Goal: Task Accomplishment & Management: Complete application form

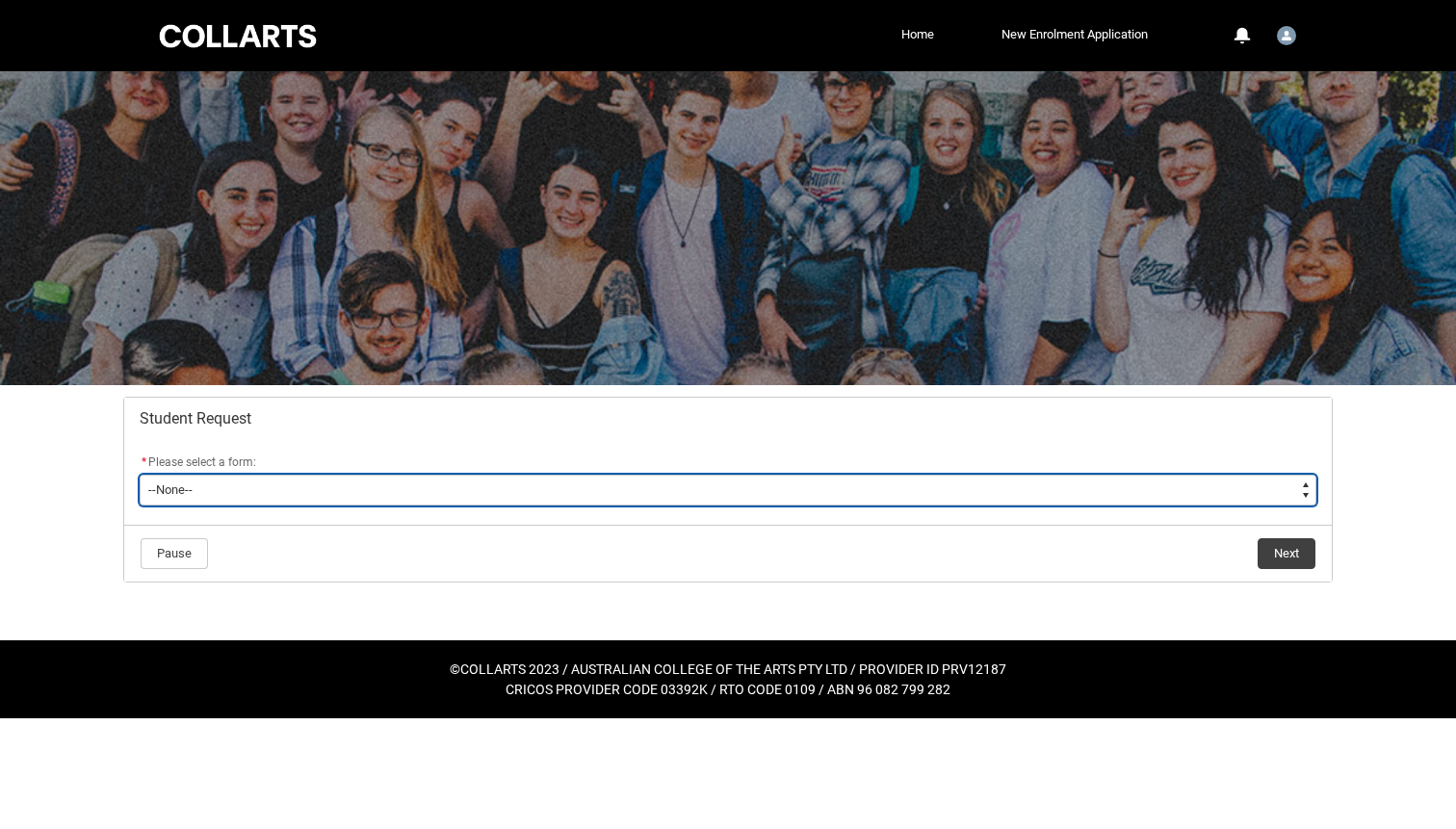
click at [457, 490] on select "--None-- Academic Transcript Application to Appeal Assignment Extension Change …" at bounding box center [728, 489] width 1177 height 30
type lightning-select "Special_Consideration_Choice"
click at [139, 474] on select "--None-- Academic Transcript Application to Appeal Assignment Extension Change …" at bounding box center [728, 489] width 1177 height 30
select select "Special_Consideration_Choice"
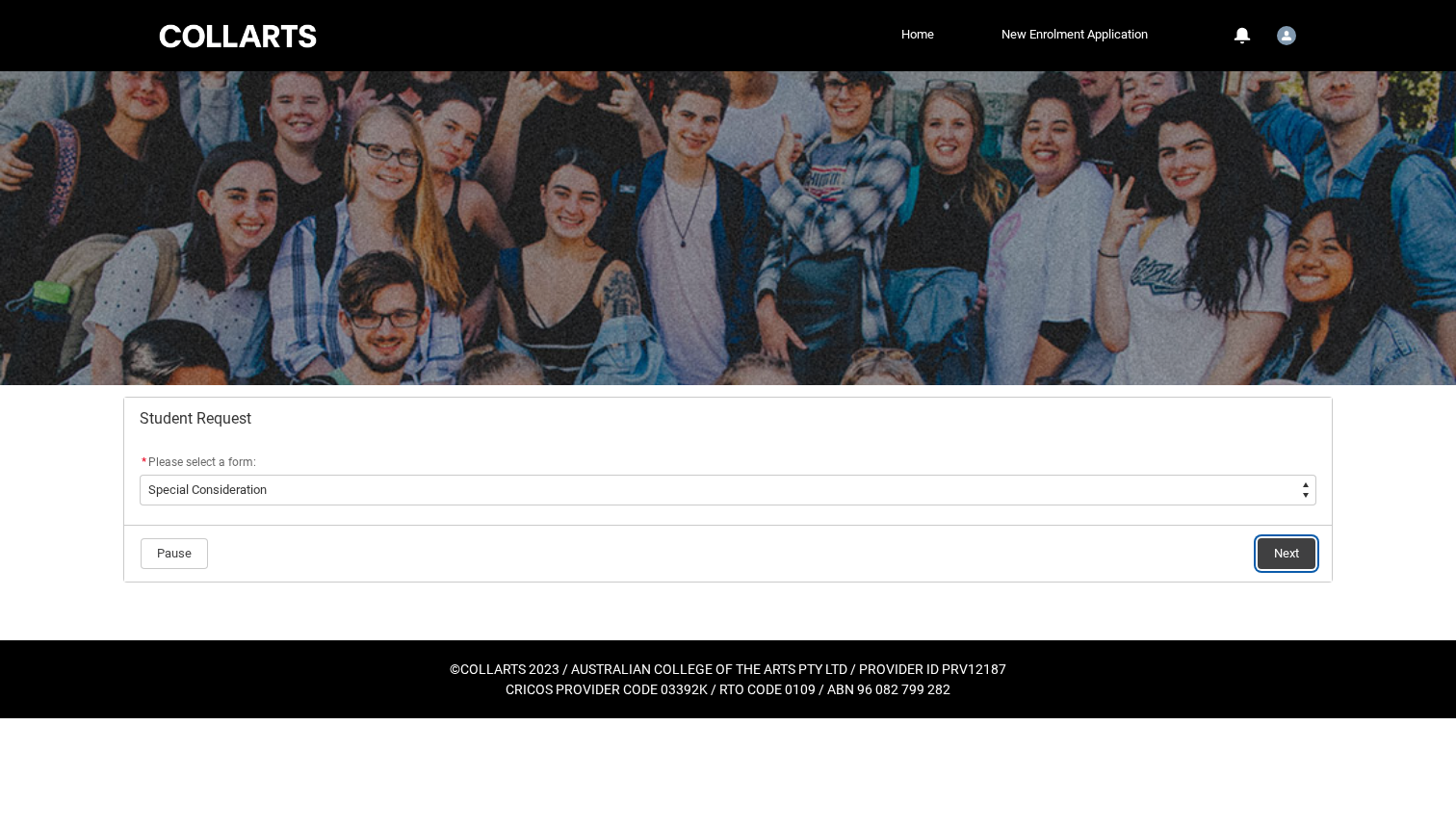
click at [1291, 548] on button "Next" at bounding box center [1286, 553] width 58 height 30
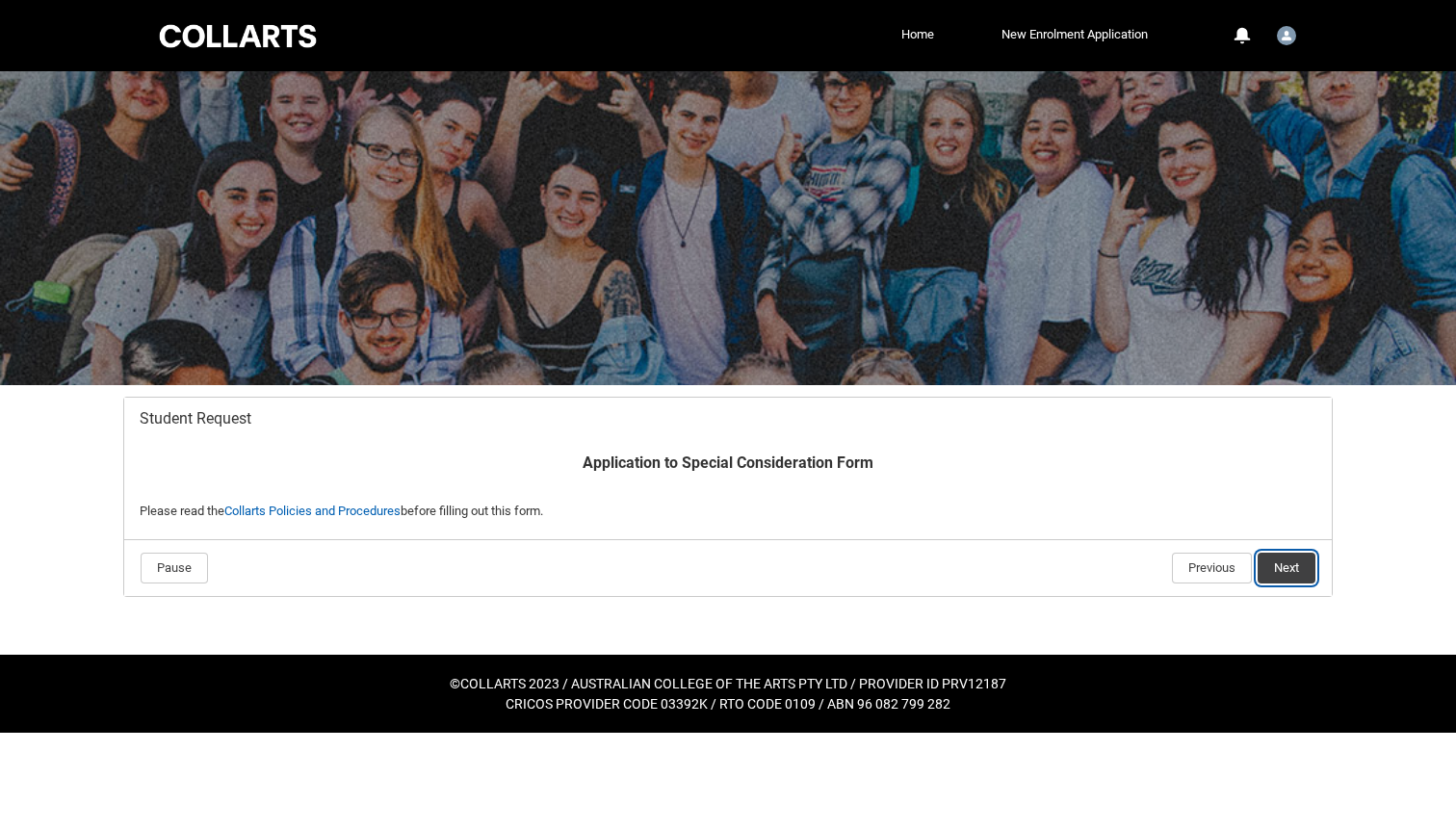
click at [1301, 568] on button "Next" at bounding box center [1286, 567] width 58 height 30
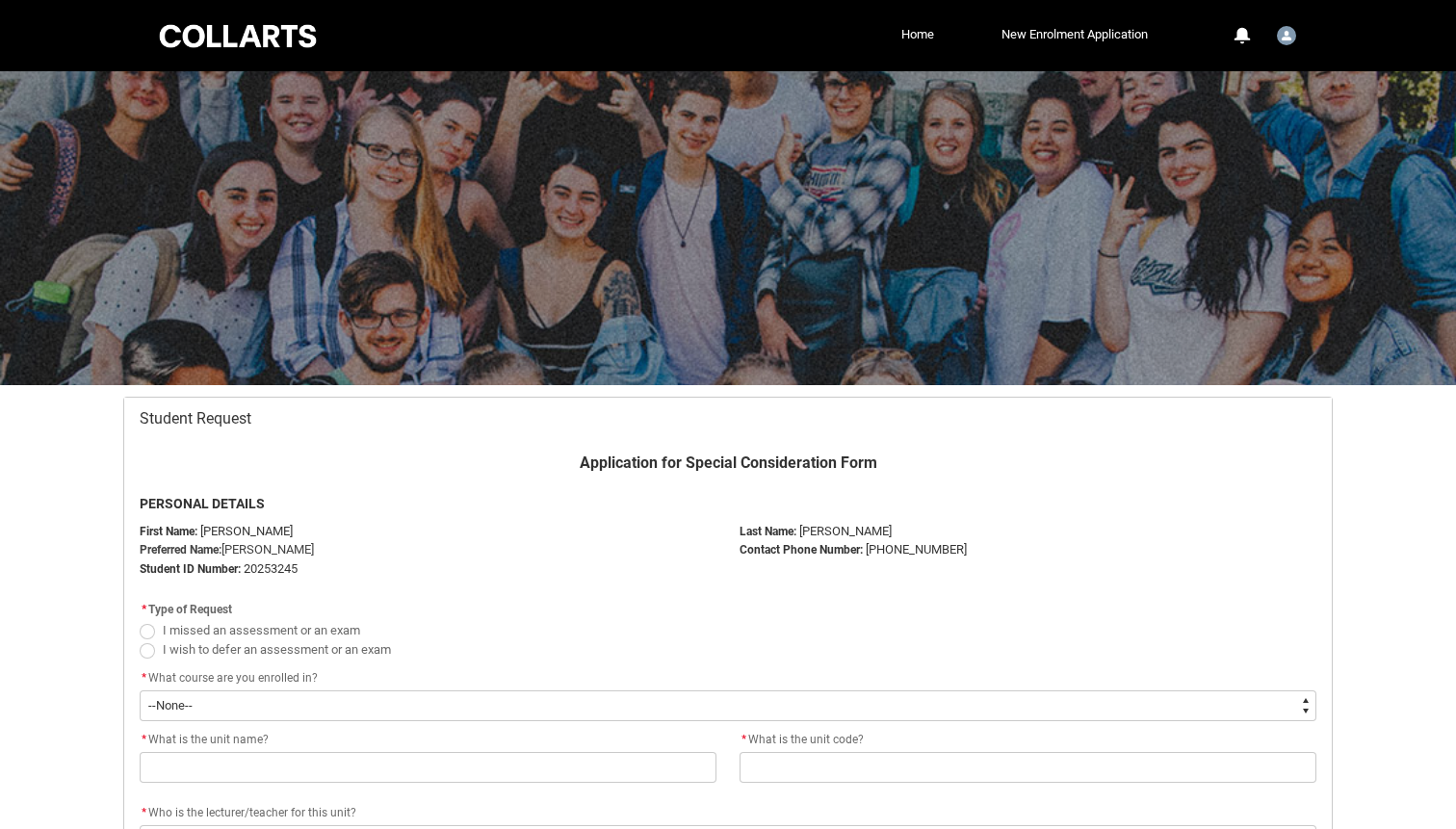
scroll to position [205, 0]
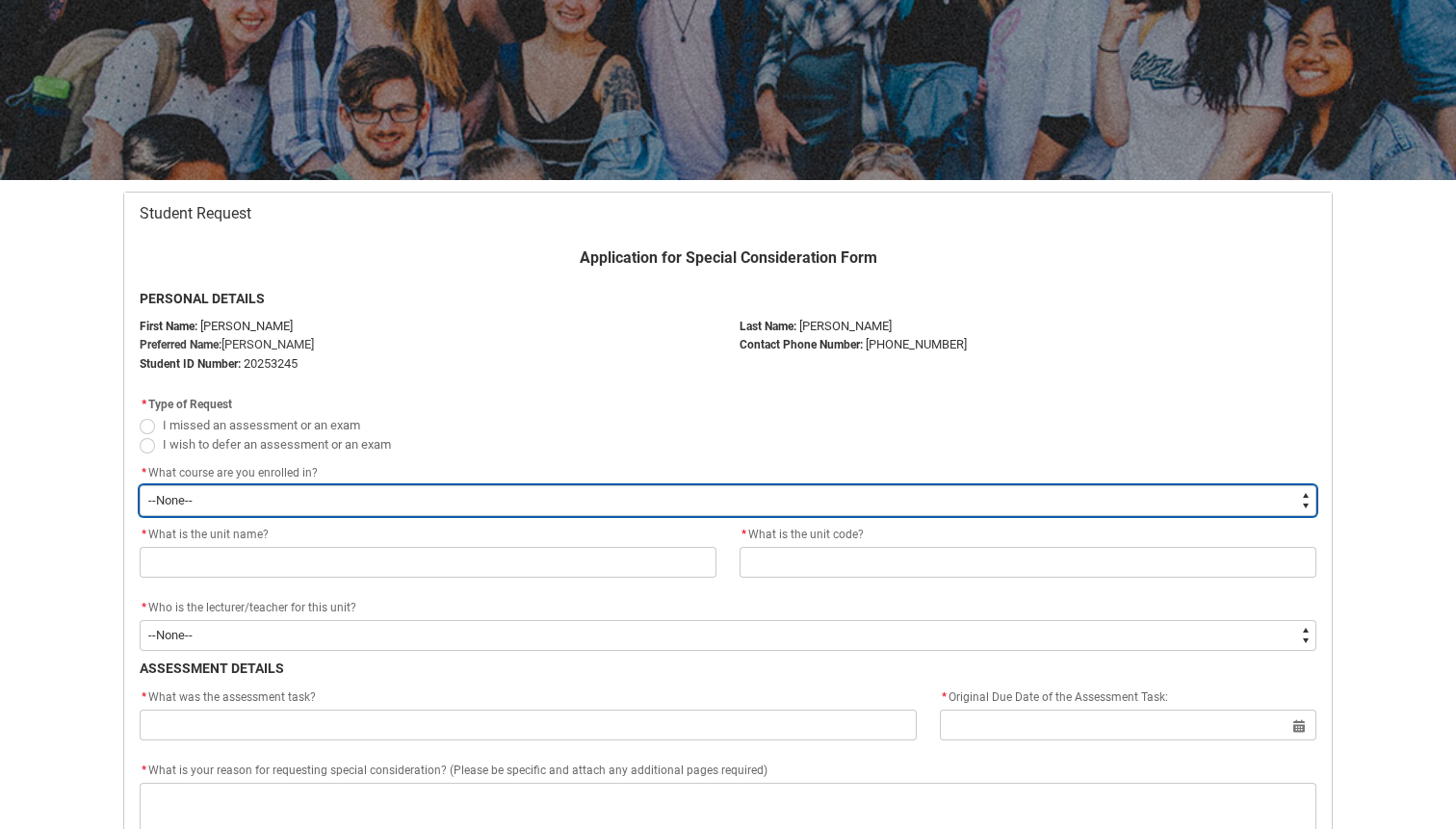
click at [339, 487] on select "--None-- Bachelor of Fashion Marketing (Branding and Communications) V1" at bounding box center [728, 500] width 1177 height 30
type lightning-select "recordPicklist_ProgramEnrollment.a0jOZ000005iQX0YAM"
click at [139, 485] on select "--None-- Bachelor of Fashion Marketing (Branding and Communications) V1" at bounding box center [728, 500] width 1177 height 30
select select "recordPicklist_ProgramEnrollment.a0jOZ000005iQX0YAM"
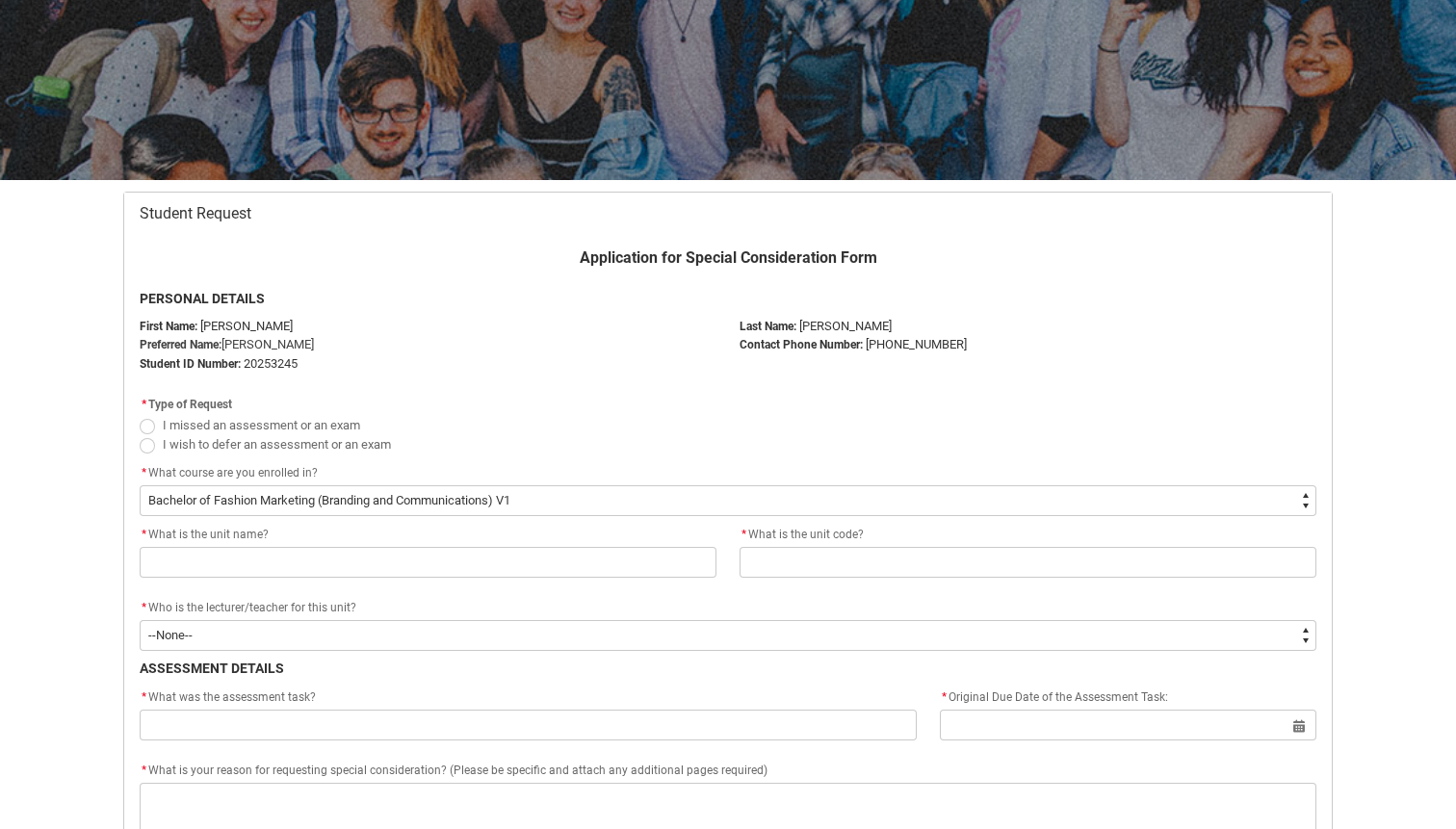
click at [337, 447] on span "I wish to defer an assessment or an exam" at bounding box center [276, 444] width 228 height 15
click at [139, 434] on input "I wish to defer an assessment or an exam" at bounding box center [138, 433] width 1 height 1
radio input "true"
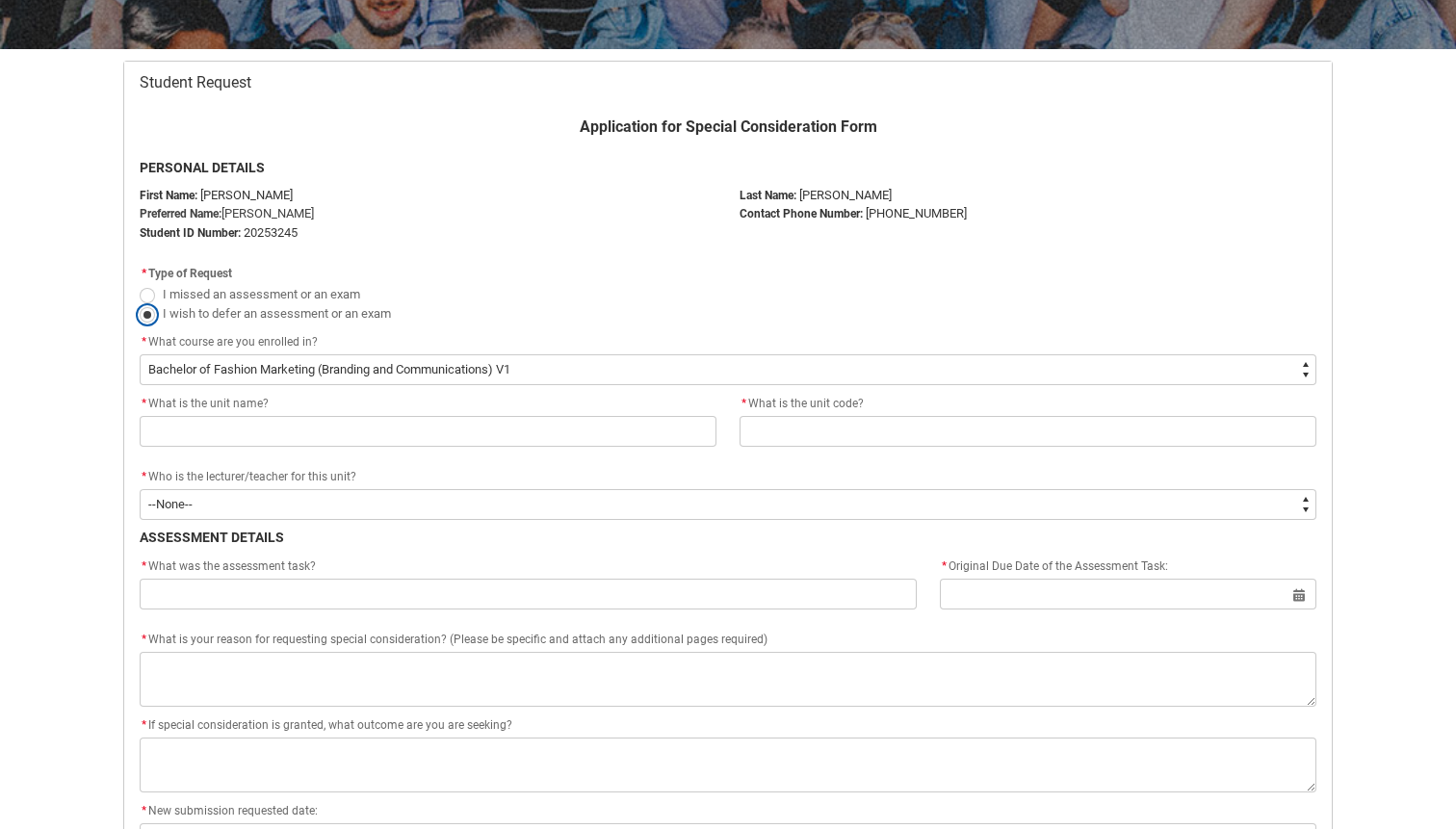
scroll to position [337, 0]
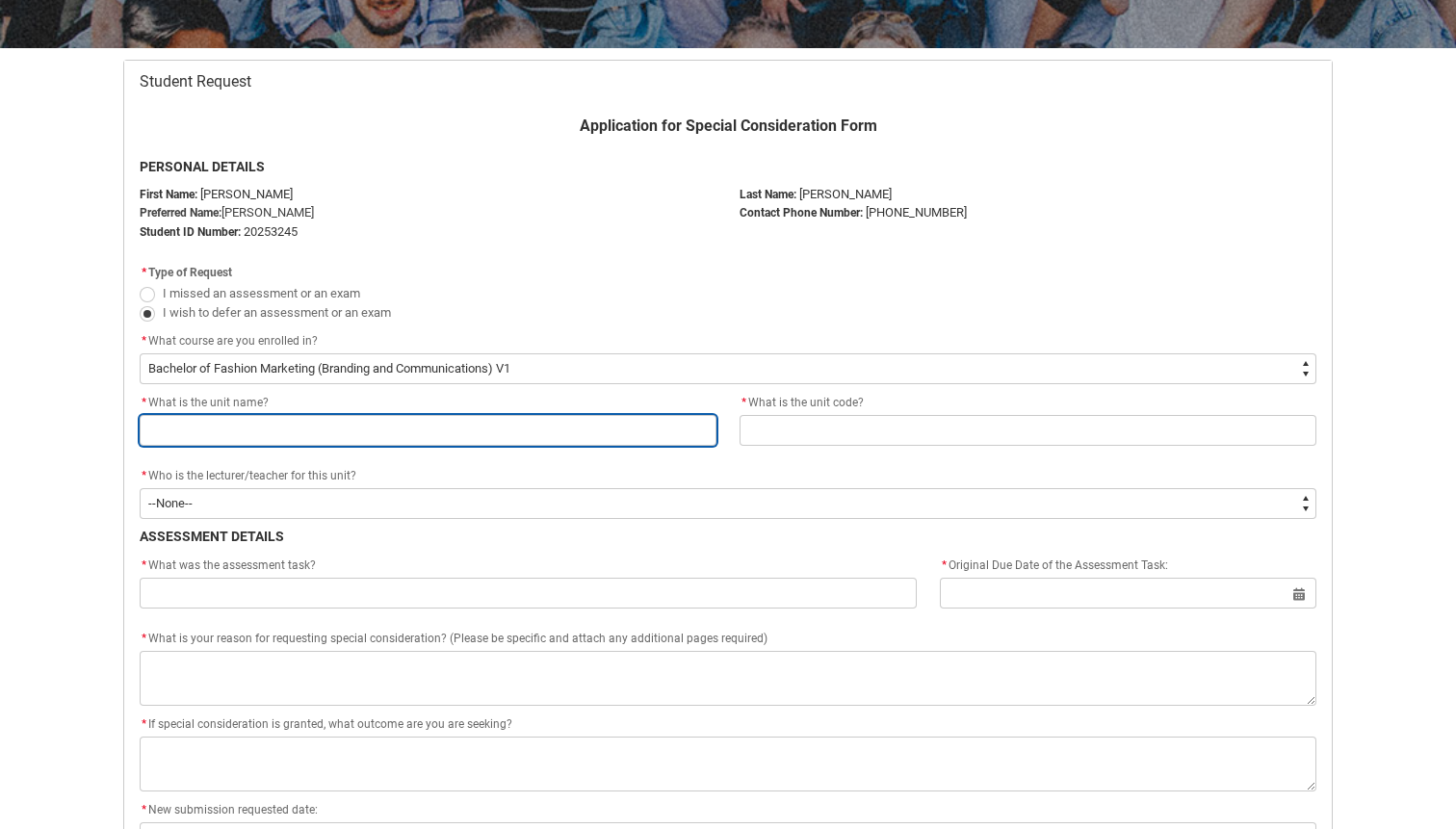
click at [363, 433] on input "Redu_Student_Request flow" at bounding box center [427, 429] width 577 height 30
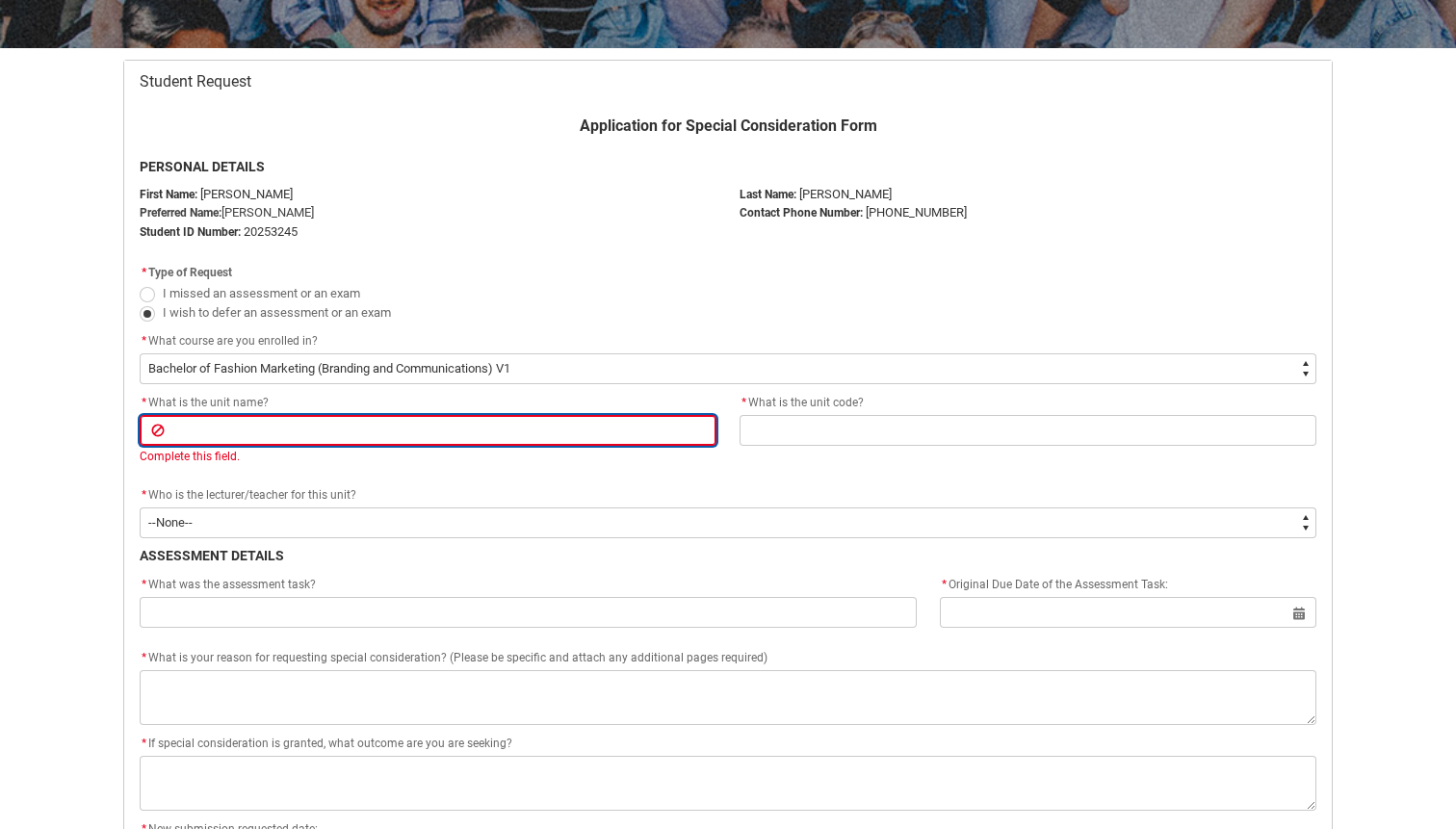
type lightning-primitive-input-simple "F"
type input "F"
type lightning-primitive-input-simple "Fa"
type input "Fa"
type lightning-primitive-input-simple "Fas"
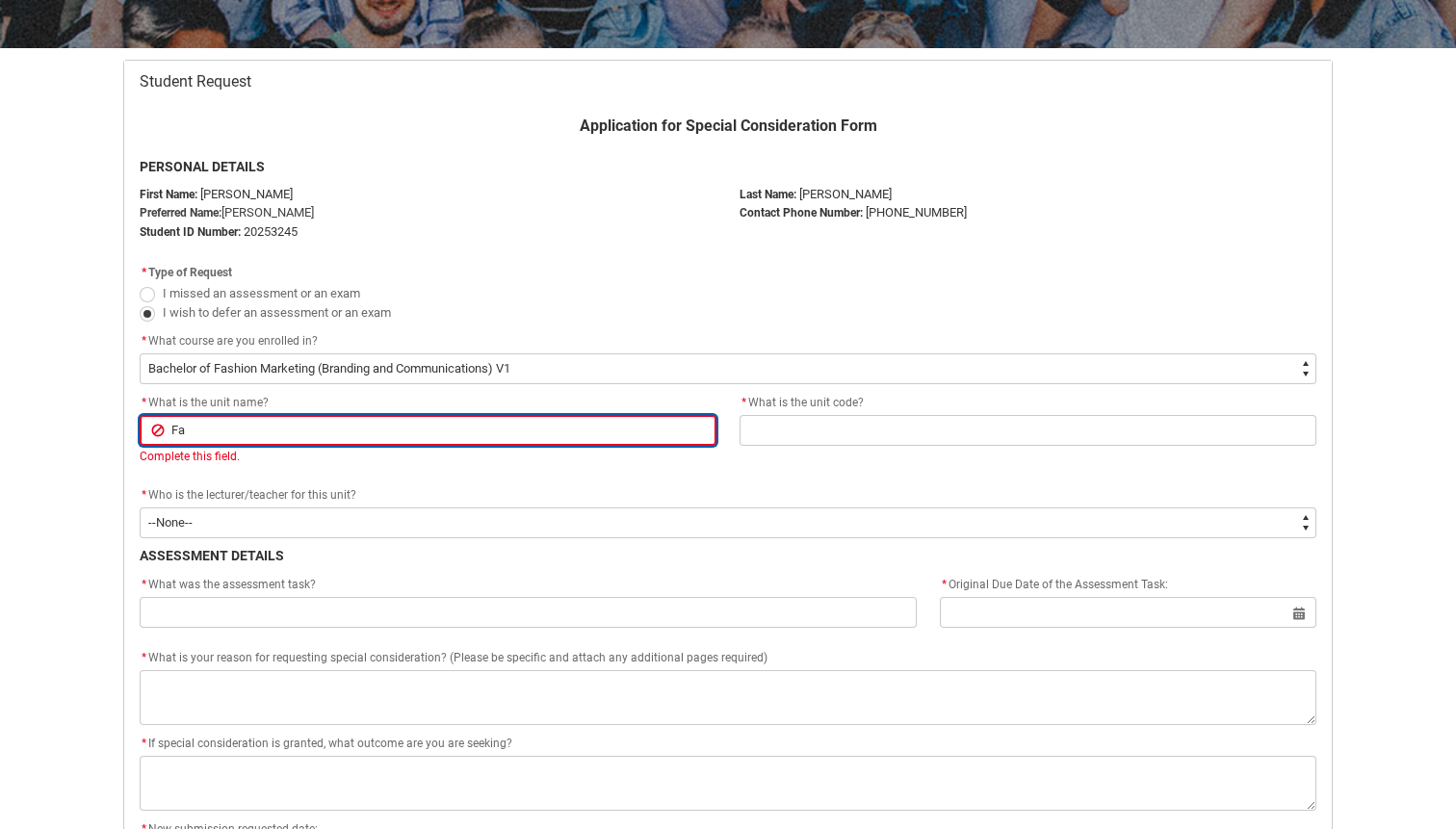
type input "Fas"
type lightning-primitive-input-simple "Fash"
type input "Fash"
type lightning-primitive-input-simple "Fasho"
type input "Fasho"
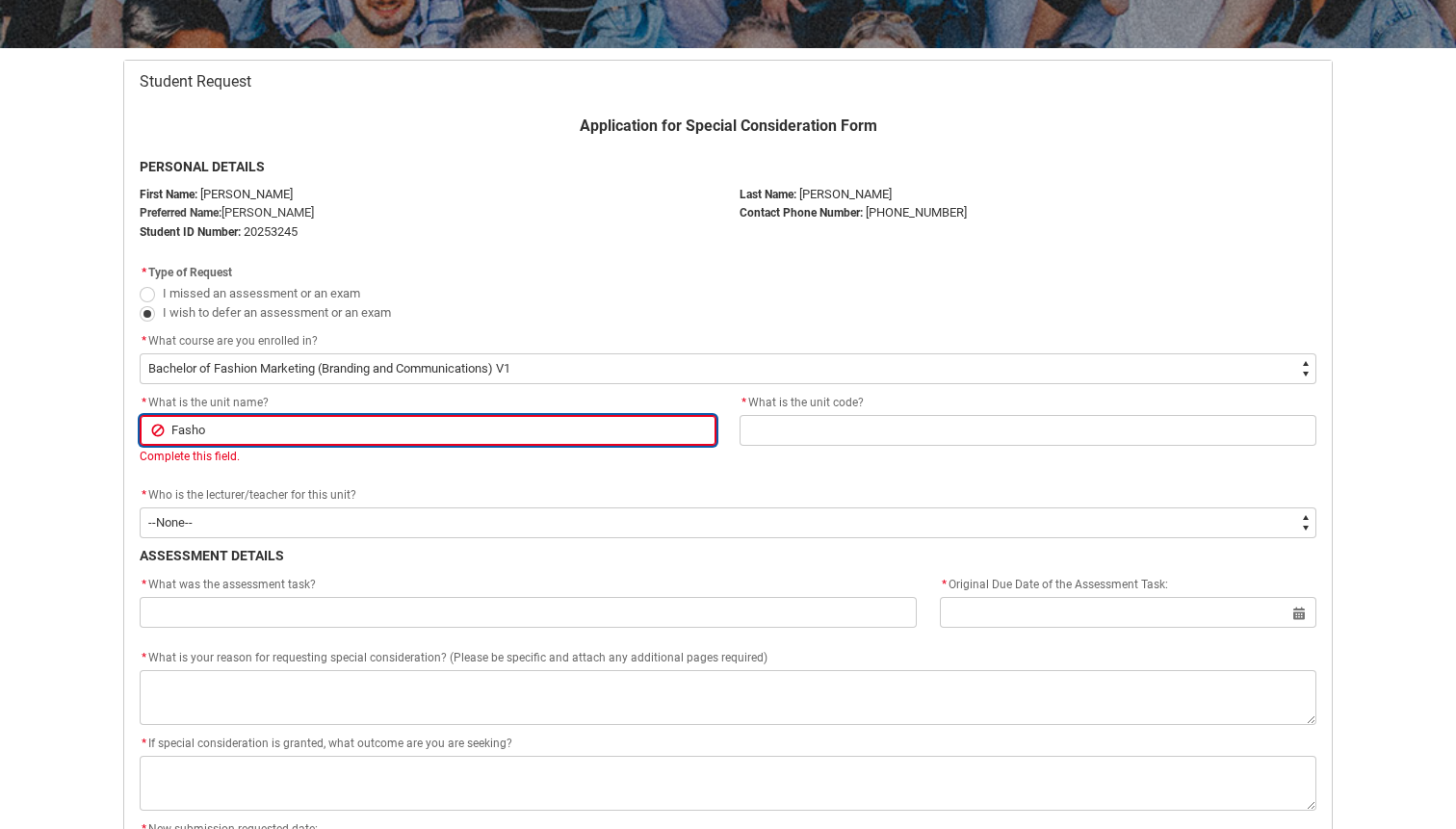
type lightning-primitive-input-simple "Fash"
type input "Fash"
type lightning-primitive-input-simple "Fashi"
type input "Fashi"
type lightning-primitive-input-simple "Fashio"
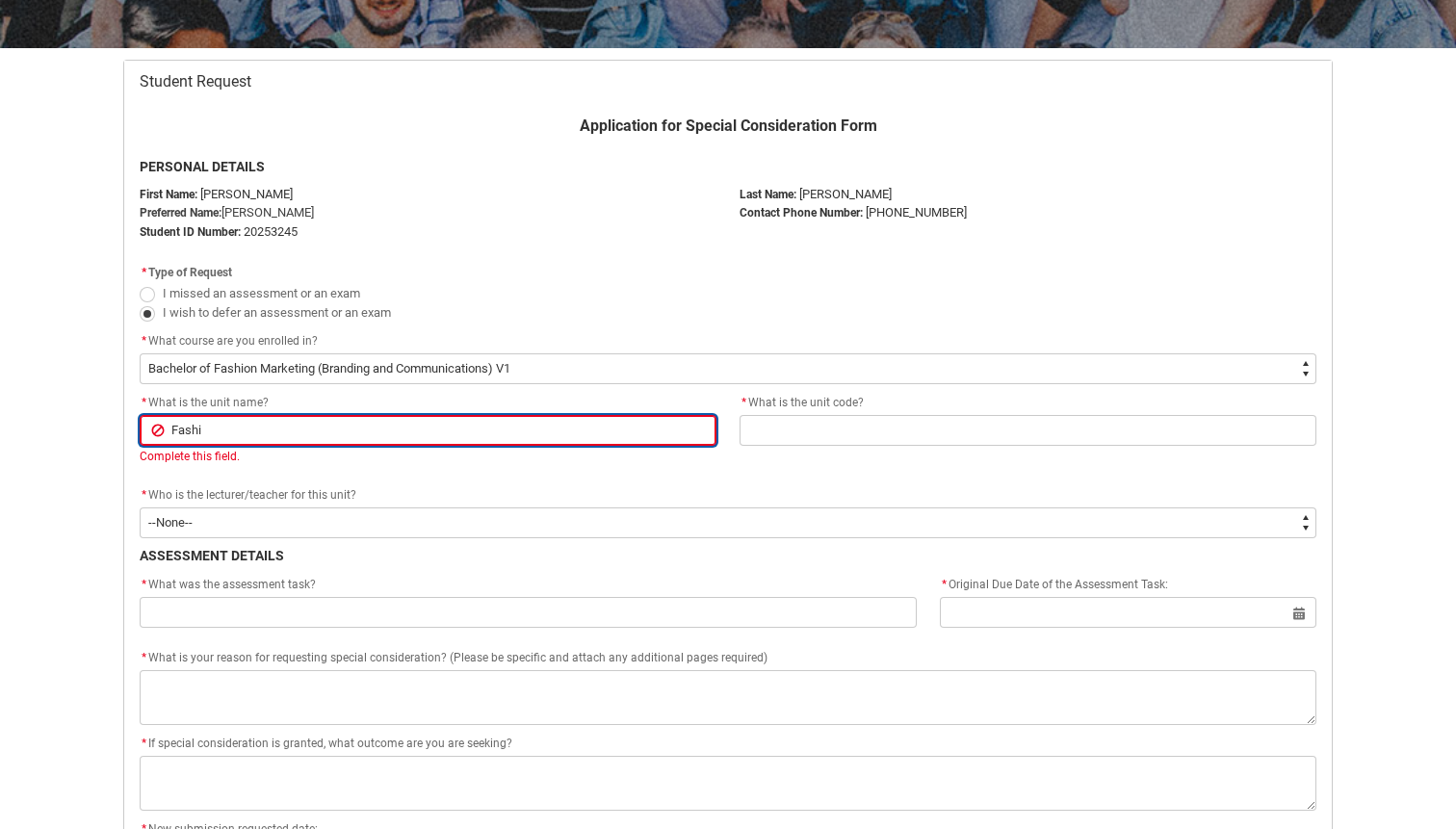
type input "Fashio"
type lightning-primitive-input-simple "Fashion"
type input "Fashion"
type lightning-primitive-input-simple "Fashion"
type input "Fashion"
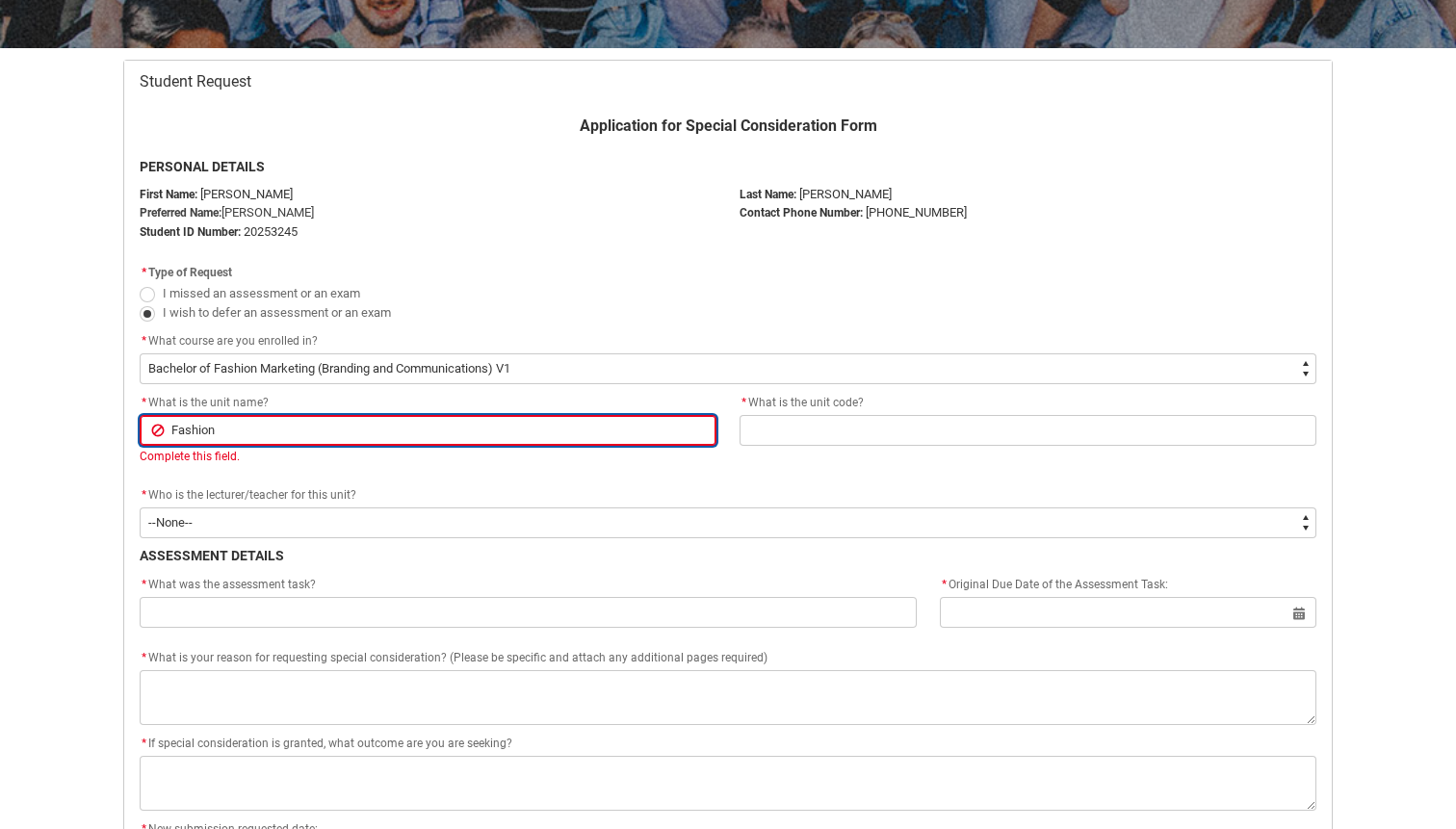
type lightning-primitive-input-simple "Fashion R"
type input "Fashion R"
type lightning-primitive-input-simple "Fashion Re"
type input "Fashion Re"
type lightning-primitive-input-simple "Fashion Ret"
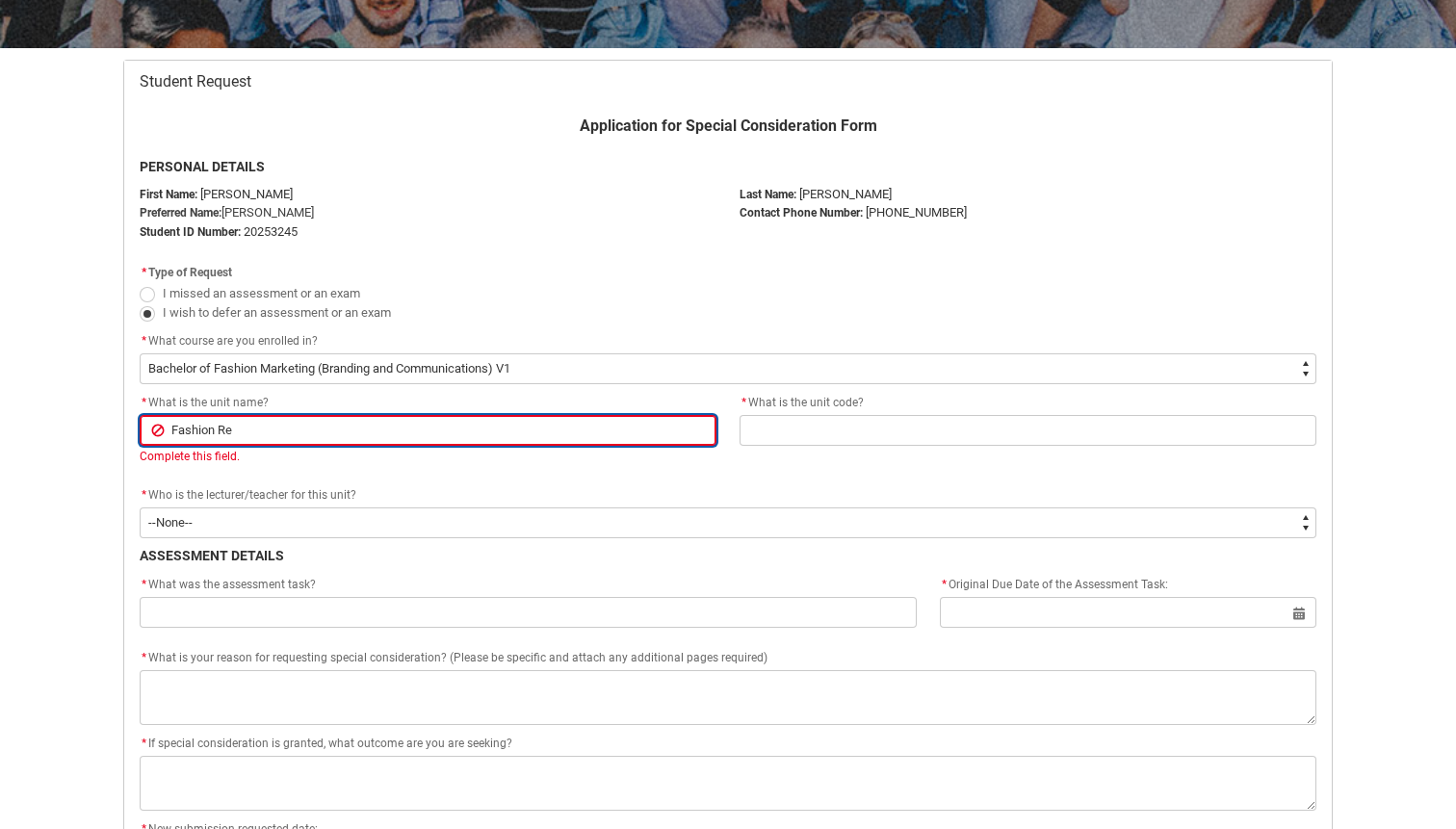
type input "Fashion Ret"
type lightning-primitive-input-simple "Fashion Reta"
type input "Fashion Reta"
type lightning-primitive-input-simple "Fashion Retai"
type input "Fashion Retai"
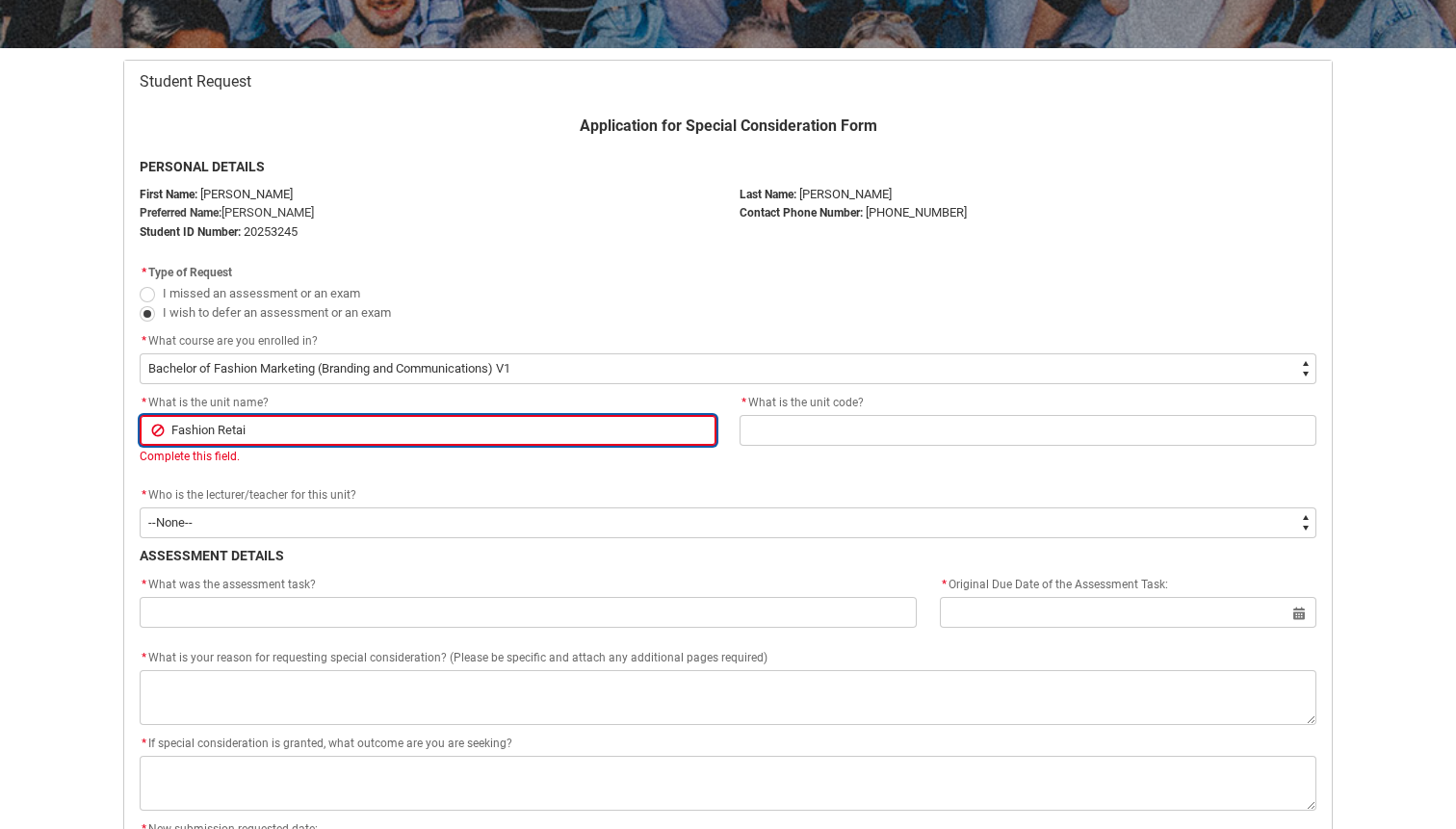
type lightning-primitive-input-simple "Fashion Retail"
type input "Fashion Retail"
type lightning-primitive-input-simple "Fashion Retail"
type input "Fashion Retail"
type lightning-primitive-input-simple "Fashion Retail E"
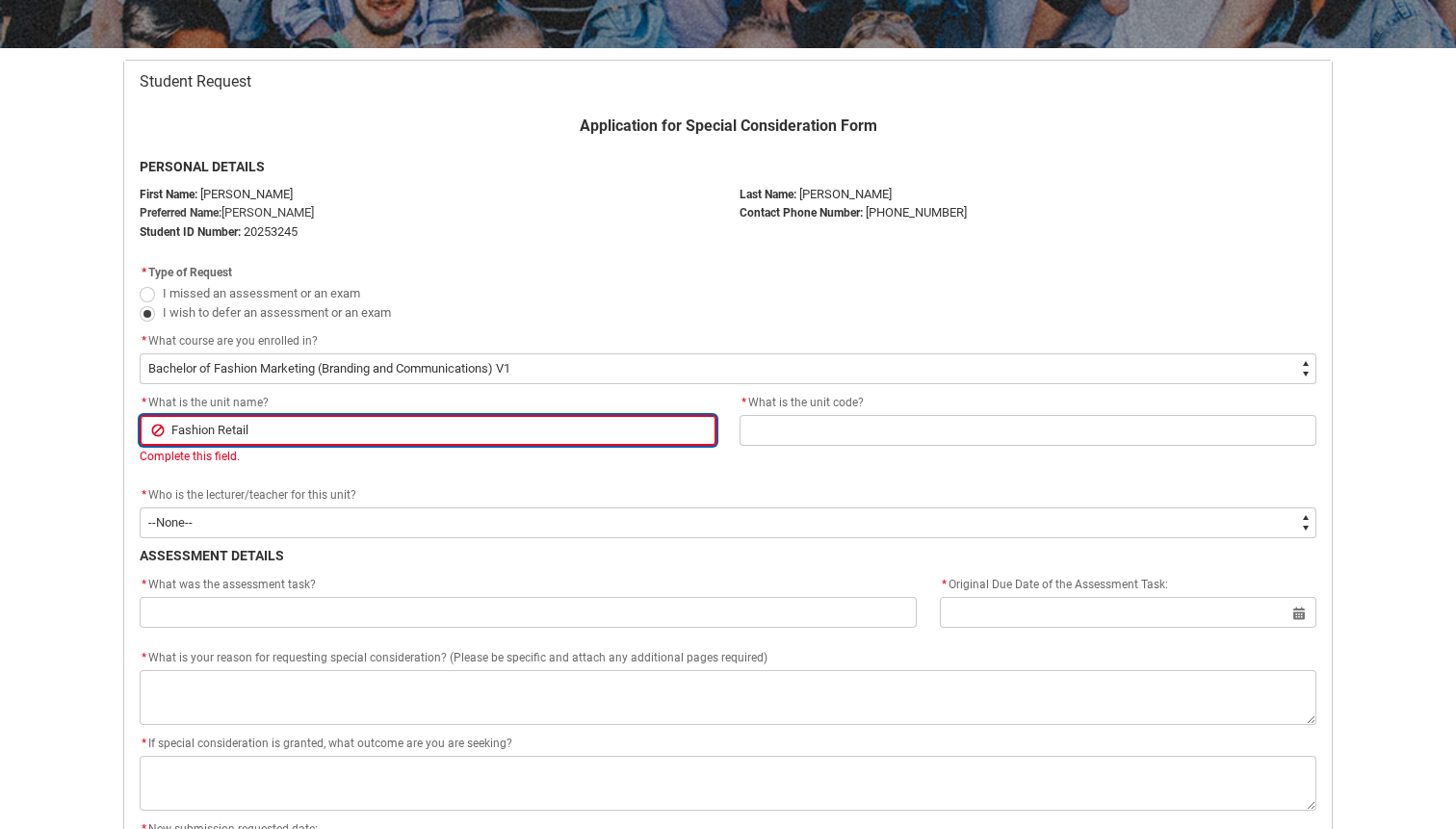
type input "Fashion Retail E"
type lightning-primitive-input-simple "Fashion Retail En"
type input "Fashion Retail En"
type lightning-primitive-input-simple "Fashion Retail Env"
type input "Fashion Retail Env"
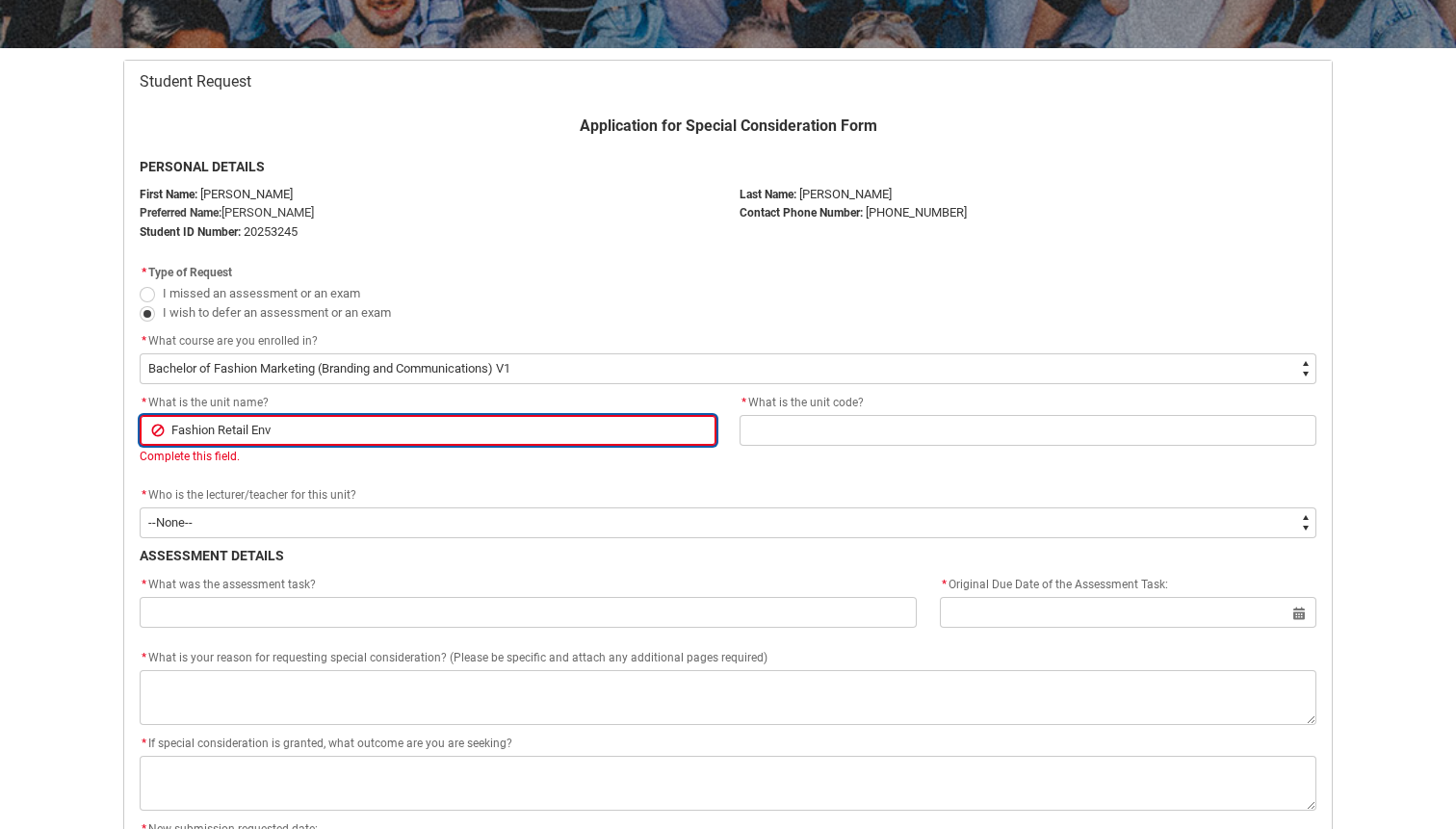
type lightning-primitive-input-simple "Fashion Retail Envi"
type input "Fashion Retail Envi"
type lightning-primitive-input-simple "Fashion Retail Envir"
type input "Fashion Retail Envir"
type lightning-primitive-input-simple "Fashion Retail Enviro"
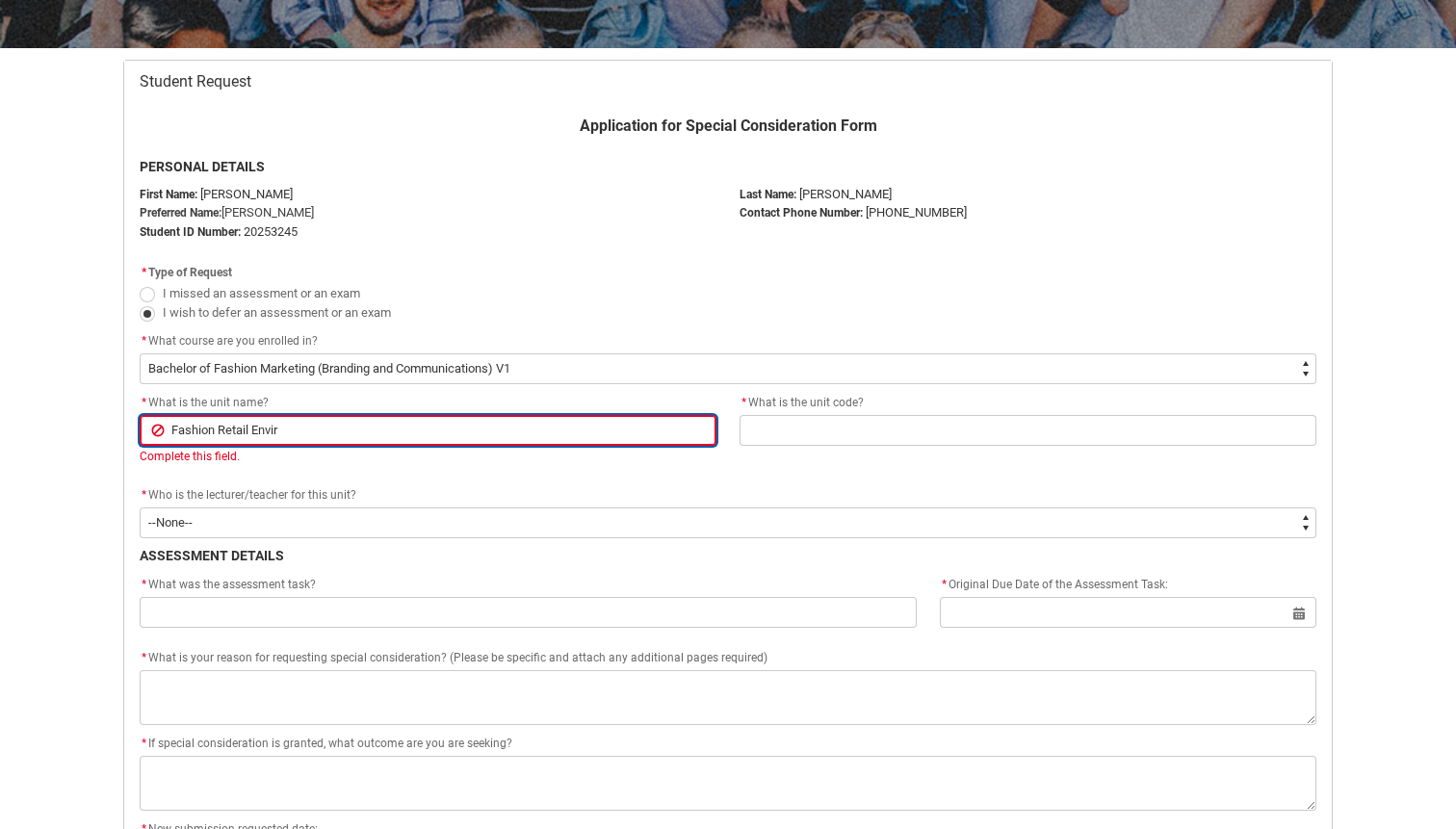
type input "Fashion Retail Enviro"
type lightning-primitive-input-simple "Fashion Retail Environ"
type input "Fashion Retail Environ"
type lightning-primitive-input-simple "Fashion Retail Environm"
type input "Fashion Retail Environm"
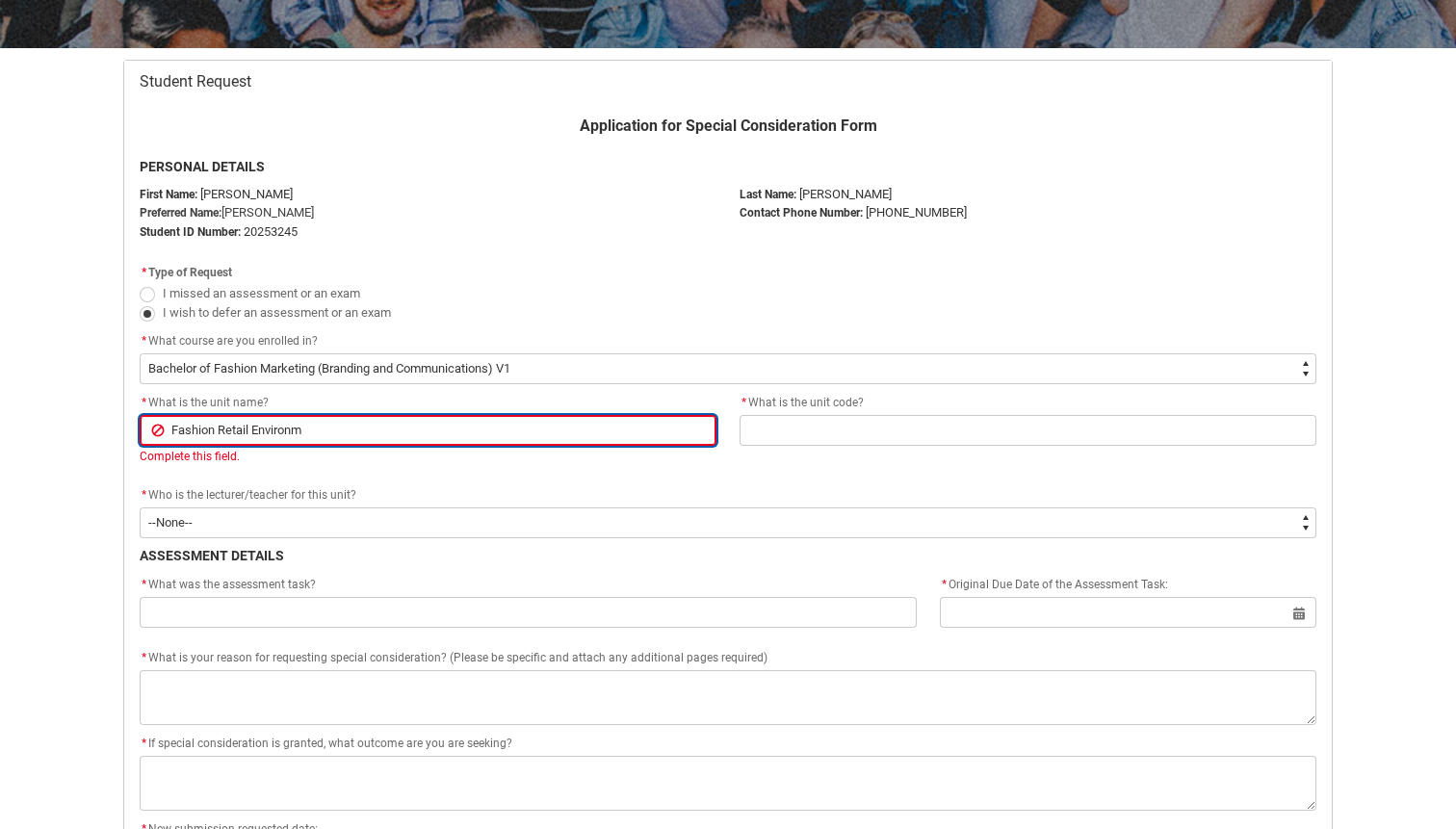
type lightning-primitive-input-simple "Fashion Retail Environme"
type input "Fashion Retail Environme"
type lightning-primitive-input-simple "Fashion Retail Environmen"
type input "Fashion Retail Environmen"
type lightning-primitive-input-simple "Fashion Retail Environme"
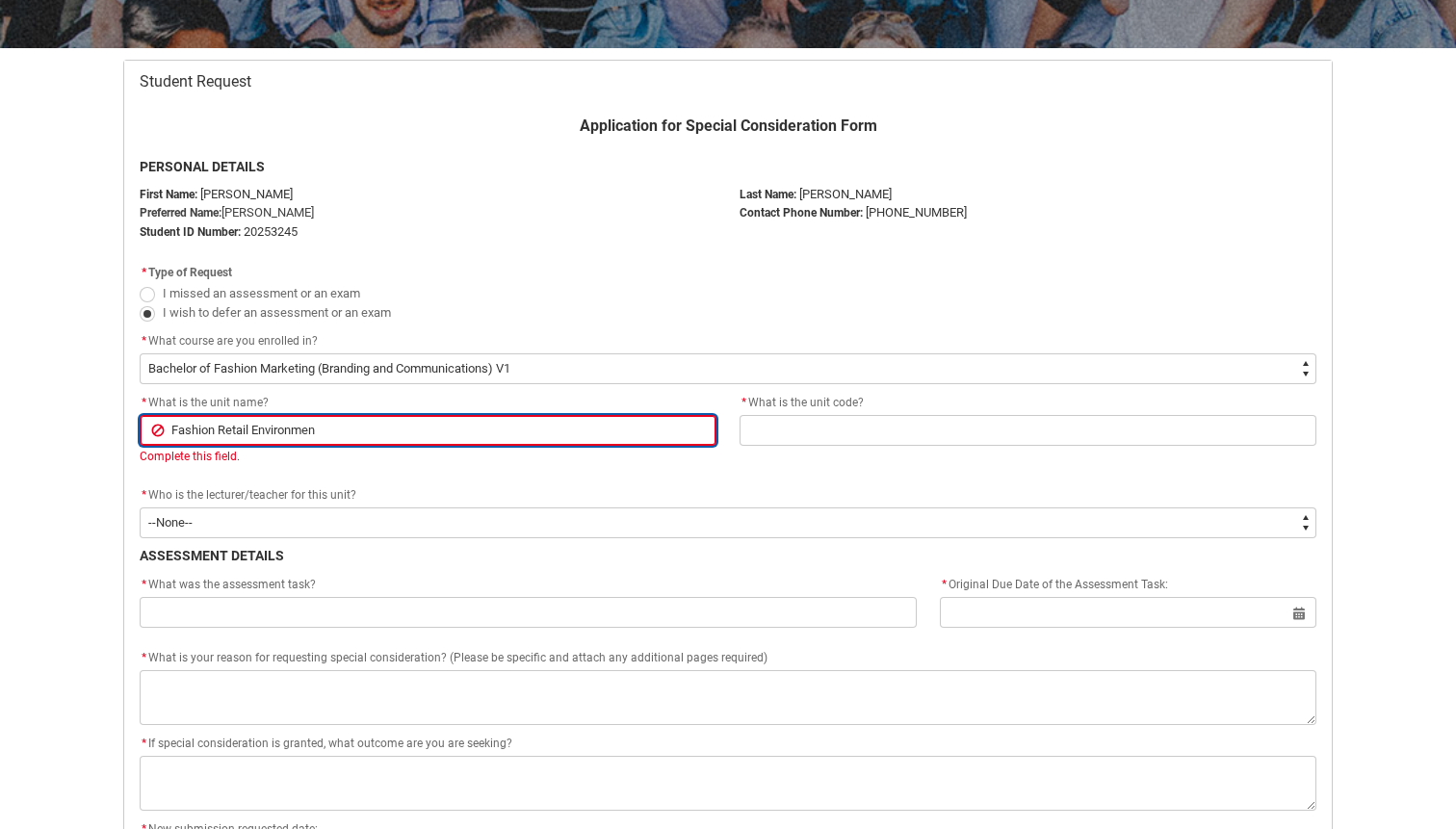
type input "Fashion Retail Environme"
type lightning-primitive-input-simple "Fashion Retail Environm"
type input "Fashion Retail Environm"
type lightning-primitive-input-simple "Fashion Retail Environ"
type input "Fashion Retail Environ"
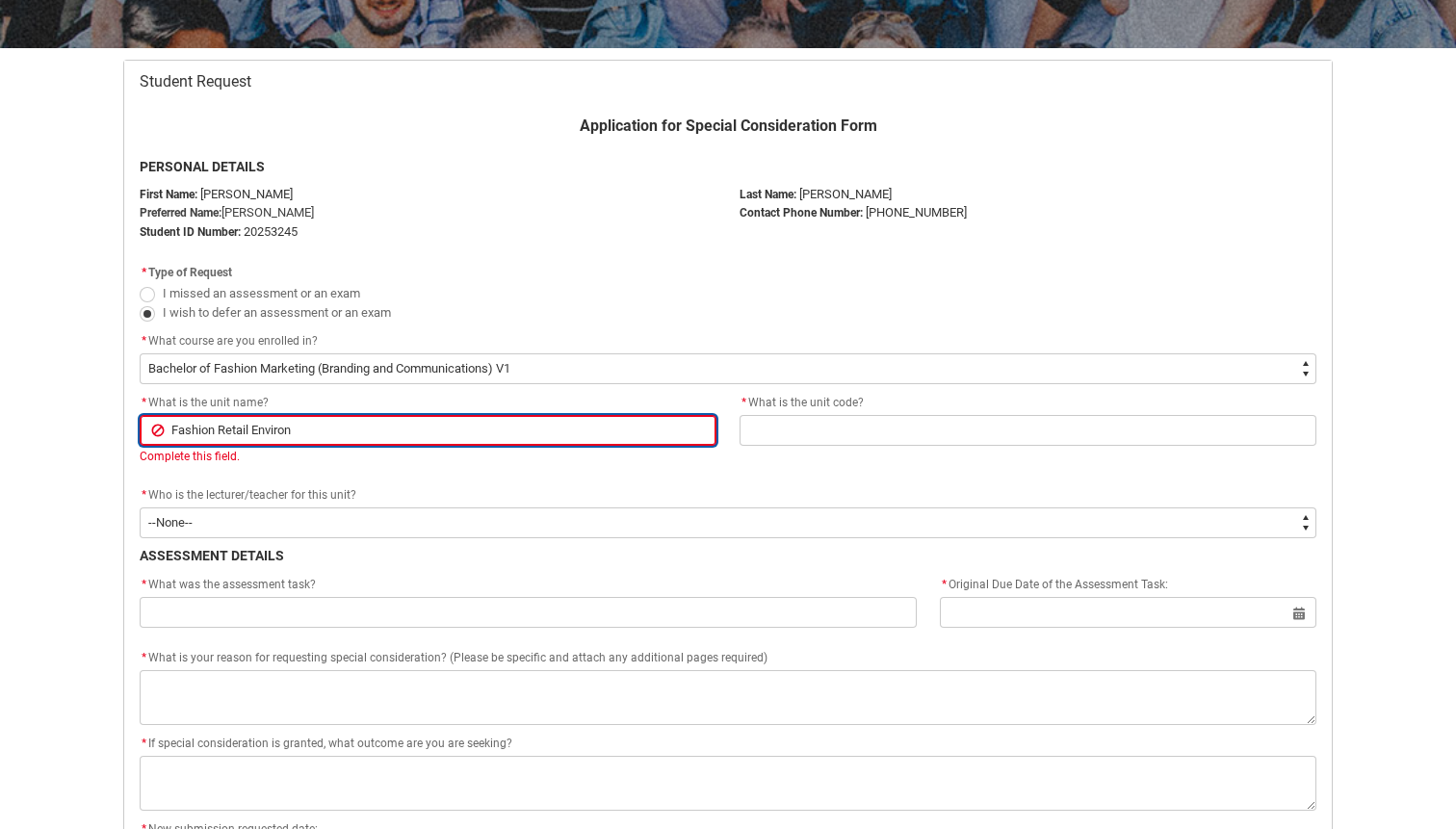
type lightning-primitive-input-simple "Fashion Retail Enviro"
type input "Fashion Retail Enviro"
type lightning-primitive-input-simple "Fashion Retail Envir"
type input "Fashion Retail Envir"
type lightning-primitive-input-simple "Fashion Retail Envi"
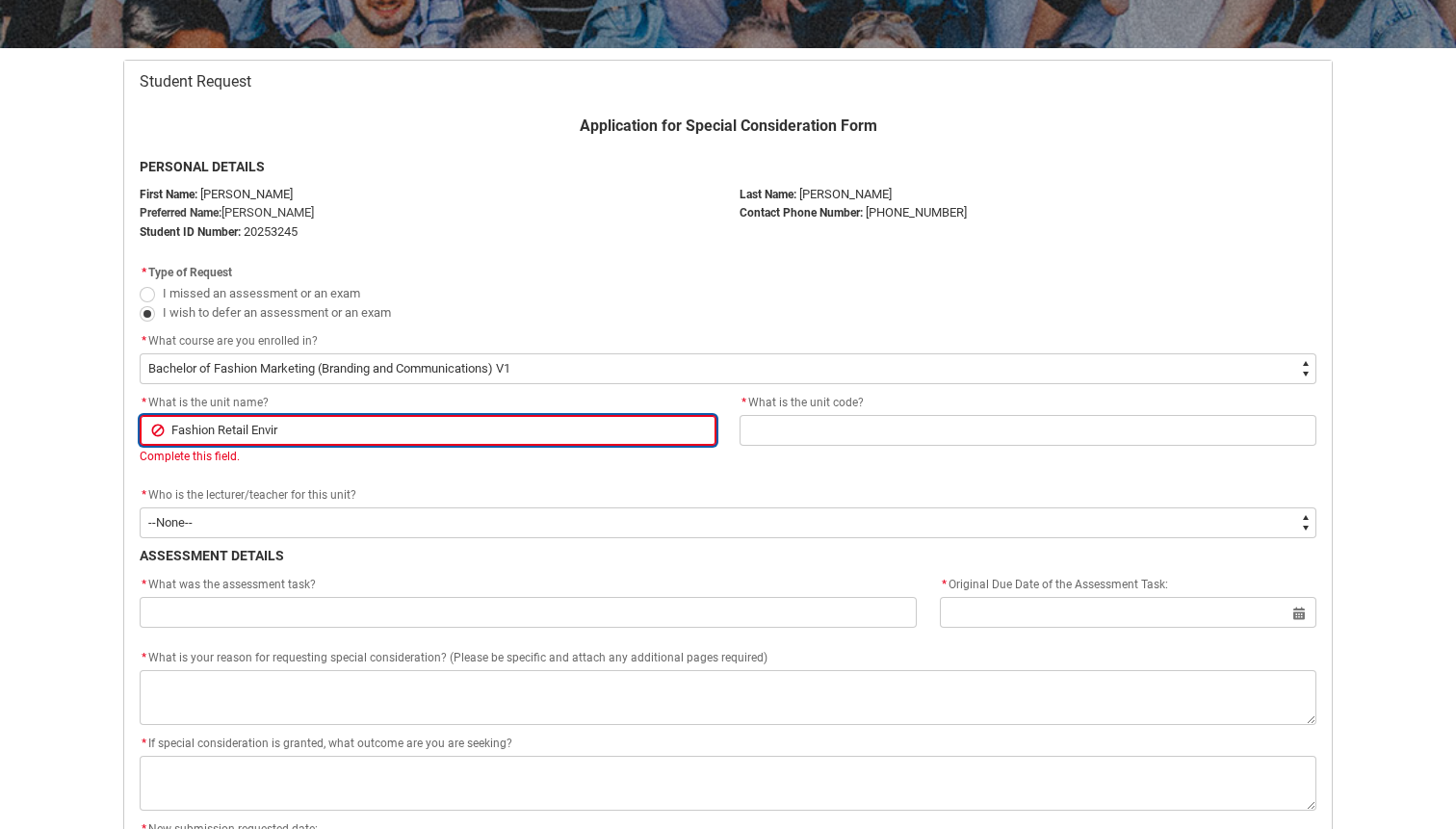
type input "Fashion Retail Envi"
type lightning-primitive-input-simple "Fashion Retail Envir"
type input "Fashion Retail Envir"
type lightning-primitive-input-simple "Fashion Retail Enviro"
type input "Fashion Retail Enviro"
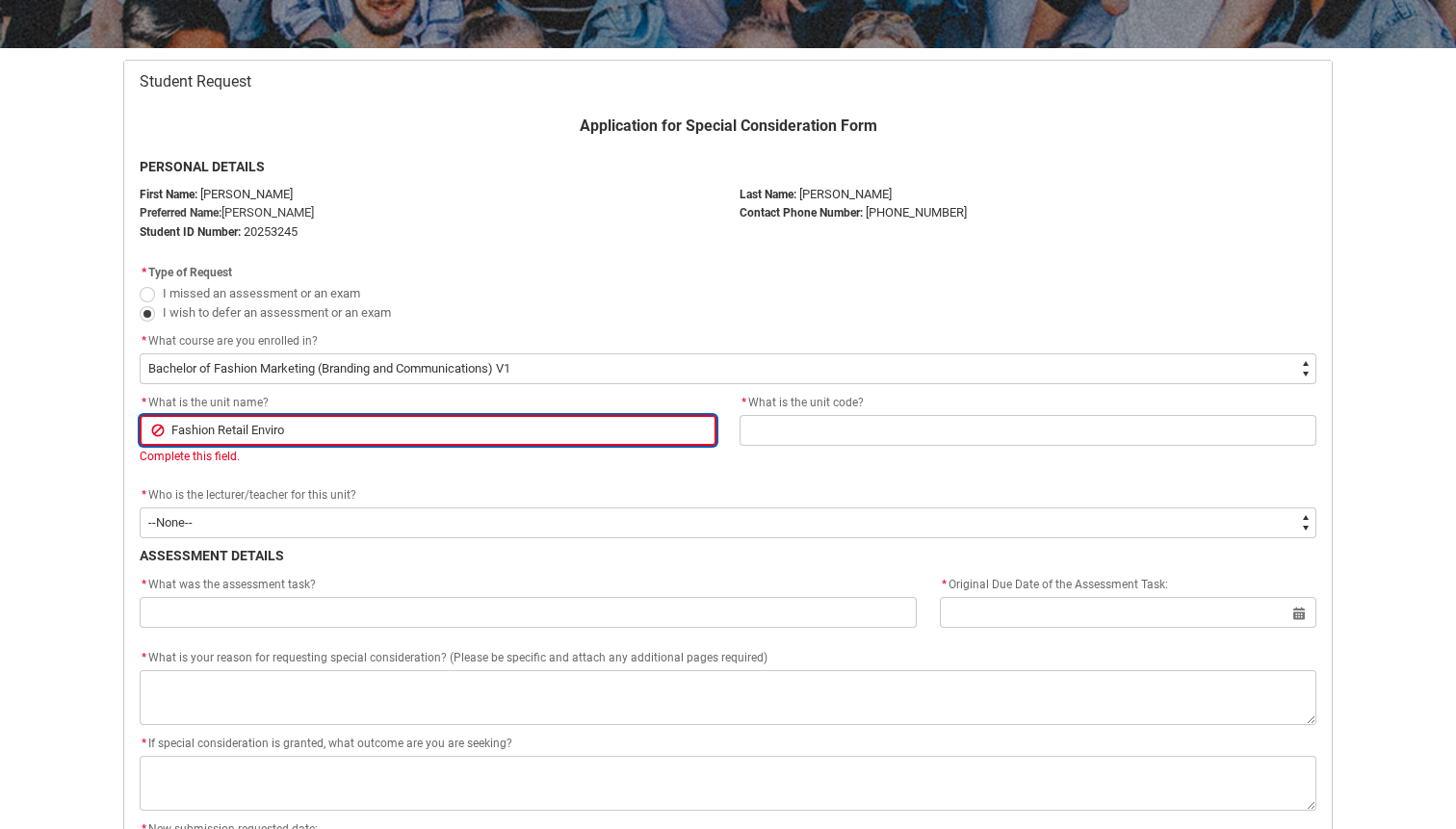
type lightning-primitive-input-simple "Fashion Retail Environ"
type input "Fashion Retail Environ"
type lightning-primitive-input-simple "Fashion Retail Environm"
type input "Fashion Retail Environm"
type lightning-primitive-input-simple "Fashion Retail Environme"
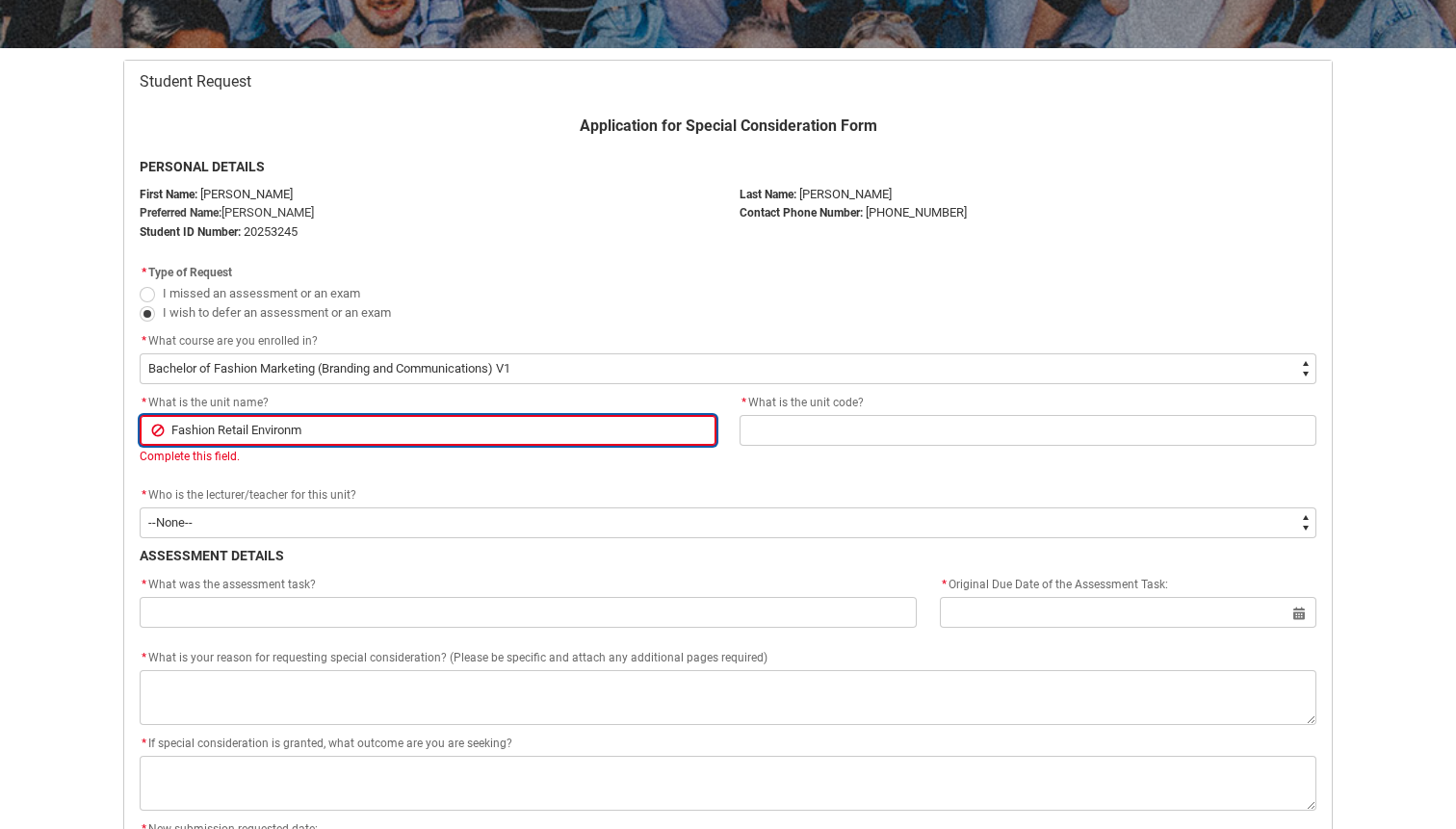
type input "Fashion Retail Environme"
type lightning-primitive-input-simple "Fashion Retail Environmet"
type input "Fashion Retail Environmet"
type lightning-primitive-input-simple "Fashion Retail Environme"
type input "Fashion Retail Environme"
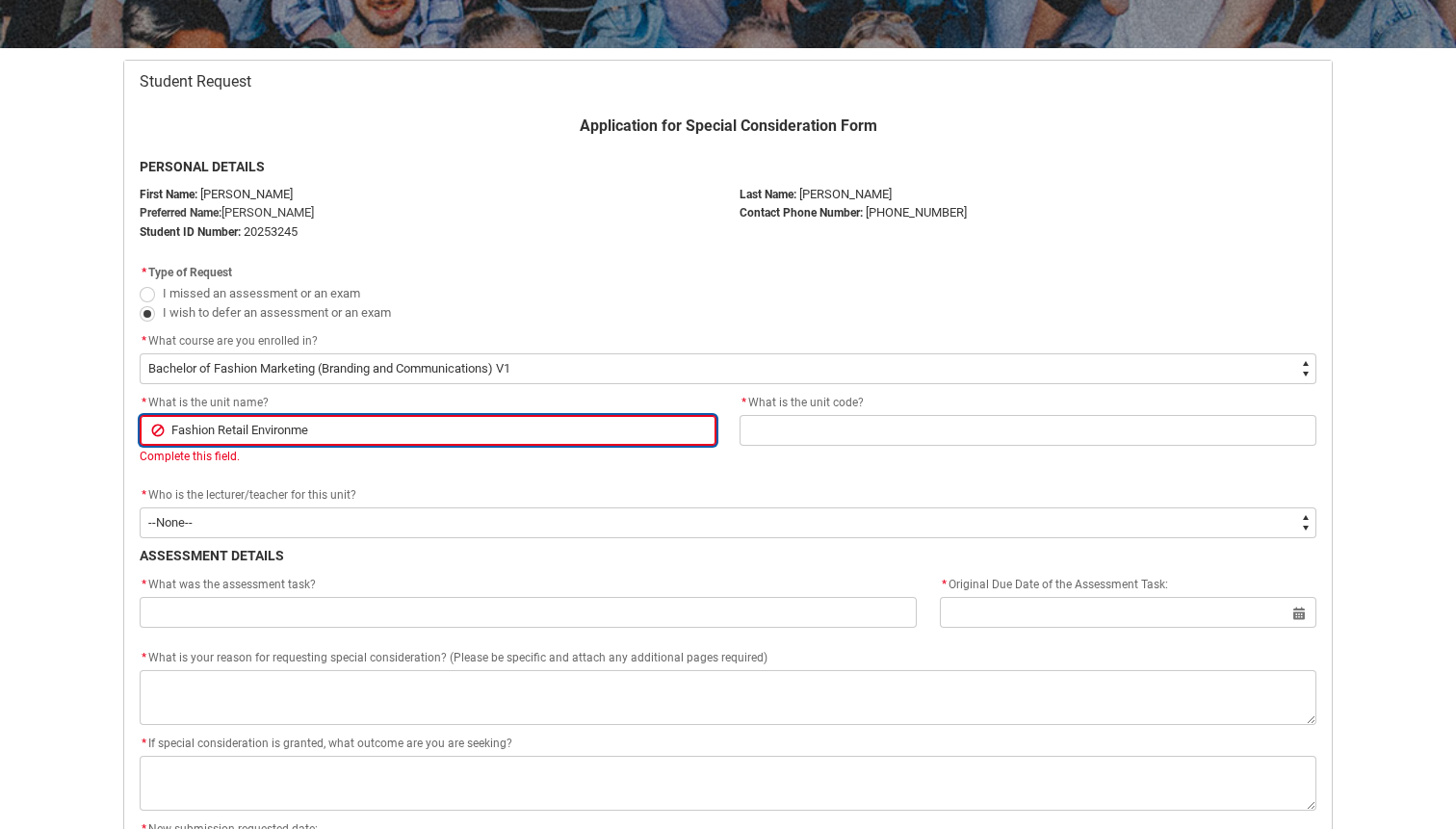
type lightning-primitive-input-simple "Fashion Retail Environmen"
type input "Fashion Retail Environmen"
type lightning-primitive-input-simple "Fashion Retail Environment"
type input "Fashion Retail Environment"
type lightning-primitive-input-simple "Fashion Retail Environments"
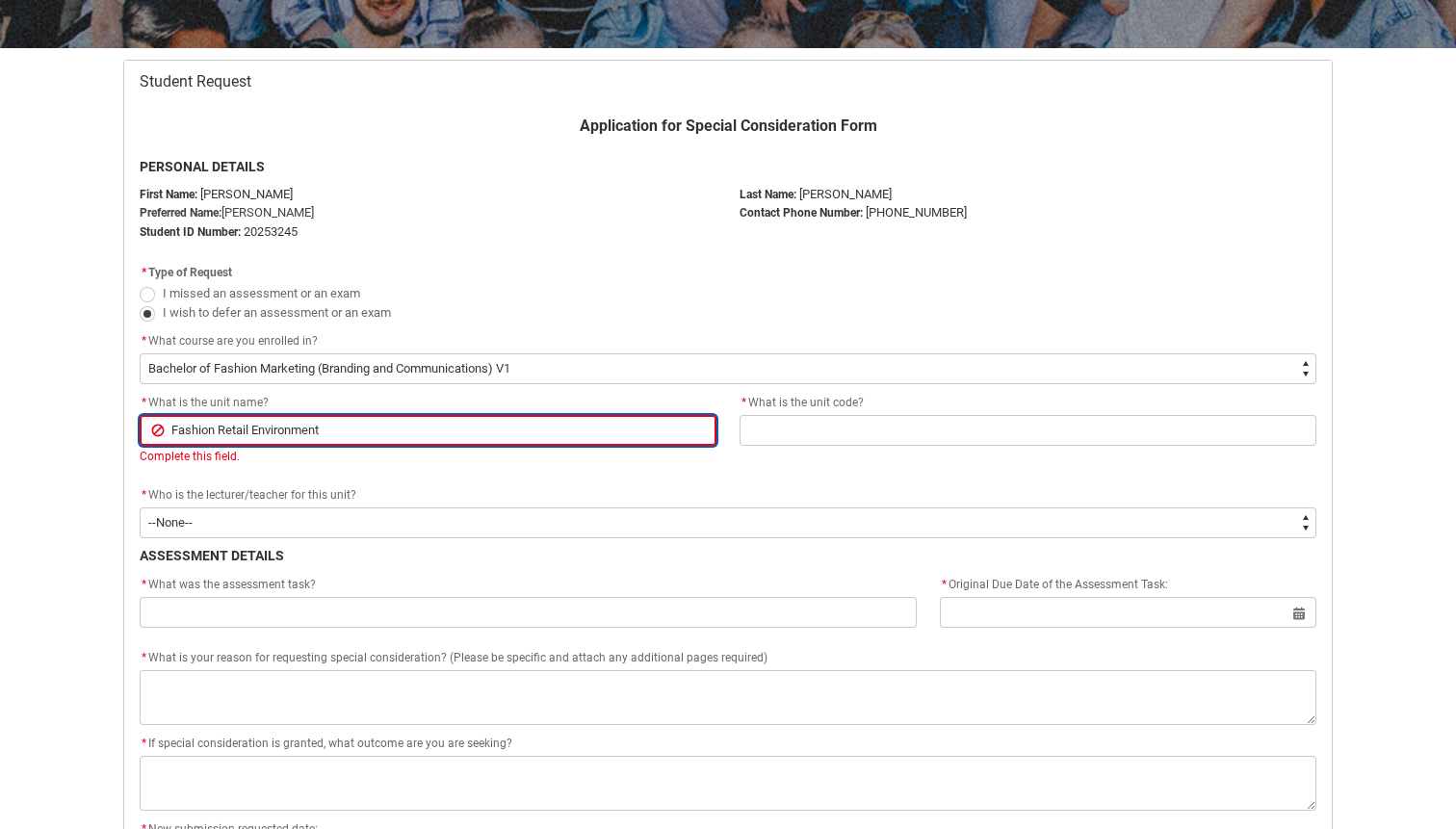
type input "Fashion Retail Environments"
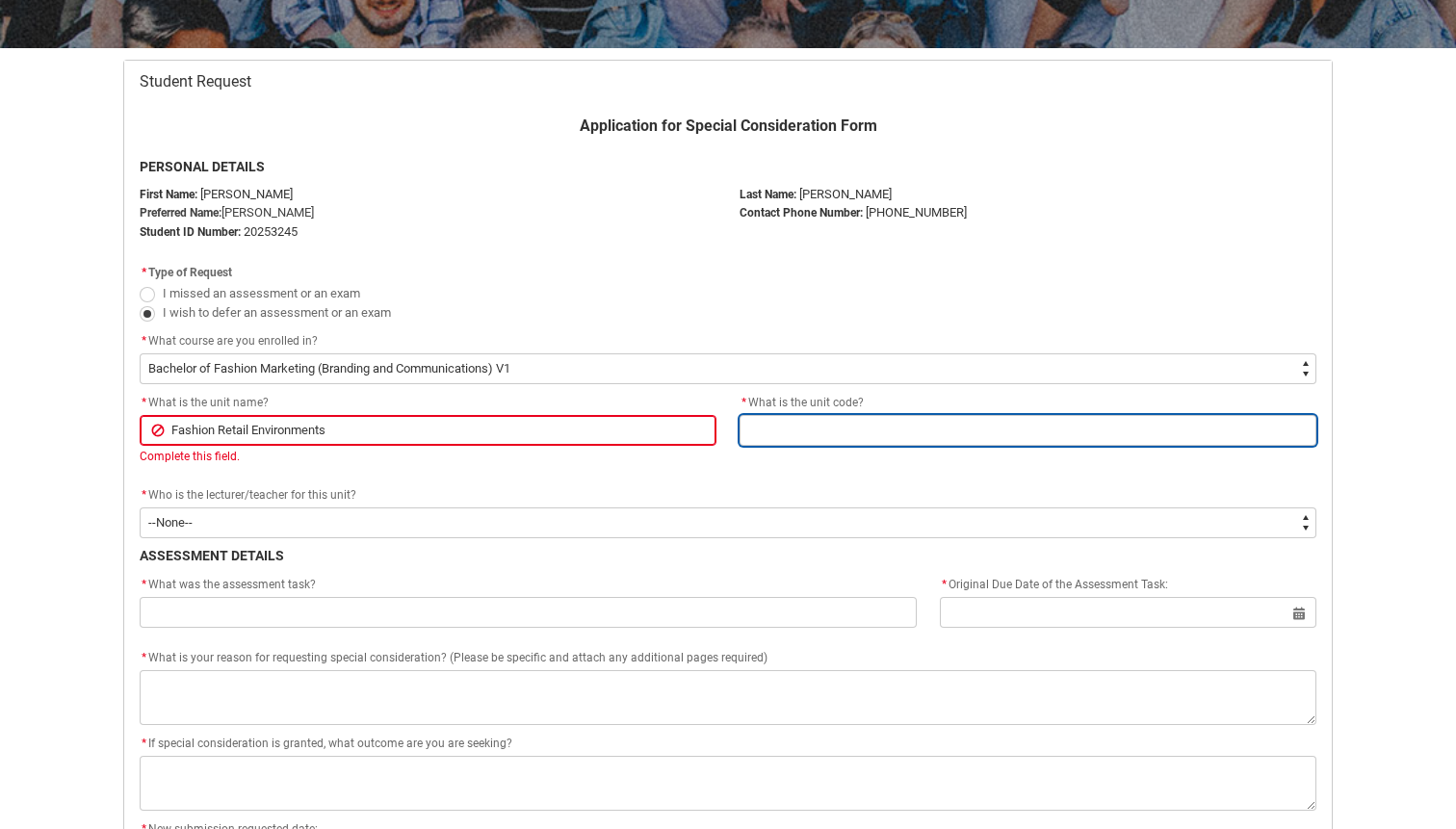
click at [849, 417] on input "Redu_Student_Request flow" at bounding box center [1028, 429] width 577 height 30
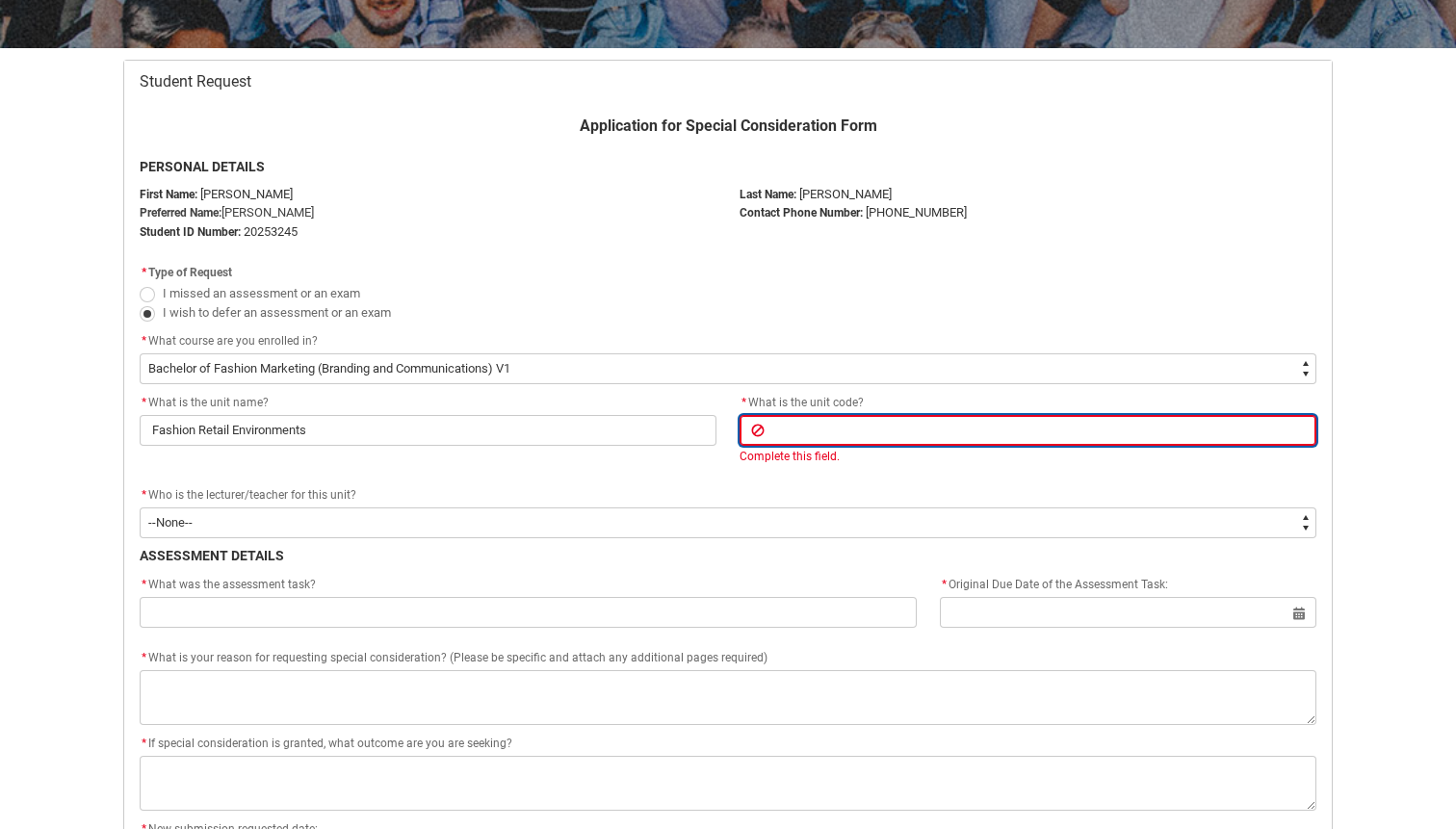
type lightning-primitive-input-simple "S"
type input "S"
type lightning-primitive-input-simple "SH"
type input "SH"
type lightning-primitive-input-simple "SHF"
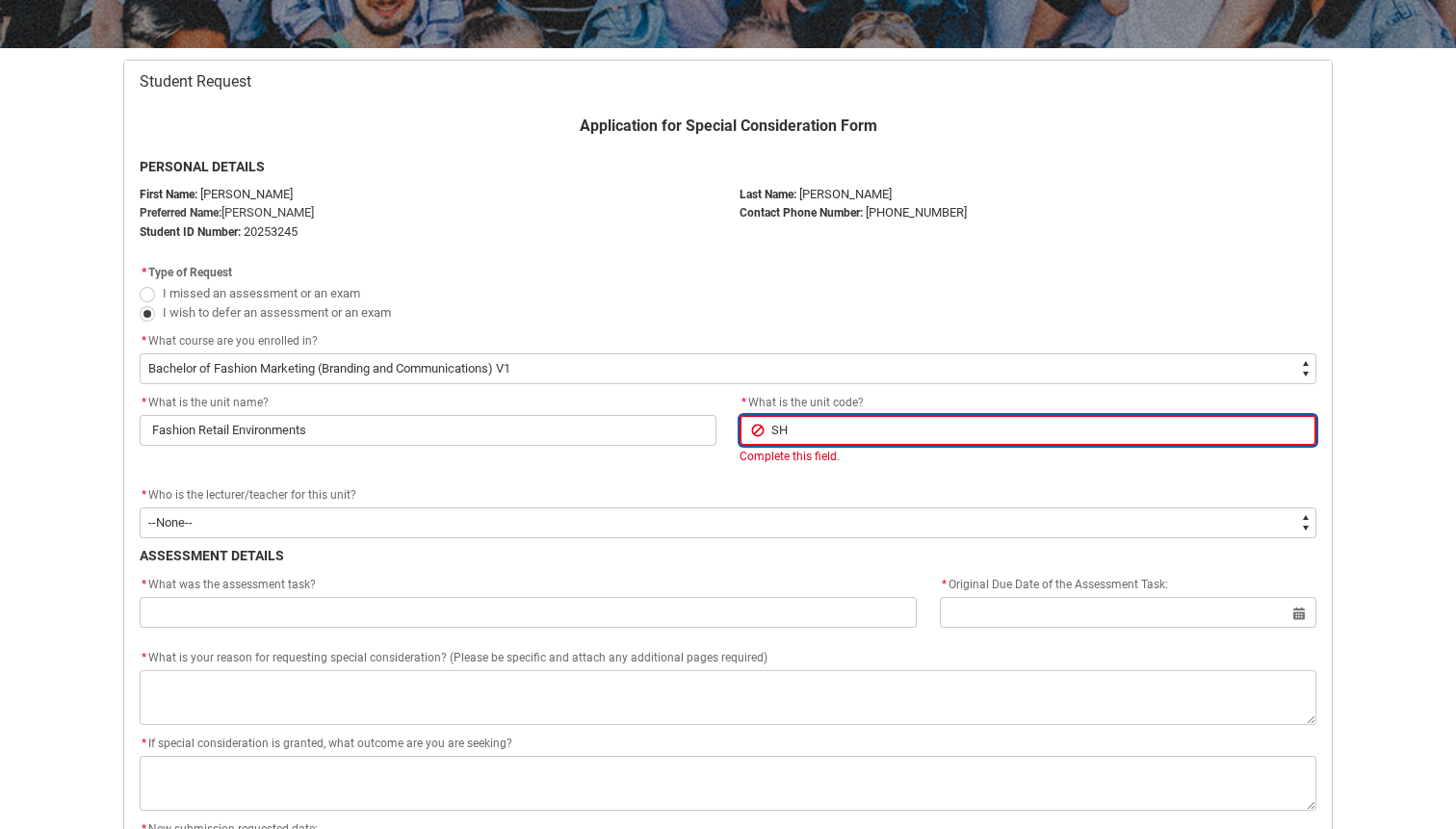
type input "SHF"
type lightning-primitive-input-simple "SHFR"
type input "SHFR"
type lightning-primitive-input-simple "SHFRE"
type input "SHFRE"
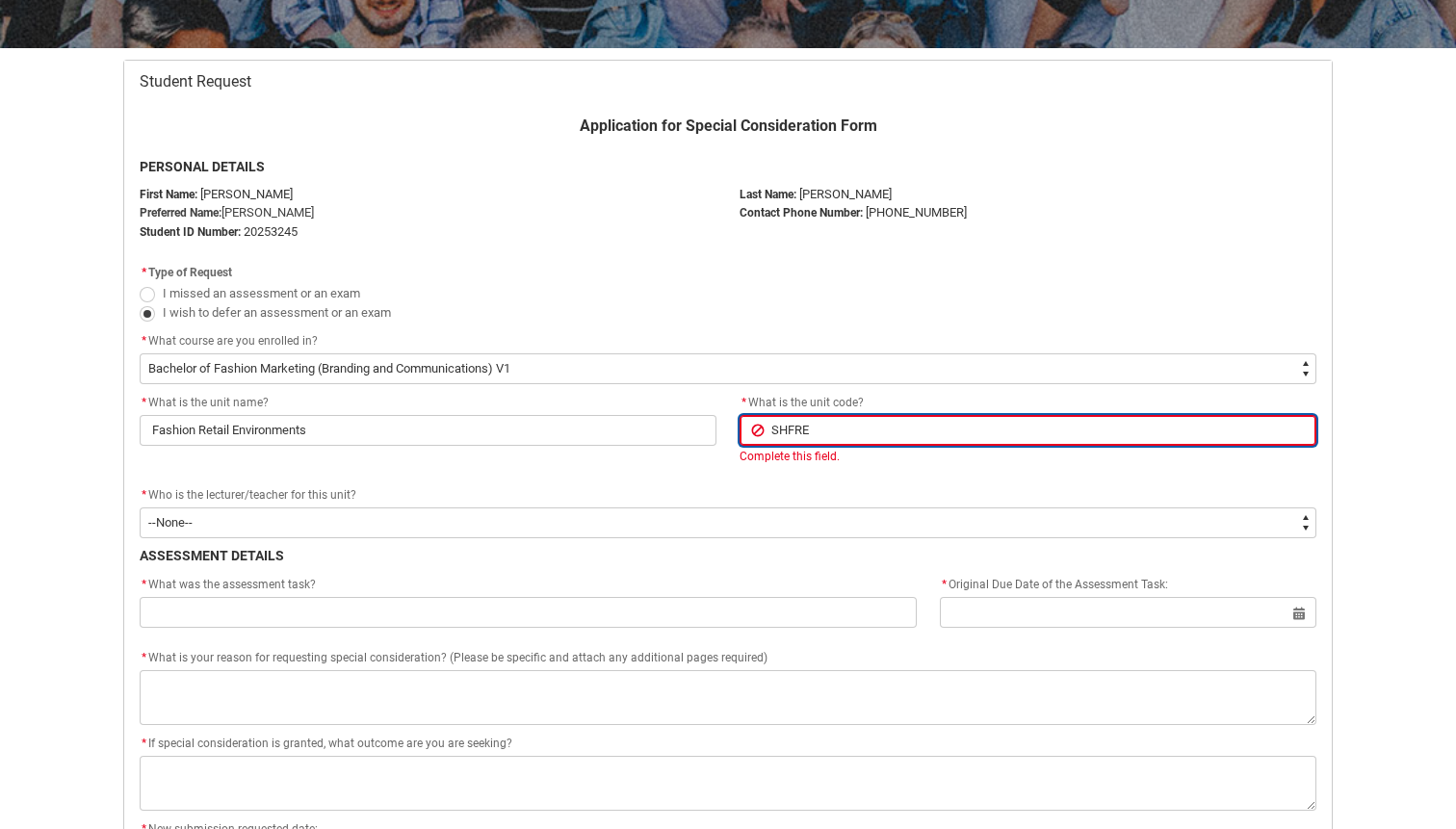
type lightning-primitive-input-simple "SHFRE-"
type input "SHFRE-"
type lightning-primitive-input-simple "SHFRE-C"
type input "SHFRE-C"
type lightning-primitive-input-simple "SHFRE-CO"
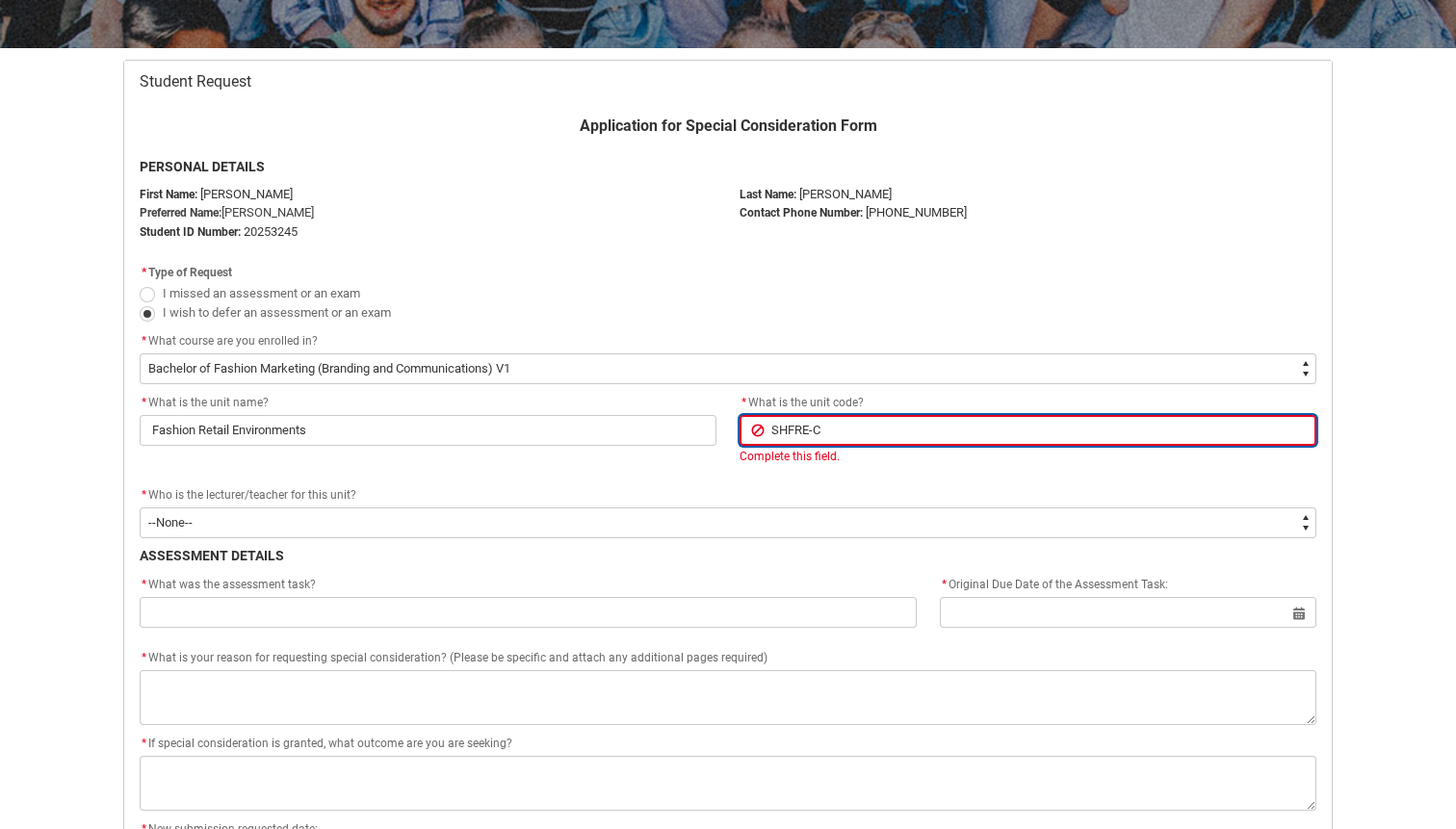
type input "SHFRE-CO"
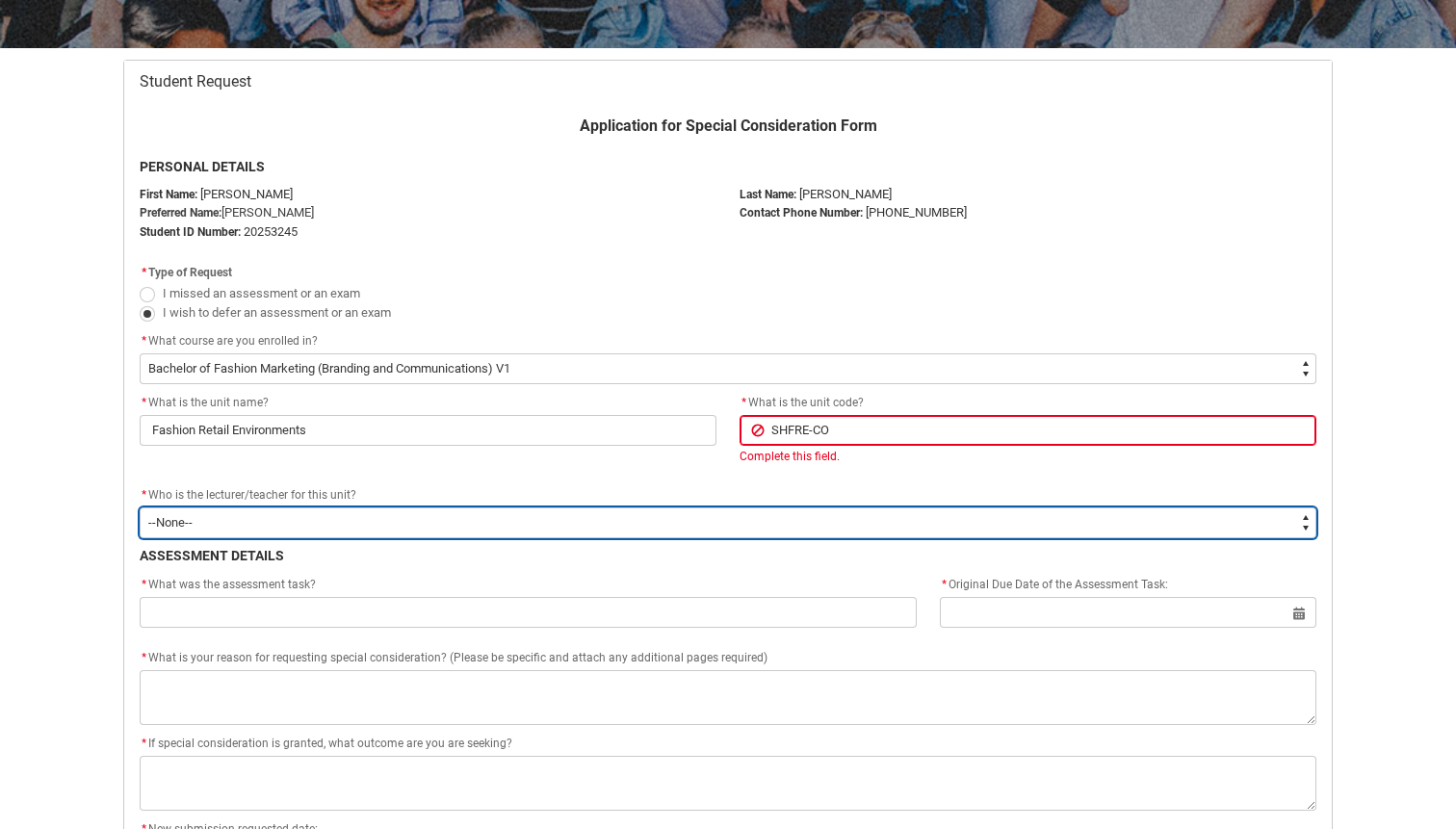
click at [341, 532] on div "Application for Special Consideration Form PERSONAL DETAILS First Name: Holly P…" at bounding box center [728, 678] width 1200 height 1128
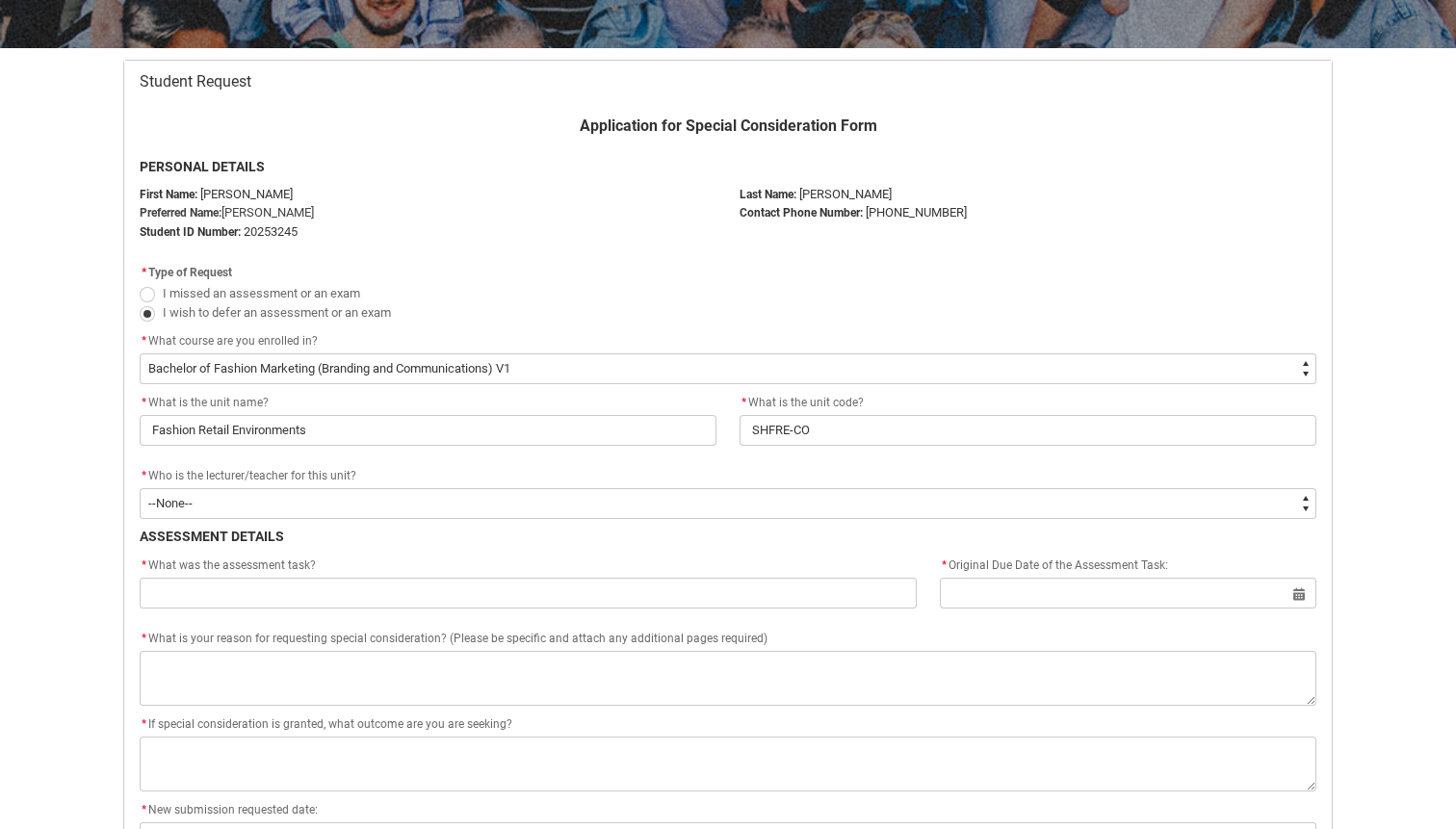
click at [756, 471] on div "* Who is the lecturer/teacher for this unit?" at bounding box center [728, 476] width 1177 height 24
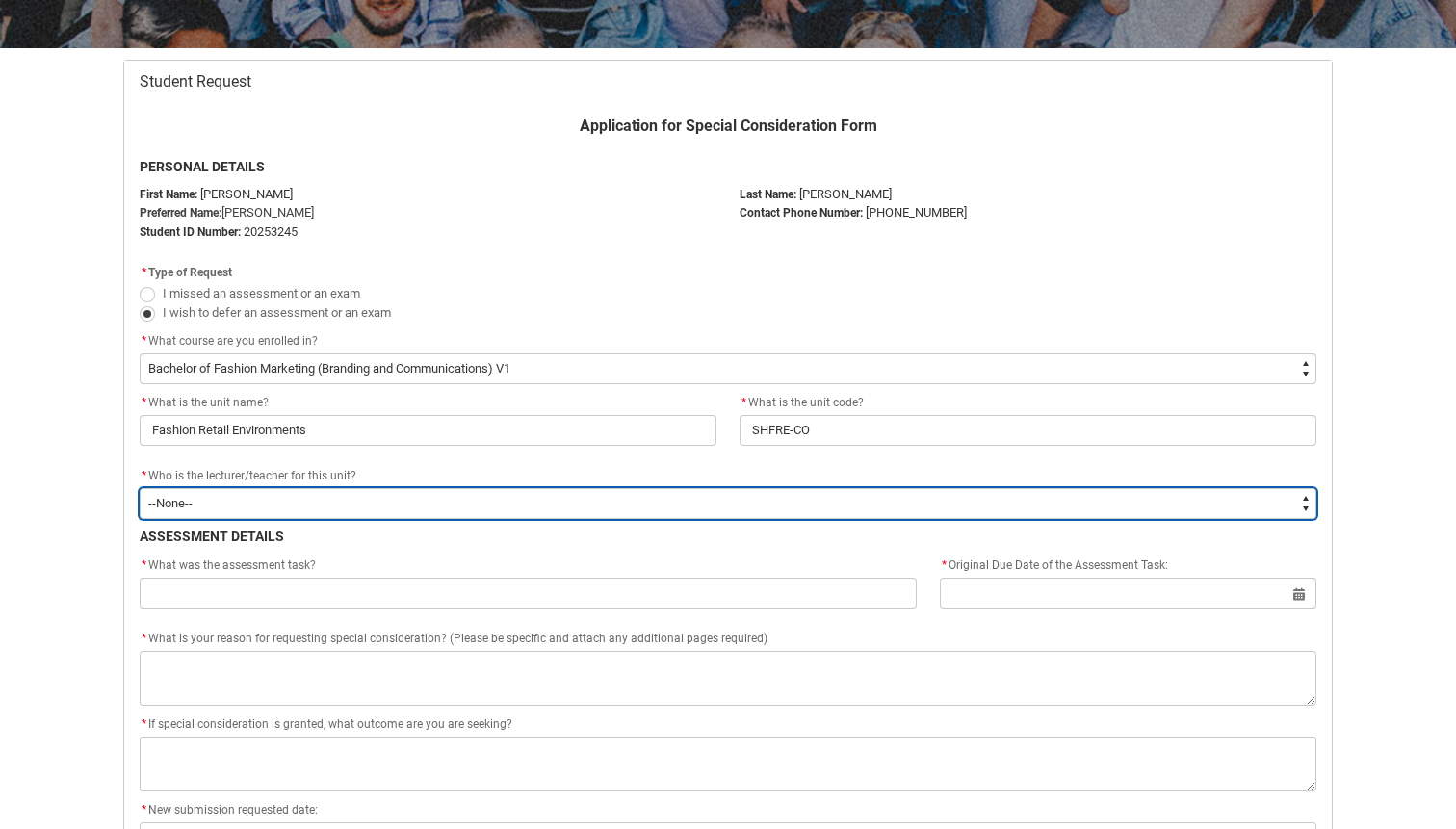
click at [756, 488] on select "--None-- [PERSON_NAME] [PERSON_NAME] [PERSON_NAME] [PERSON_NAME] [PERSON_NAME] …" at bounding box center [728, 503] width 1177 height 30
type lightning-select "Faculty_NamefromAtoM.0035g00000e1T4UAAU"
click at [139, 488] on select "--None-- [PERSON_NAME] [PERSON_NAME] [PERSON_NAME] [PERSON_NAME] [PERSON_NAME] …" at bounding box center [728, 503] width 1177 height 30
select select "Faculty_NamefromAtoM.0035g00000e1T4UAAU"
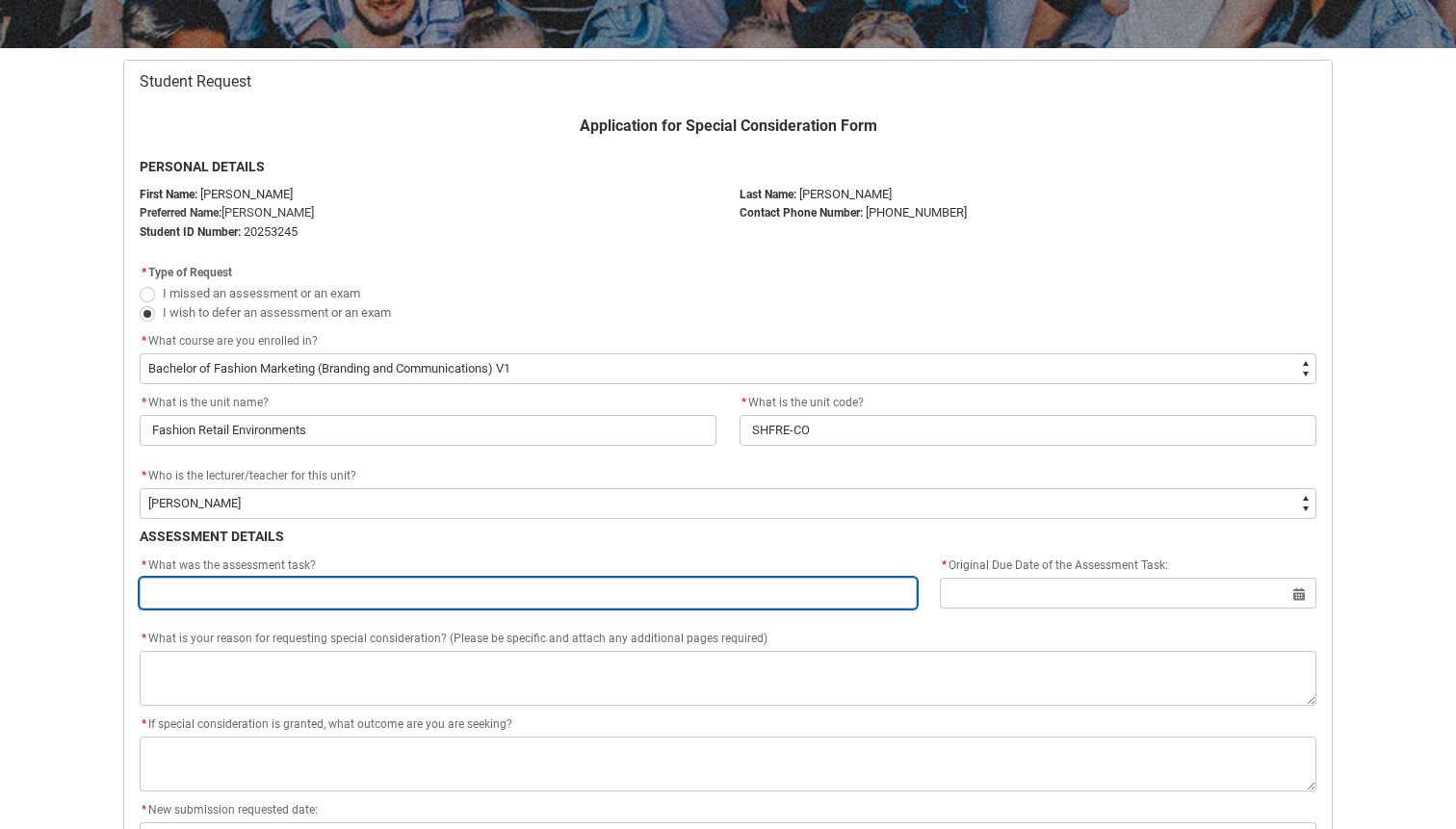
click at [367, 583] on input "Redu_Student_Request flow" at bounding box center [527, 592] width 778 height 30
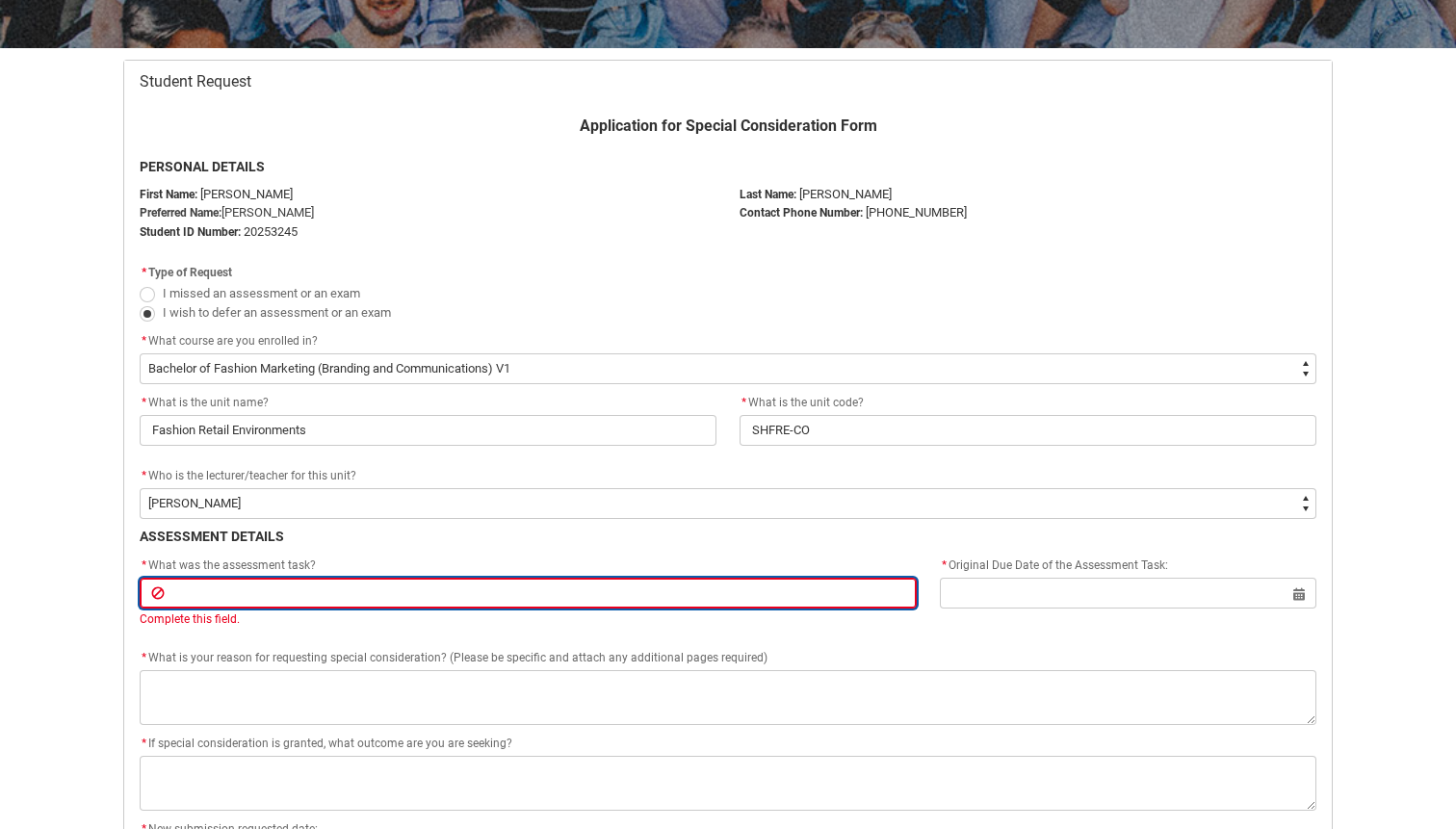
type lightning-primitive-input-simple "A"
type input "A"
type lightning-primitive-input-simple "As"
type input "As"
type lightning-primitive-input-simple "Ass"
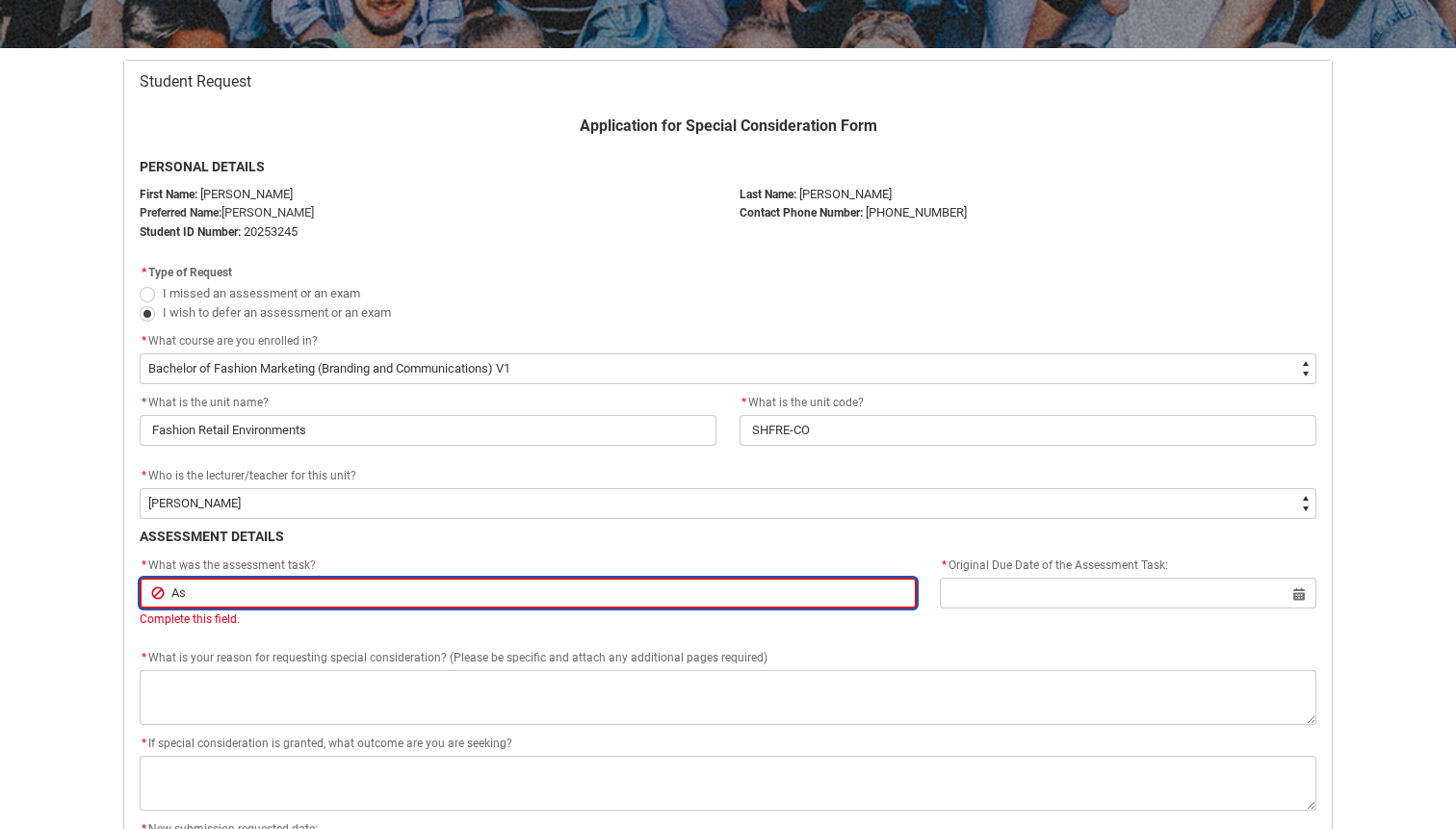
type input "Ass"
type lightning-primitive-input-simple "Asse"
type input "Asse"
type lightning-primitive-input-simple "Asses"
type input "Asses"
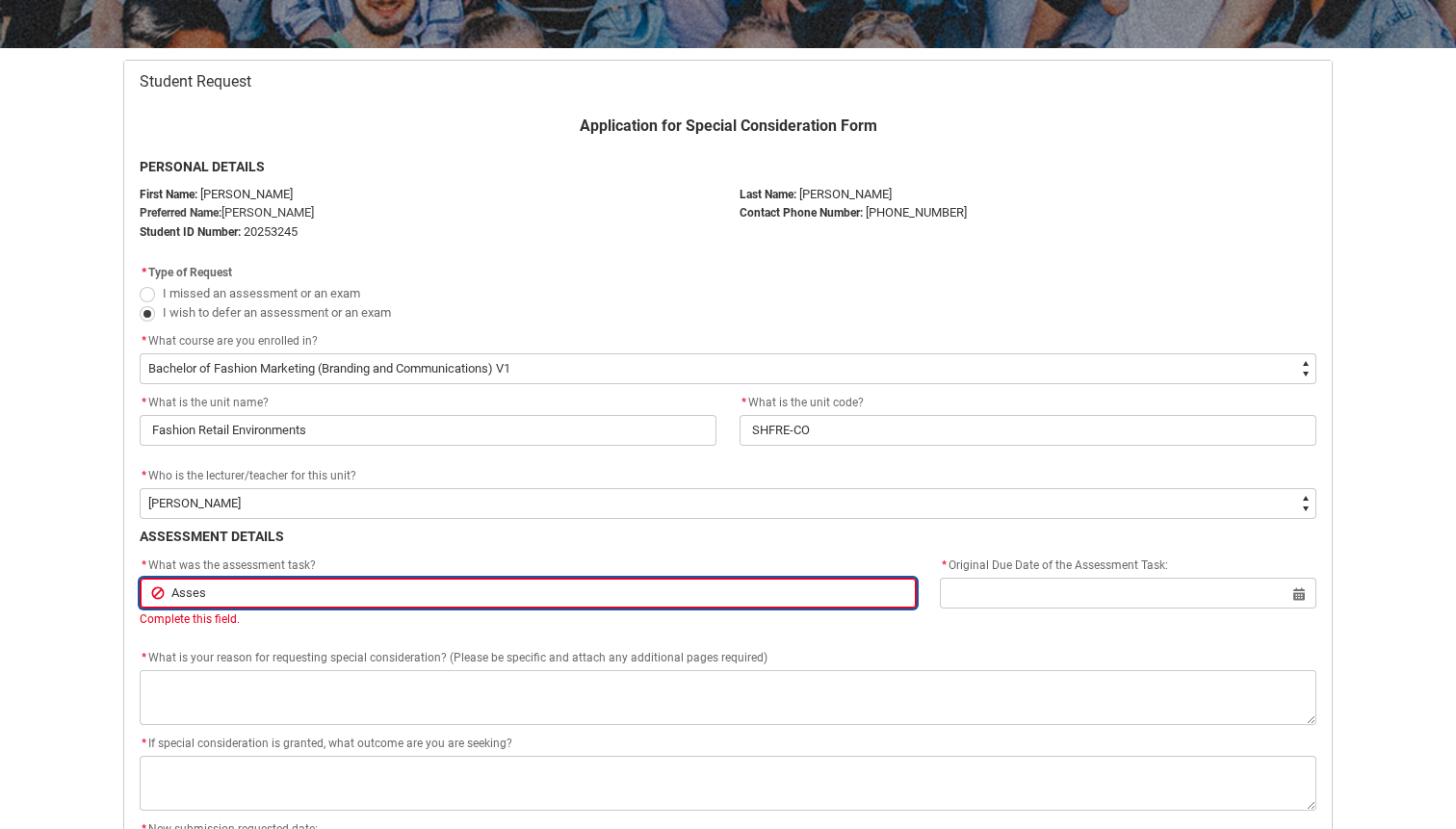
type lightning-primitive-input-simple "Assess"
type input "Assess"
type lightning-primitive-input-simple "Assessm"
type input "Assessm"
type lightning-primitive-input-simple "Assessme"
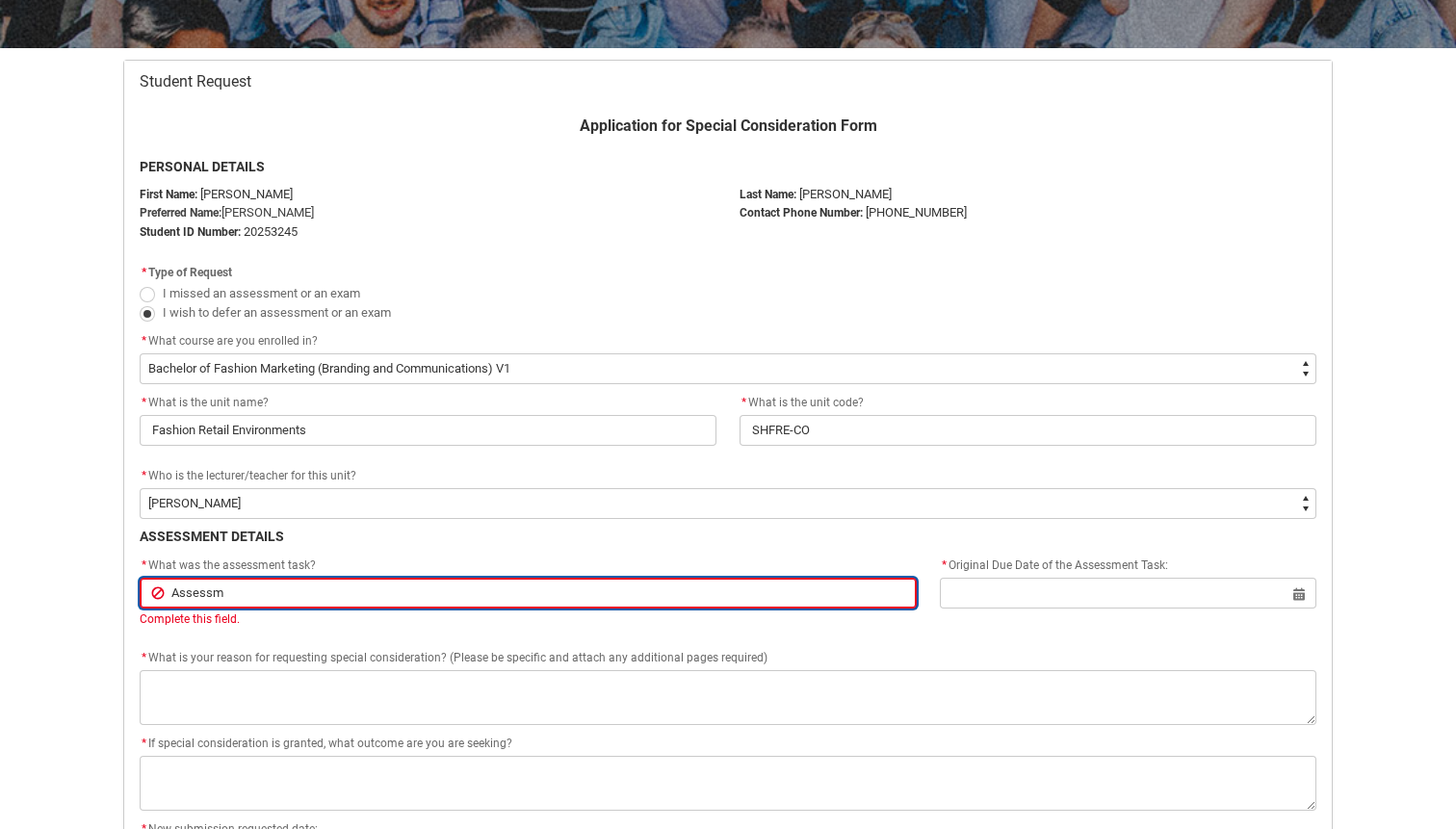
type input "Assessme"
type lightning-primitive-input-simple "Assessmen"
type input "Assessmen"
type lightning-primitive-input-simple "Assessment"
type input "Assessment"
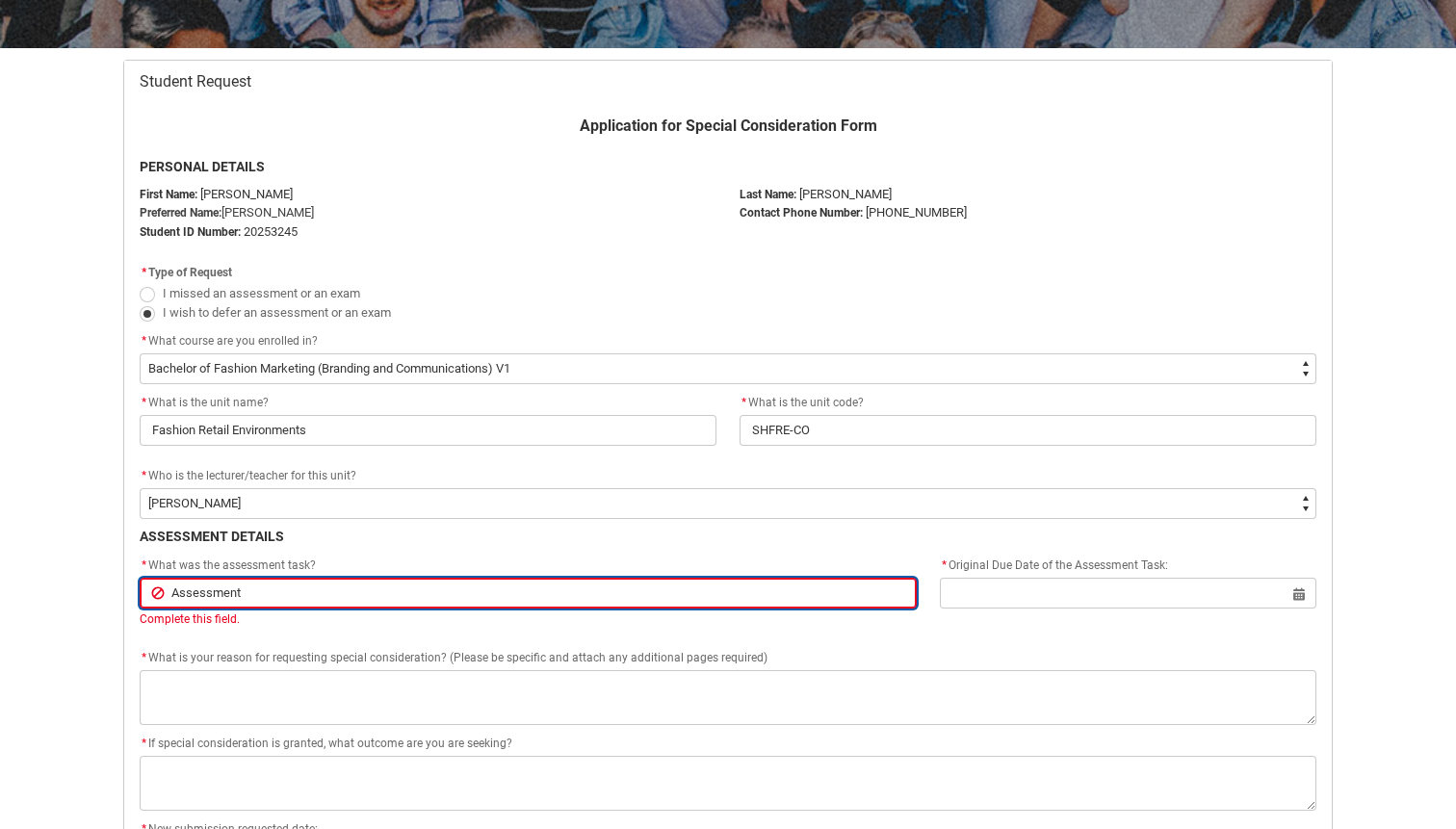
type lightning-primitive-input-simple "Assessment"
type input "Assessment"
type lightning-primitive-input-simple "Assessment."
type input "Assessment."
type lightning-primitive-input-simple "Assessment."
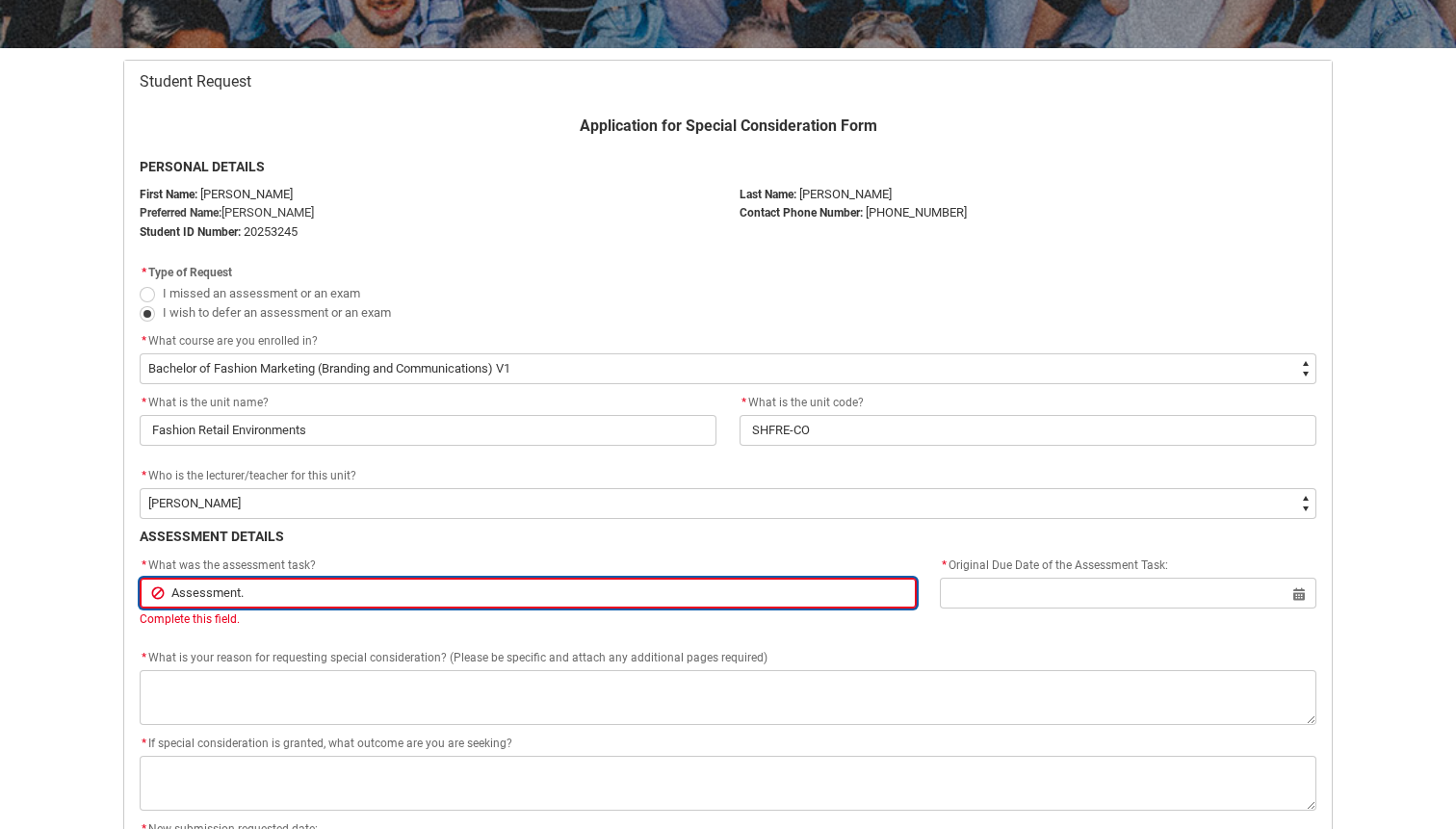
type input "Assessment."
type lightning-primitive-input-simple "Assessment.1"
type input "Assessment.1"
type lightning-primitive-input-simple "Assessment.1"
type input "Assessment.1"
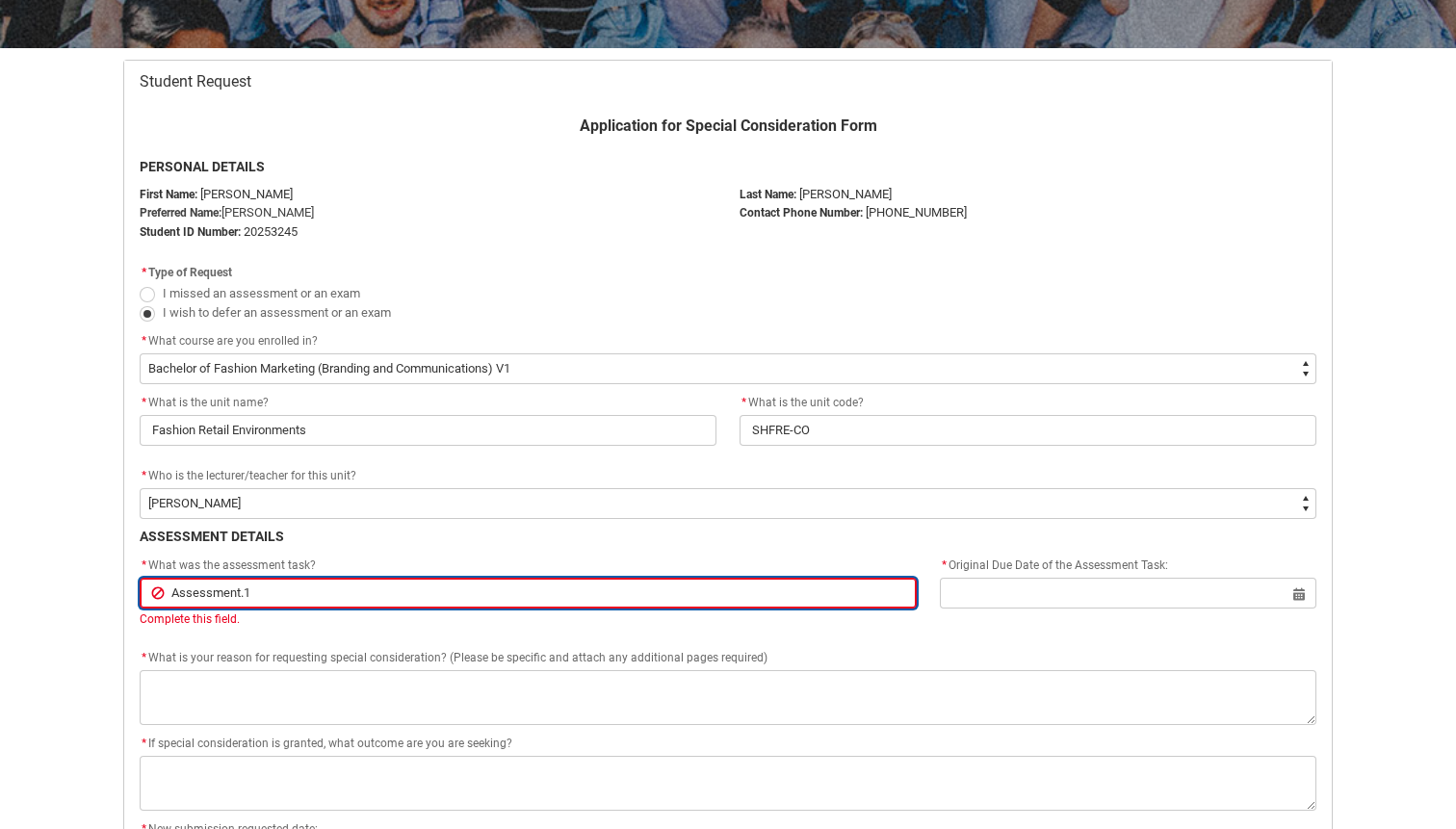
type lightning-primitive-input-simple "Assessment.1 -"
type input "Assessment.1 -"
type lightning-primitive-input-simple "Assessment.1 -"
type input "Assessment.1 -"
type lightning-primitive-input-simple "Assessment.1 -"
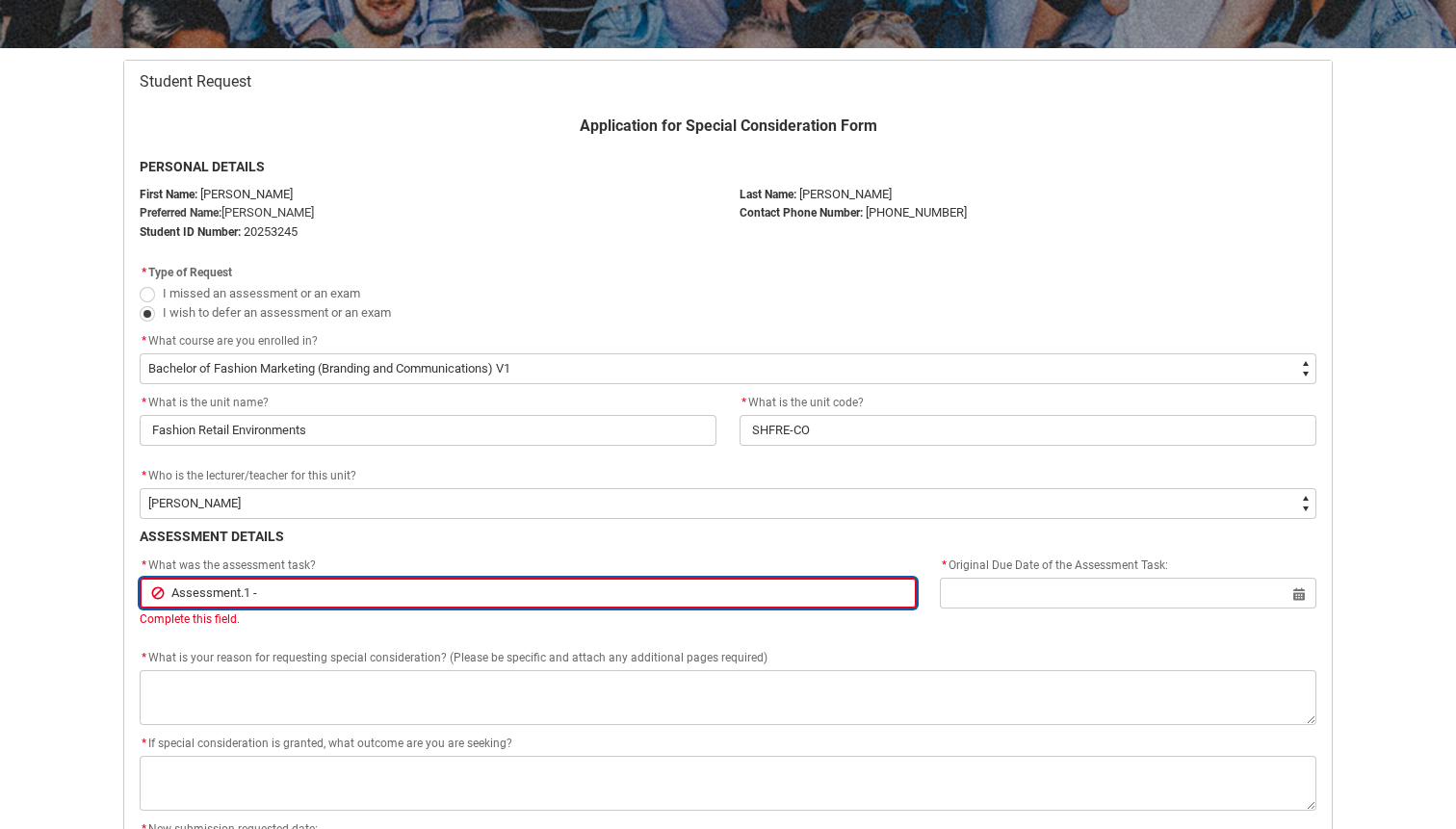
type input "Assessment.1 -"
type lightning-primitive-input-simple "Assessment.1"
type input "Assessment.1"
type lightning-primitive-input-simple "Assessment.1"
type input "Assessment.1"
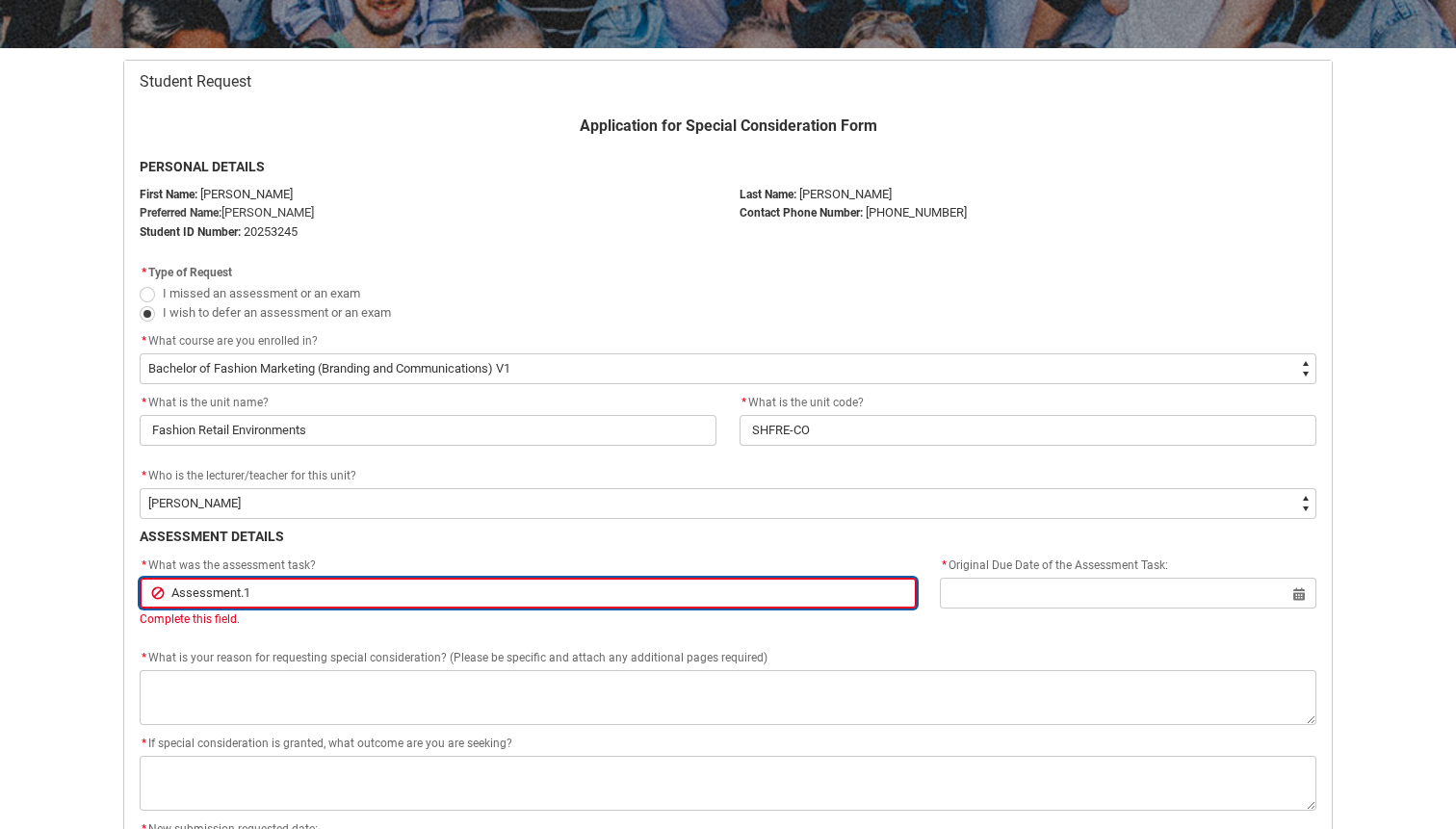
type lightning-primitive-input-simple "Assessment."
type input "Assessment."
type lightning-primitive-input-simple "Assessment"
type input "Assessment"
type lightning-primitive-input-simple "Assessmen"
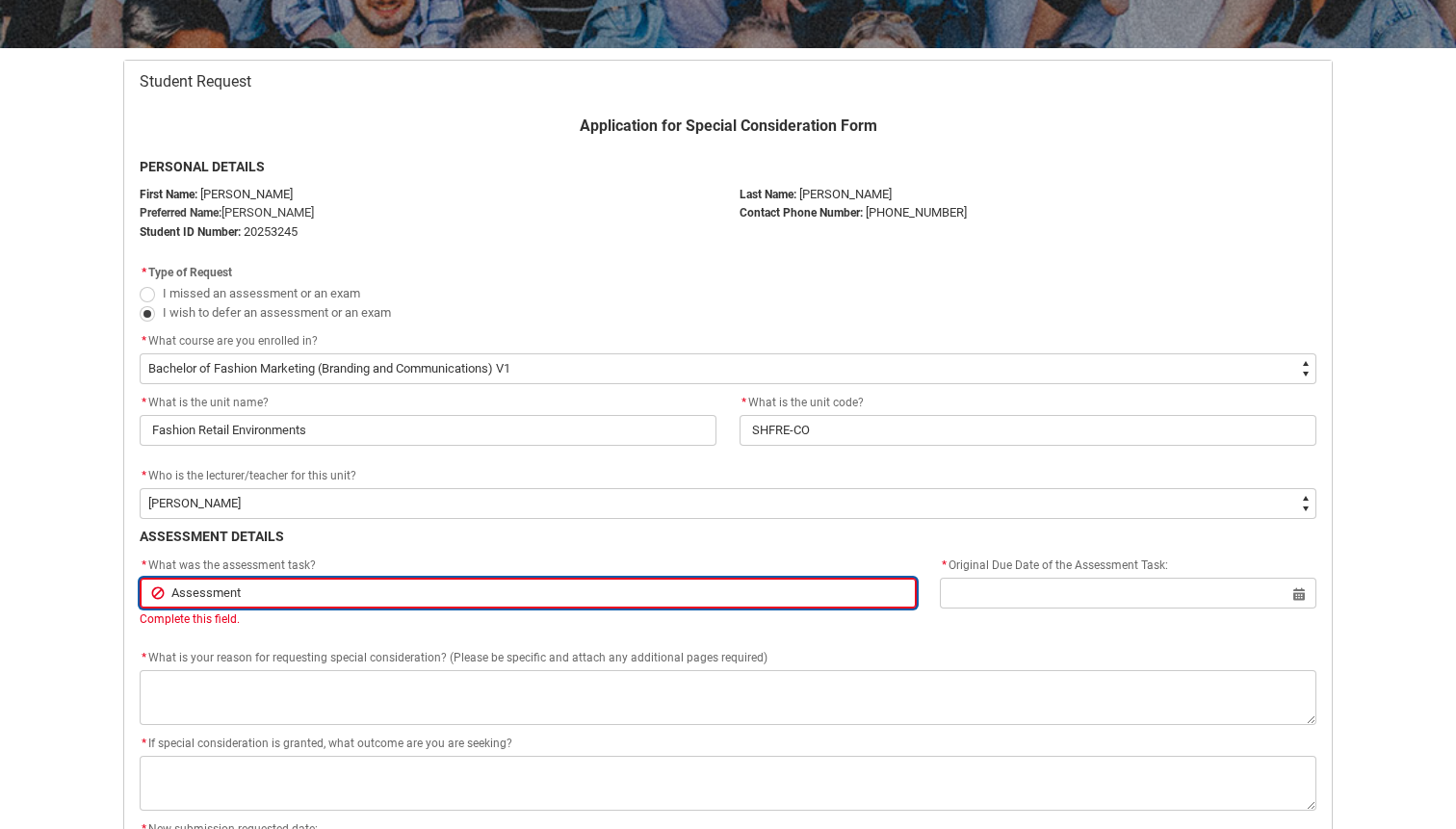
type input "Assessmen"
type lightning-primitive-input-simple "Assessment"
type input "Assessment"
type lightning-primitive-input-simple "Assessment"
type input "Assessment"
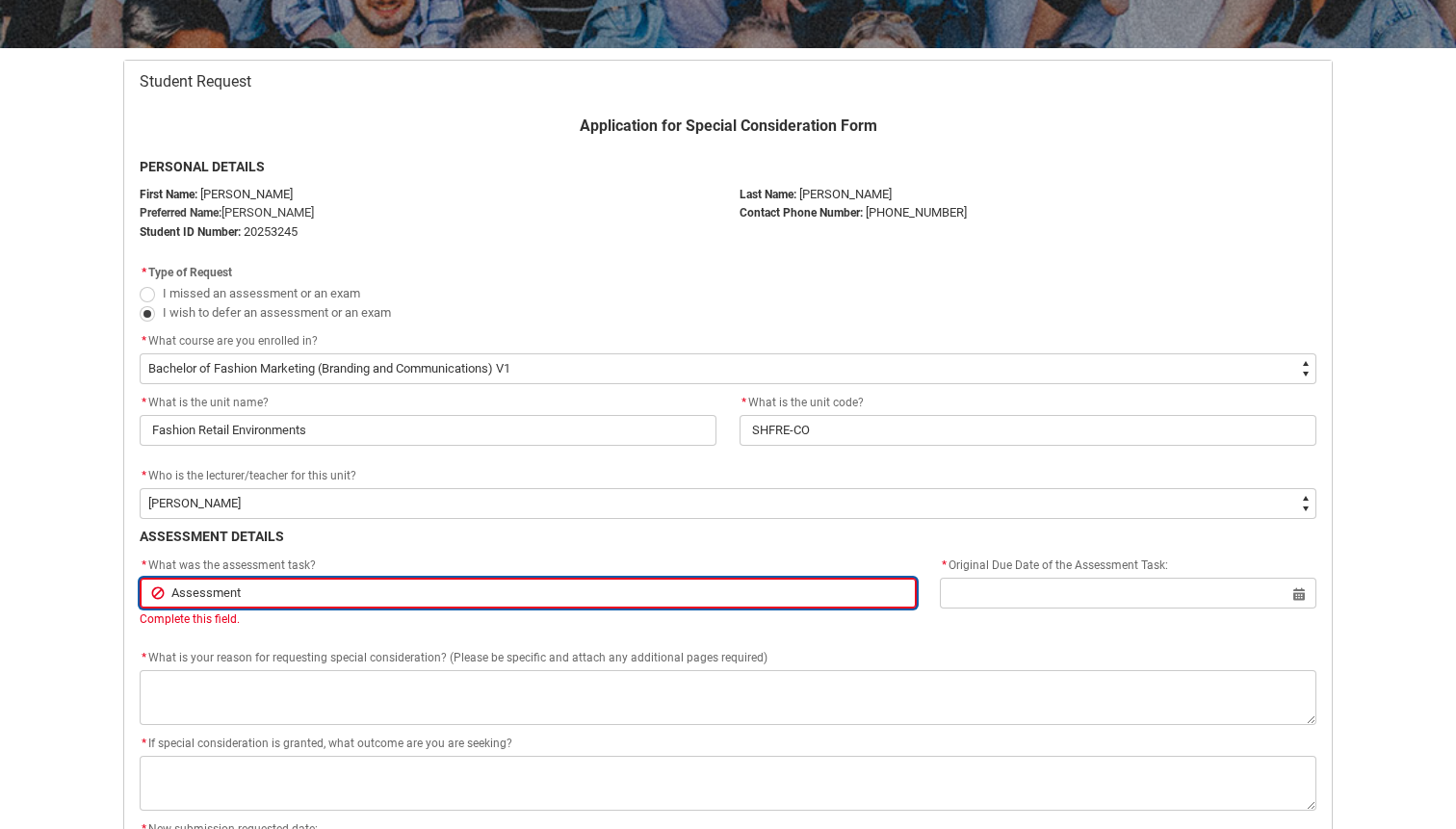
type lightning-primitive-input-simple "Assessment 1"
type input "Assessment 1"
type lightning-primitive-input-simple "Assessment 1"
type input "Assessment 1"
type lightning-primitive-input-simple "Assessment 1 -"
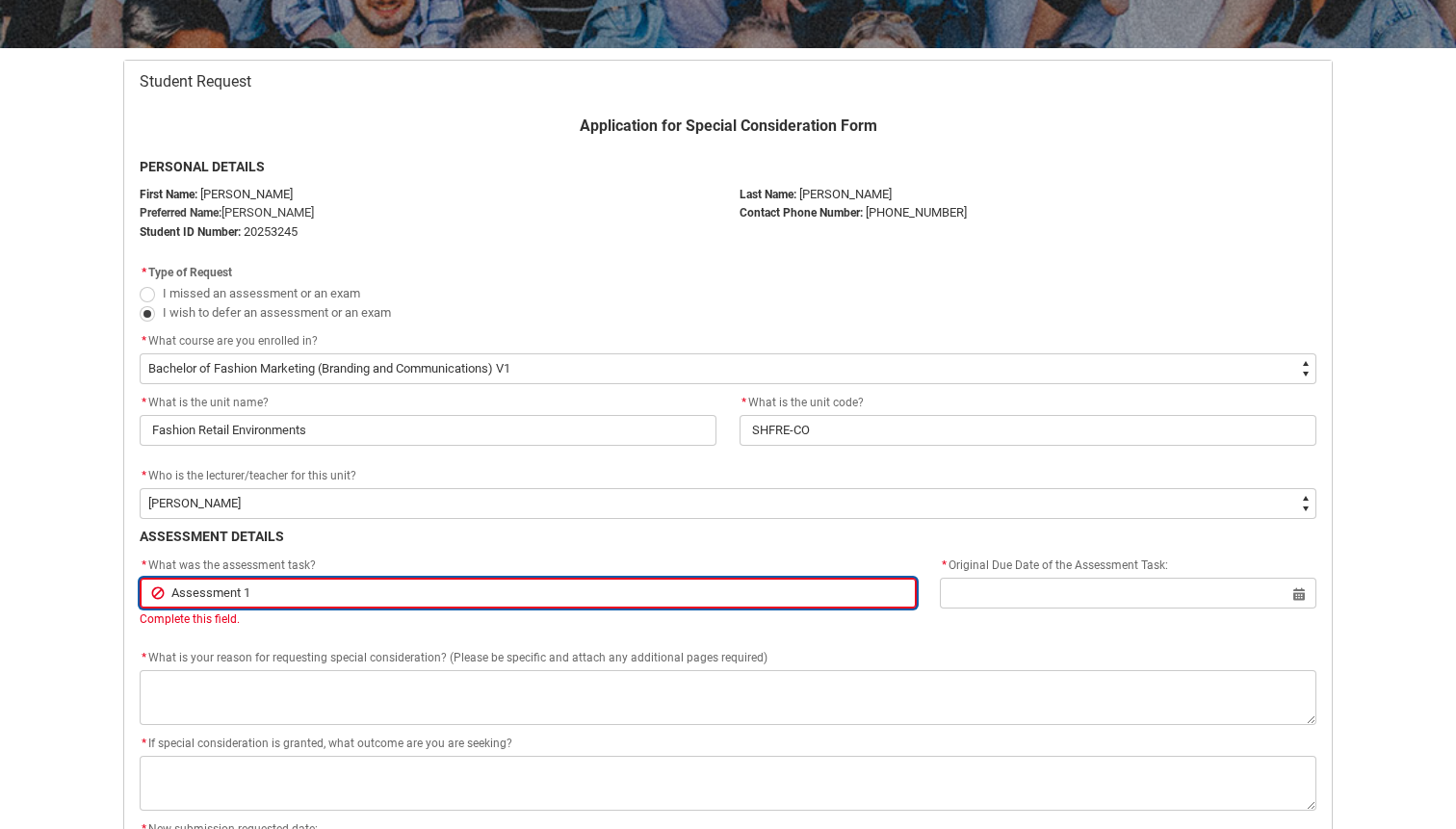
type input "Assessment 1 -"
type lightning-primitive-input-simple "Assessment 1 -"
type input "Assessment 1 -"
paste input "Shop Audit Presentation"
type lightning-primitive-input-simple "Assessment 1 - Shop Audit Presentation"
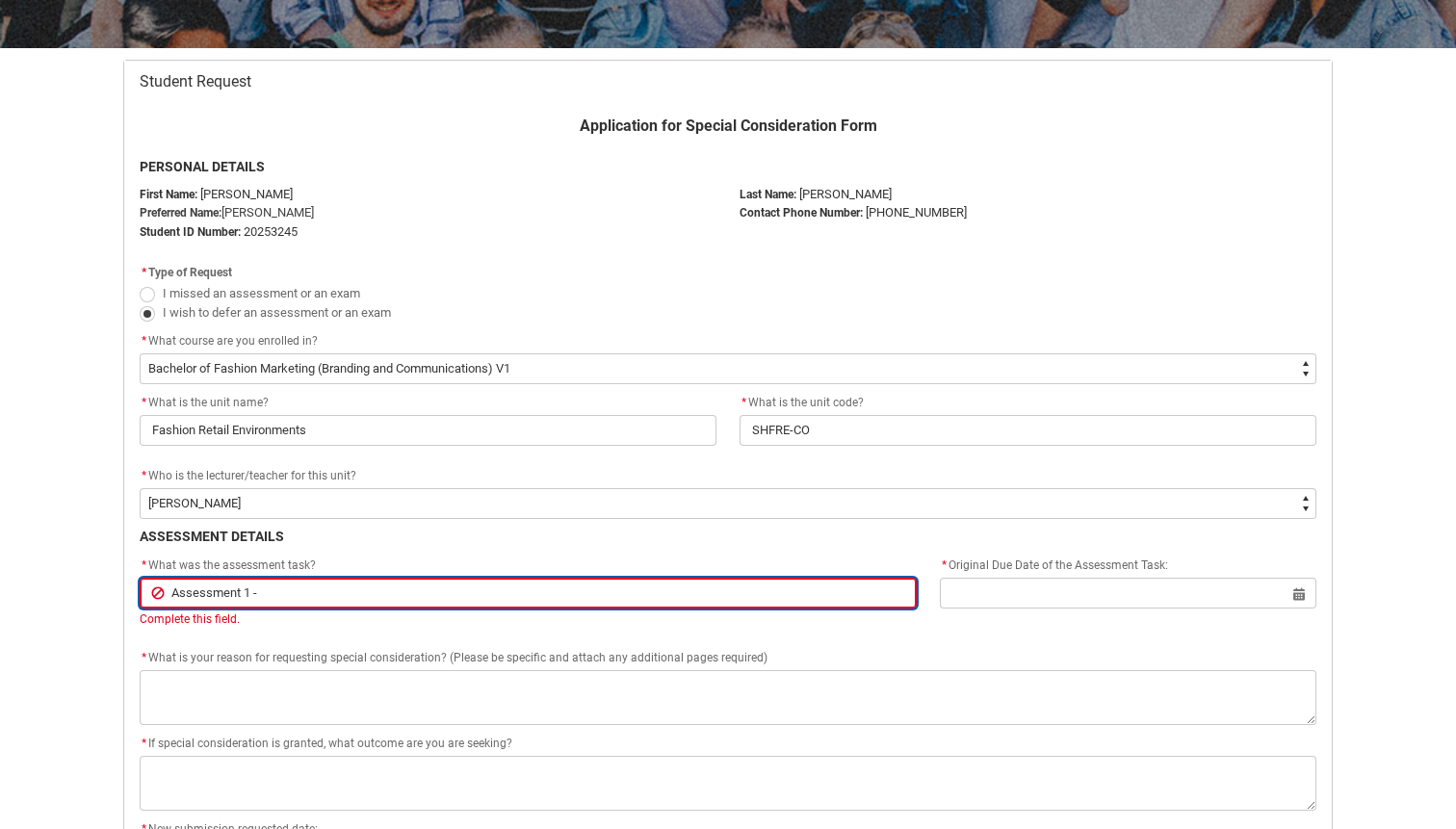
type input "Assessment 1 - Shop Audit Presentation"
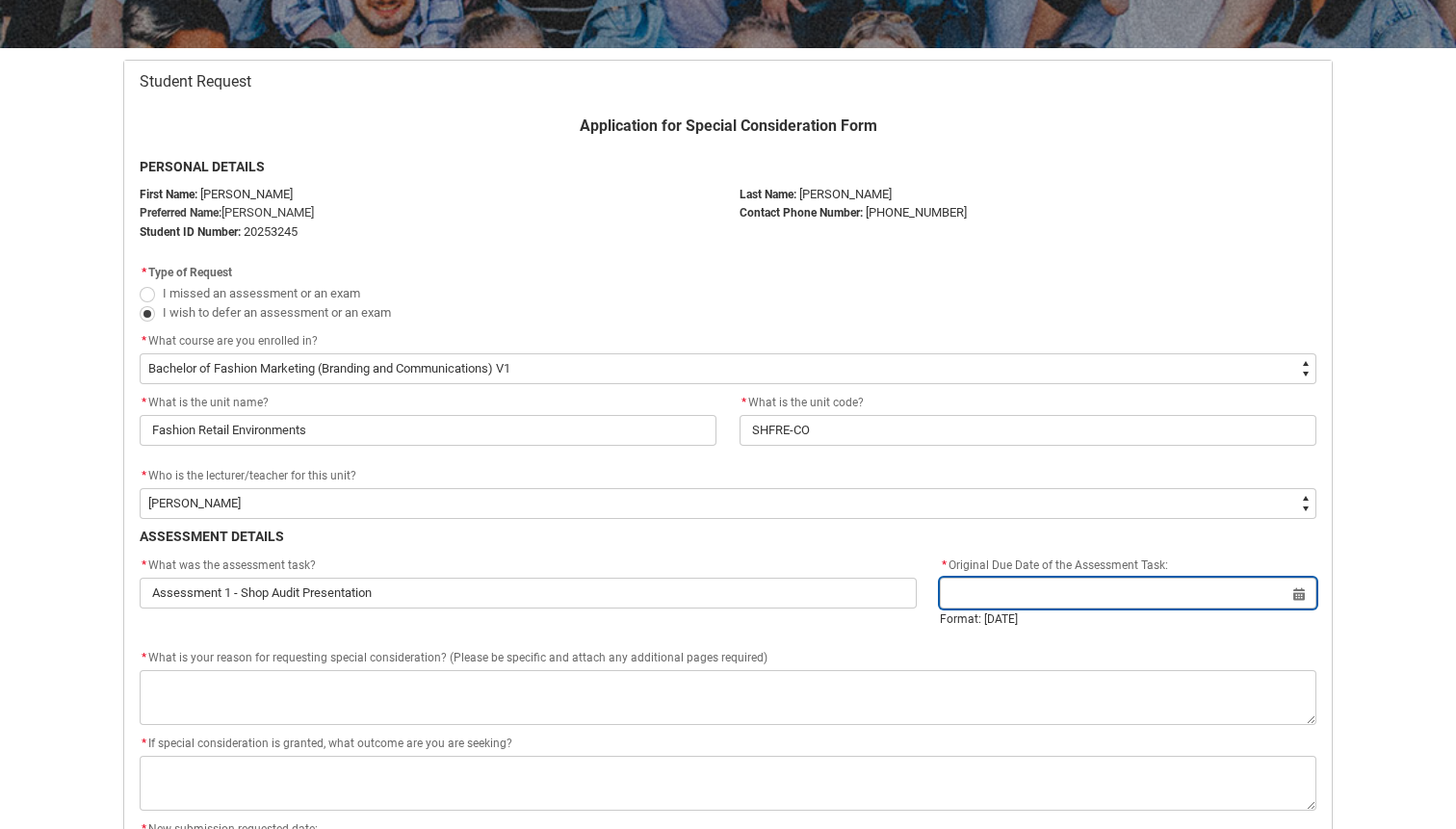
click at [1078, 604] on input "Redu_Student_Request flow" at bounding box center [1129, 592] width 377 height 30
select select "2025"
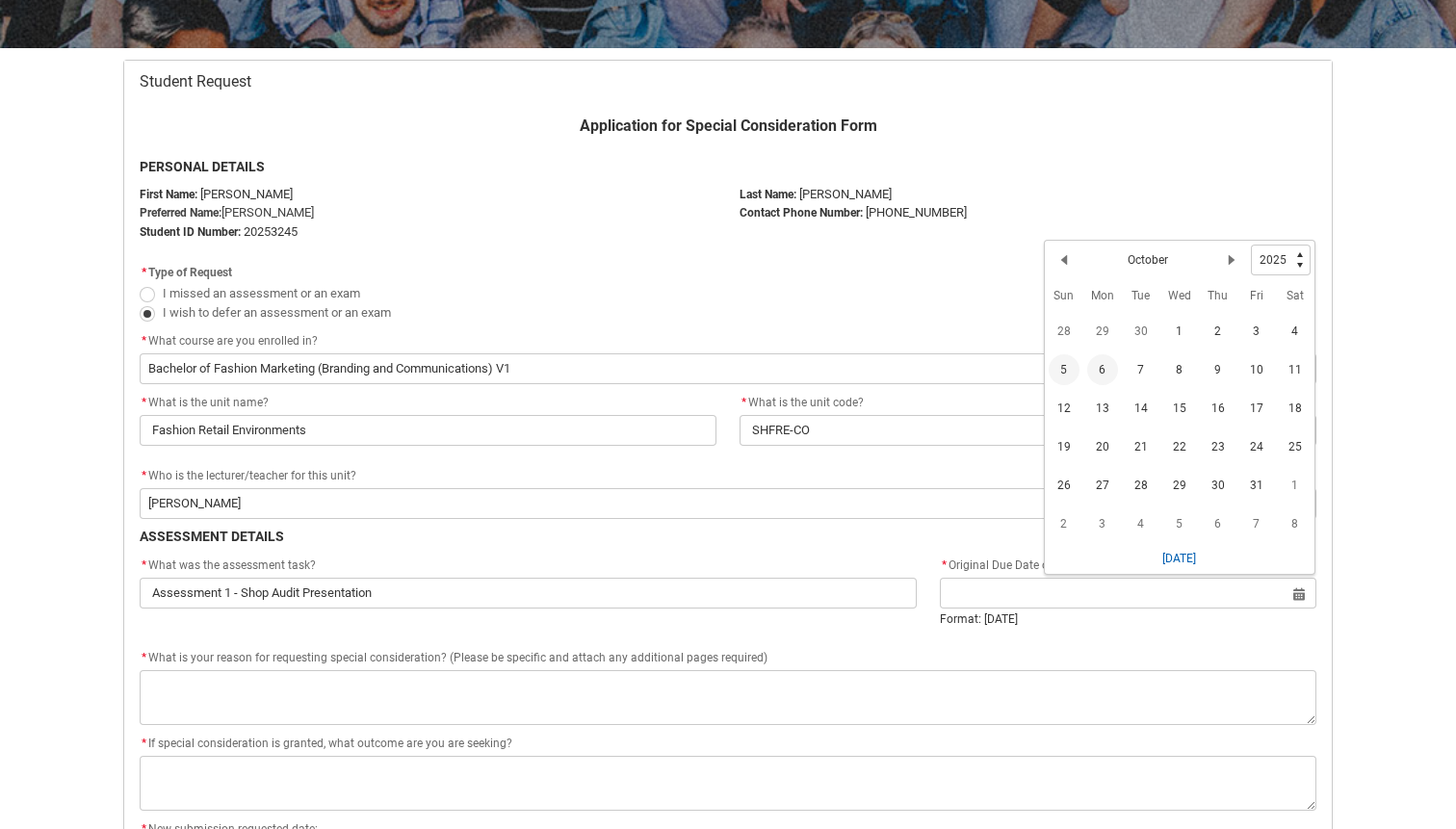
click at [1064, 365] on span "5" at bounding box center [1064, 368] width 30 height 30
type lightning-datepicker "[DATE]"
type lightning-input "[DATE]"
type input "[DATE]"
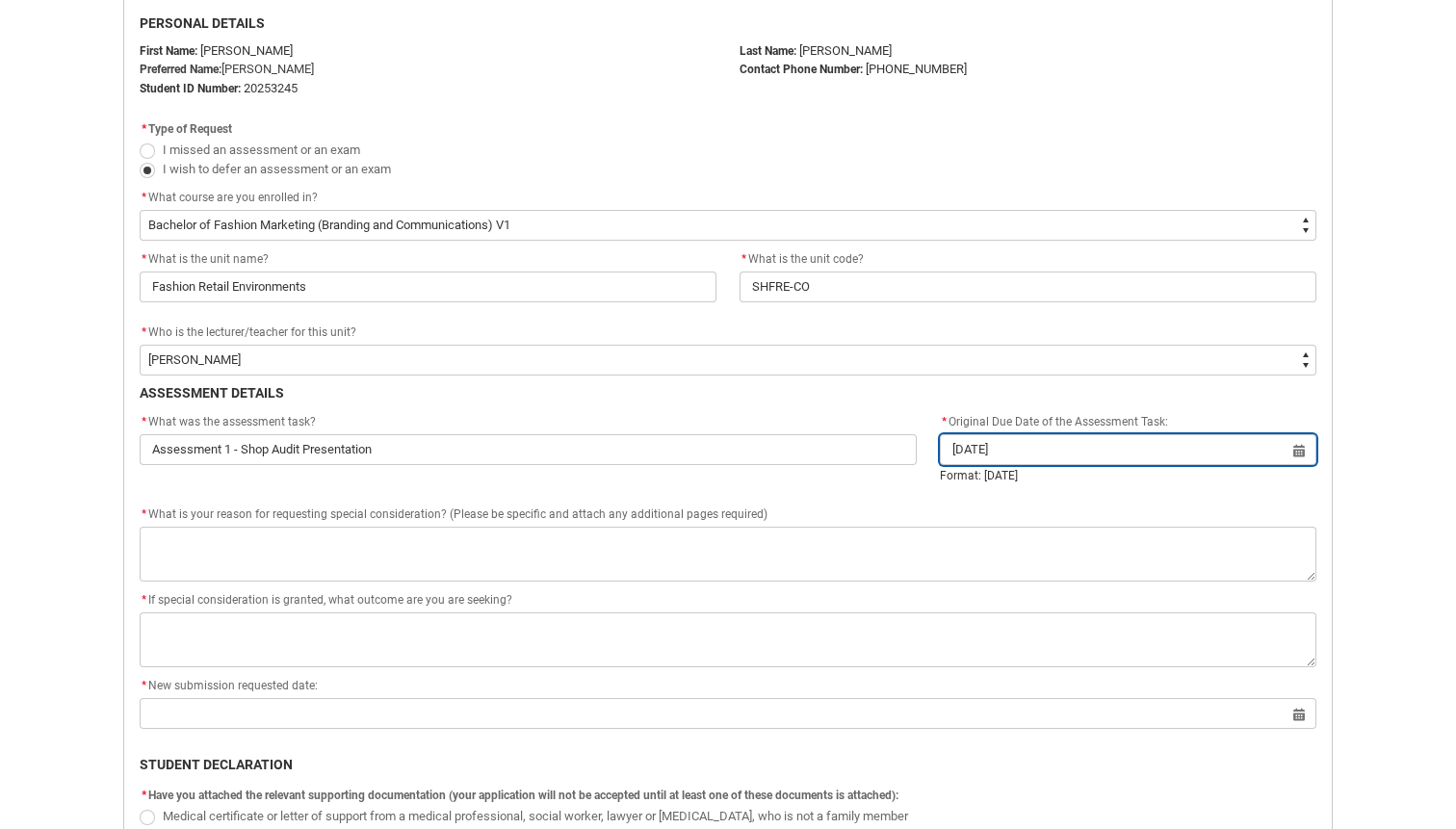
scroll to position [491, 0]
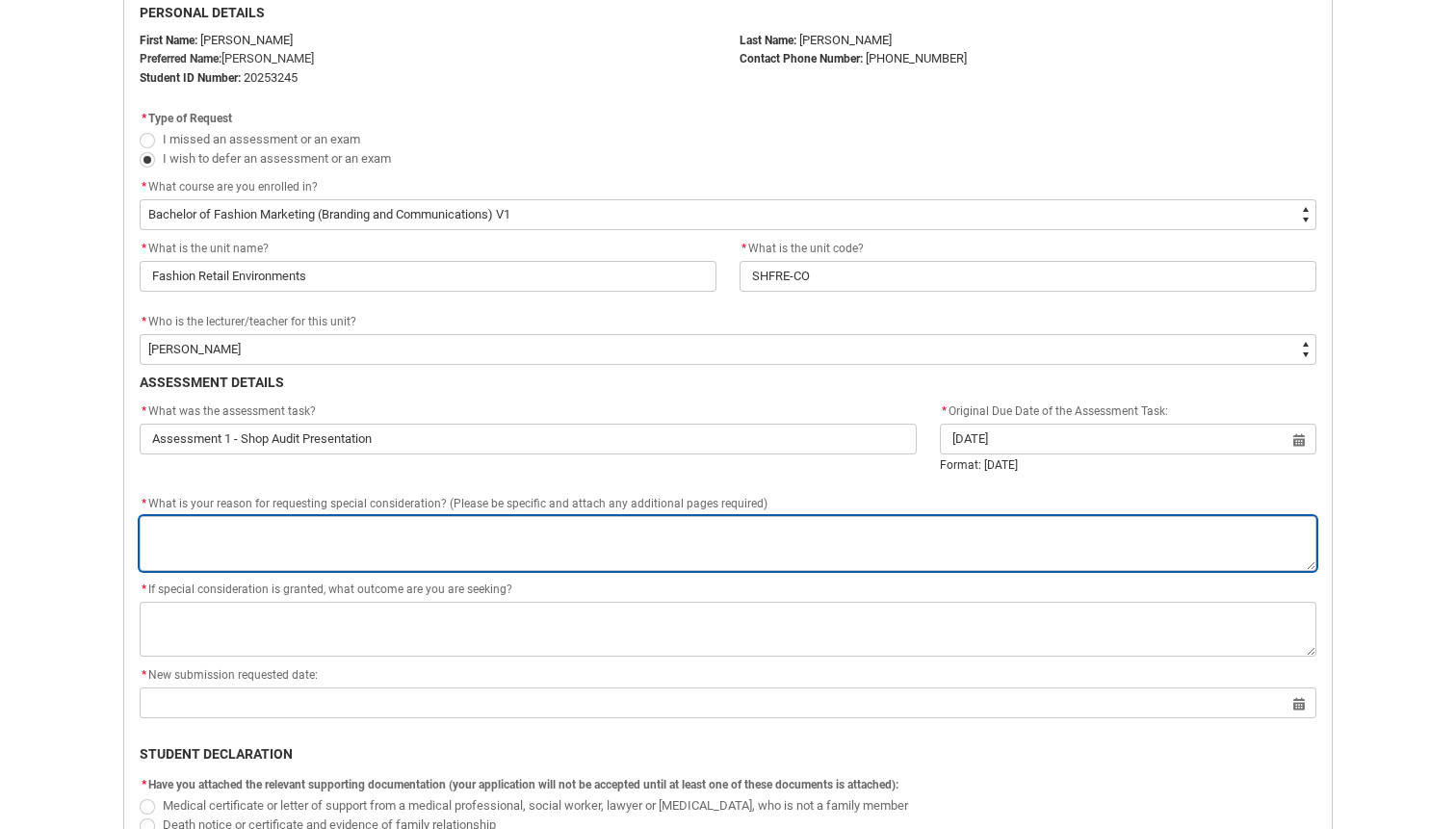
click at [697, 564] on textarea "*" at bounding box center [728, 543] width 1177 height 55
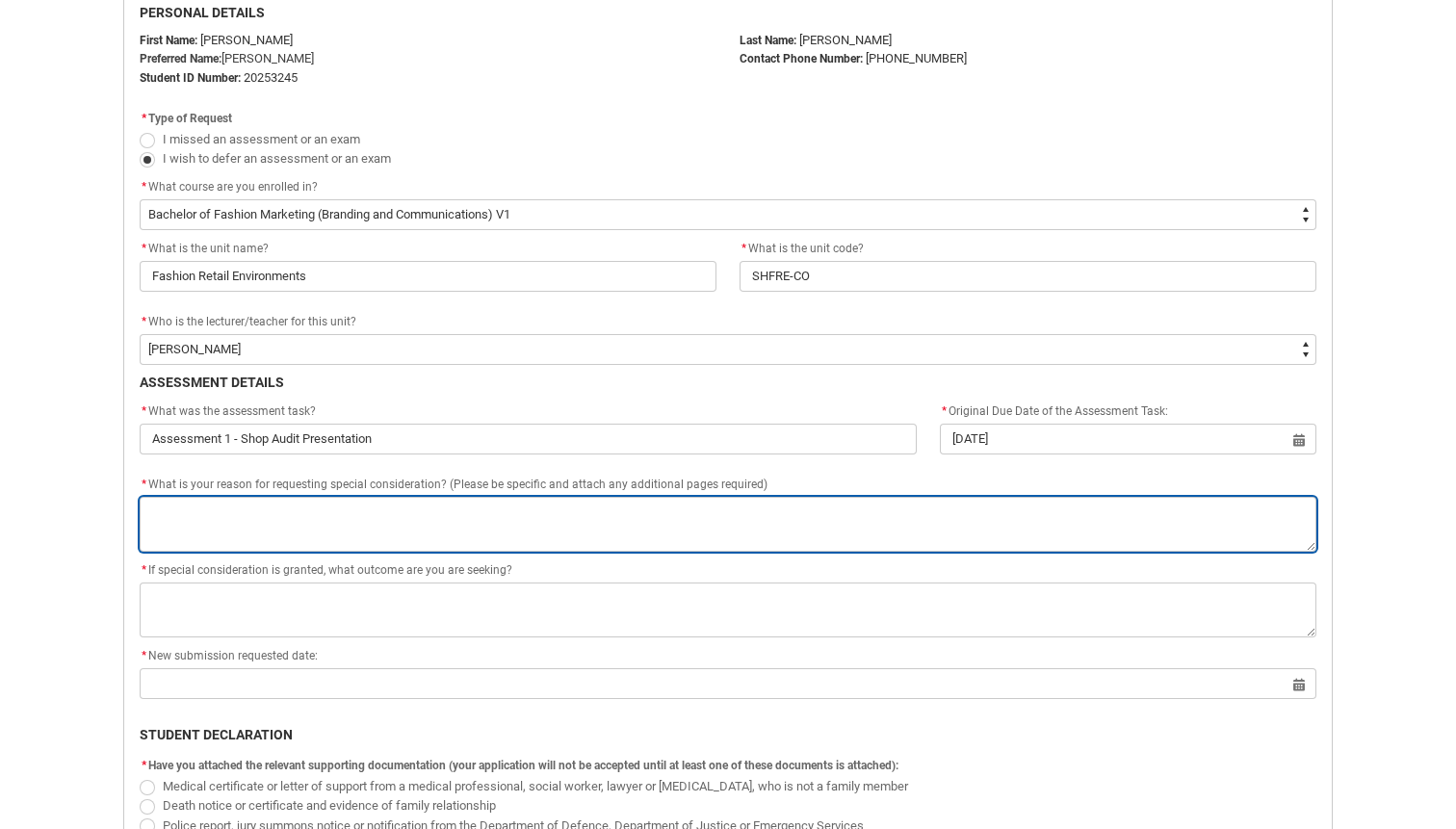
type lightning-textarea "W"
type textarea "W"
type lightning-textarea "Wi"
type textarea "Wi"
type lightning-textarea "Wis"
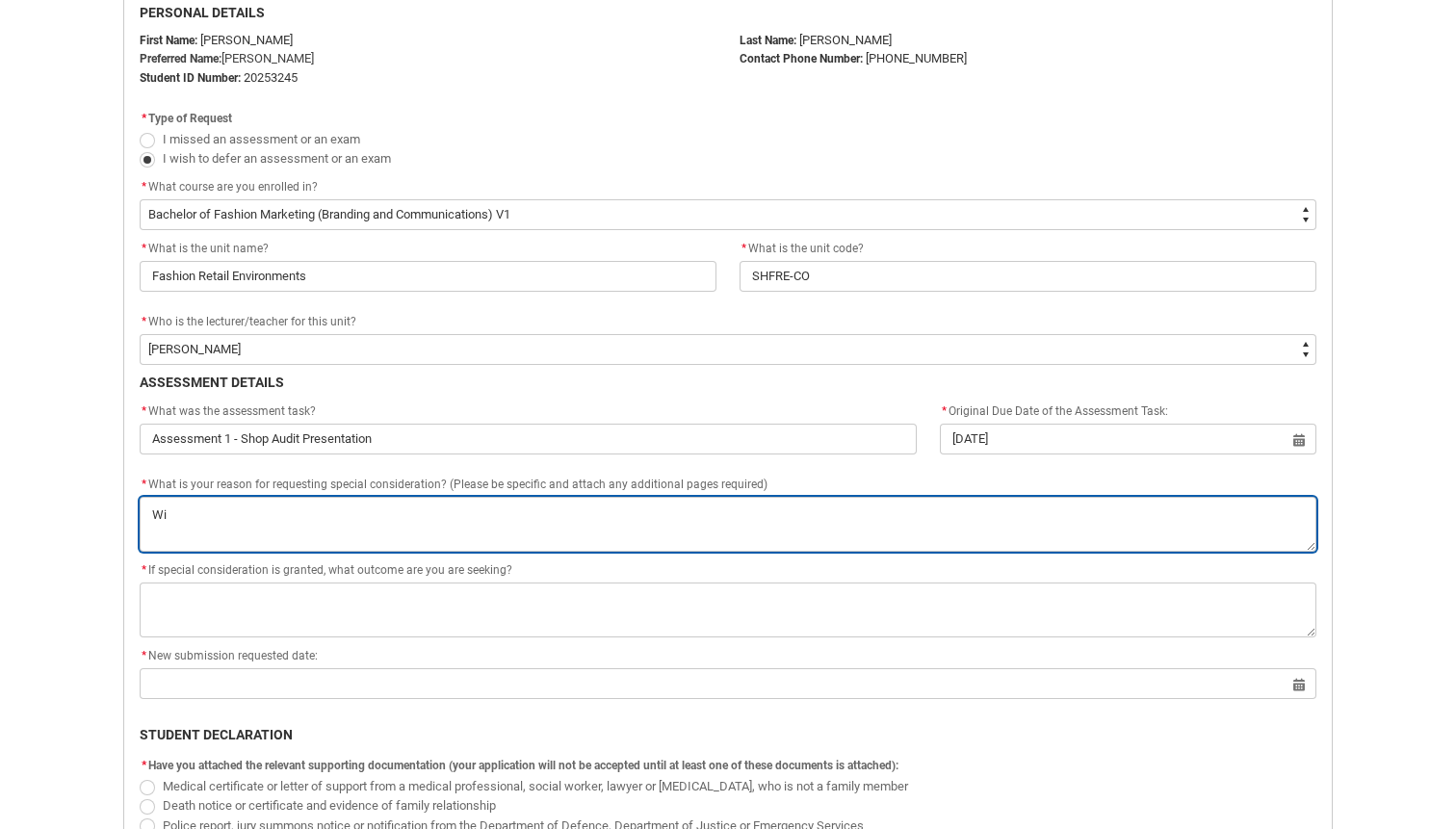
type textarea "Wis"
type lightning-textarea "Wisd"
type textarea "Wisd"
type lightning-textarea "Wisdo"
type textarea "Wisdo"
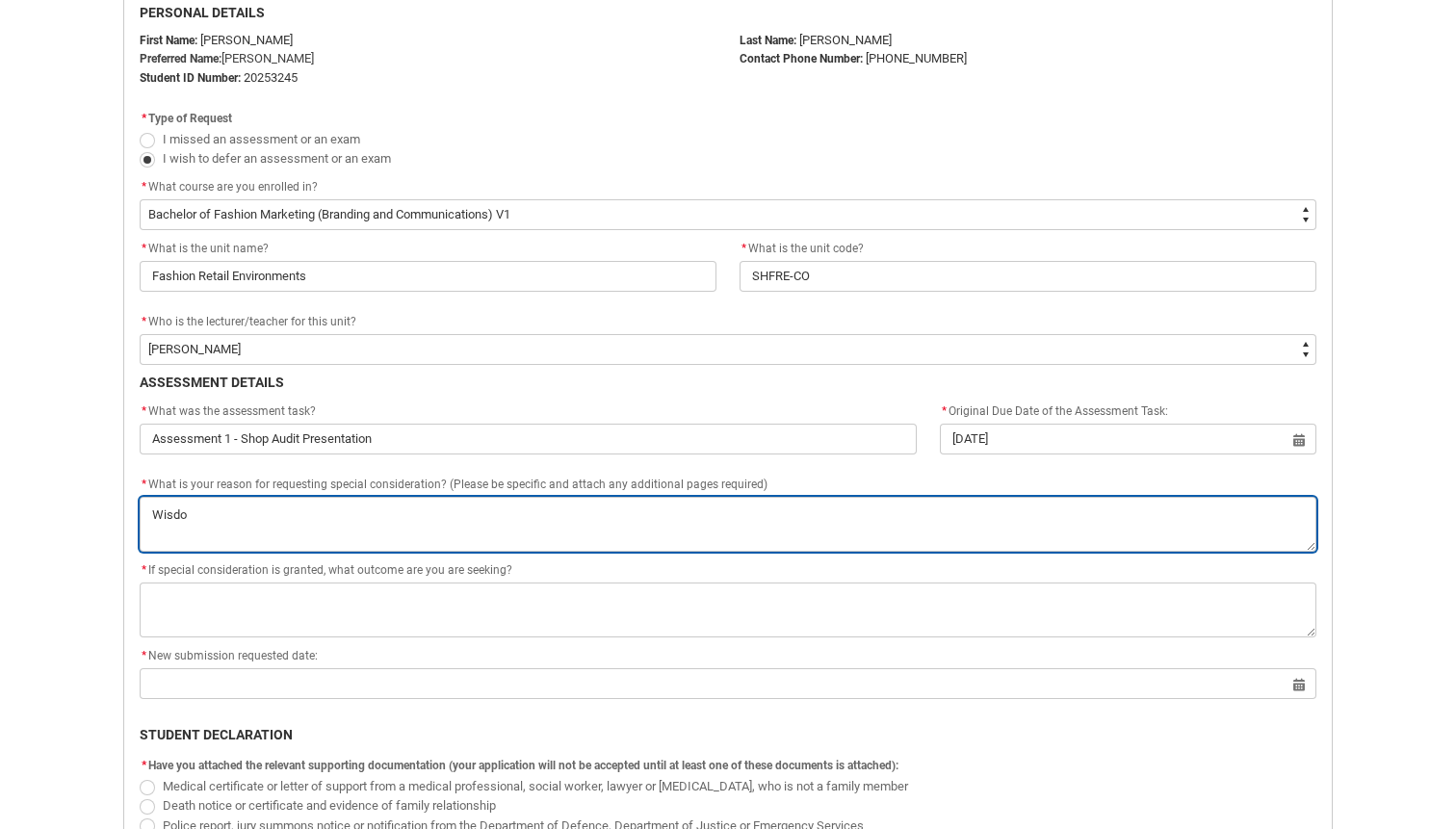
type lightning-textarea "Wisdom"
type textarea "Wisdom"
type lightning-textarea "Wisdom"
type textarea "Wisdom"
type lightning-textarea "Wisdom T"
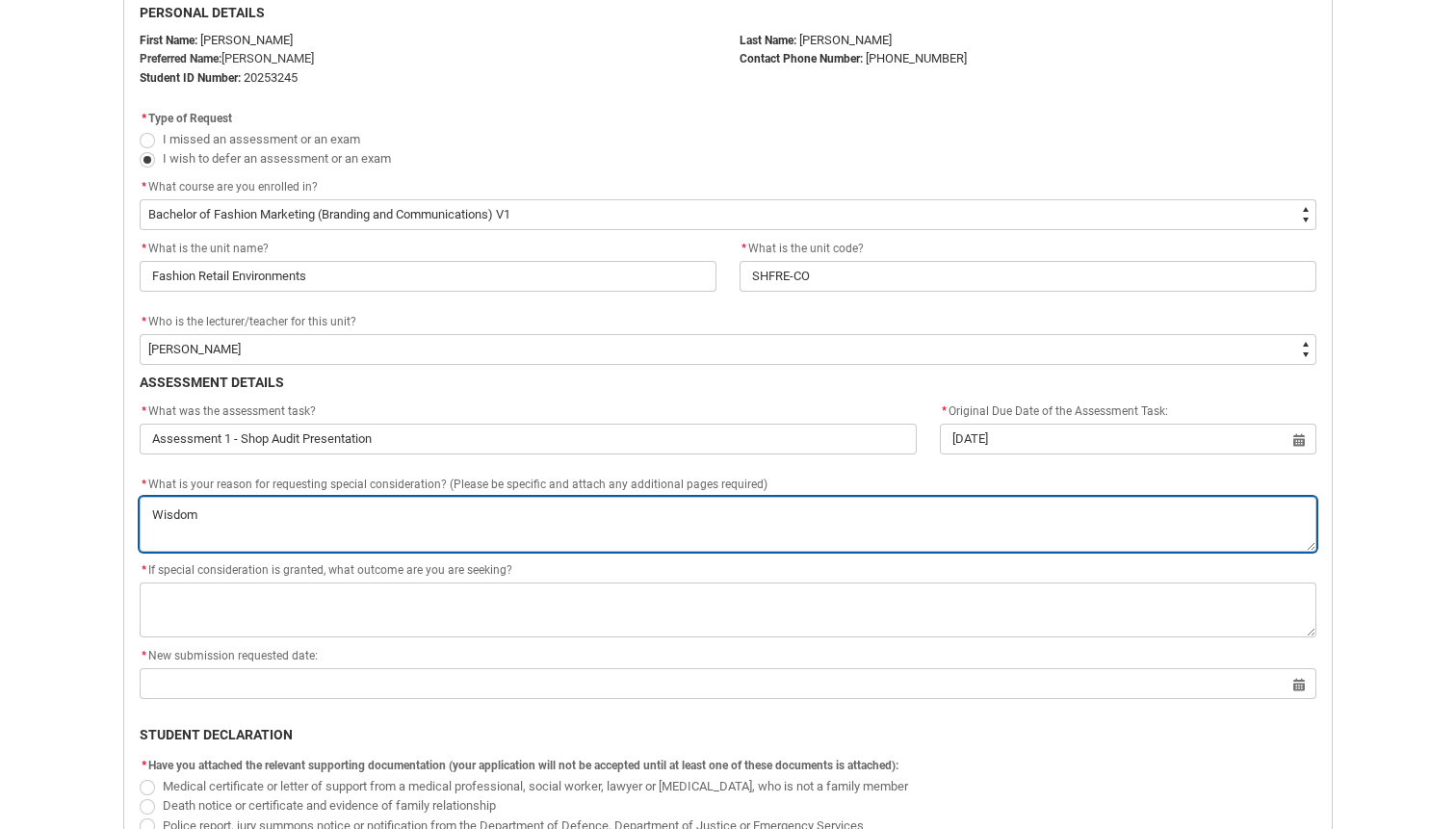
type textarea "Wisdom T"
type lightning-textarea "Wisdom Te"
type textarea "Wisdom Te"
type lightning-textarea "Wisdom Tee"
type textarea "Wisdom Tee"
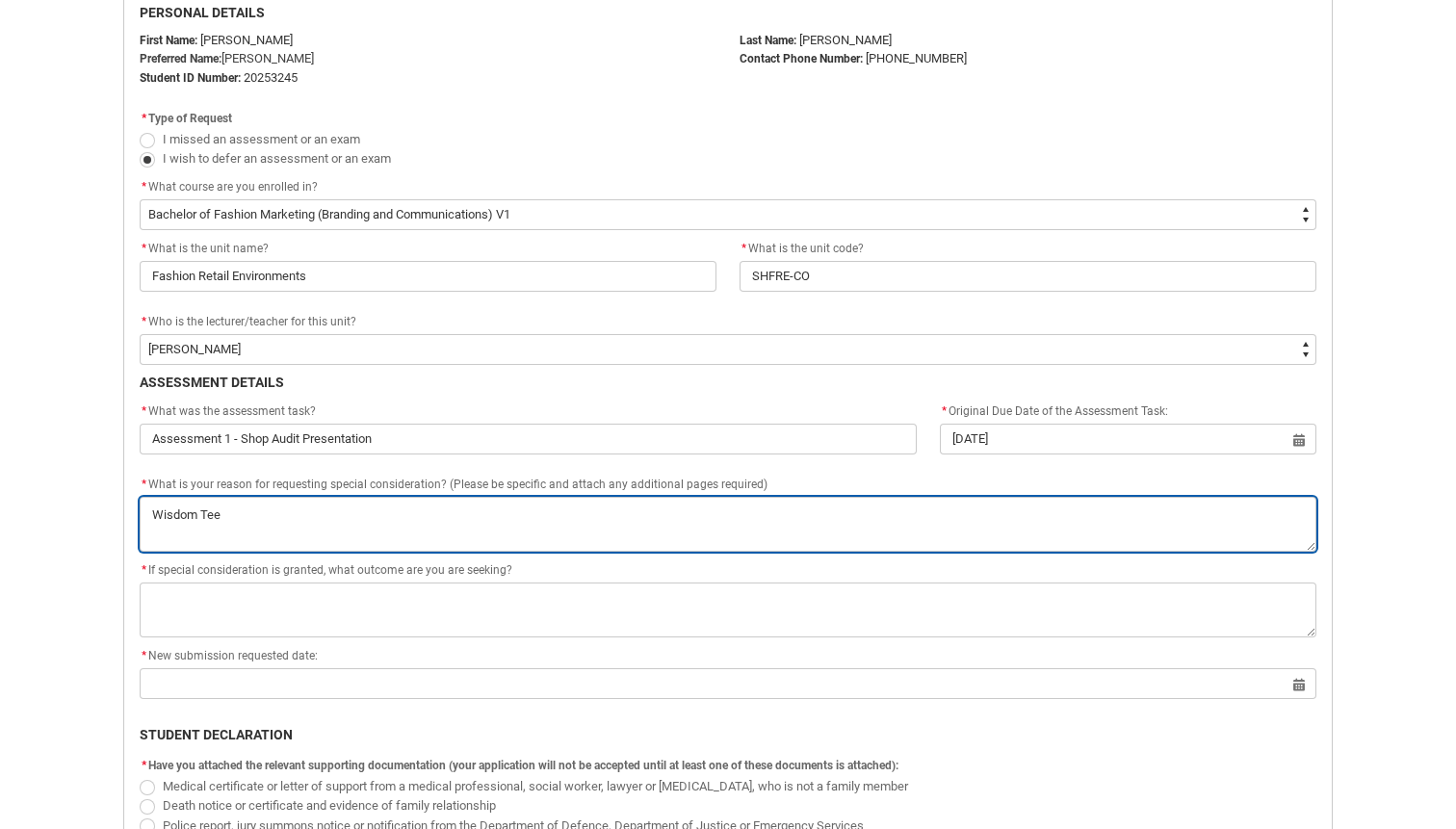
type lightning-textarea "Wisdom Teet"
type textarea "Wisdom Teet"
type lightning-textarea "Wisdom Teeth"
type textarea "Wisdom Teeth"
type lightning-textarea "Wisdom Teeth"
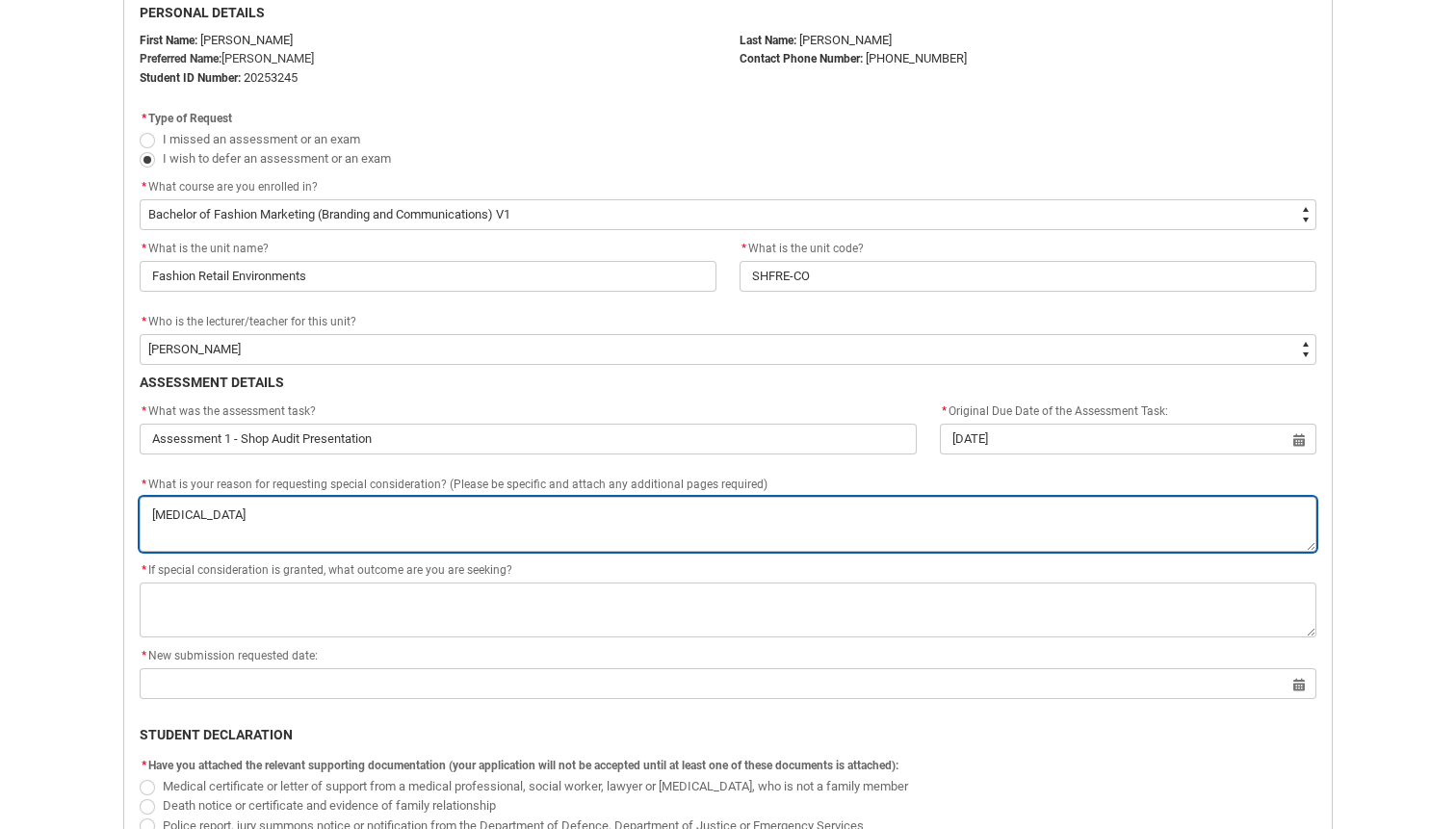
type textarea "Wisdom Teeth"
type lightning-textarea "Wisdom Teeth S"
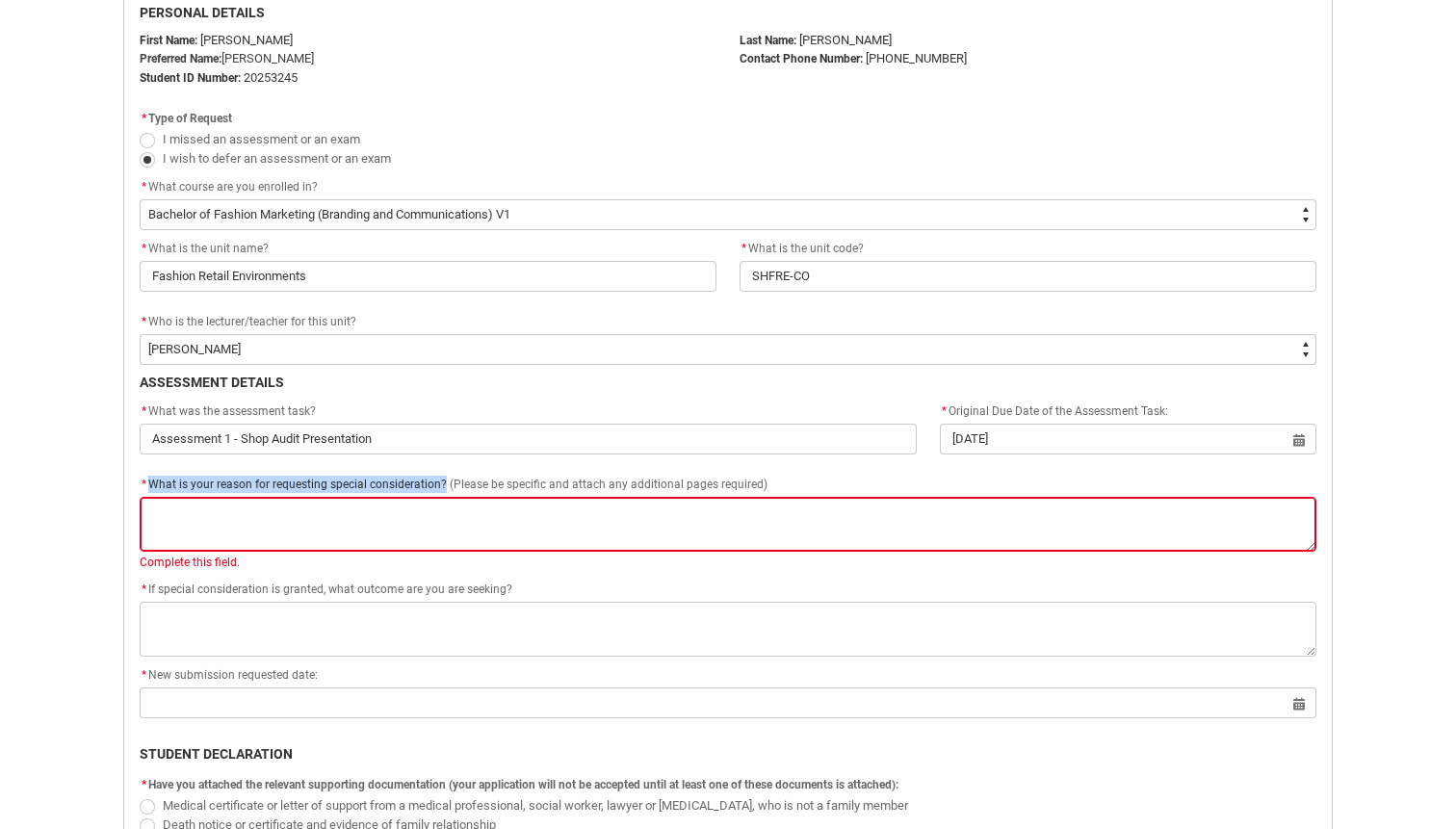
drag, startPoint x: 148, startPoint y: 482, endPoint x: 441, endPoint y: 486, distance: 293.0
click at [441, 486] on span "* What is your reason for requesting special consideration? (Please be specific…" at bounding box center [453, 484] width 628 height 14
copy span "What is your reason for requesting special consideration?"
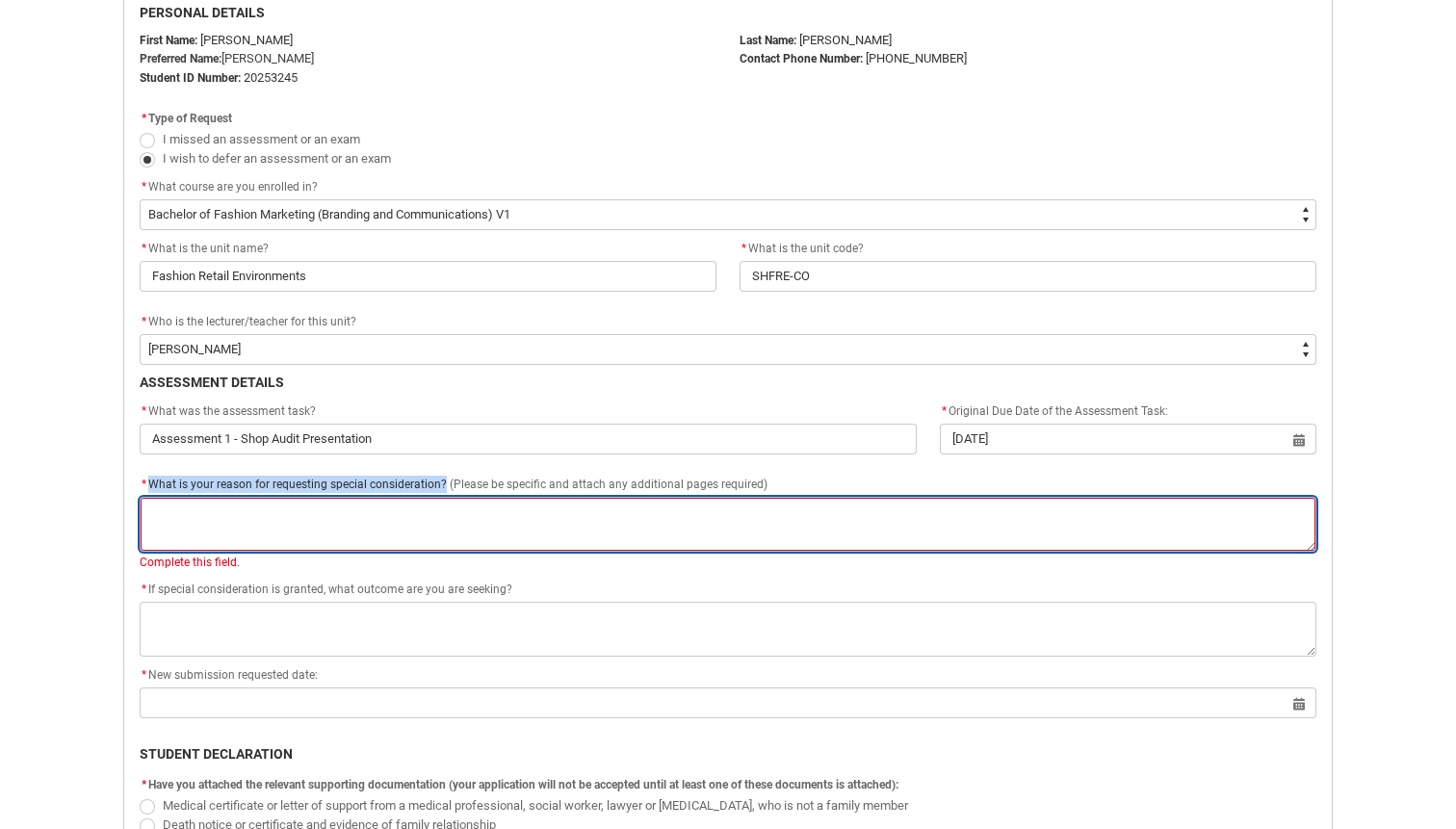
click at [457, 516] on textarea "*" at bounding box center [728, 524] width 1177 height 55
paste textarea "I recently had my wisdom teeth removed and am currently recovering. Due to the …"
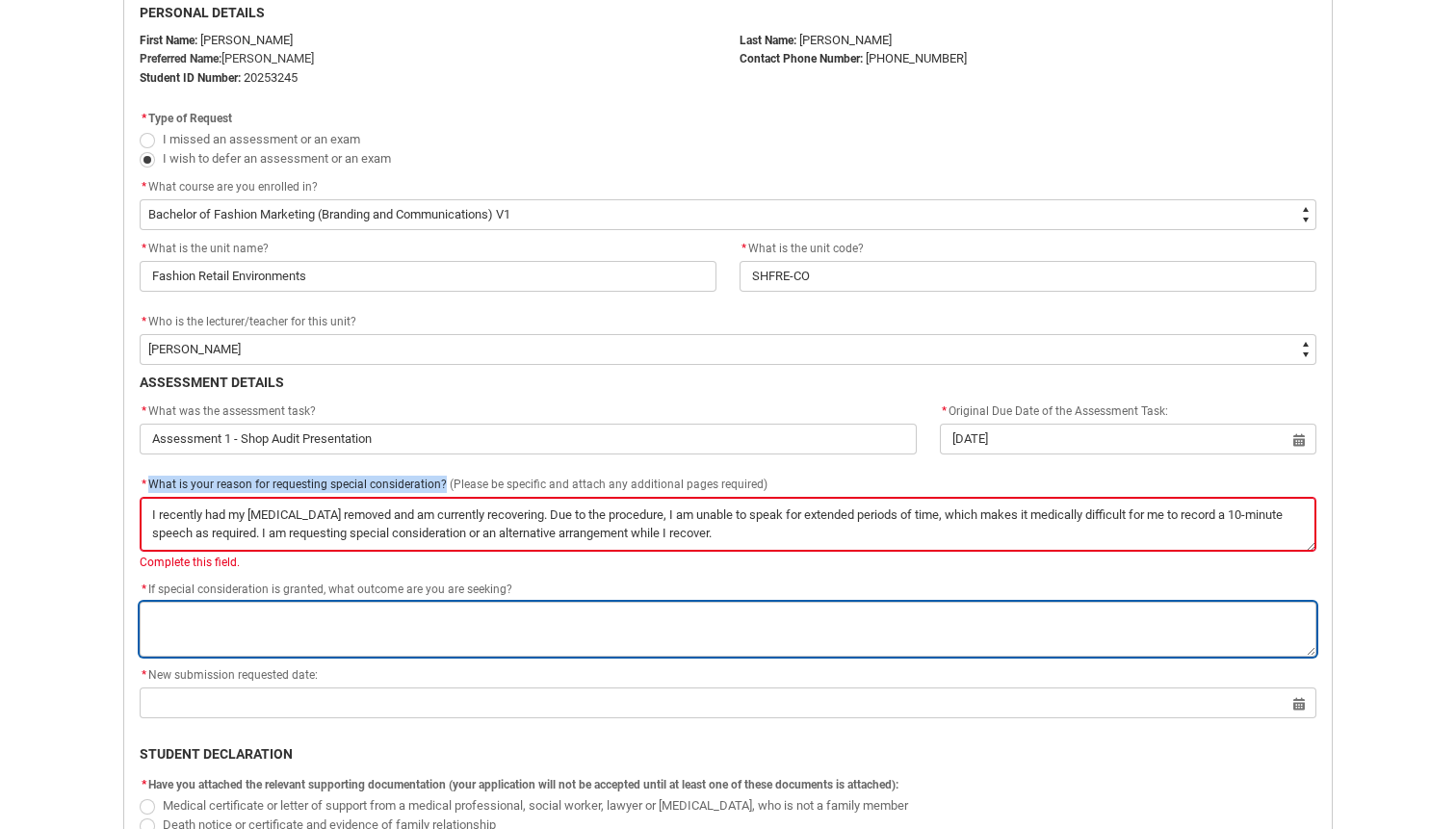
click at [440, 608] on textarea "*" at bounding box center [728, 629] width 1177 height 55
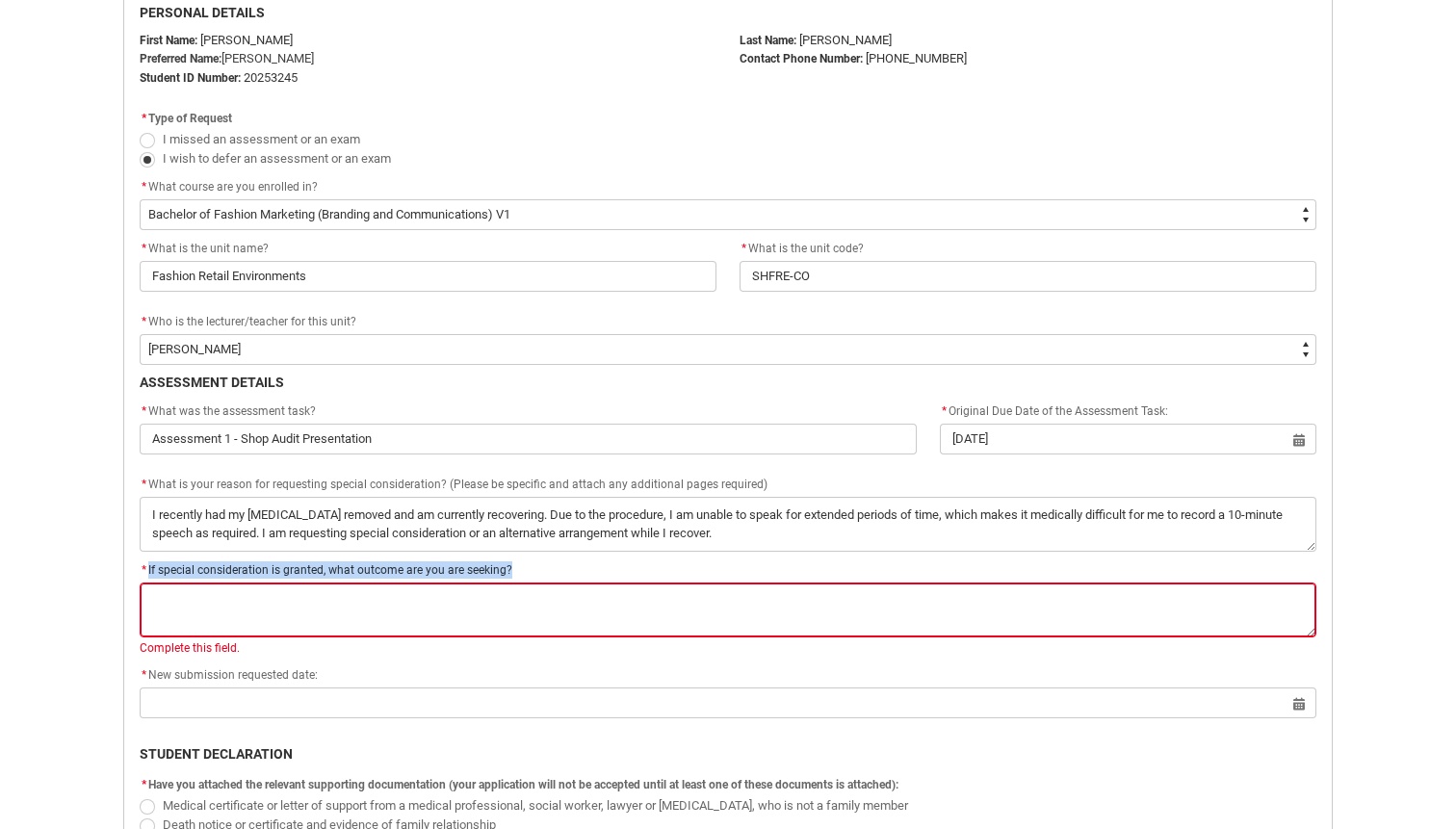
drag, startPoint x: 527, startPoint y: 569, endPoint x: 148, endPoint y: 567, distance: 379.0
click at [148, 567] on div "* If special consideration is granted, what outcome are you are seeking?" at bounding box center [728, 571] width 1177 height 24
copy span "If special consideration is granted, what outcome are you are seeking?"
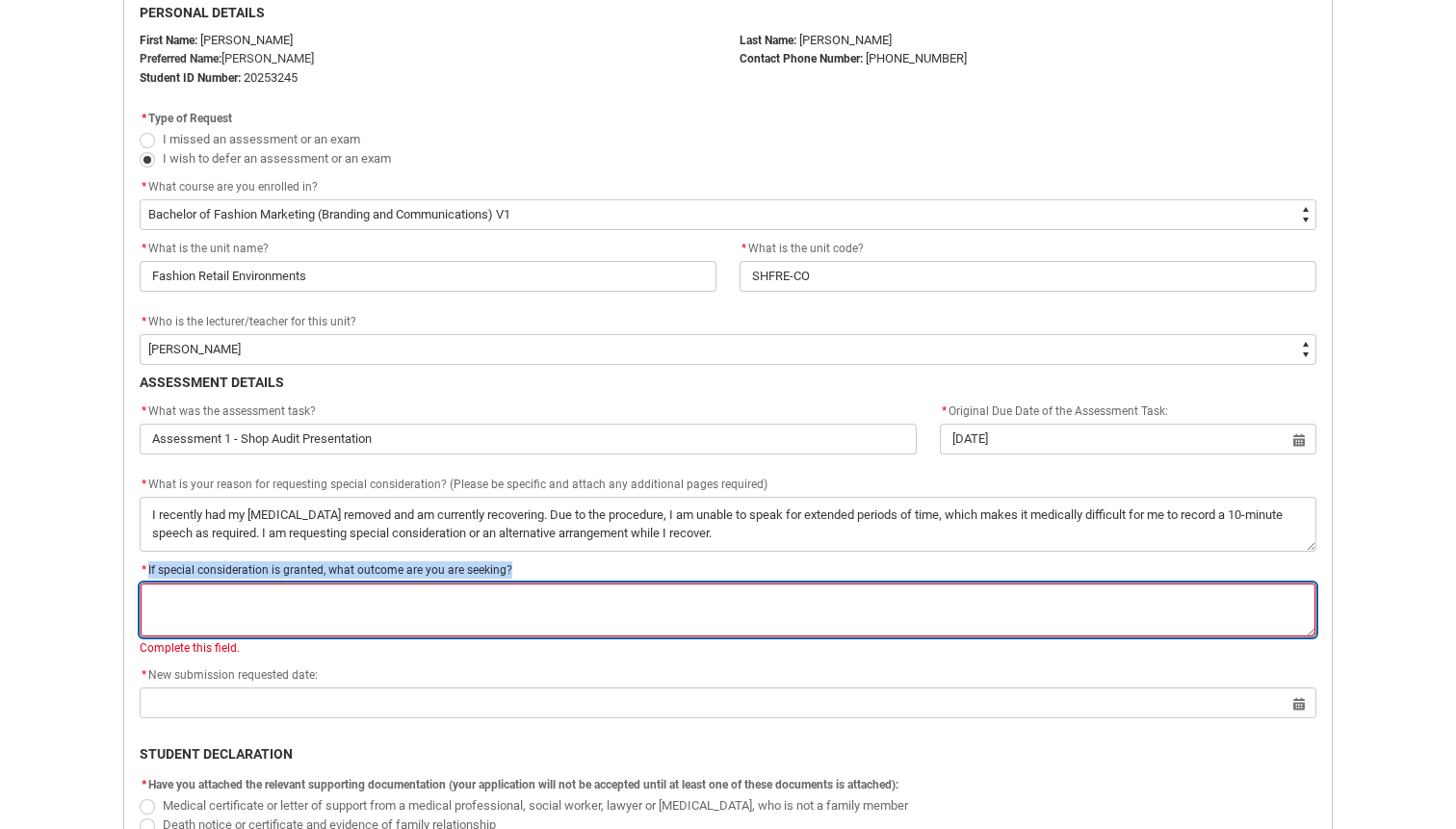
click at [250, 615] on textarea "*" at bounding box center [728, 610] width 1177 height 55
paste textarea "I would be happy with either additional time to submit the speaking component o…"
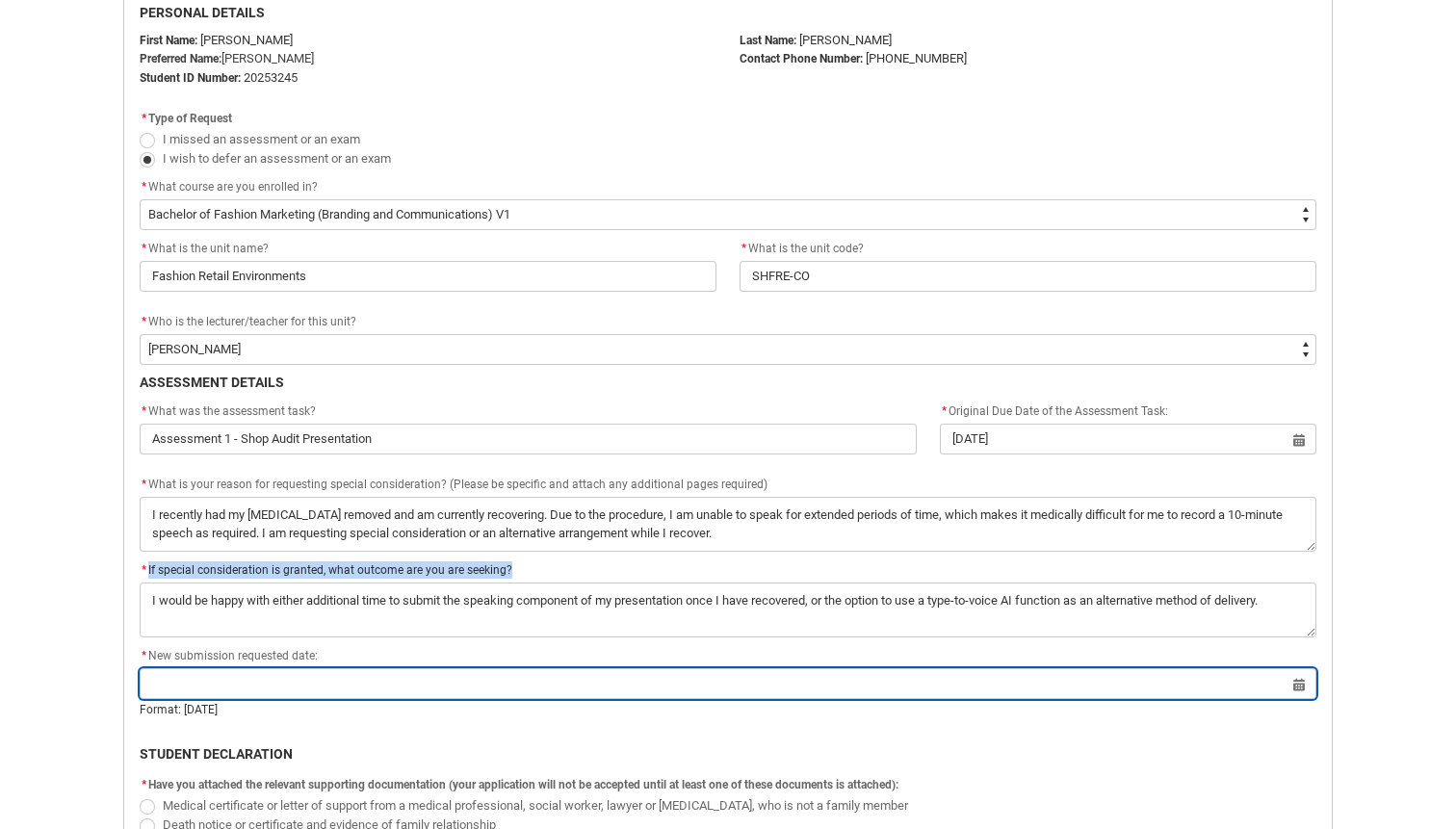
click at [272, 694] on input "Redu_Student_Request flow" at bounding box center [728, 683] width 1177 height 30
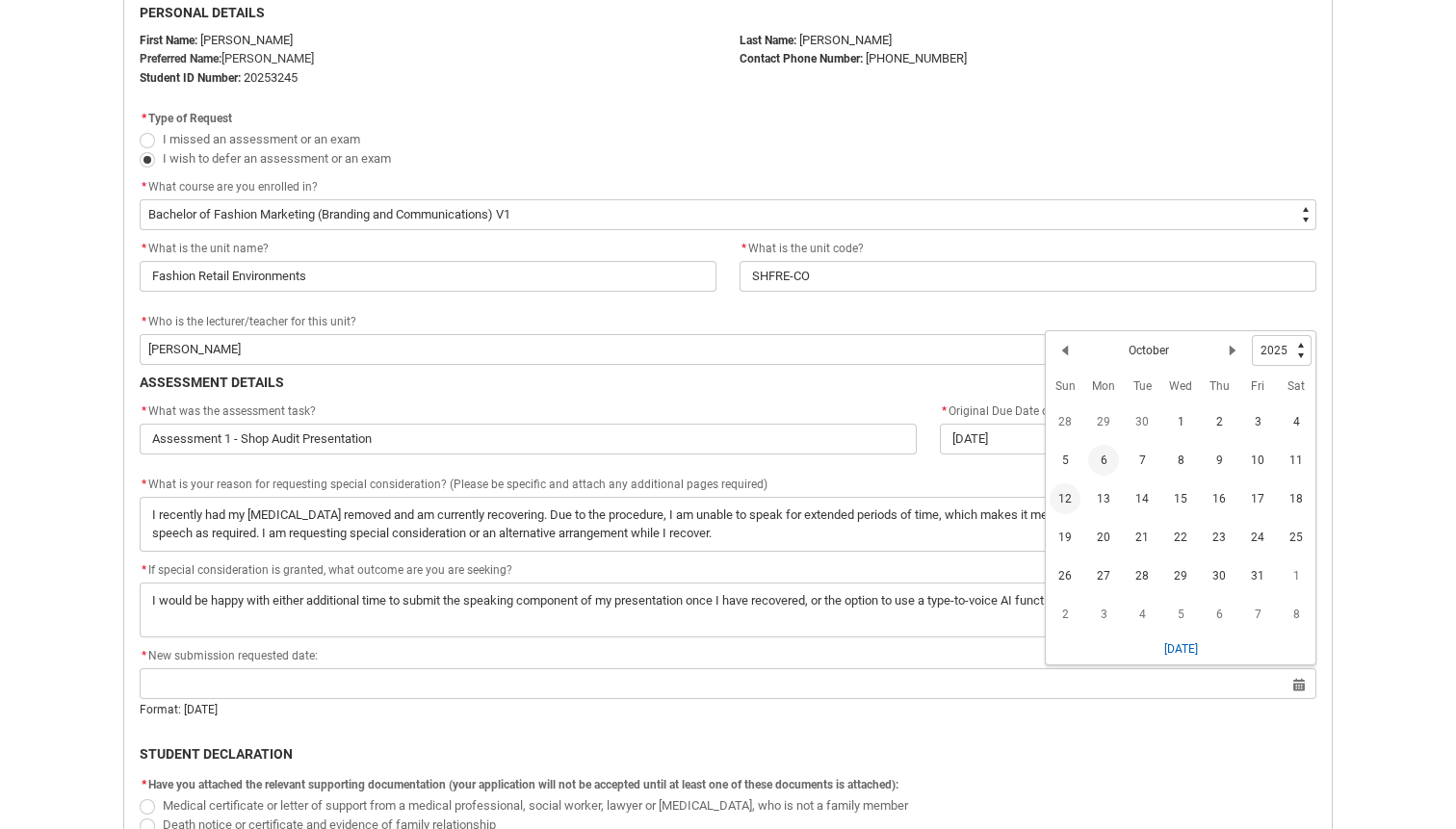
click at [1072, 492] on span "12" at bounding box center [1065, 498] width 30 height 30
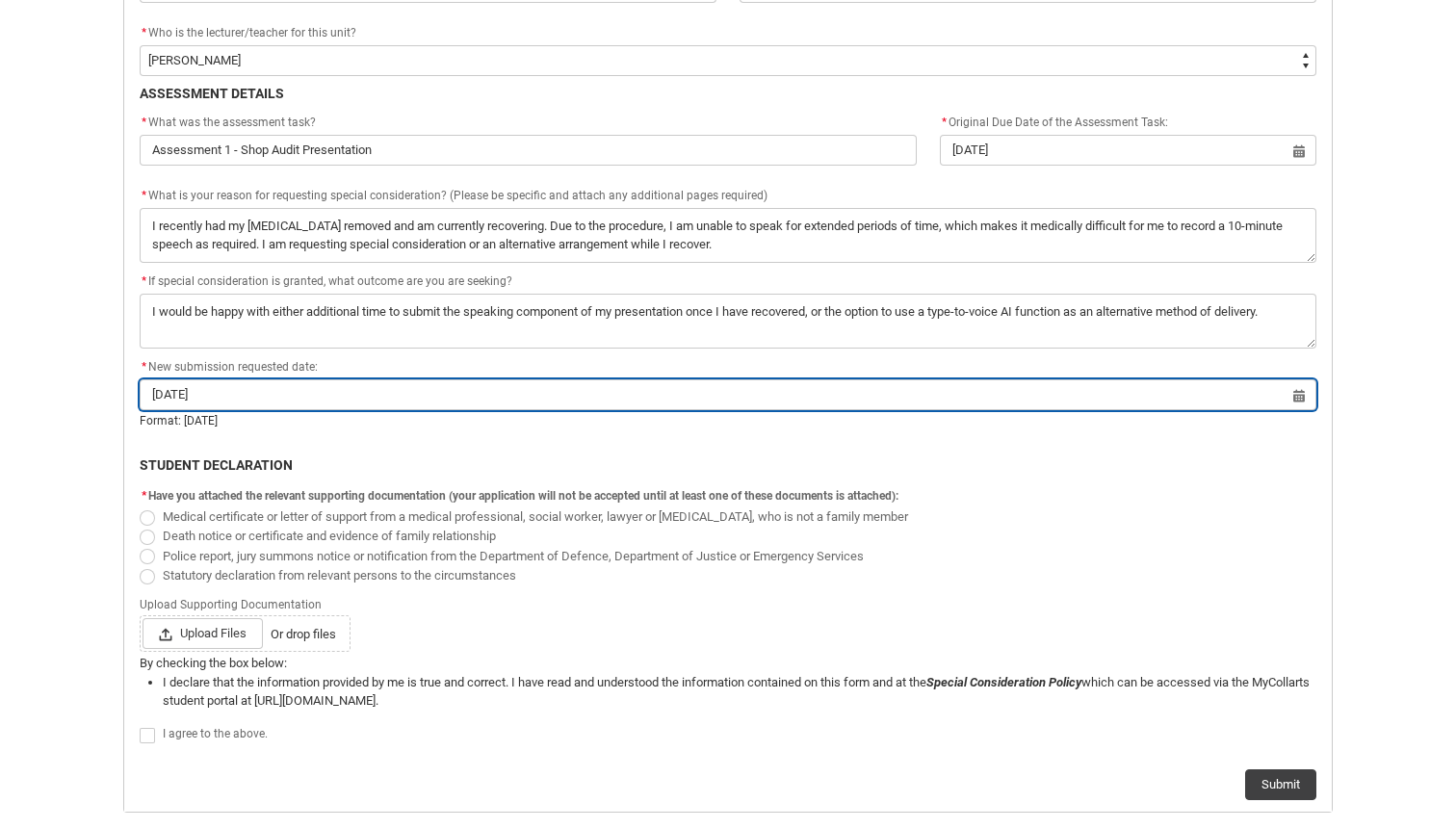
scroll to position [782, 0]
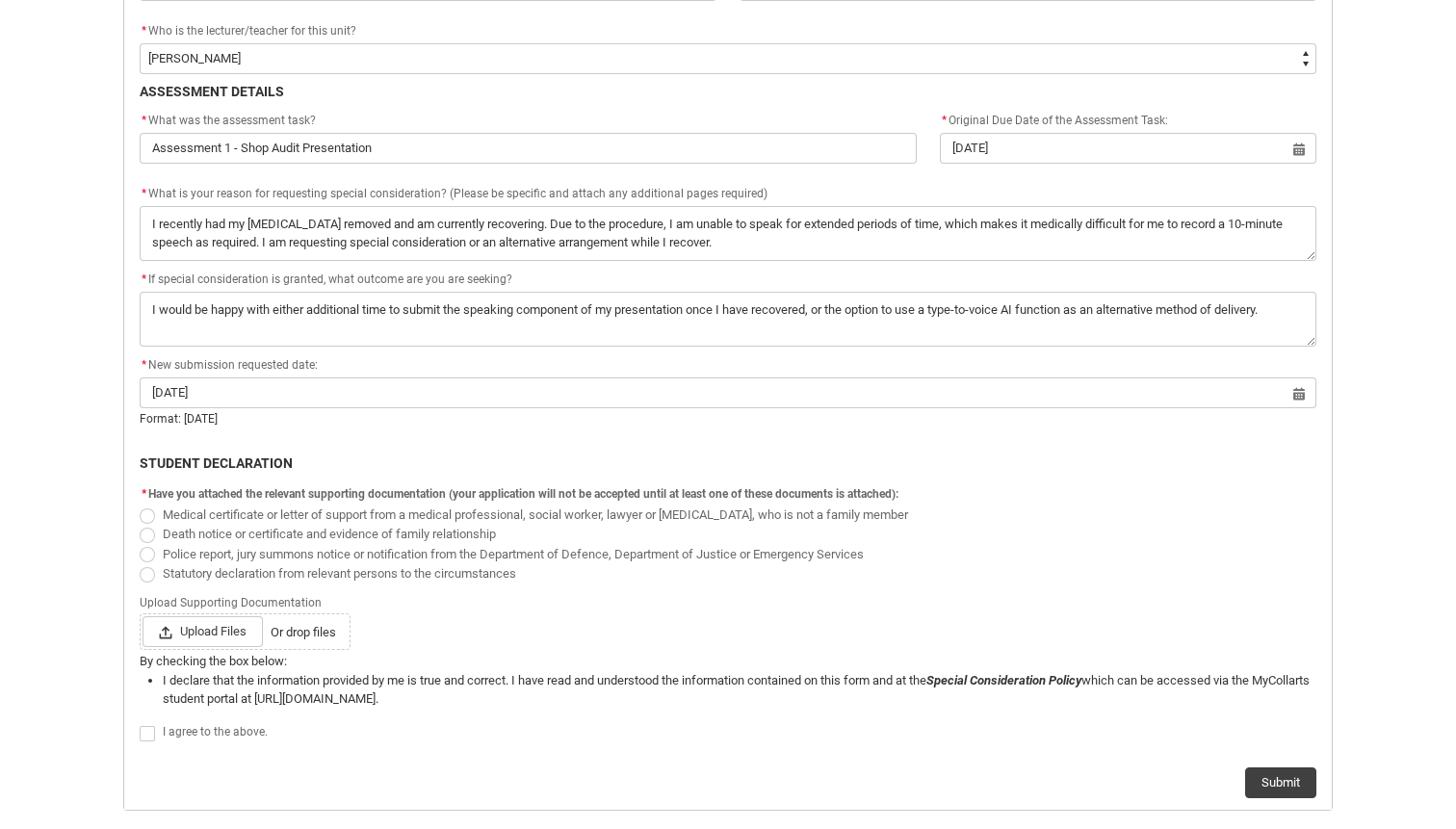
click at [403, 514] on span "Medical certificate or letter of support from a medical professional, social wo…" at bounding box center [535, 514] width 745 height 15
click at [139, 505] on input "Medical certificate or letter of support from a medical professional, social wo…" at bounding box center [138, 504] width 1 height 1
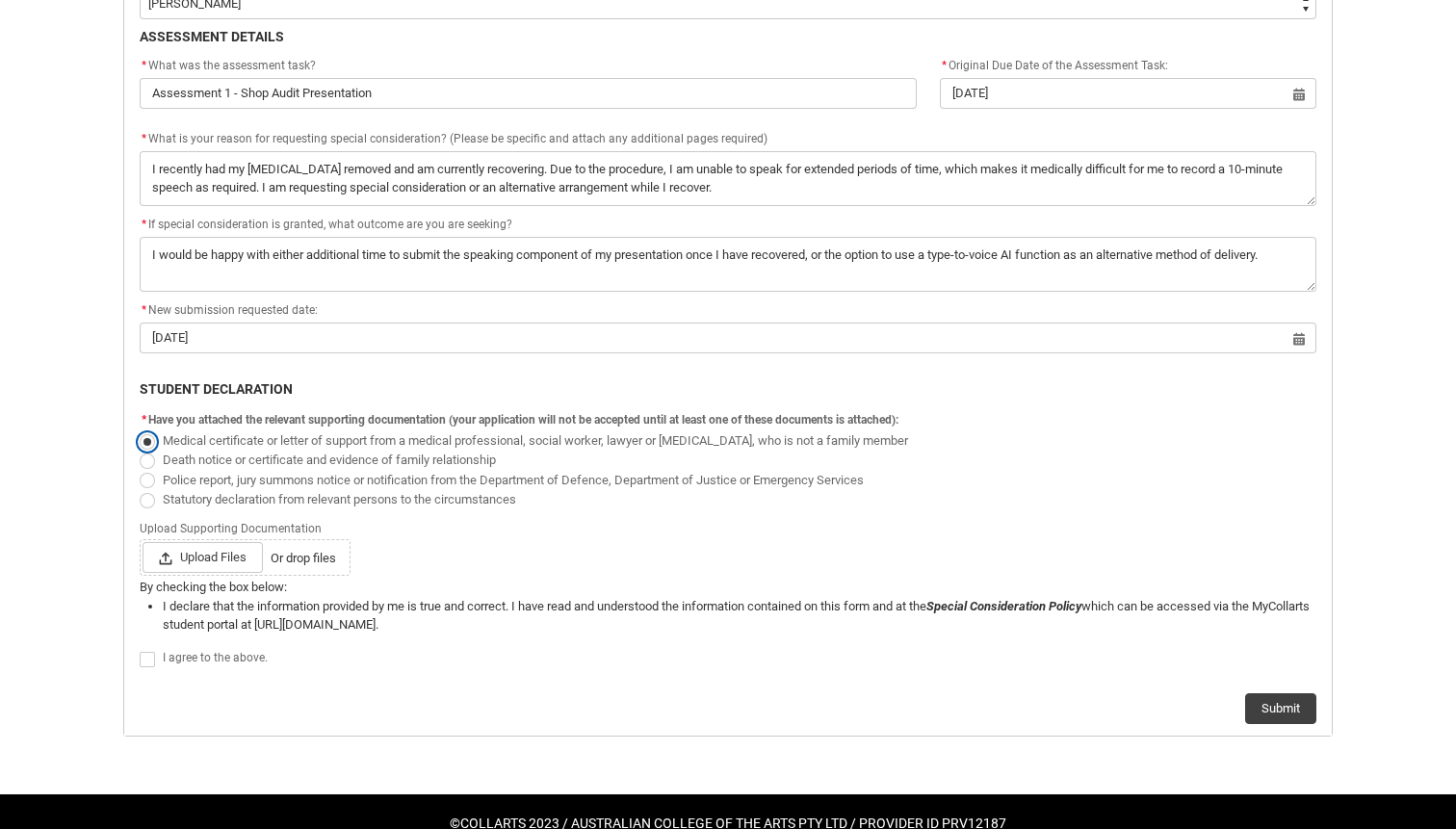
scroll to position [842, 0]
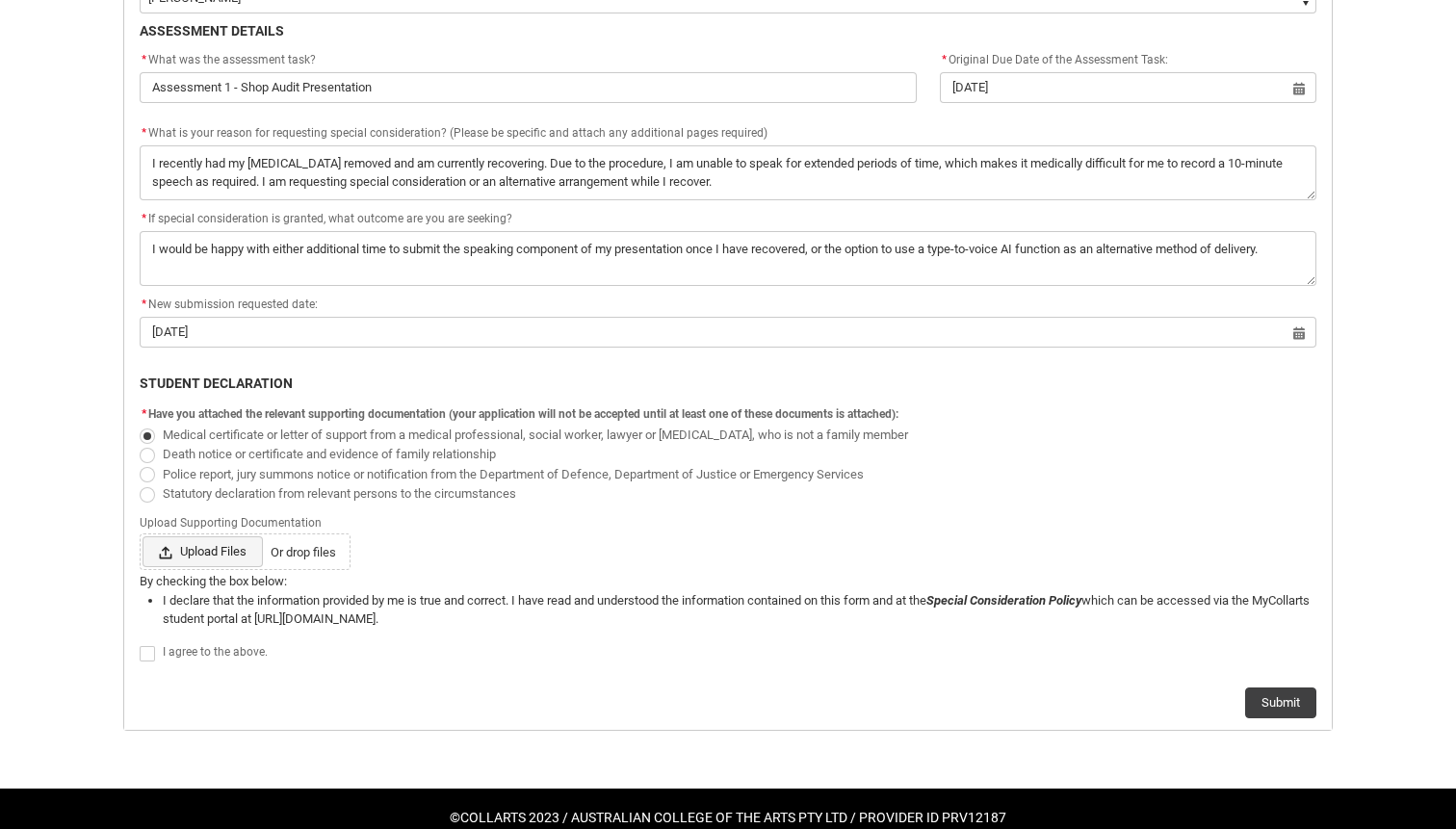
click at [240, 544] on span "Upload Files" at bounding box center [202, 551] width 121 height 30
click at [142, 536] on input "Upload Files Or drop files" at bounding box center [141, 535] width 1 height 1
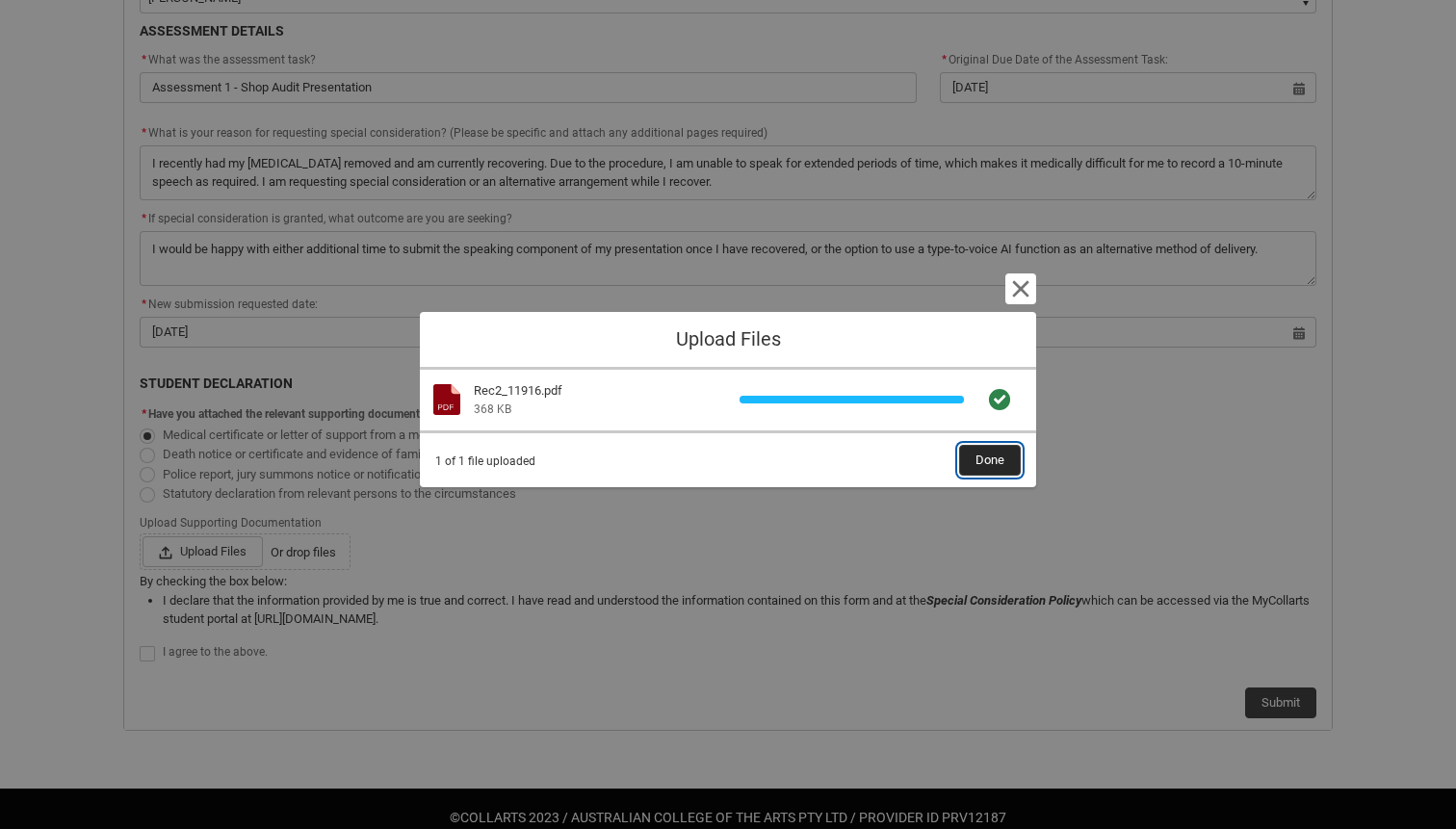
click at [1006, 459] on button "Done" at bounding box center [989, 460] width 62 height 30
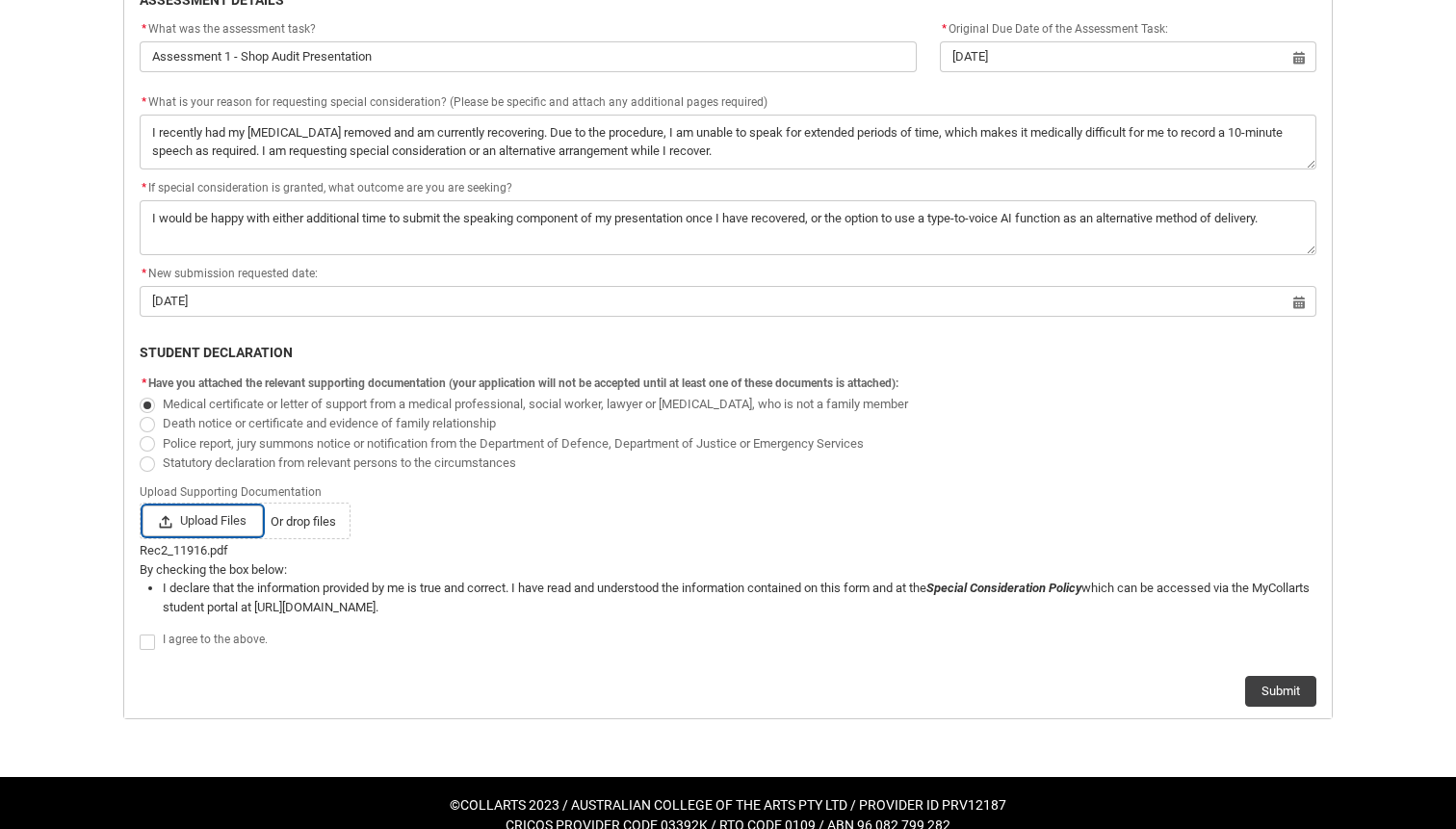
scroll to position [879, 0]
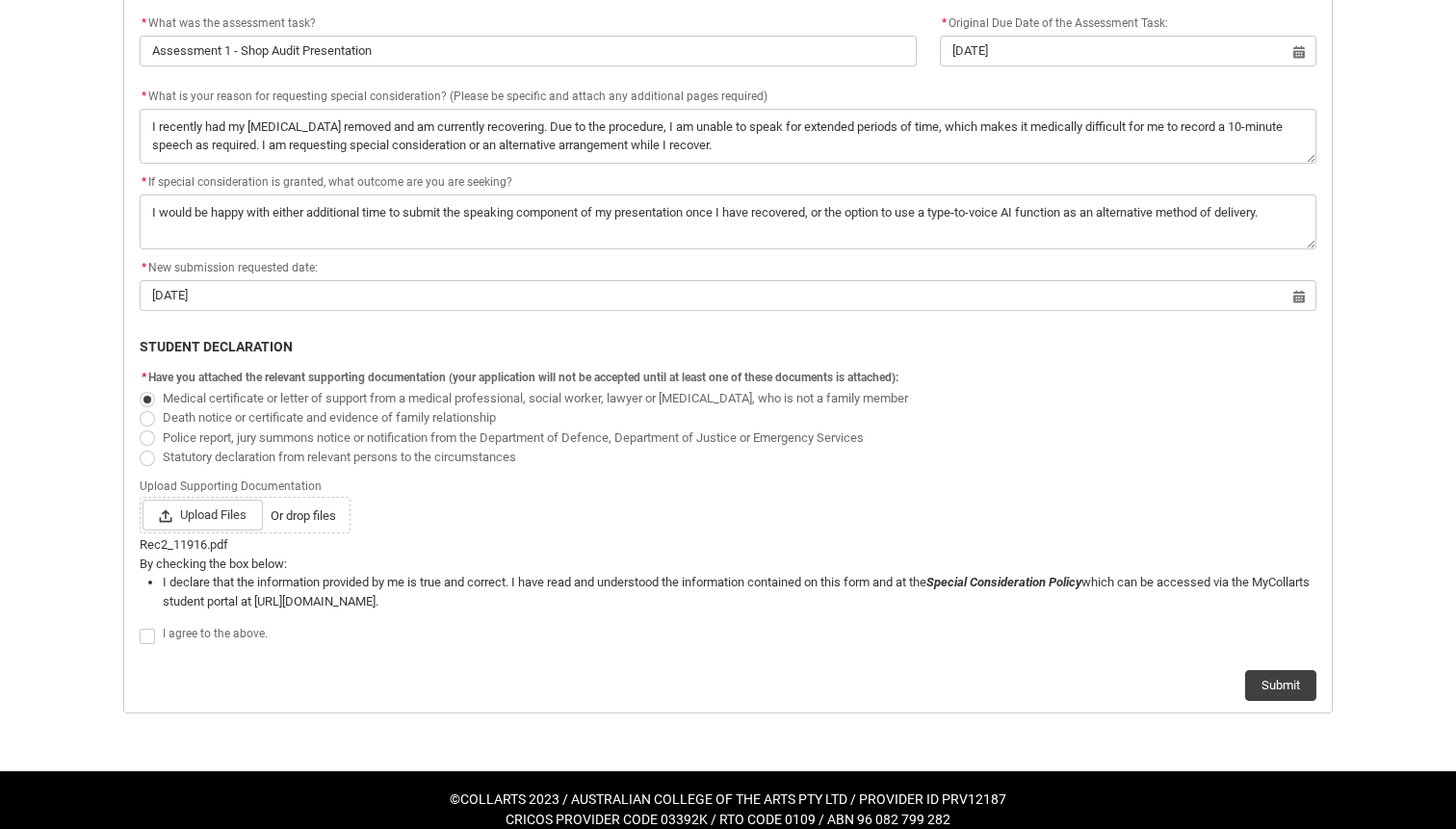
click at [248, 621] on div "I agree to the above." at bounding box center [728, 634] width 1177 height 25
click at [227, 624] on lightning-formatted-rich-text "I agree to the above." at bounding box center [219, 631] width 113 height 18
click at [1292, 676] on button "Submit" at bounding box center [1280, 685] width 72 height 30
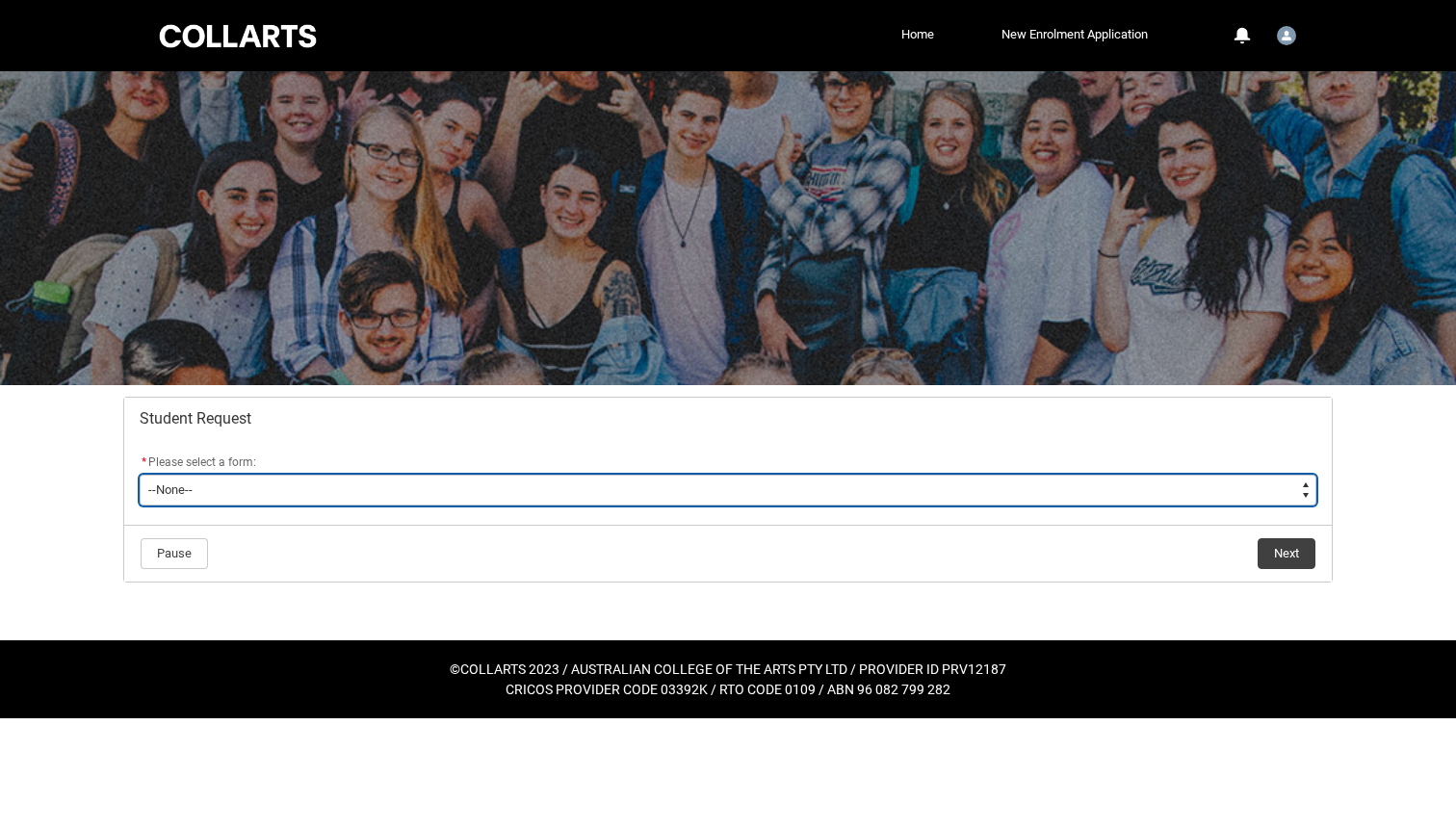
click at [406, 499] on select "--None-- Academic Transcript Application to Appeal Assignment Extension Change …" at bounding box center [728, 489] width 1177 height 30
type lightning-select "Special_Consideration_Choice"
click at [139, 474] on select "--None-- Academic Transcript Application to Appeal Assignment Extension Change …" at bounding box center [728, 489] width 1177 height 30
select select "Special_Consideration_Choice"
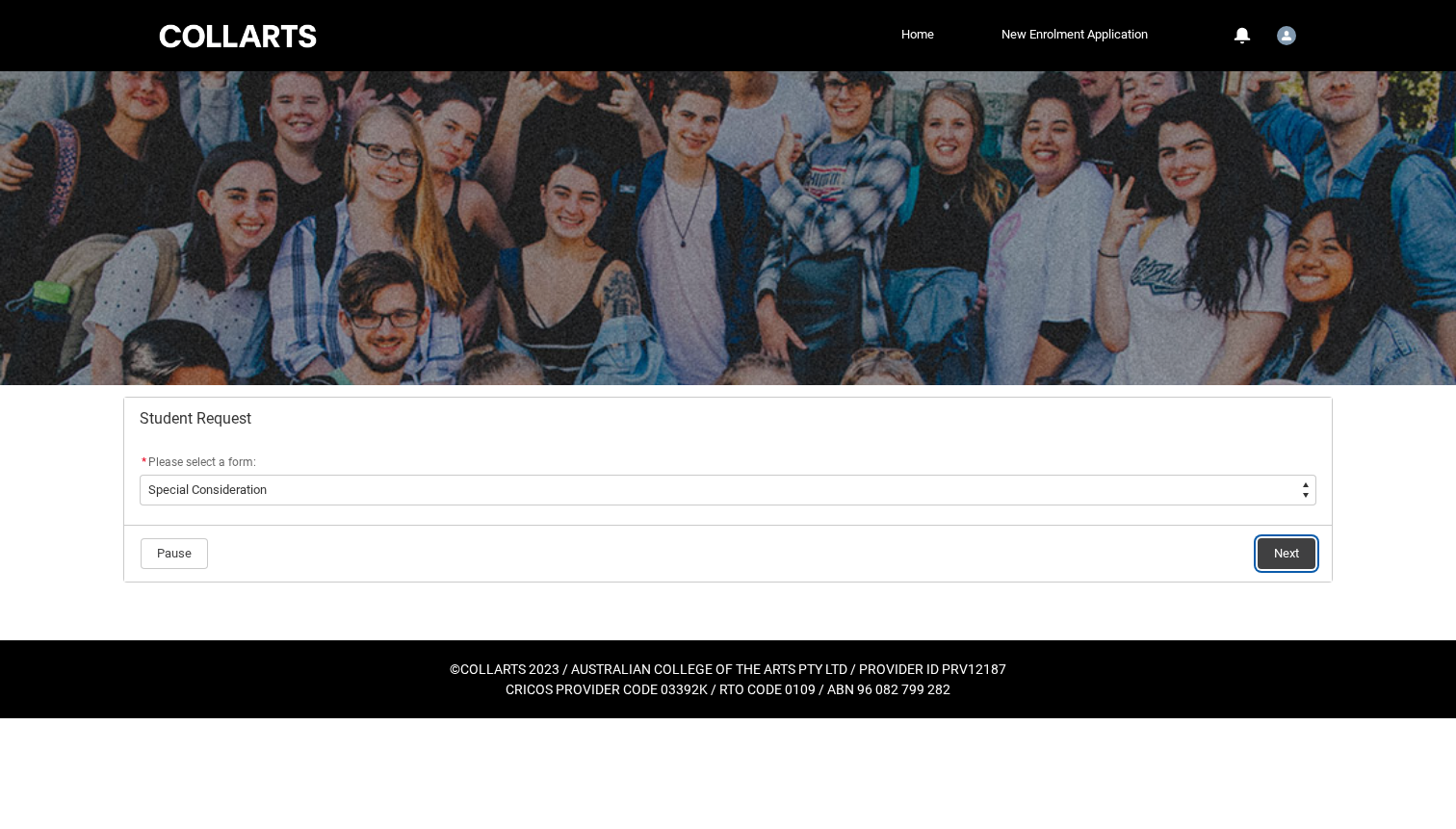
click at [1288, 539] on button "Next" at bounding box center [1286, 553] width 58 height 30
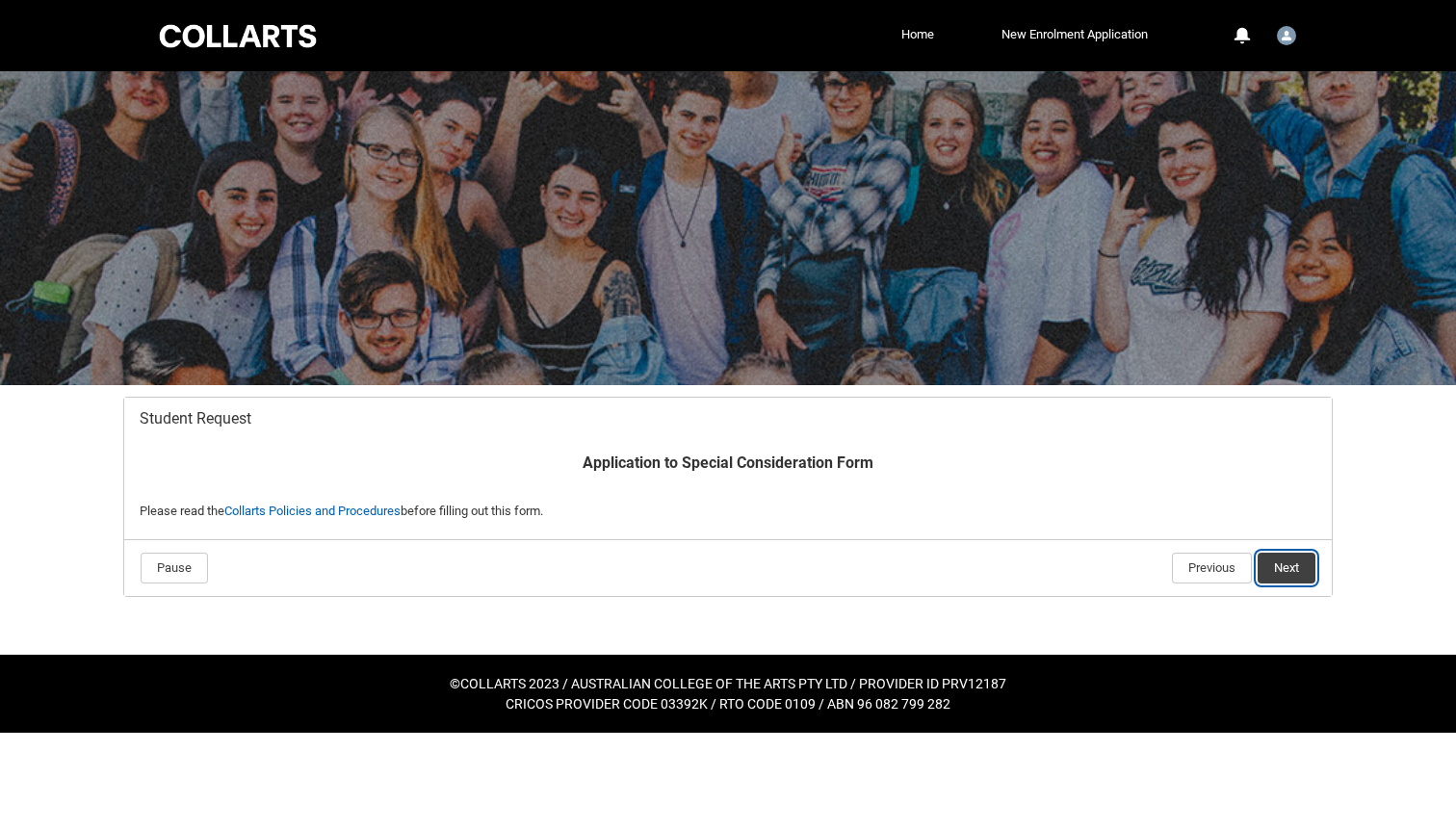
click at [1287, 563] on button "Next" at bounding box center [1286, 567] width 58 height 30
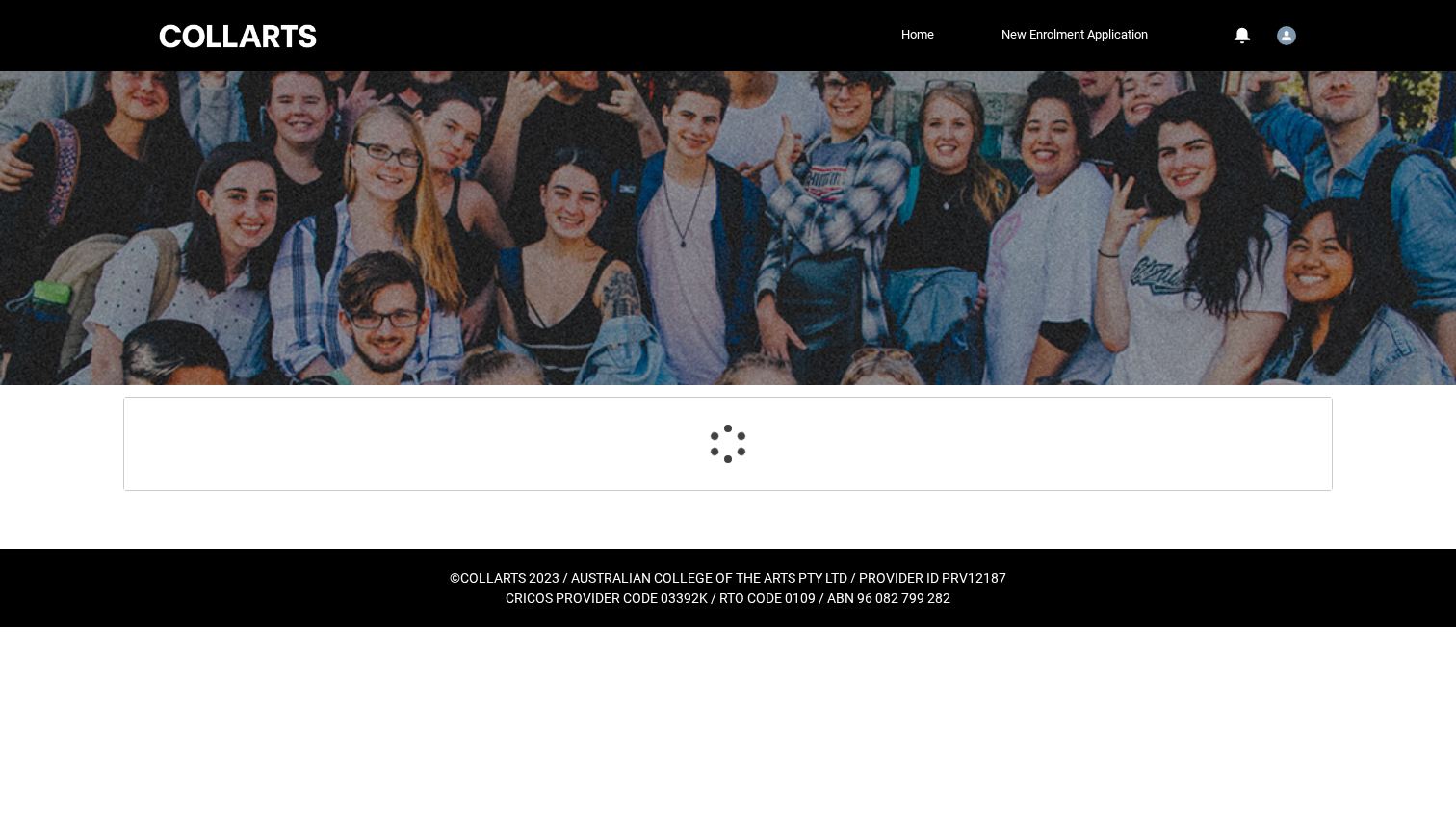
scroll to position [205, 0]
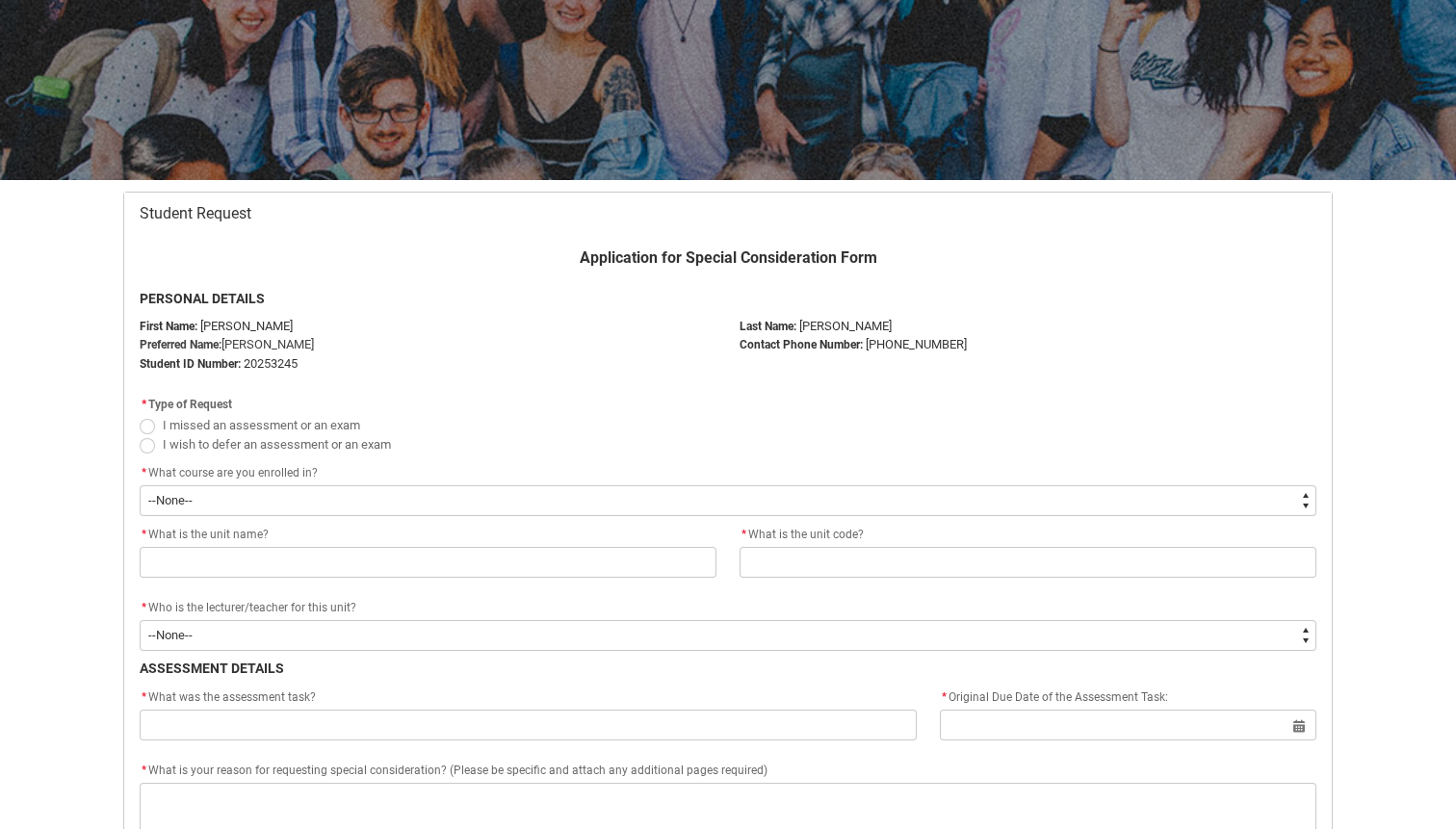
click at [198, 441] on span "I wish to defer an assessment or an exam" at bounding box center [276, 444] width 228 height 15
click at [139, 434] on input "I wish to defer an assessment or an exam" at bounding box center [138, 433] width 1 height 1
radio input "true"
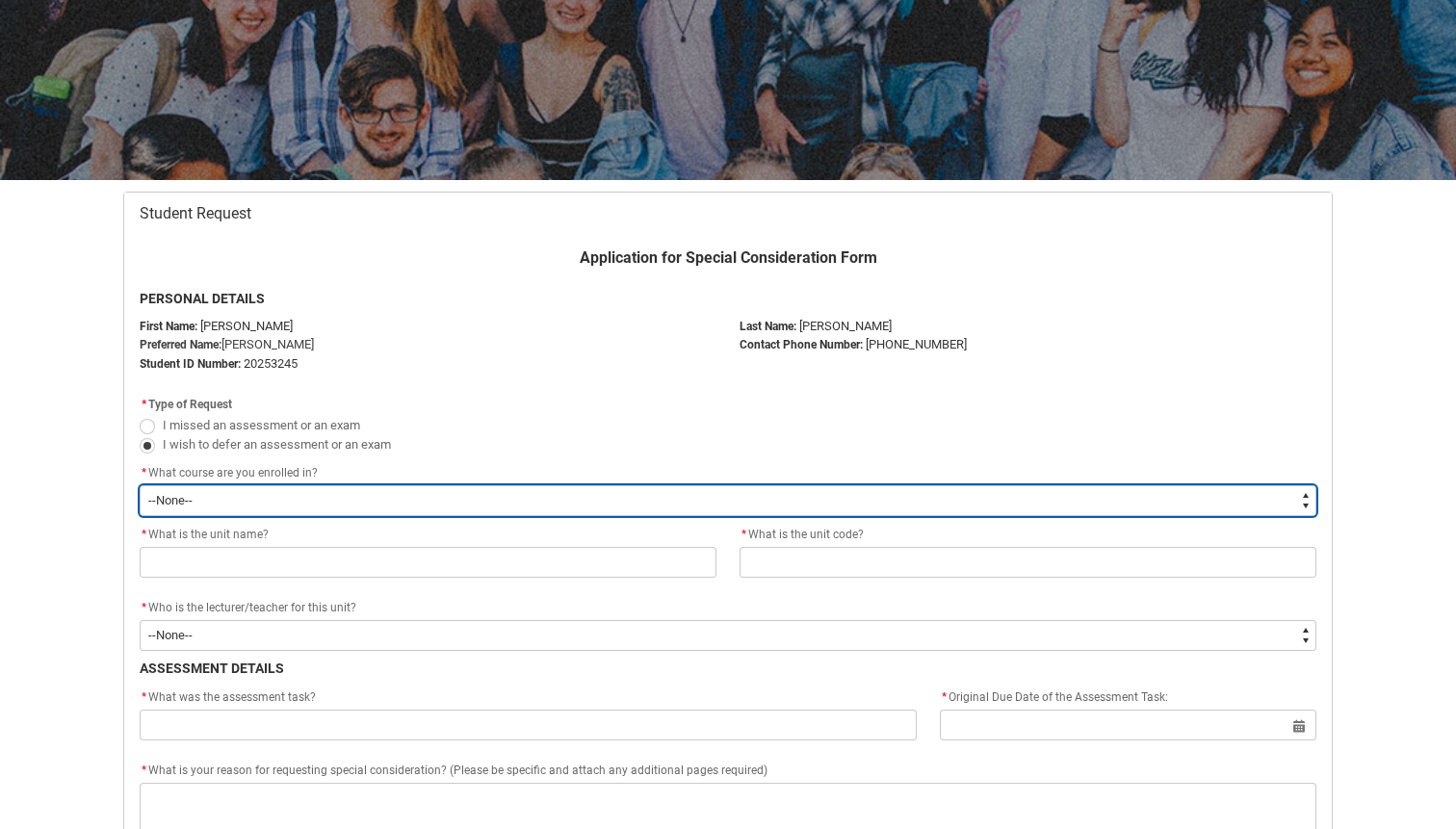
click at [253, 496] on select "--None-- Bachelor of Fashion Marketing (Branding and Communications) V1" at bounding box center [728, 500] width 1177 height 30
type lightning-select "recordPicklist_ProgramEnrollment.a0jOZ000005iQX0YAM"
click at [139, 485] on select "--None-- Bachelor of Fashion Marketing (Branding and Communications) V1" at bounding box center [728, 500] width 1177 height 30
select select "recordPicklist_ProgramEnrollment.a0jOZ000005iQX0YAM"
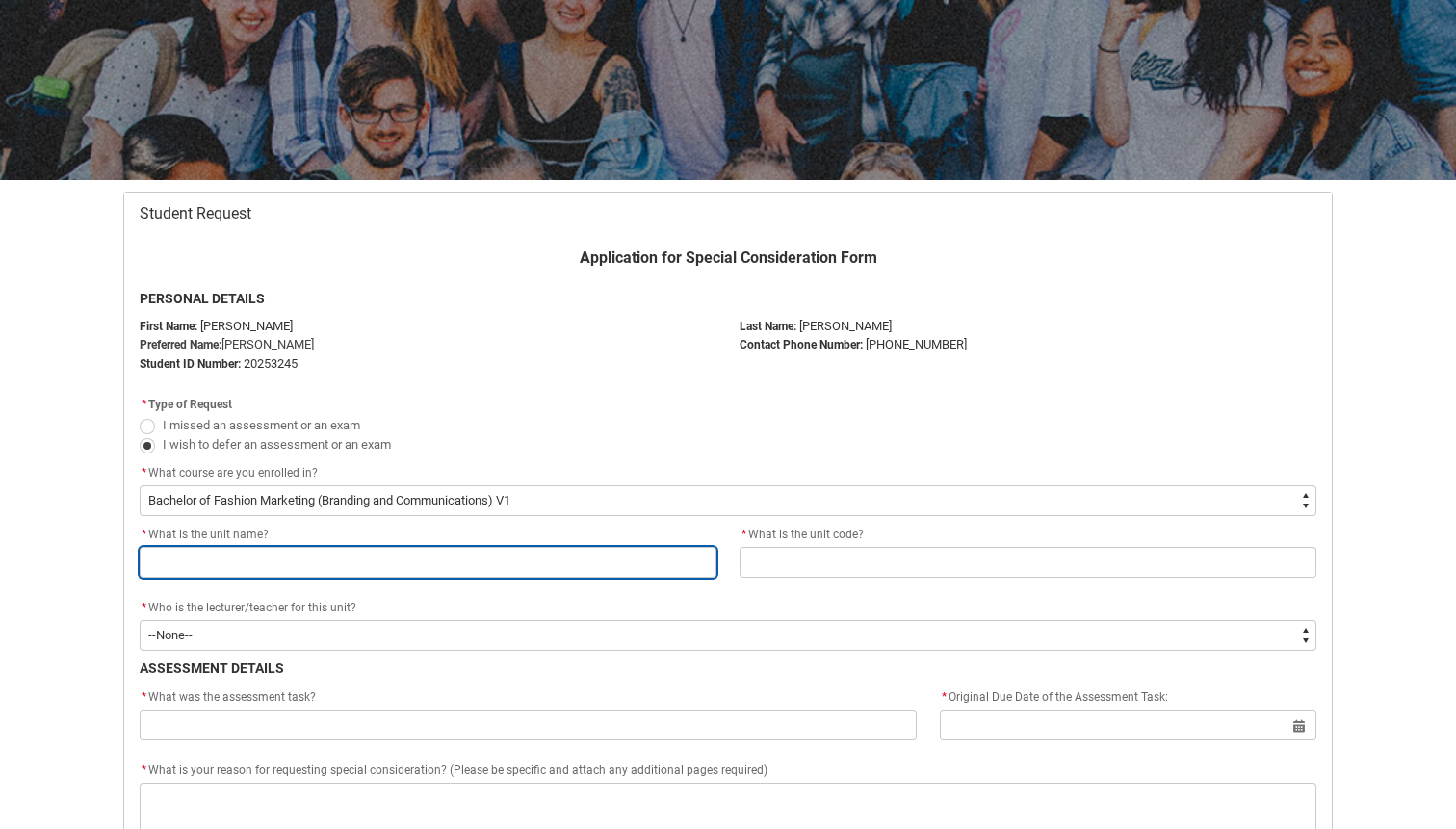
click at [255, 567] on input "Redu_Student_Request flow" at bounding box center [427, 561] width 577 height 30
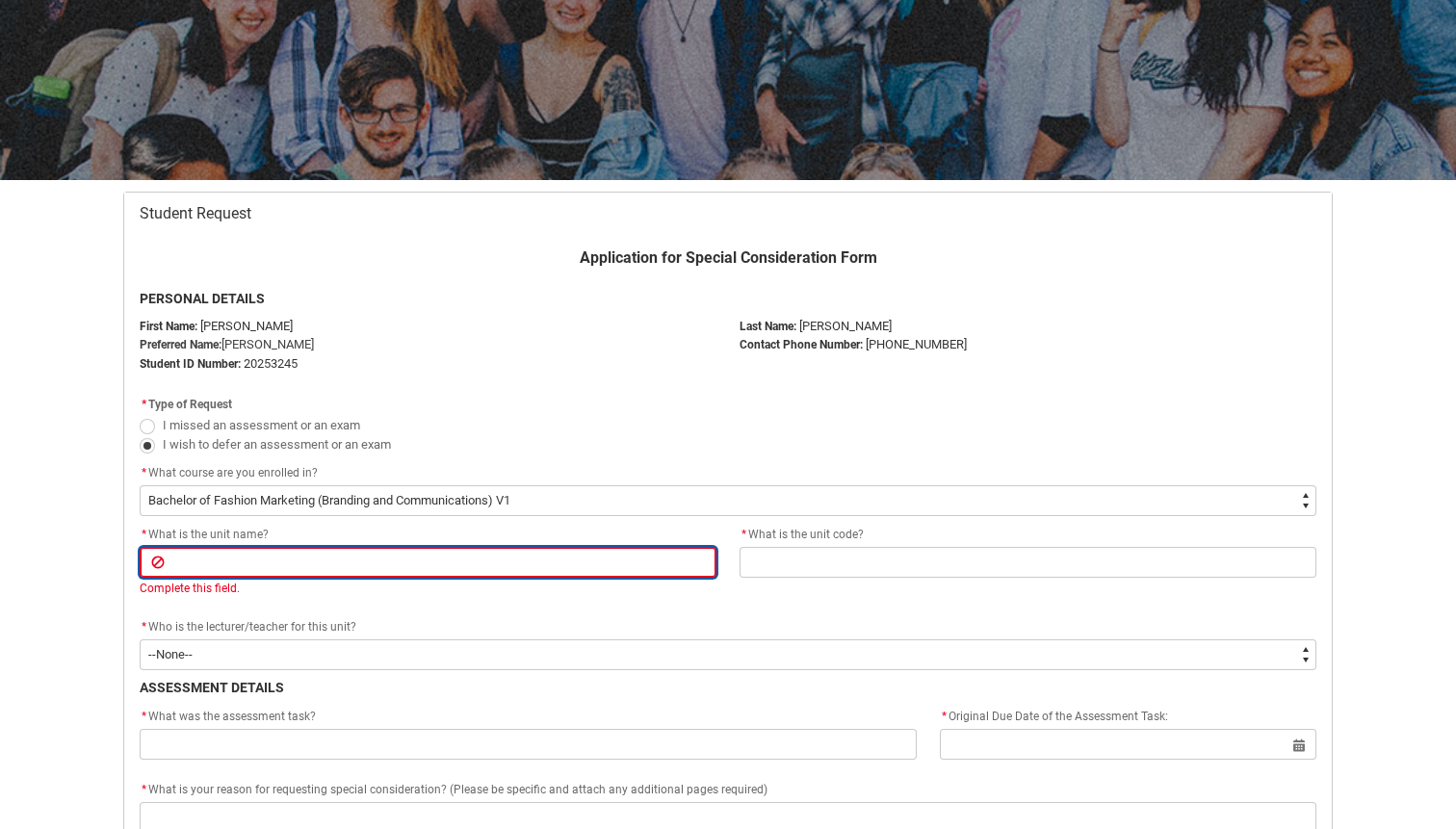
type lightning-primitive-input-simple "I"
type input "I"
type lightning-primitive-input-simple "In"
type input "In"
type lightning-primitive-input-simple "Ind"
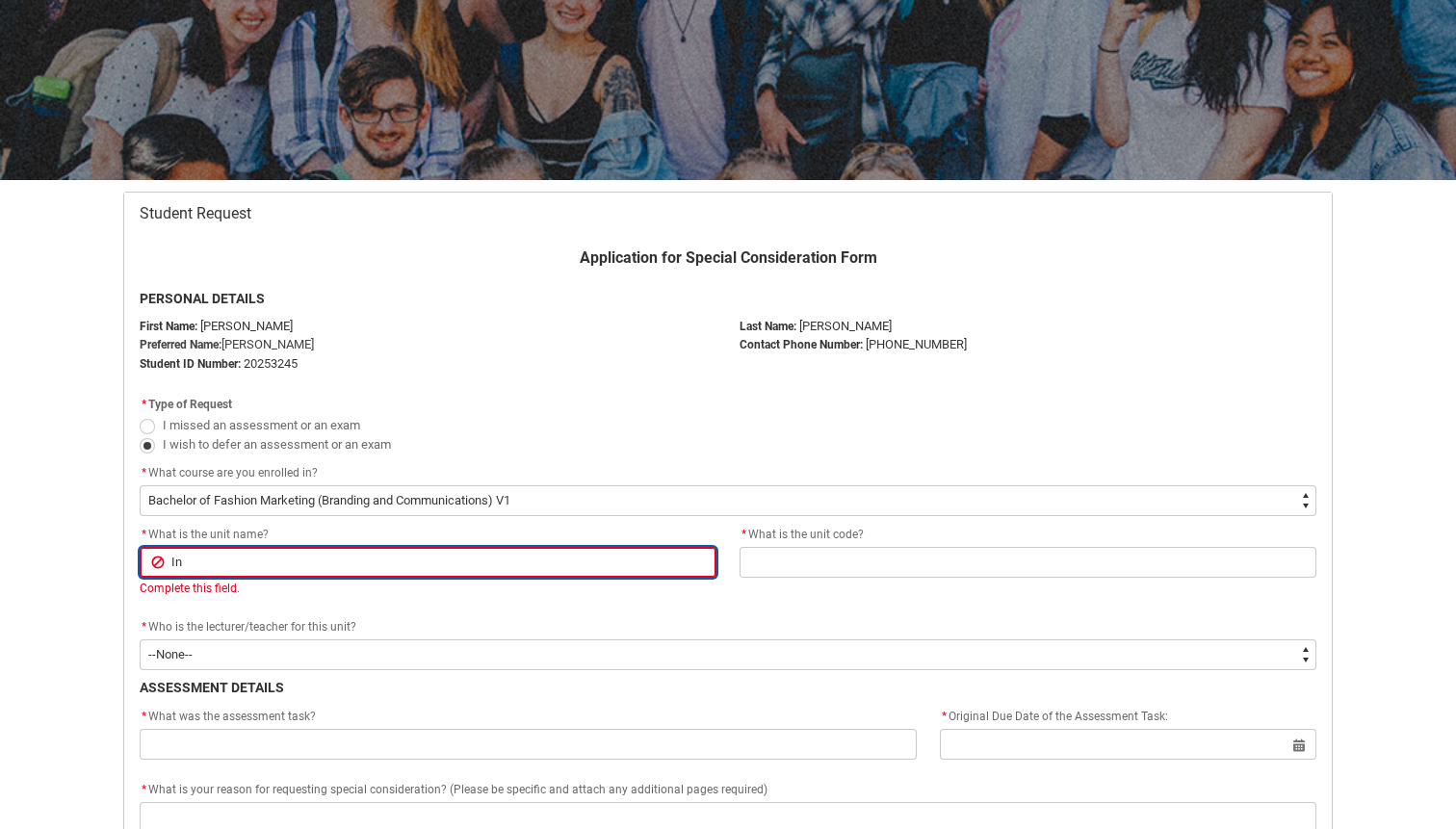
type input "Ind"
type lightning-primitive-input-simple "Indu"
type input "Indu"
type lightning-primitive-input-simple "Indus"
type input "Indus"
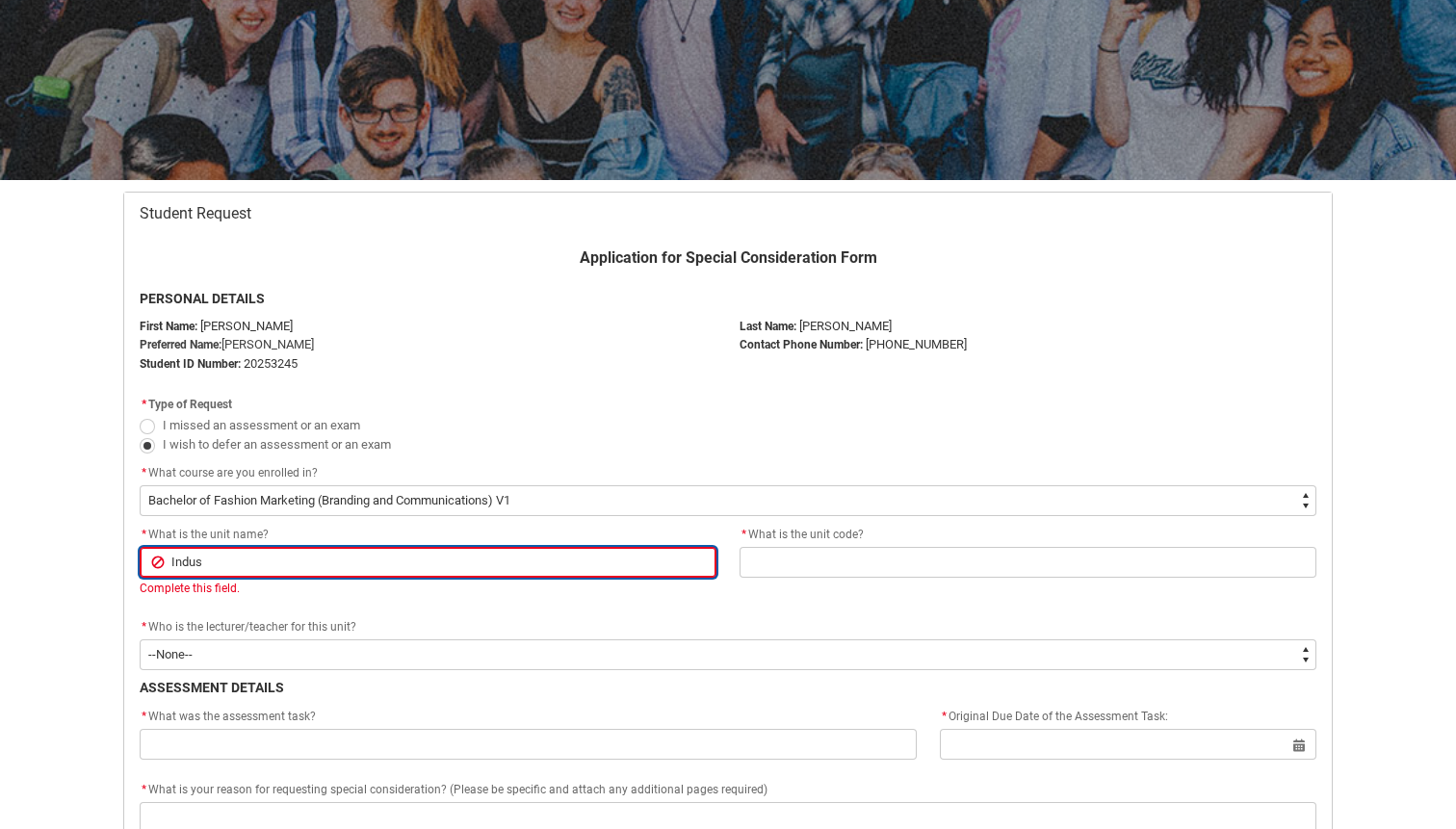
type lightning-primitive-input-simple "Indust"
type input "Indust"
type lightning-primitive-input-simple "Industr"
type input "Industr"
type lightning-primitive-input-simple "Industry"
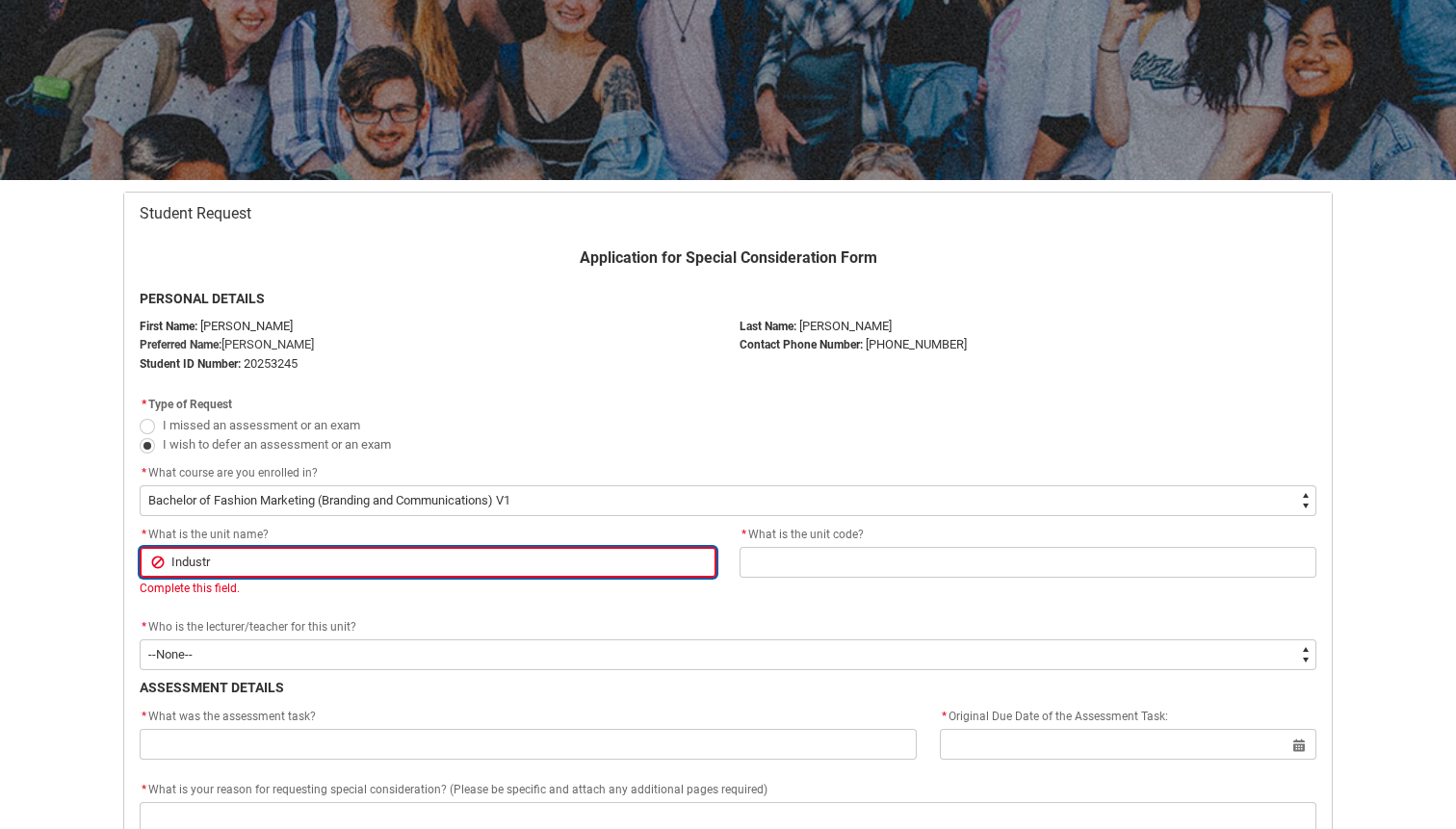
type input "Industry"
type lightning-primitive-input-simple "Industry"
type input "Industry"
type lightning-primitive-input-simple "Industry F"
type input "Industry F"
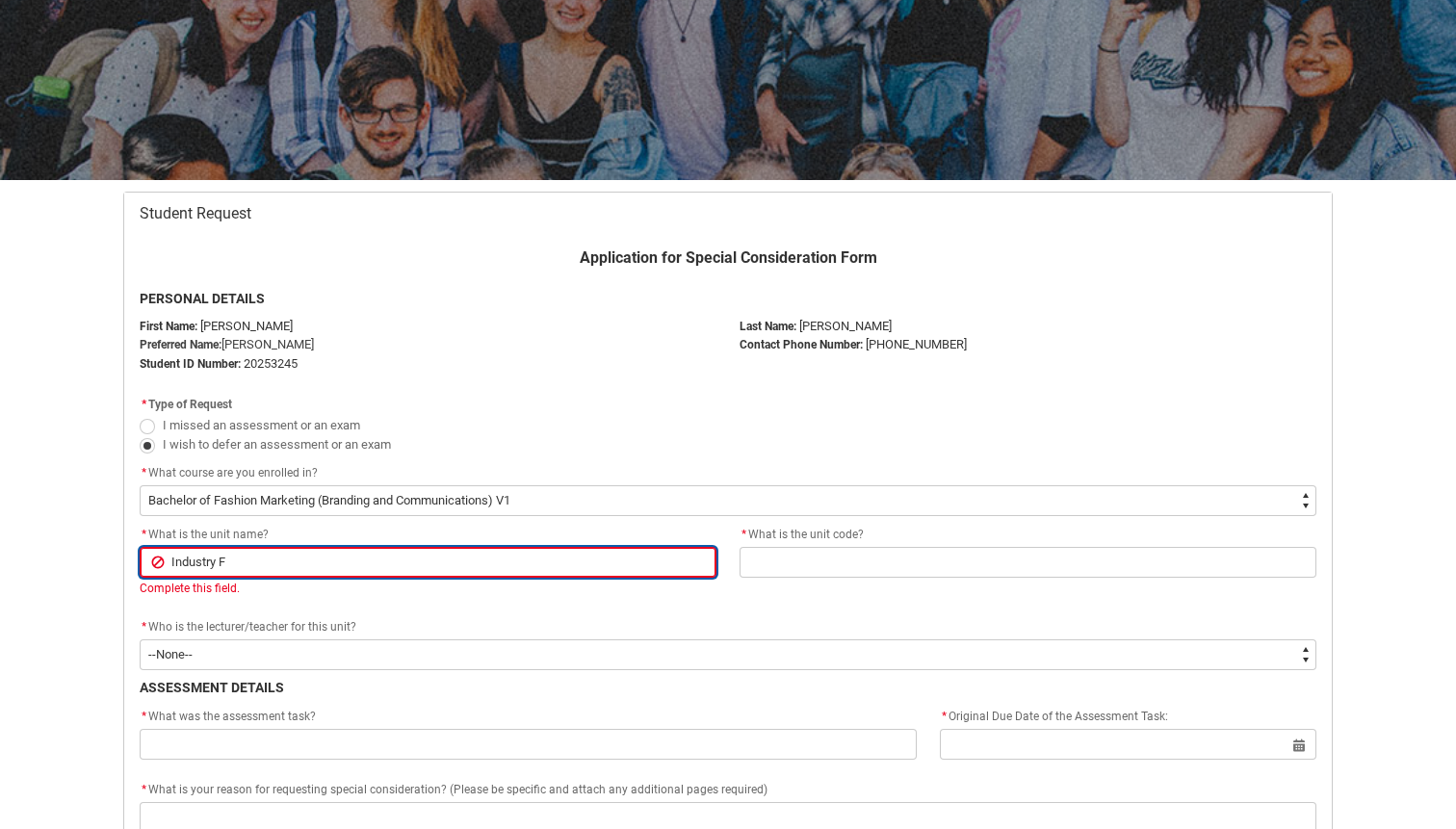
type lightning-primitive-input-simple "Industry Fo"
type input "Industry Fo"
type lightning-primitive-input-simple "Industry Fou"
type input "Industry Fou"
type lightning-primitive-input-simple "Industry Foun"
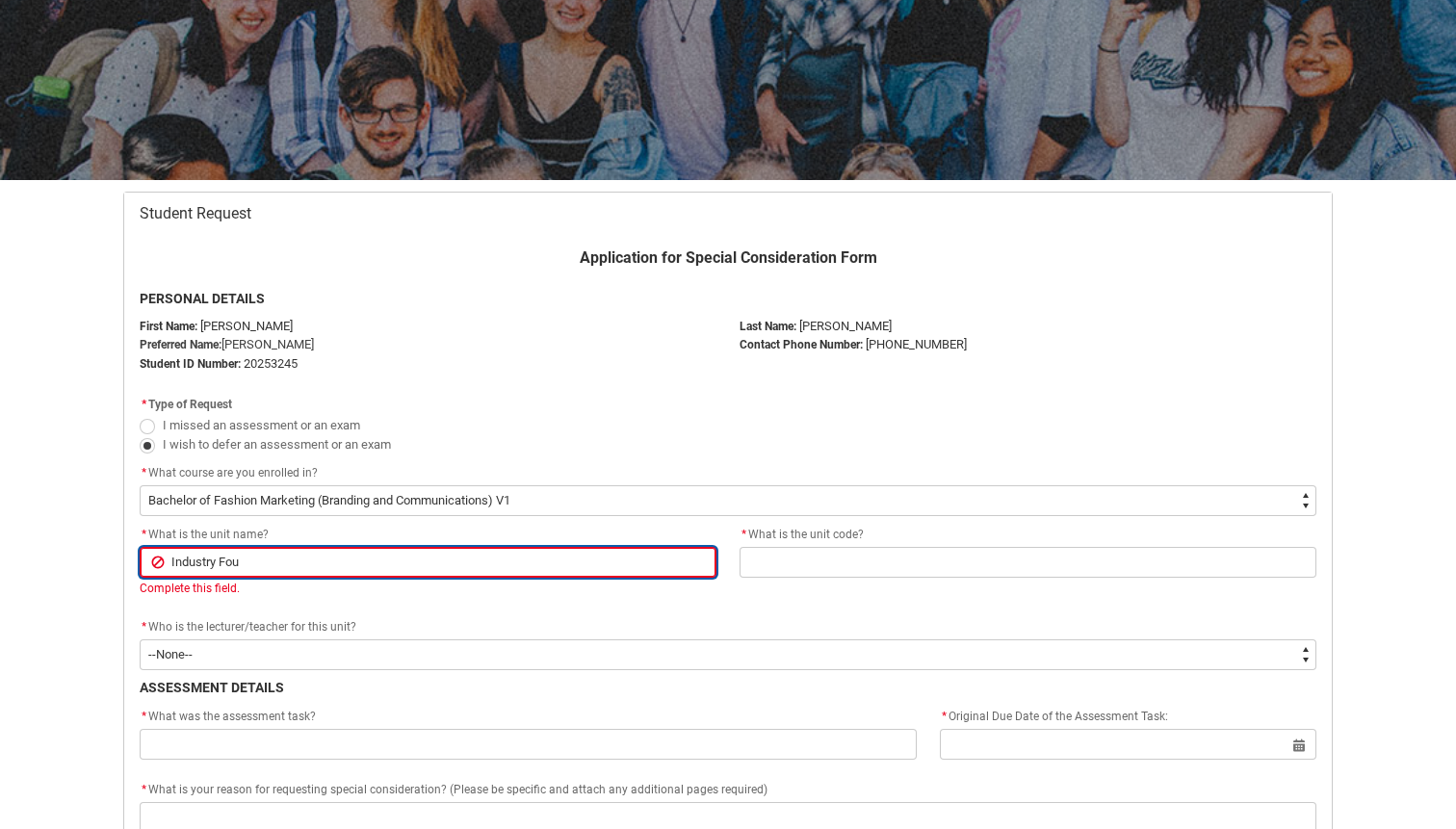
type input "Industry Foun"
type lightning-primitive-input-simple "Industry Found"
type input "Industry Found"
type lightning-primitive-input-simple "Industry Founda"
type input "Industry Founda"
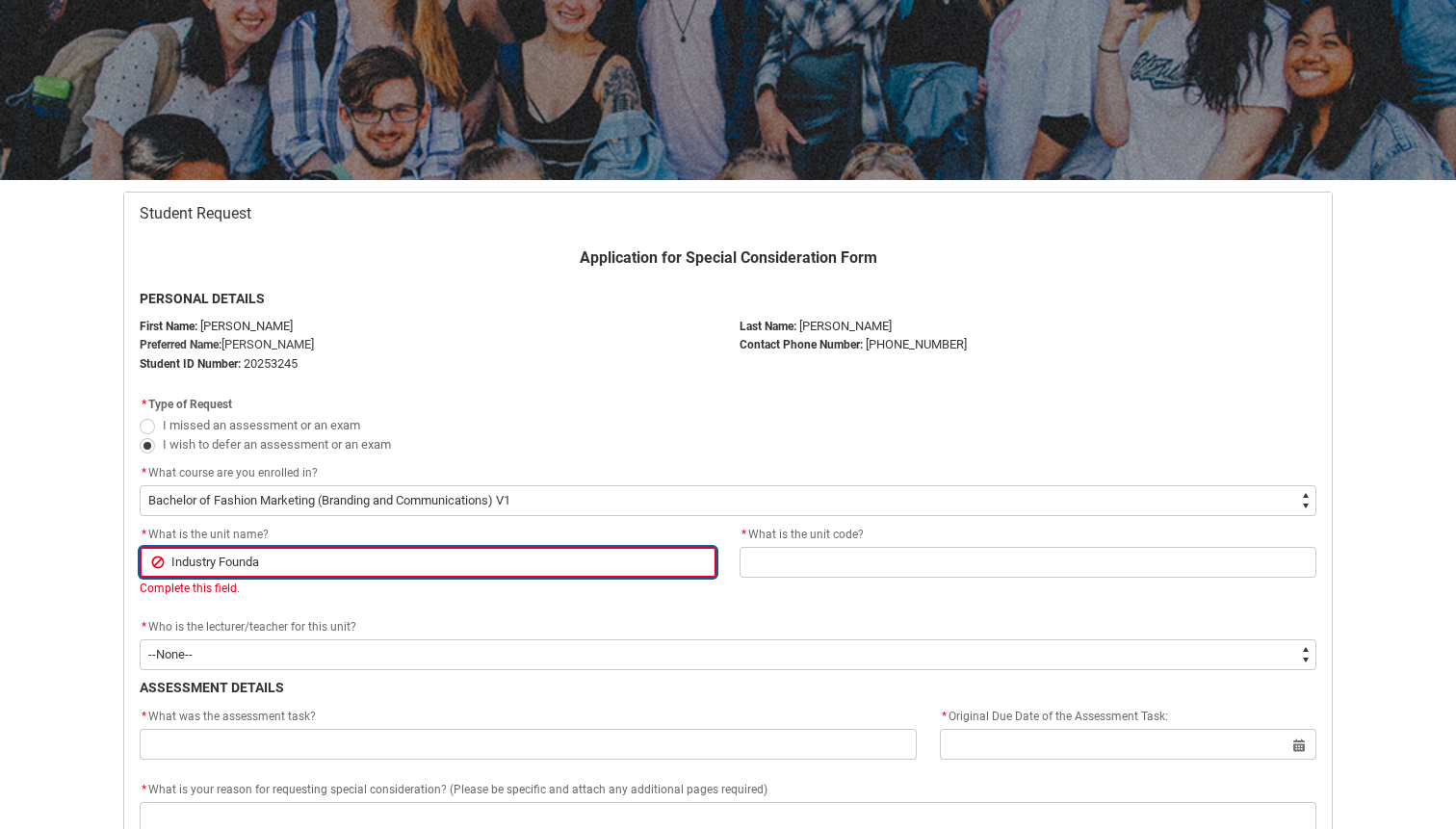
type lightning-primitive-input-simple "Industry Foundat"
type input "Industry Foundat"
type lightning-primitive-input-simple "Industry Foundati"
type input "Industry Foundati"
type lightning-primitive-input-simple "Industry Foundatio"
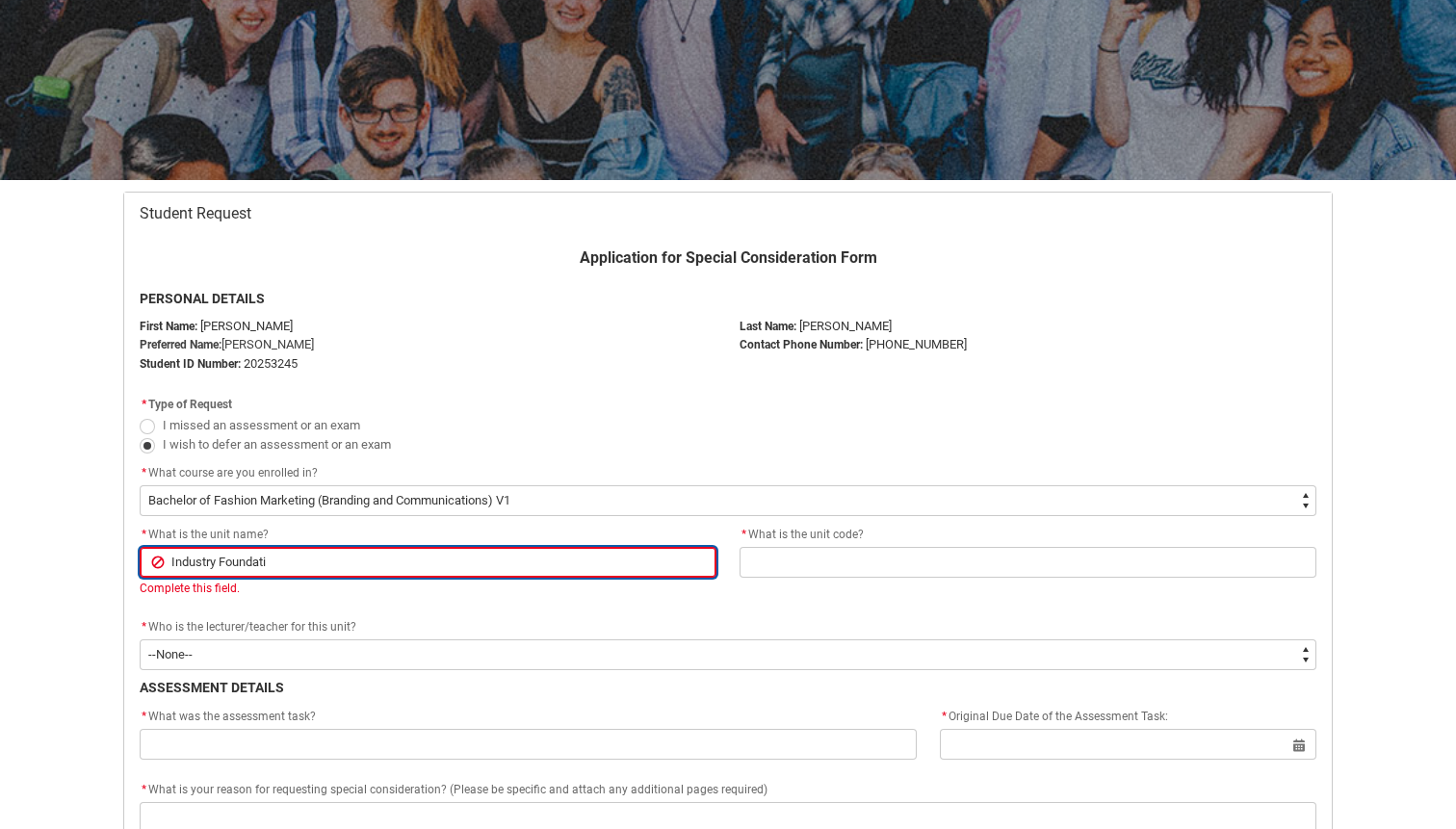
type input "Industry Foundatio"
type lightning-primitive-input-simple "Industry Foundation"
type input "Industry Foundation"
type lightning-primitive-input-simple "Industry Foundations"
type input "Industry Foundations"
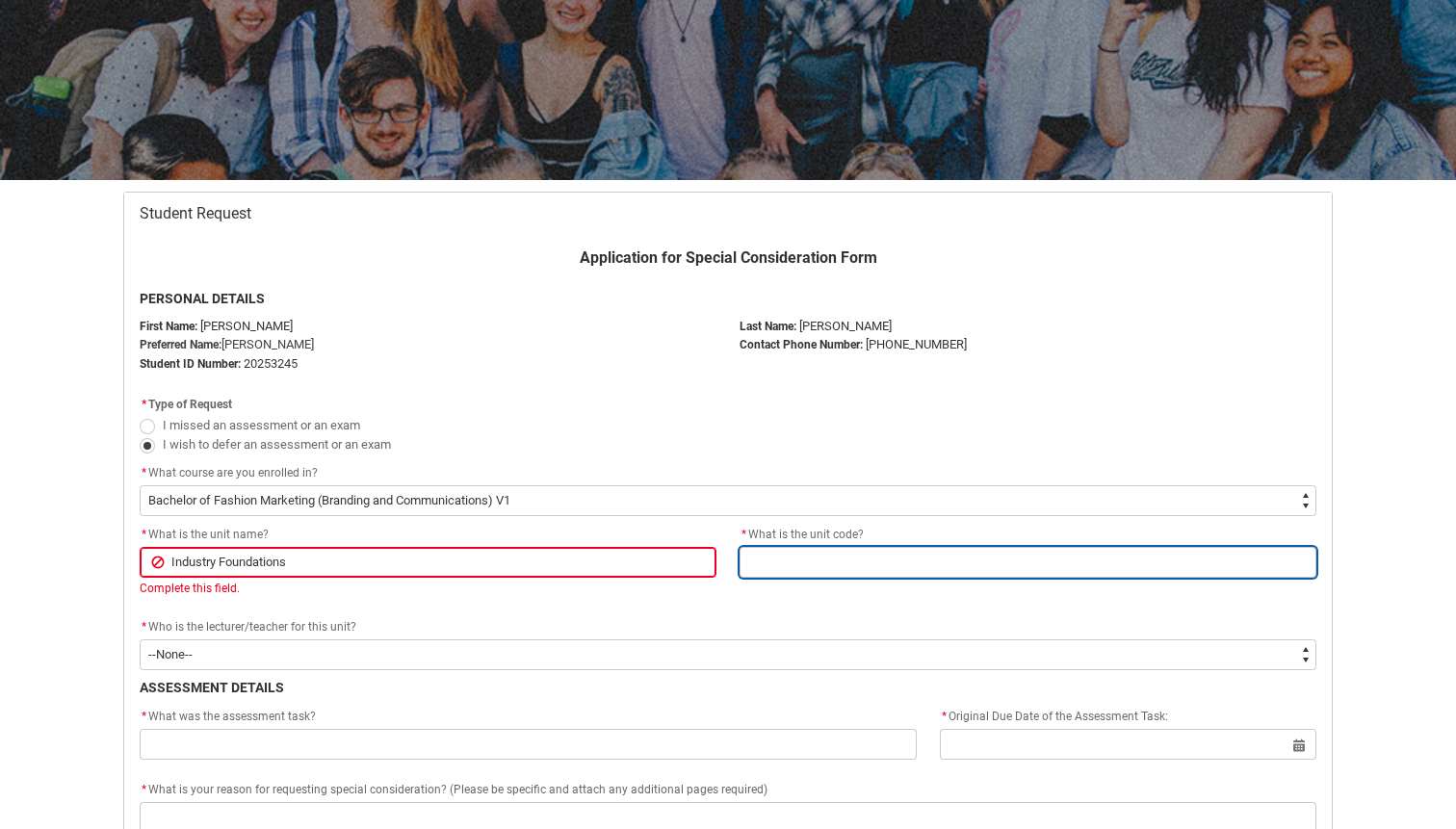
click at [801, 557] on input "Redu_Student_Request flow" at bounding box center [1028, 561] width 577 height 30
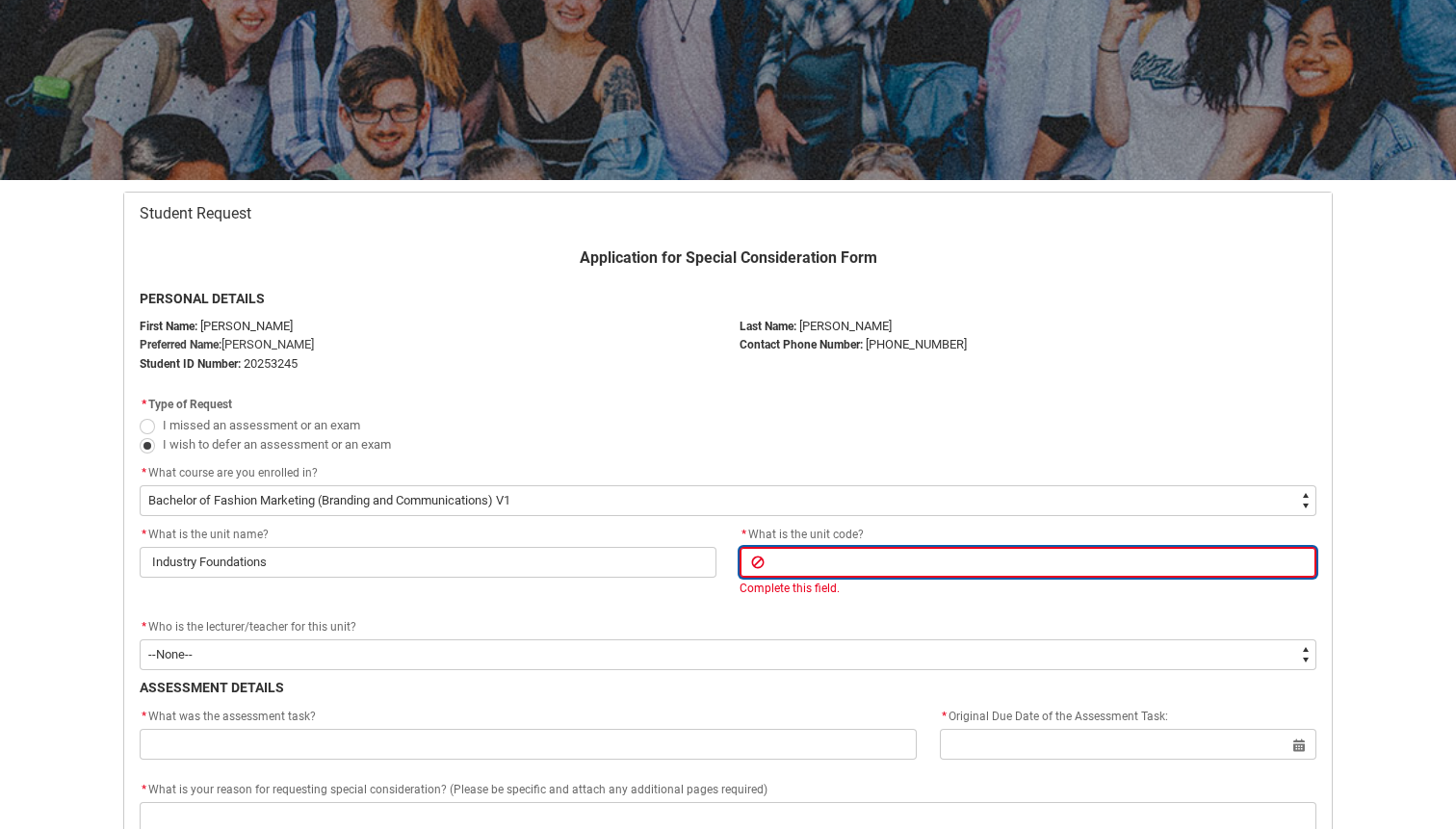
type lightning-primitive-input-simple "C"
type input "C"
type lightning-primitive-input-simple "CR"
type input "CR"
type lightning-primitive-input-simple "CRF"
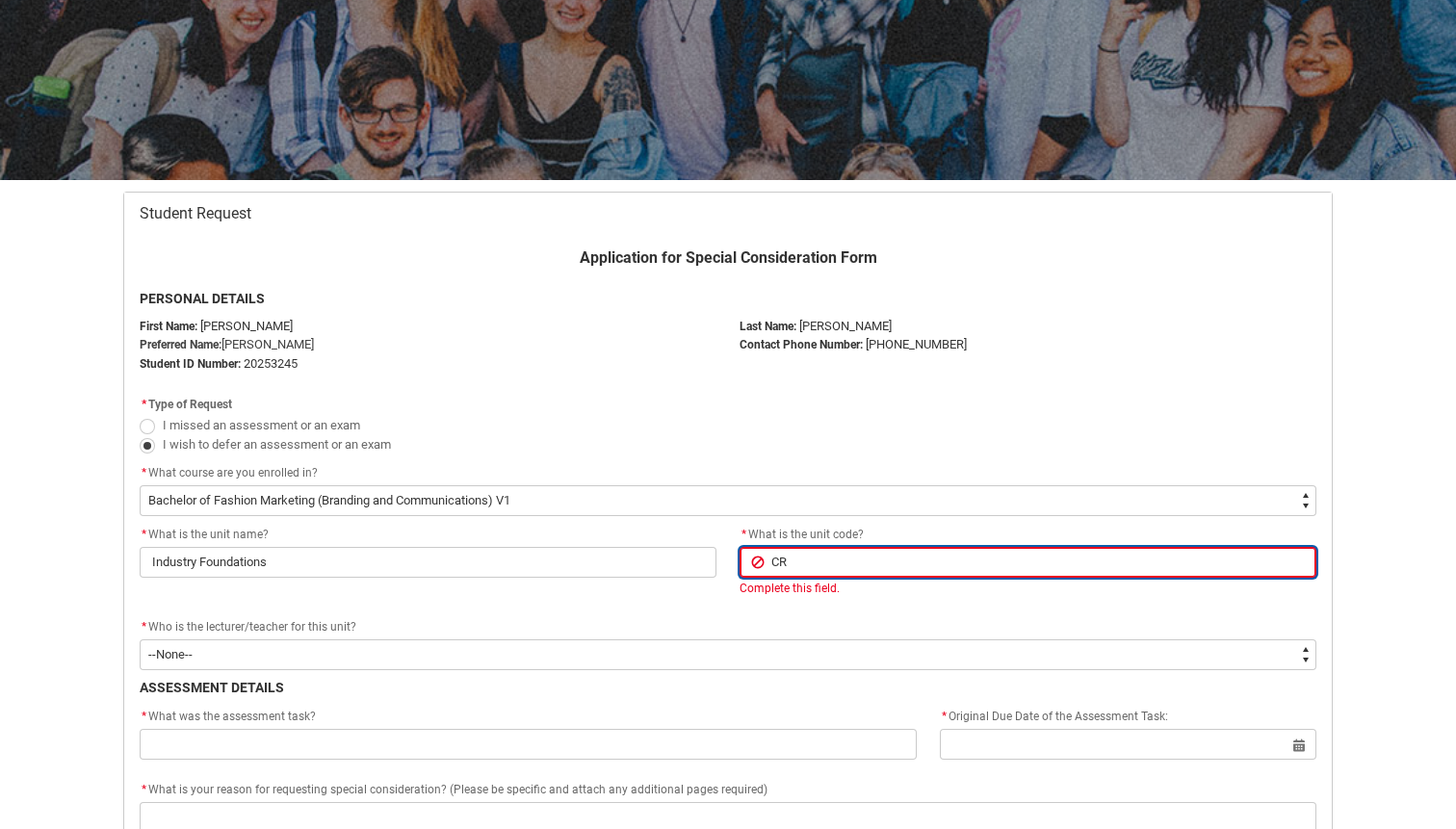
type input "CRF"
type lightning-primitive-input-simple "CRFI"
type input "CRFI"
type lightning-primitive-input-simple "CRFIF"
type input "CRFIF"
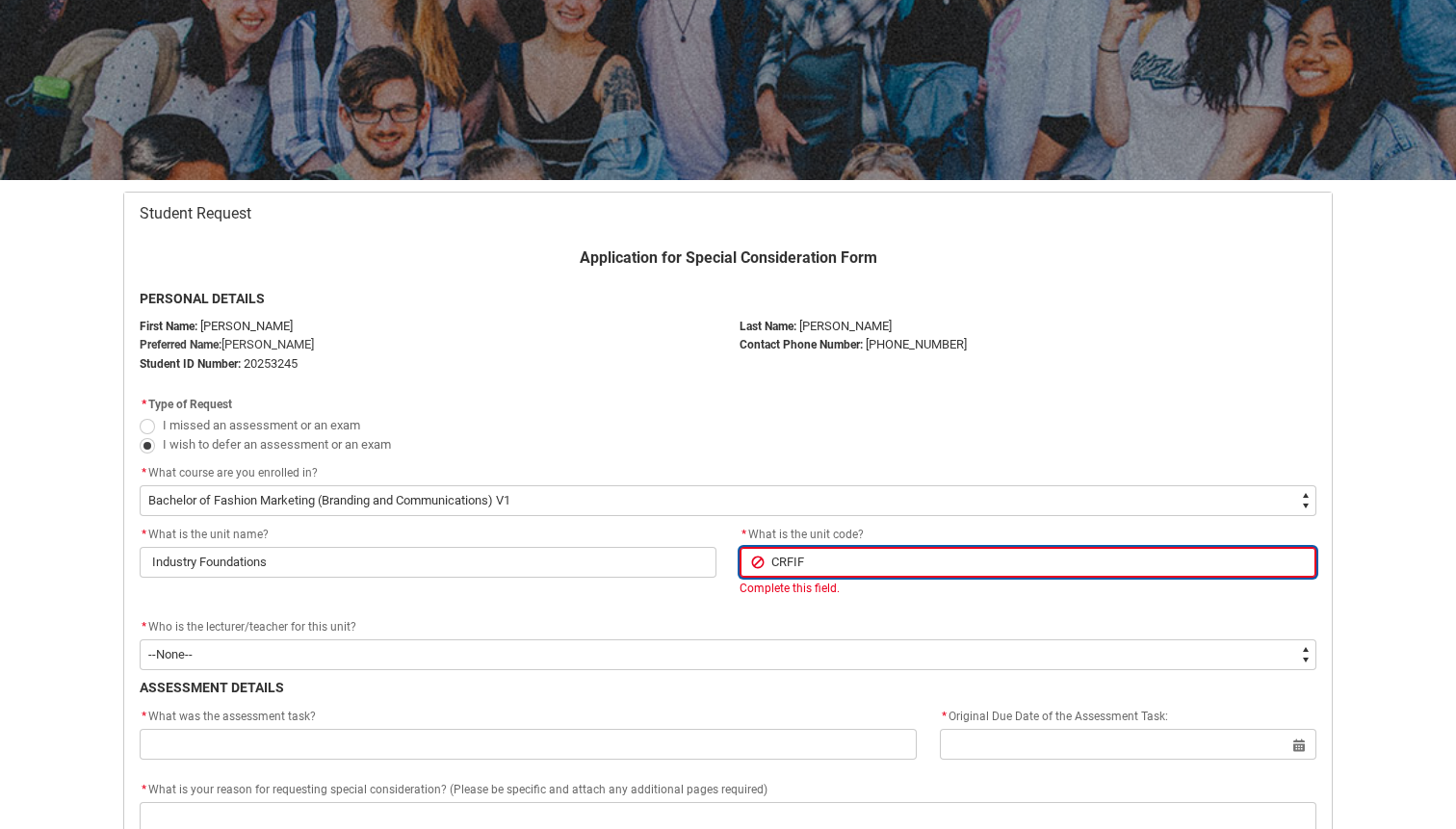
type lightning-primitive-input-simple "CRFIFO"
type input "CRFIFO"
type lightning-primitive-input-simple "CRFIFOS"
type input "CRFIFOS"
type lightning-primitive-input-simple "CRFIFOS-"
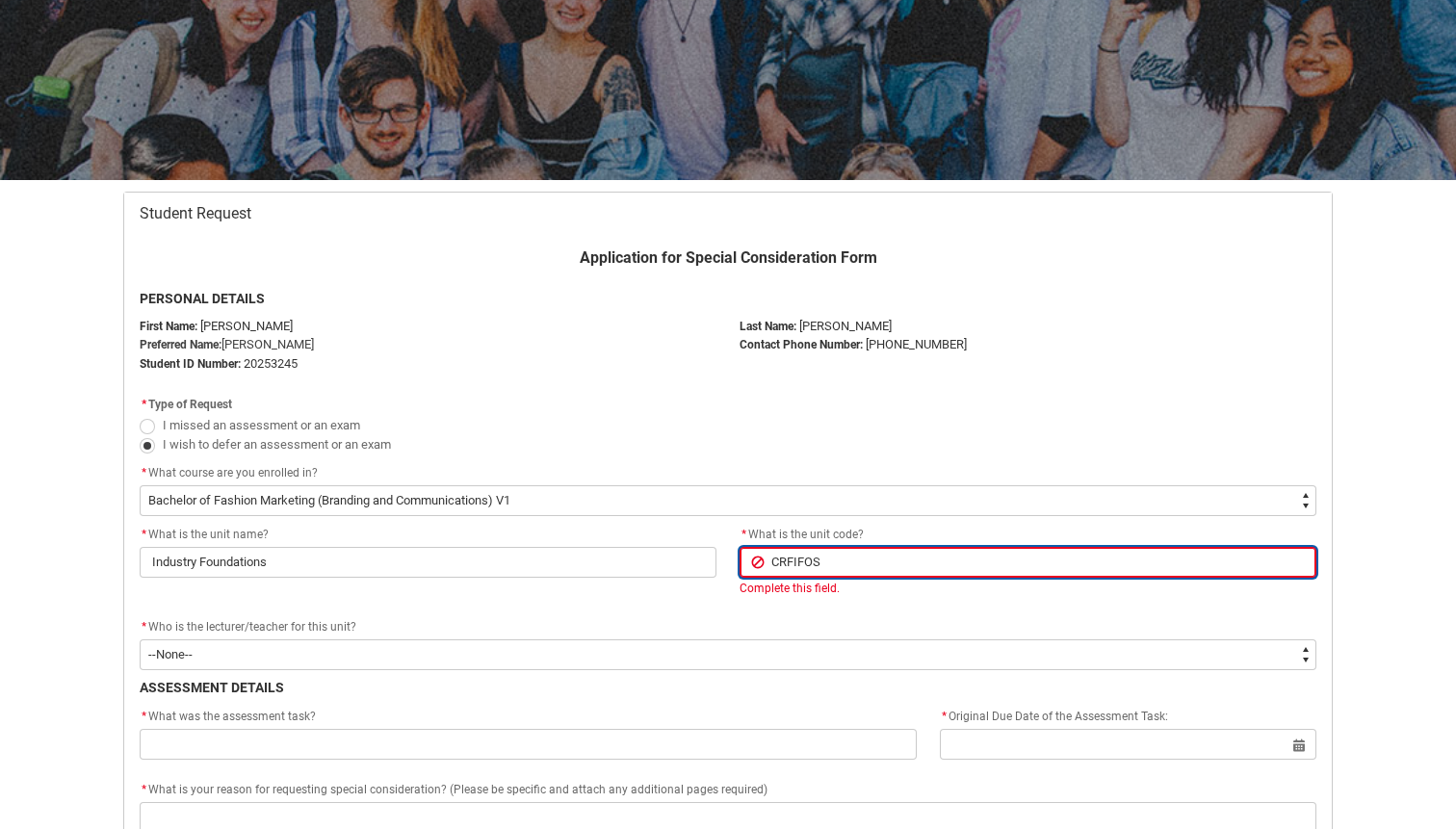
type input "CRFIFOS-"
type lightning-primitive-input-simple "CRFIFOS-C"
type input "CRFIFOS-C"
type lightning-primitive-input-simple "CRFIFOS-CO"
type input "CRFIFOS-CO"
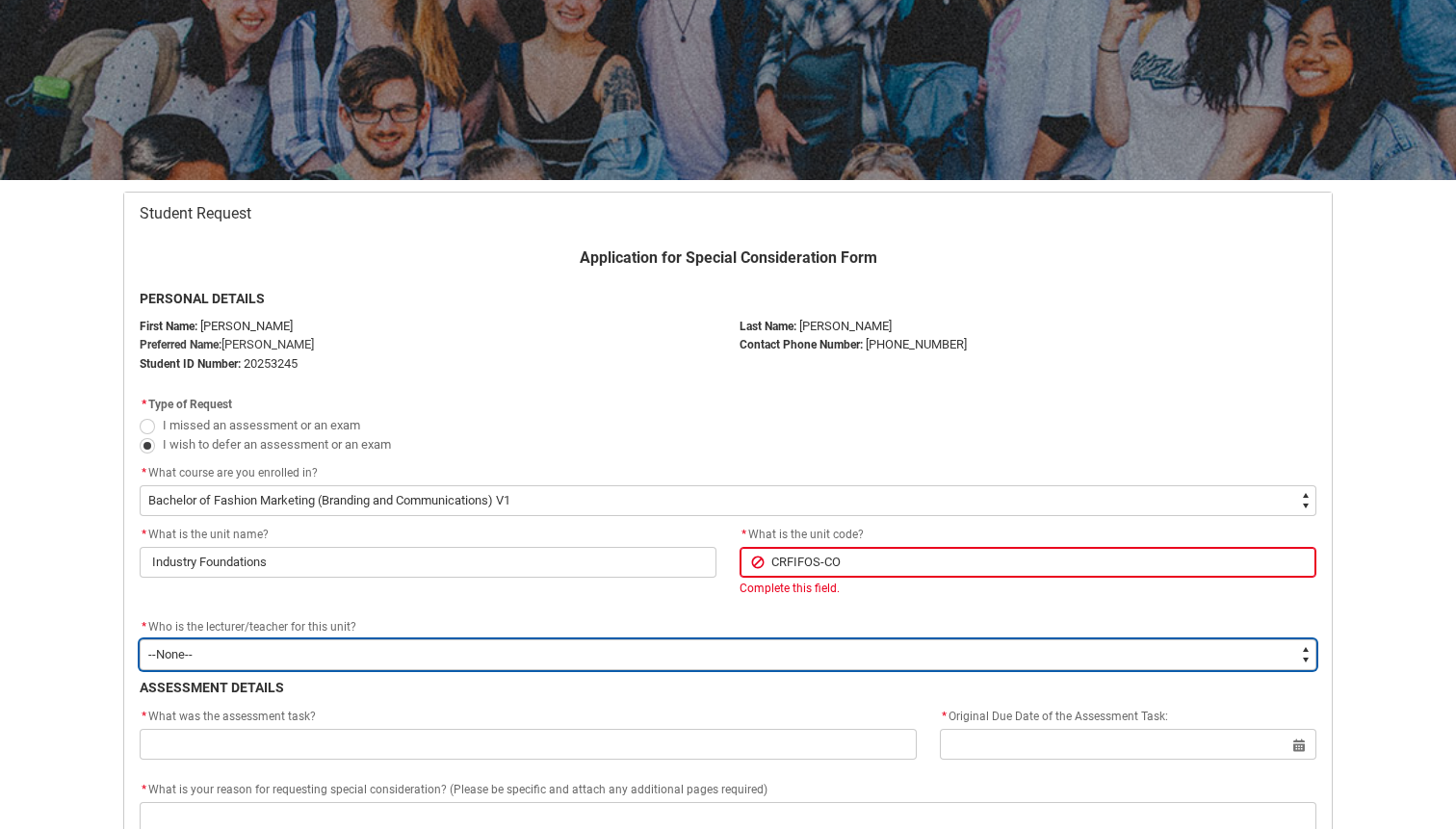
click at [318, 642] on select "--None-- [PERSON_NAME] [PERSON_NAME] [PERSON_NAME] [PERSON_NAME] [PERSON_NAME] …" at bounding box center [728, 654] width 1177 height 30
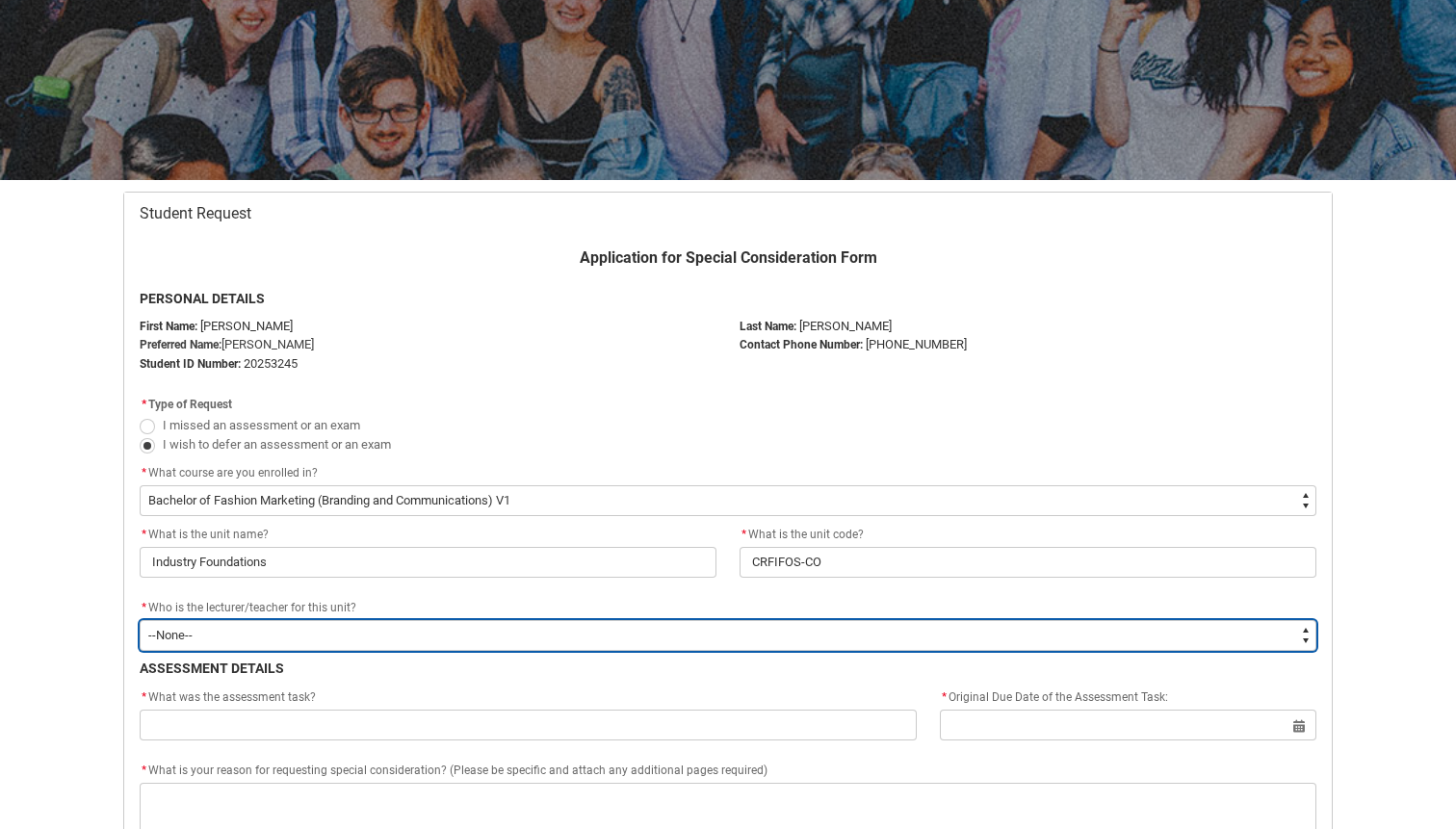
type lightning-select "Faculty_NamefromAtoM.0035g00000b9AZvAAM"
click at [139, 620] on select "--None-- [PERSON_NAME] [PERSON_NAME] [PERSON_NAME] [PERSON_NAME] [PERSON_NAME] …" at bounding box center [728, 635] width 1177 height 30
select select "Faculty_NamefromAtoM.0035g00000b9AZvAAM"
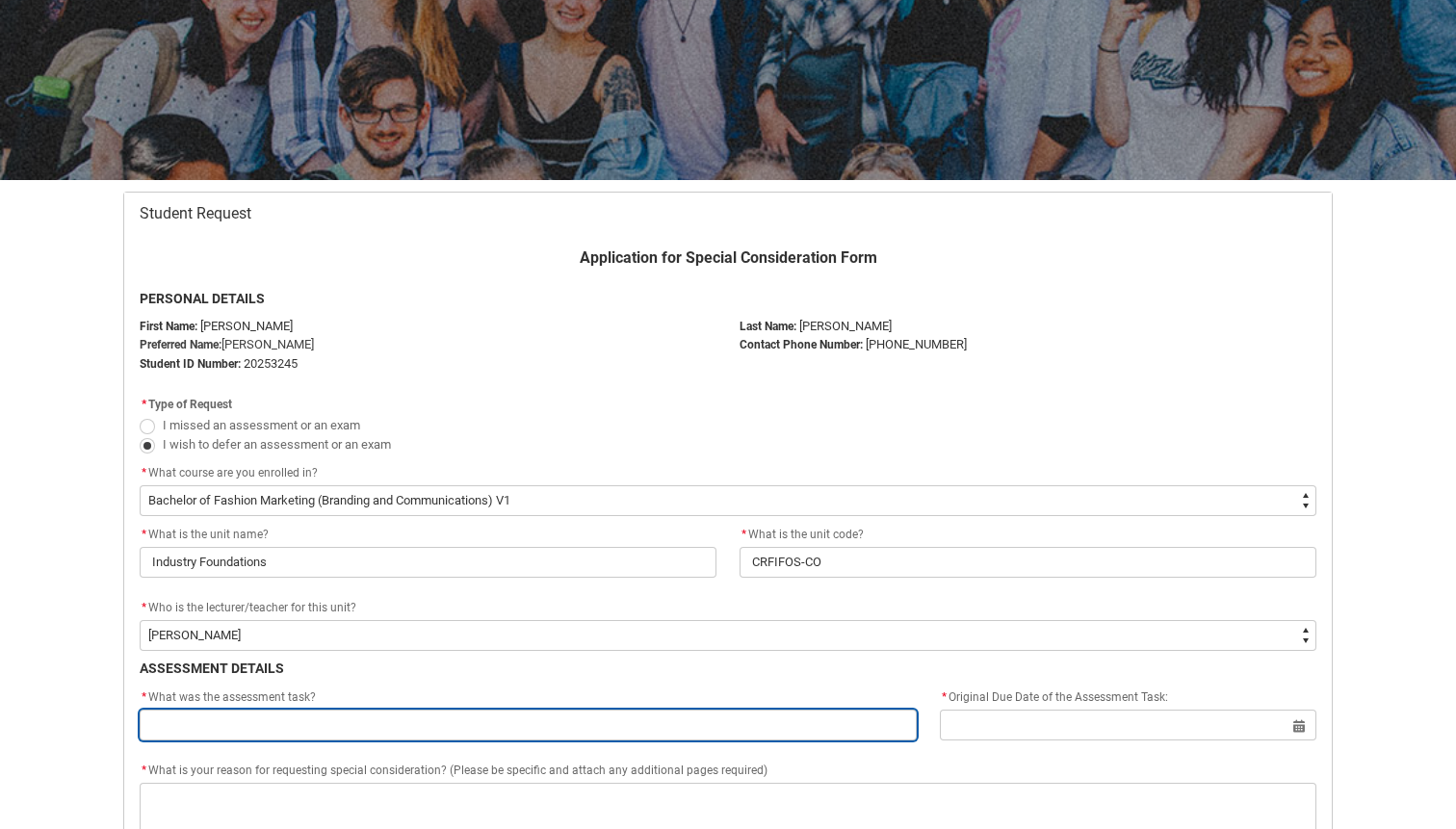
click at [274, 728] on input "Redu_Student_Request flow" at bounding box center [527, 724] width 778 height 30
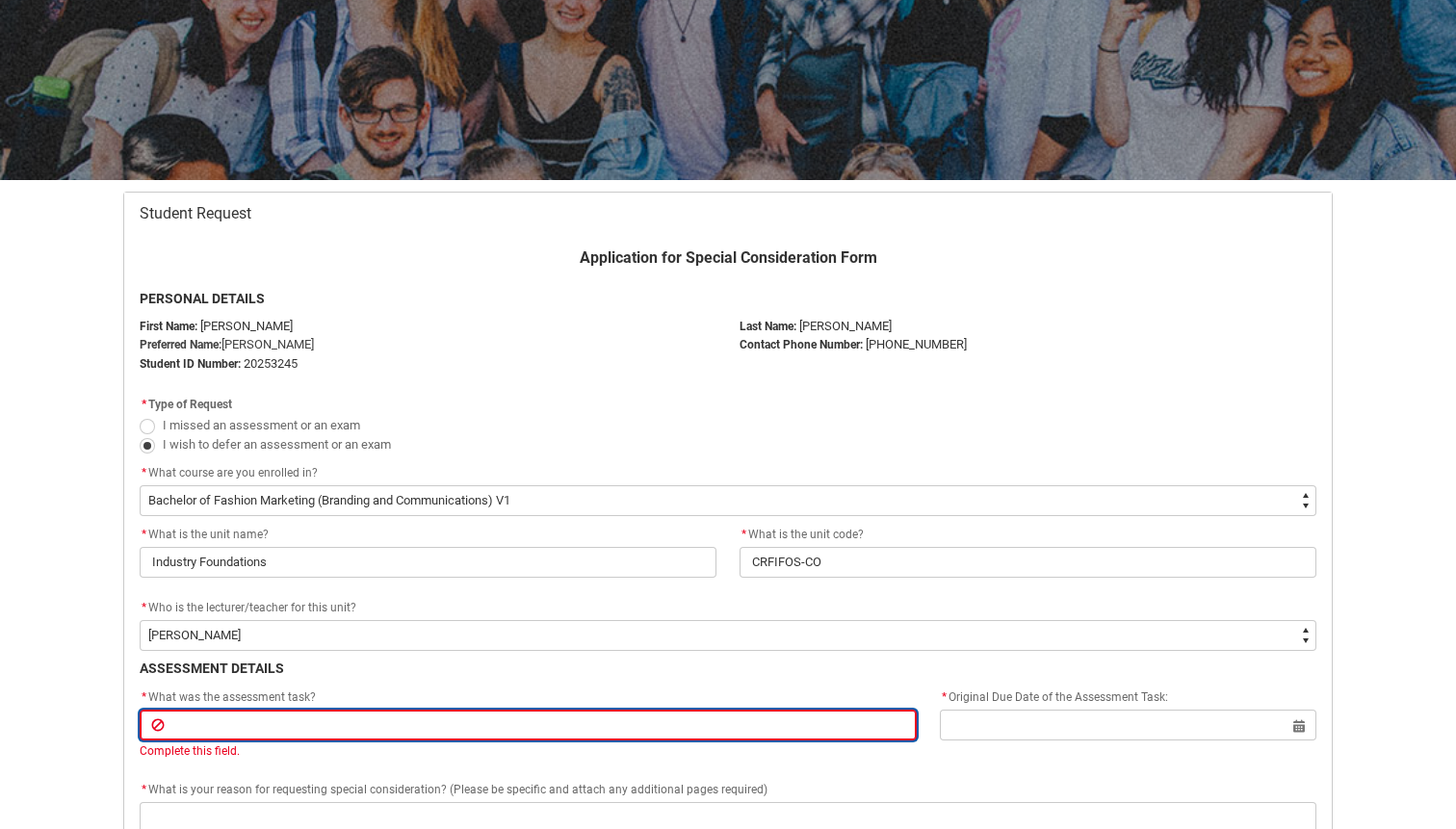
click at [407, 728] on input "Redu_Student_Request flow" at bounding box center [527, 724] width 778 height 30
paste input "Assignment Assignment 1: Portfolio & Comparative Annotated Bibliography"
type lightning-primitive-input-simple "Assignment Assignment 1: Portfolio & Comparative Annotated Bibliography"
type input "Assignment Assignment 1: Portfolio & Comparative Annotated Bibliography"
click at [542, 720] on input "Assignment Assignment 1: Portfolio & Comparative Annotated Bibliography" at bounding box center [527, 724] width 778 height 30
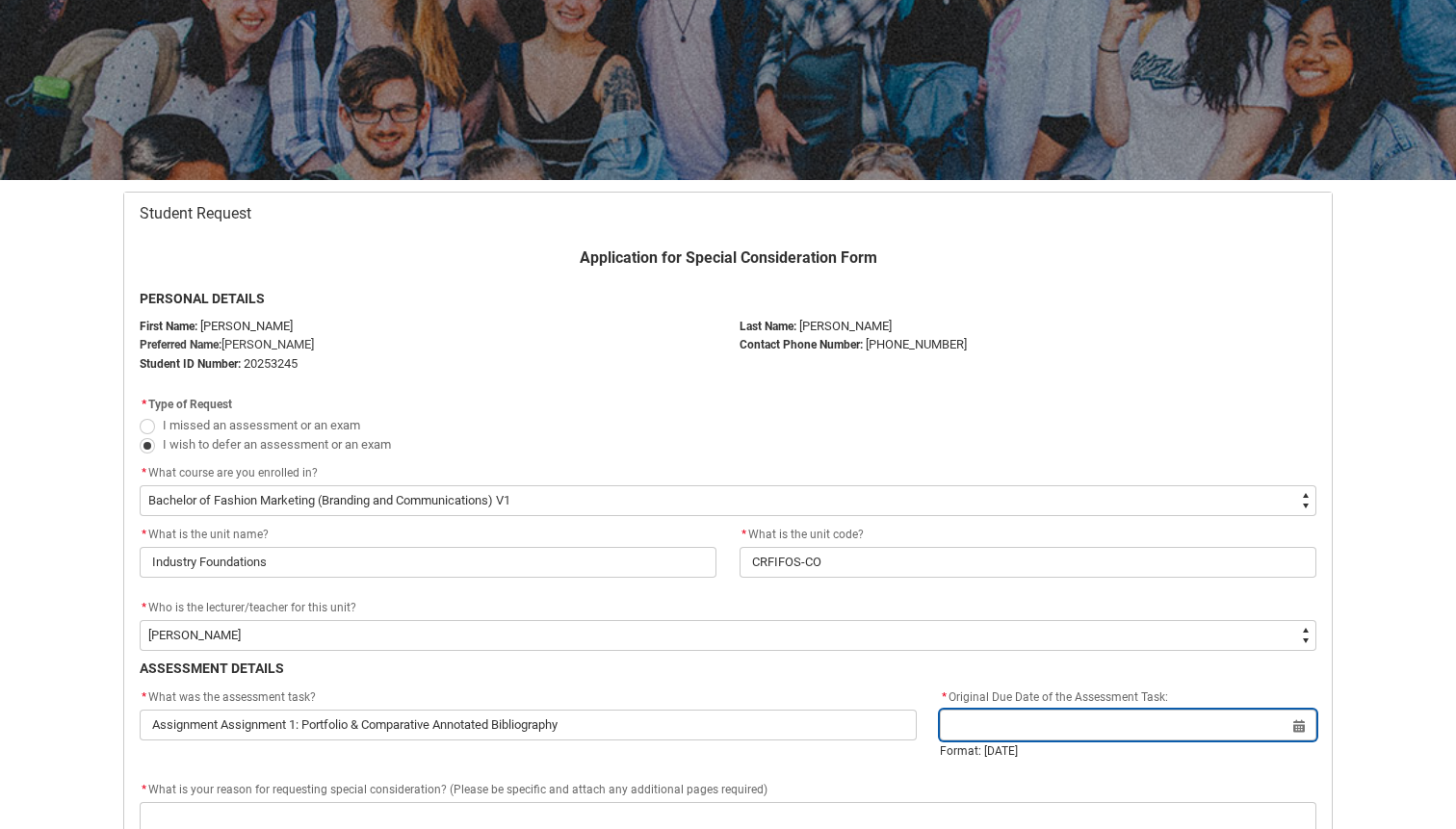
click at [940, 711] on input "Redu_Student_Request flow" at bounding box center [1129, 724] width 377 height 30
select select "2025"
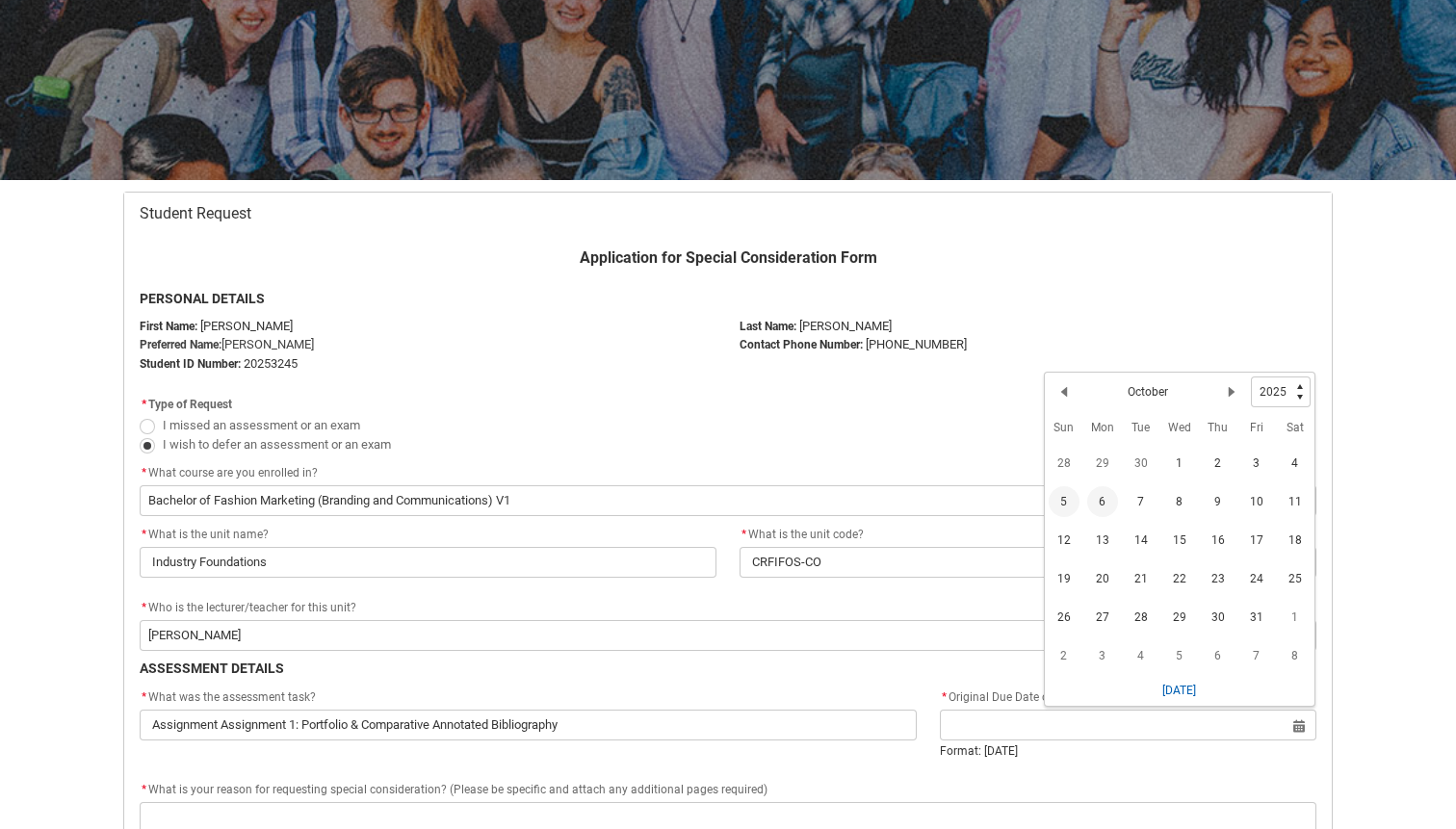
click at [1059, 505] on span "5" at bounding box center [1064, 501] width 30 height 30
type lightning-datepicker "[DATE]"
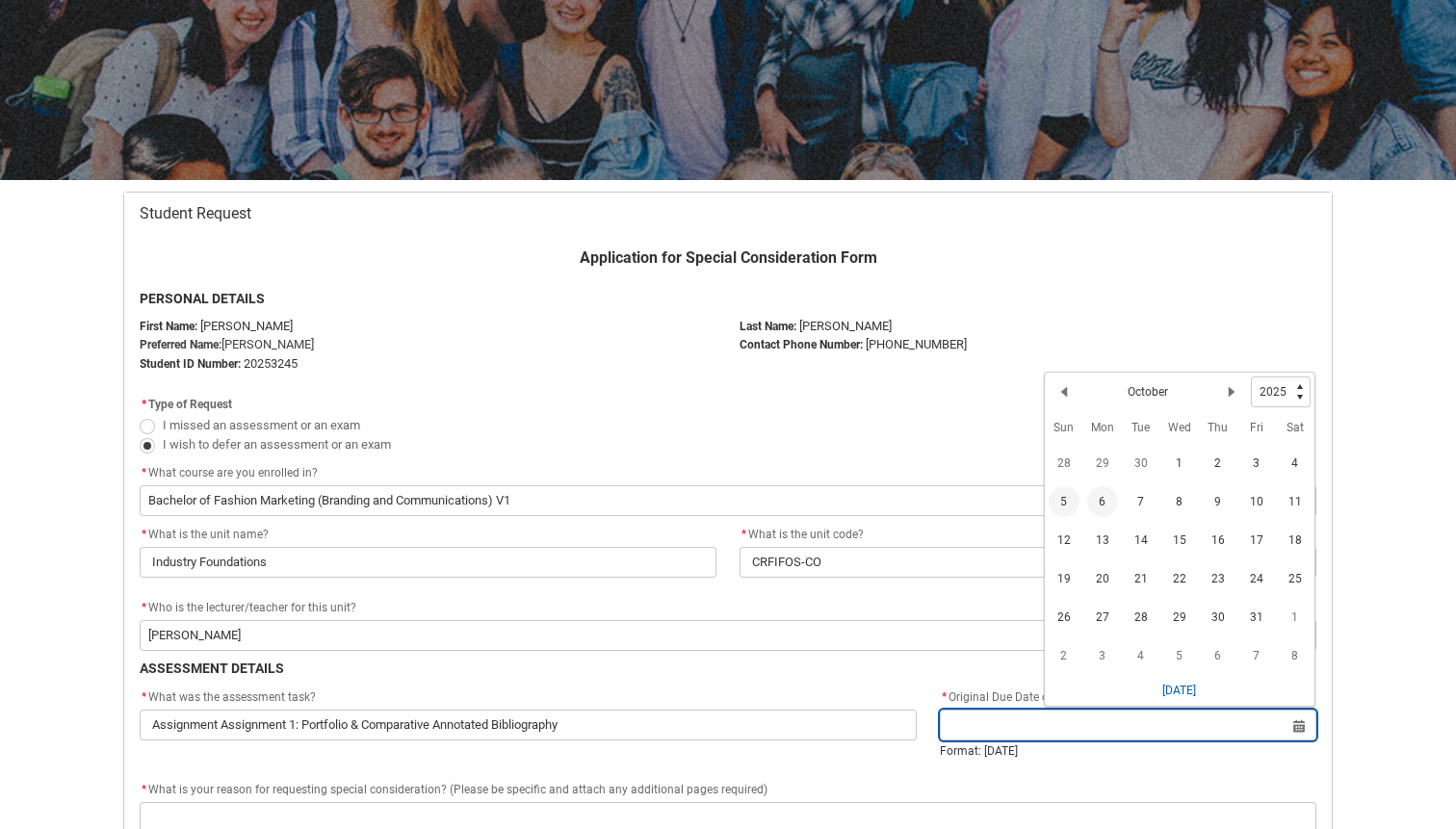
type lightning-input "[DATE]"
type input "[DATE]"
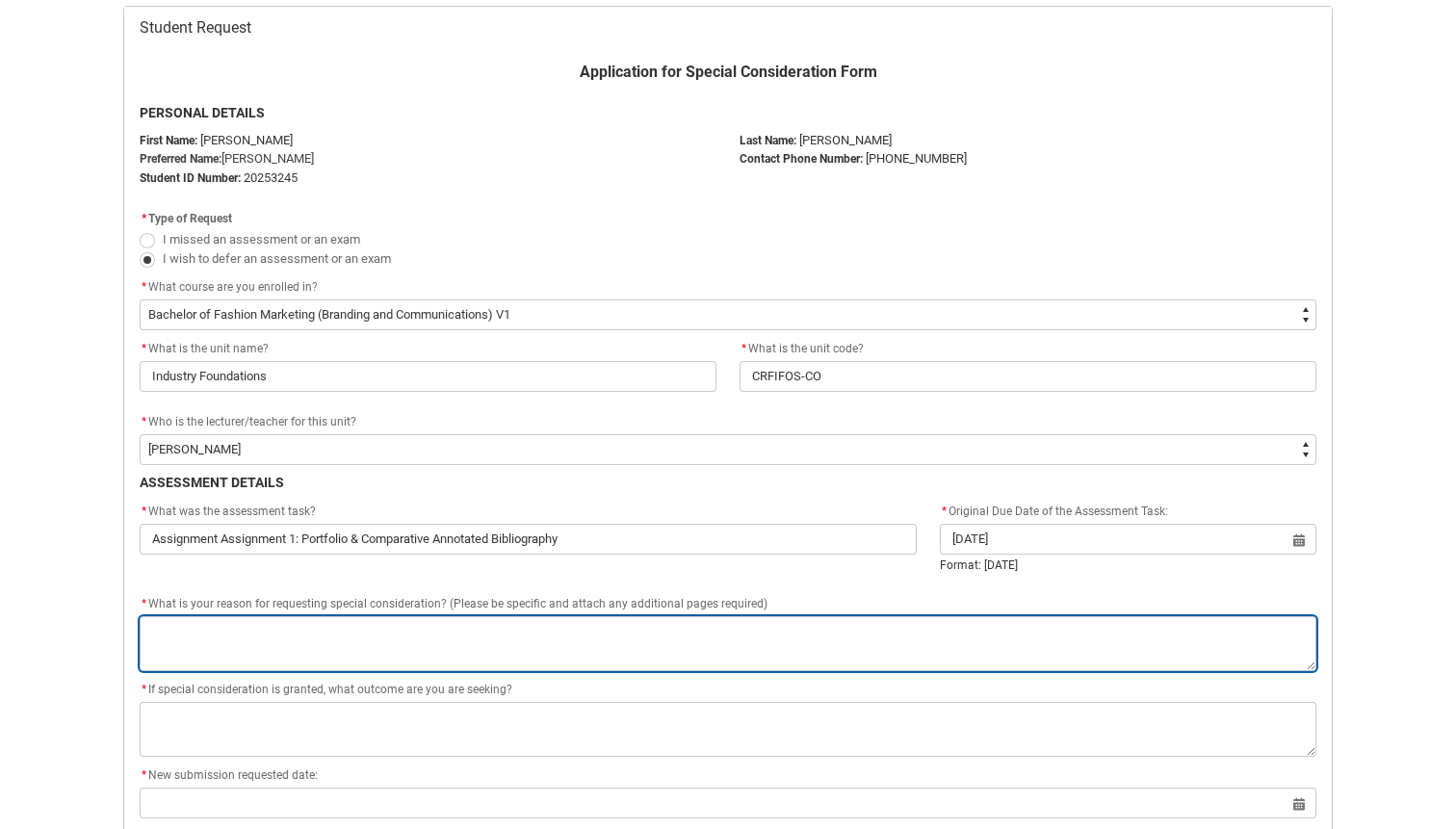
click at [369, 659] on textarea "*" at bounding box center [728, 644] width 1177 height 55
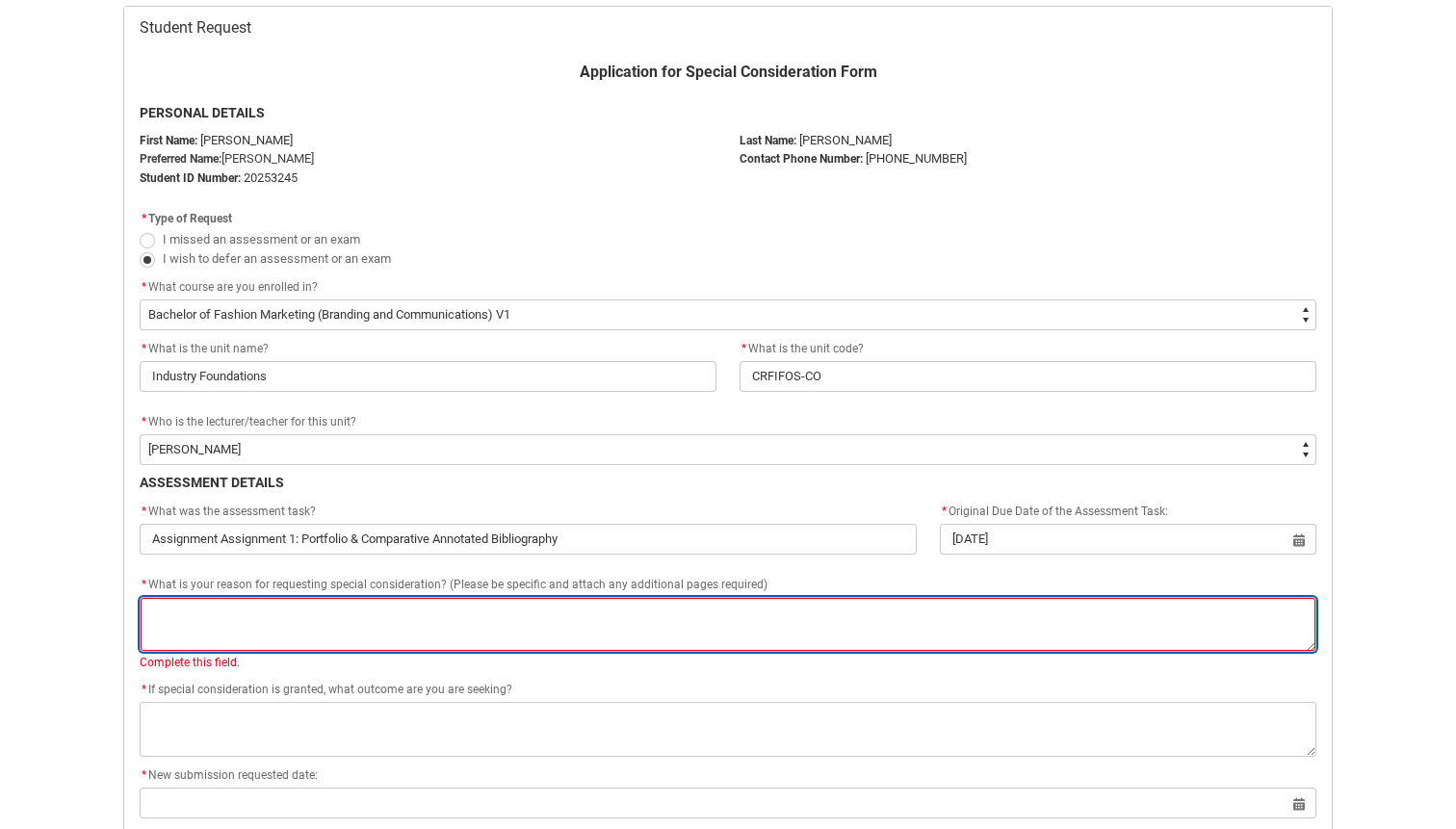
paste textarea "I recently had my [MEDICAL_DATA] removed and the recovery has been more difficu…"
type lightning-textarea "I recently had my [MEDICAL_DATA] removed and the recovery has been more difficu…"
type textarea "I recently had my [MEDICAL_DATA] removed and the recovery has been more difficu…"
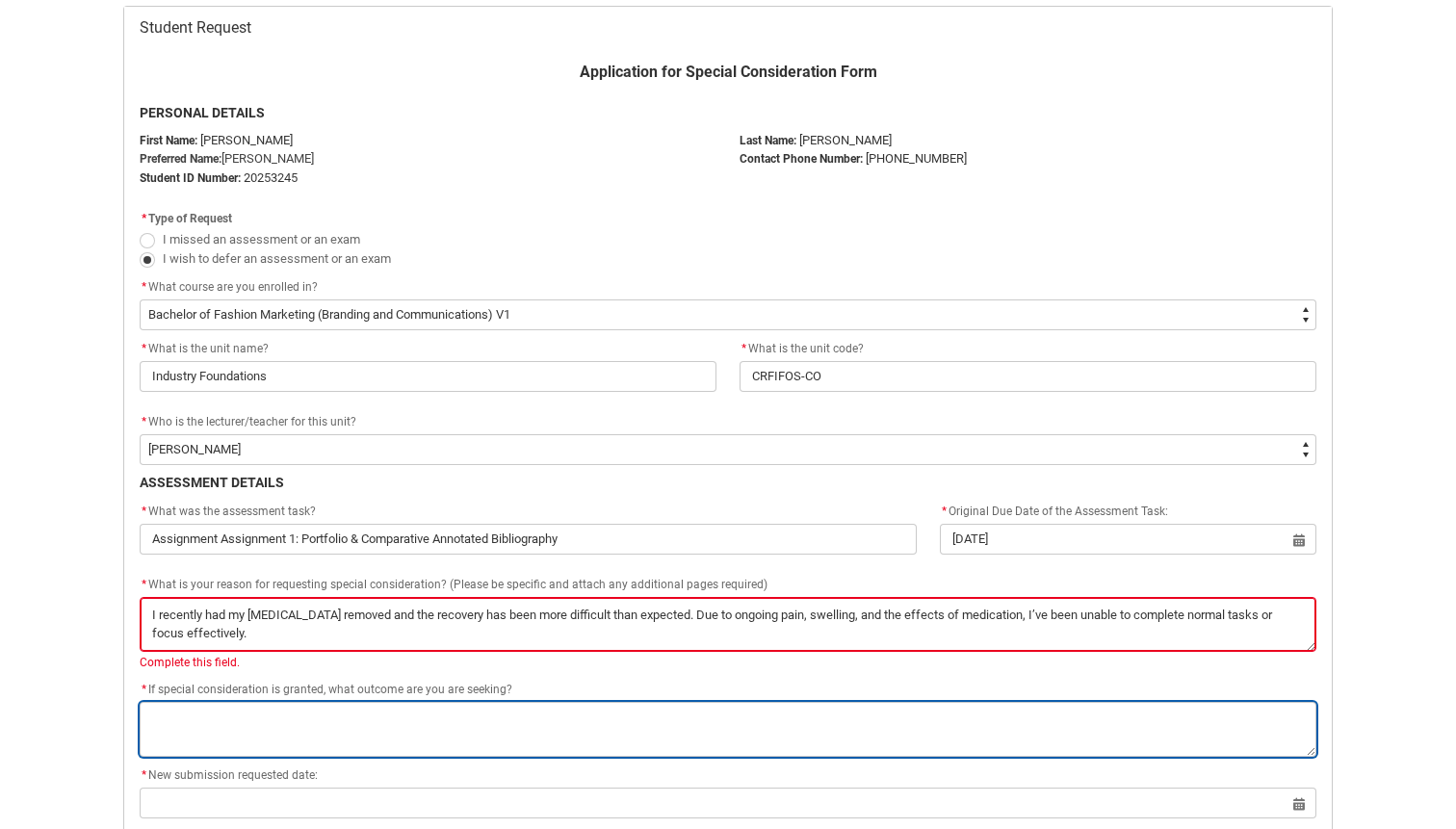
click at [309, 721] on textarea "*" at bounding box center [728, 729] width 1177 height 55
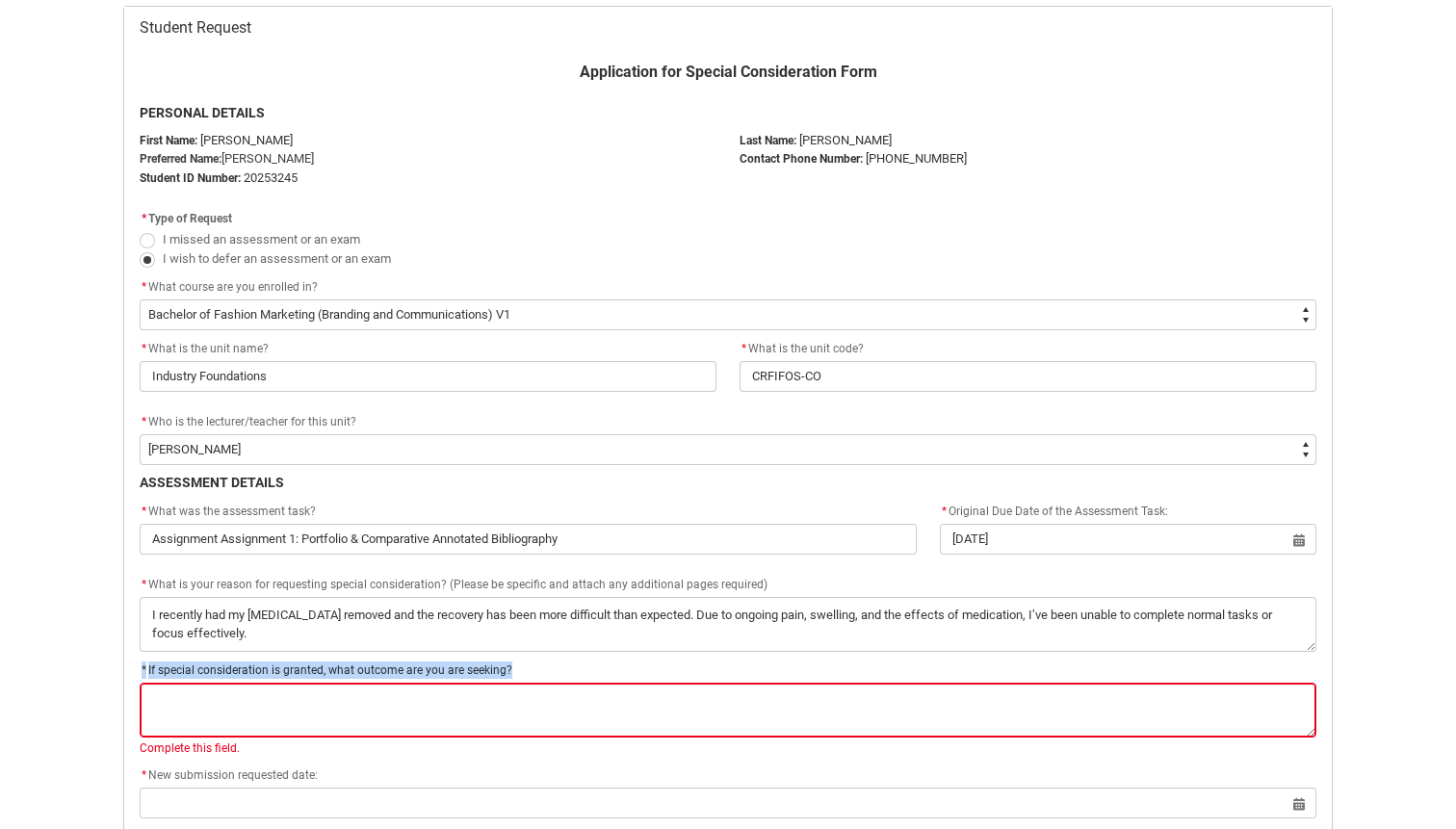
drag, startPoint x: 566, startPoint y: 668, endPoint x: 84, endPoint y: 674, distance: 482.0
click at [84, 674] on div "Skip to Main Content Collarts Education Community Home New Enrolment Applicatio…" at bounding box center [728, 472] width 1456 height 1728
copy span "* If special consideration is granted, what outcome are you are seeking?"
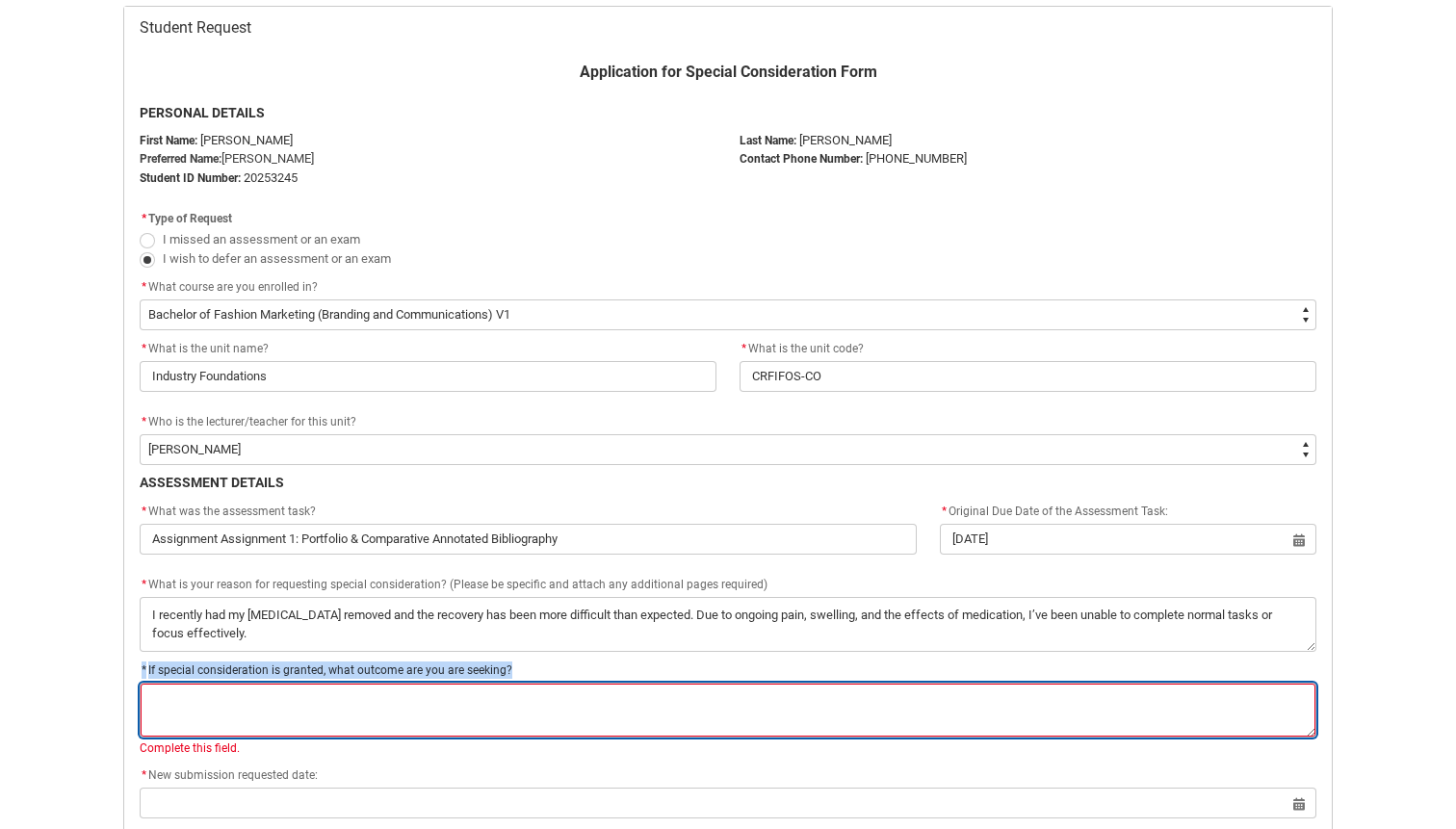
click at [320, 718] on textarea "*" at bounding box center [728, 709] width 1177 height 55
paste textarea "As advised by my lecturer (see attached message), I’m seeking to complete the c…"
type lightning-textarea "As advised by my lecturer (see attached message), I’m seeking to complete the c…"
type textarea "As advised by my lecturer (see attached message), I’m seeking to complete the c…"
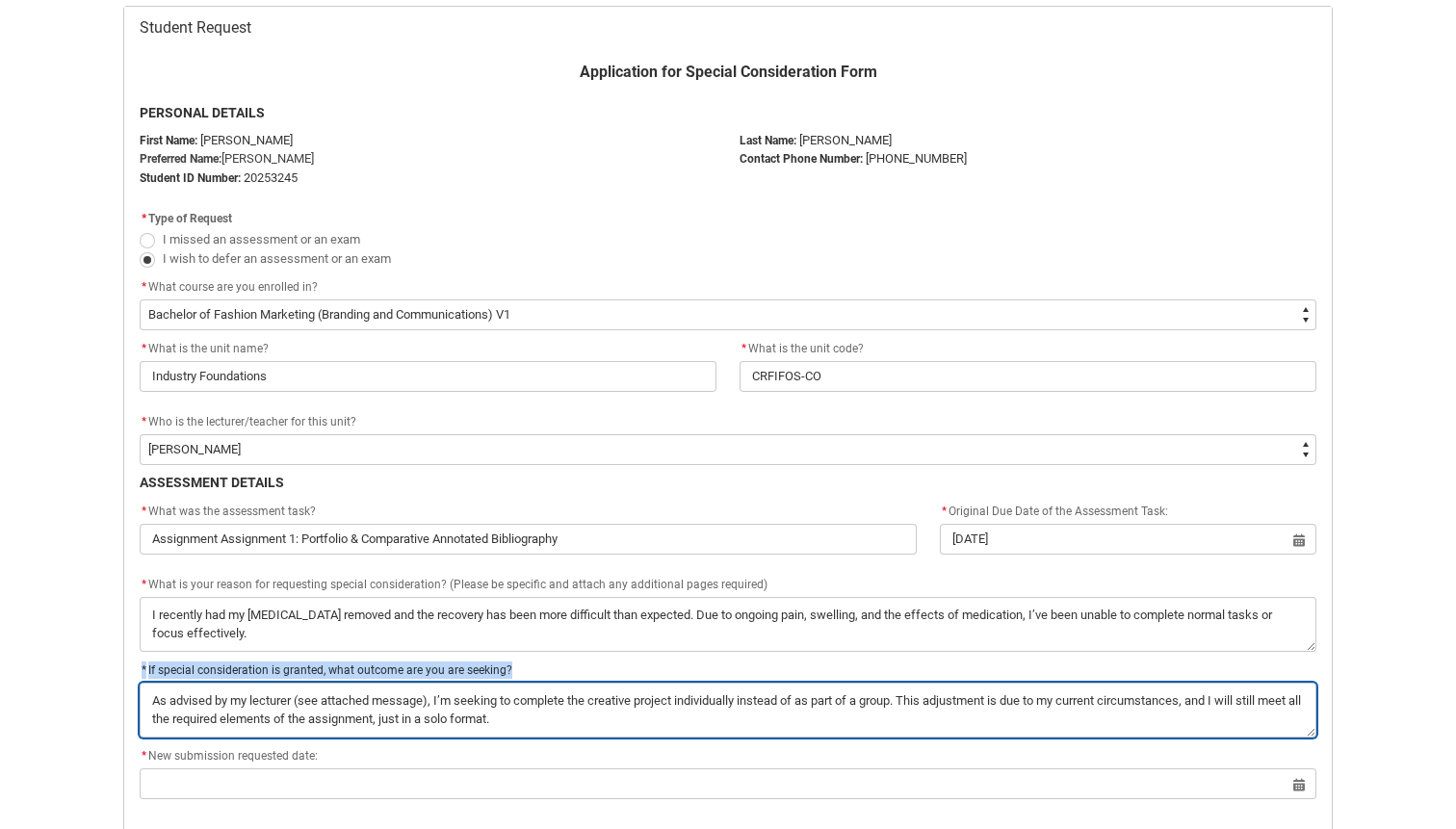
drag, startPoint x: 297, startPoint y: 699, endPoint x: 429, endPoint y: 693, distance: 132.1
click at [429, 693] on textarea "*" at bounding box center [728, 709] width 1177 height 55
type lightning-textarea "As advised by my lecturer , I’m seeking to complete the creative project indivi…"
type textarea "As advised by my lecturer , I’m seeking to complete the creative project indivi…"
type lightning-textarea "As advised by my lecturer, I’m seeking to complete the creative project individ…"
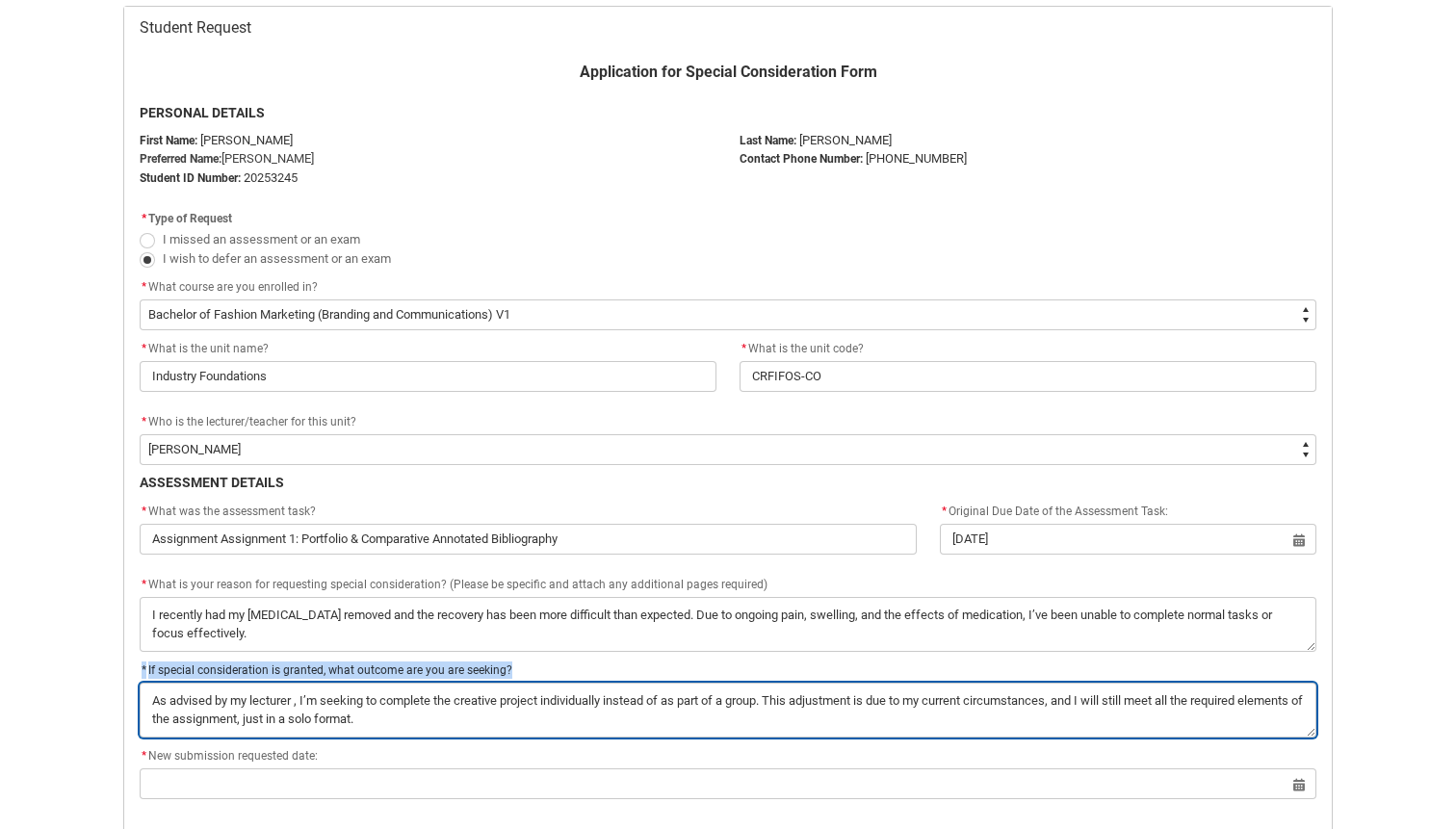
type textarea "As advised by my lecturer, I’m seeking to complete the creative project individ…"
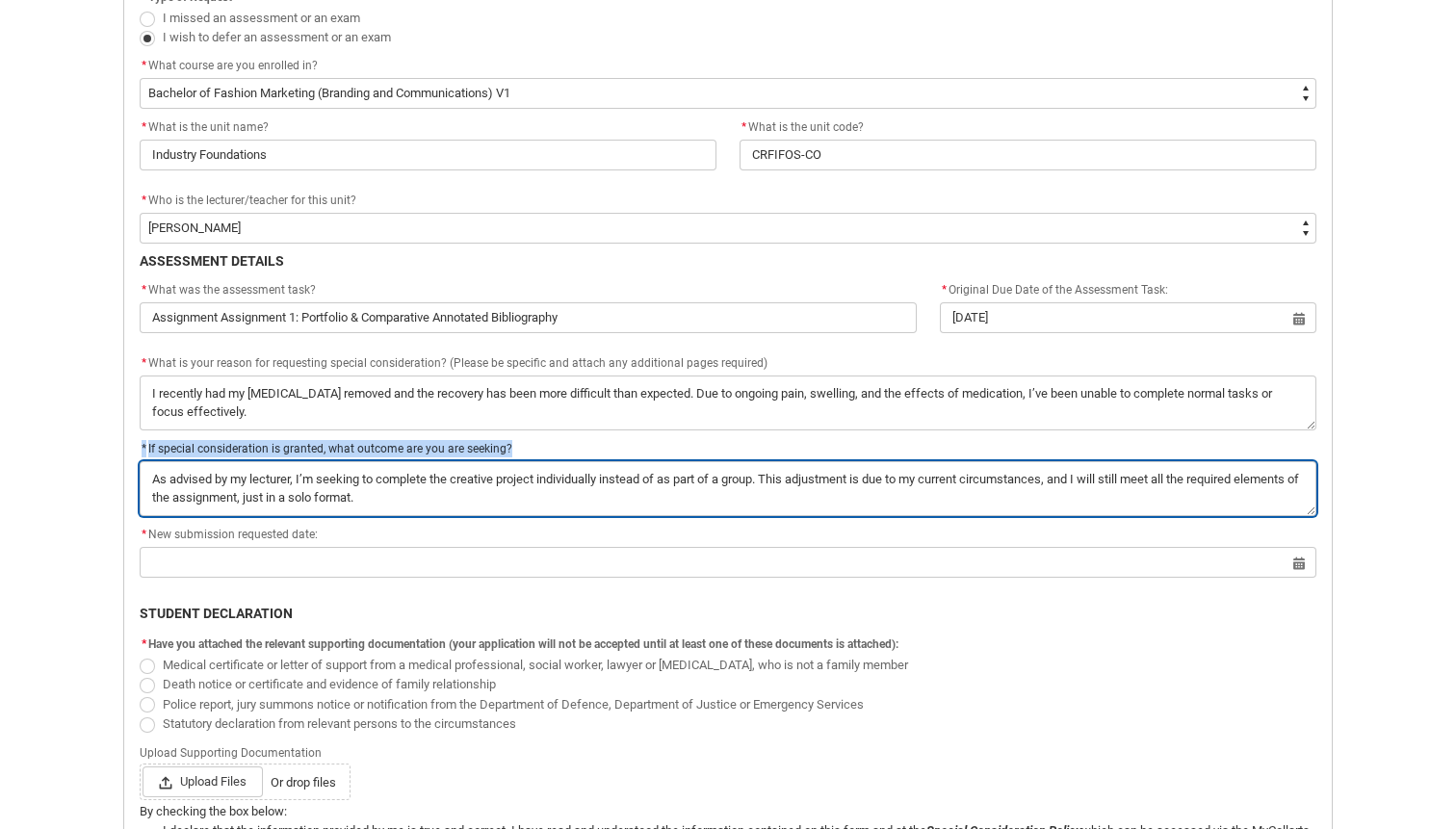
scroll to position [616, 0]
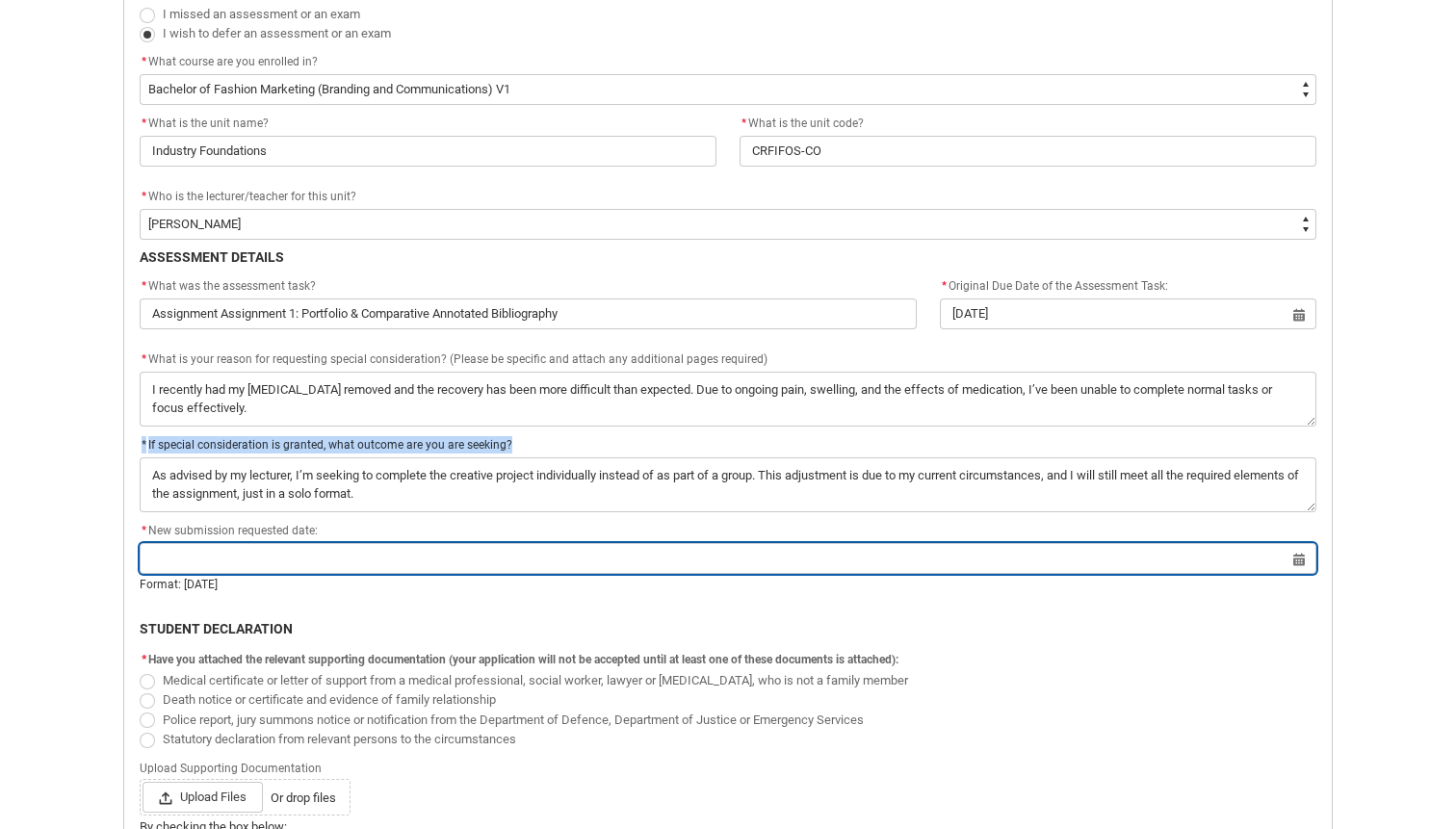
click at [323, 564] on input "Redu_Student_Request flow" at bounding box center [728, 558] width 1177 height 30
select select "2025"
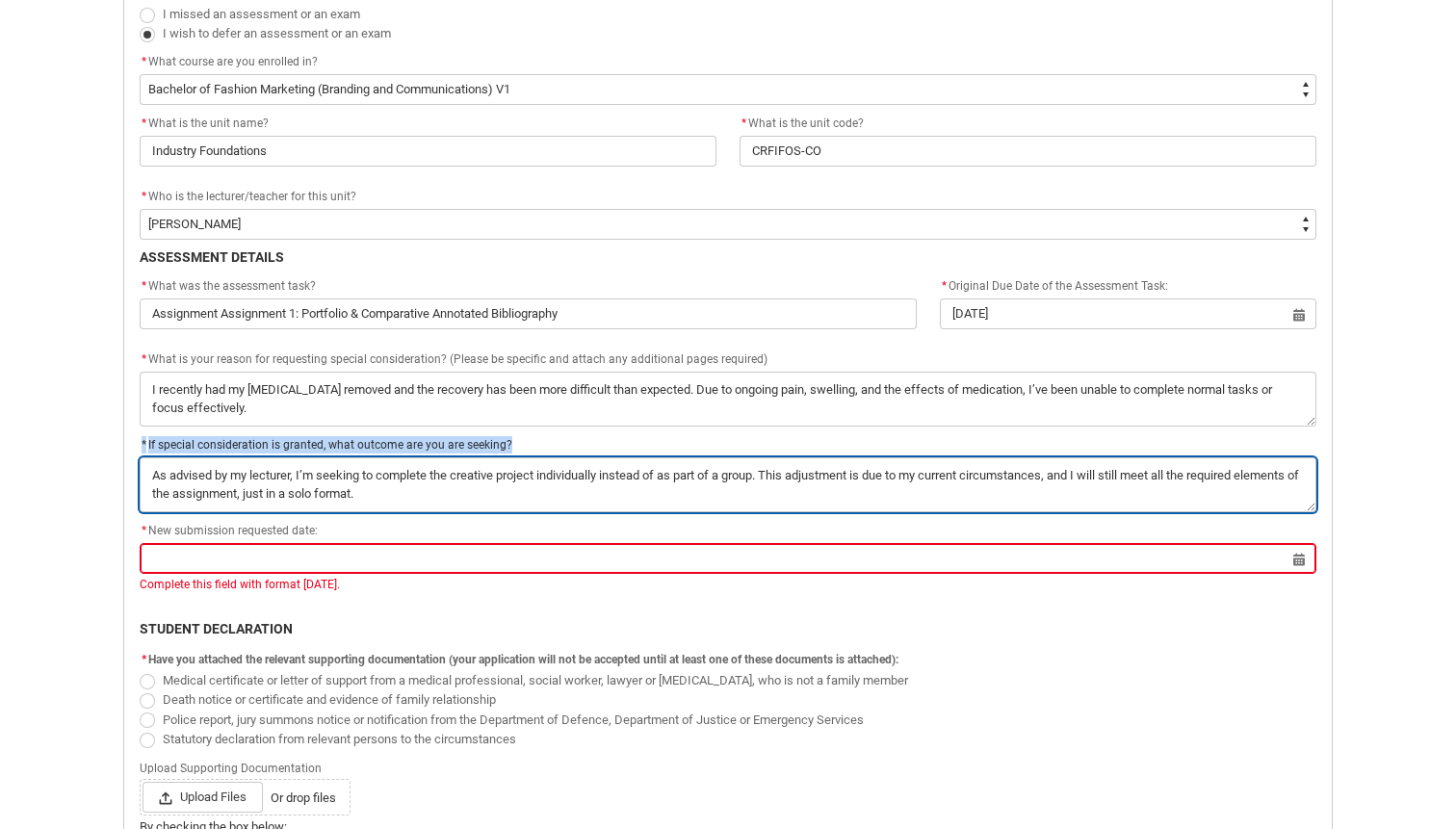
click at [425, 493] on textarea "*" at bounding box center [728, 485] width 1177 height 55
type lightning-textarea "As advised by my lecturer, I’m seeking to complete the creative project individ…"
type textarea "As advised by my lecturer, I’m seeking to complete the creative project individ…"
type lightning-textarea "As advised by my lecturer, I’m seeking to complete the creative project individ…"
type textarea "As advised by my lecturer, I’m seeking to complete the creative project individ…"
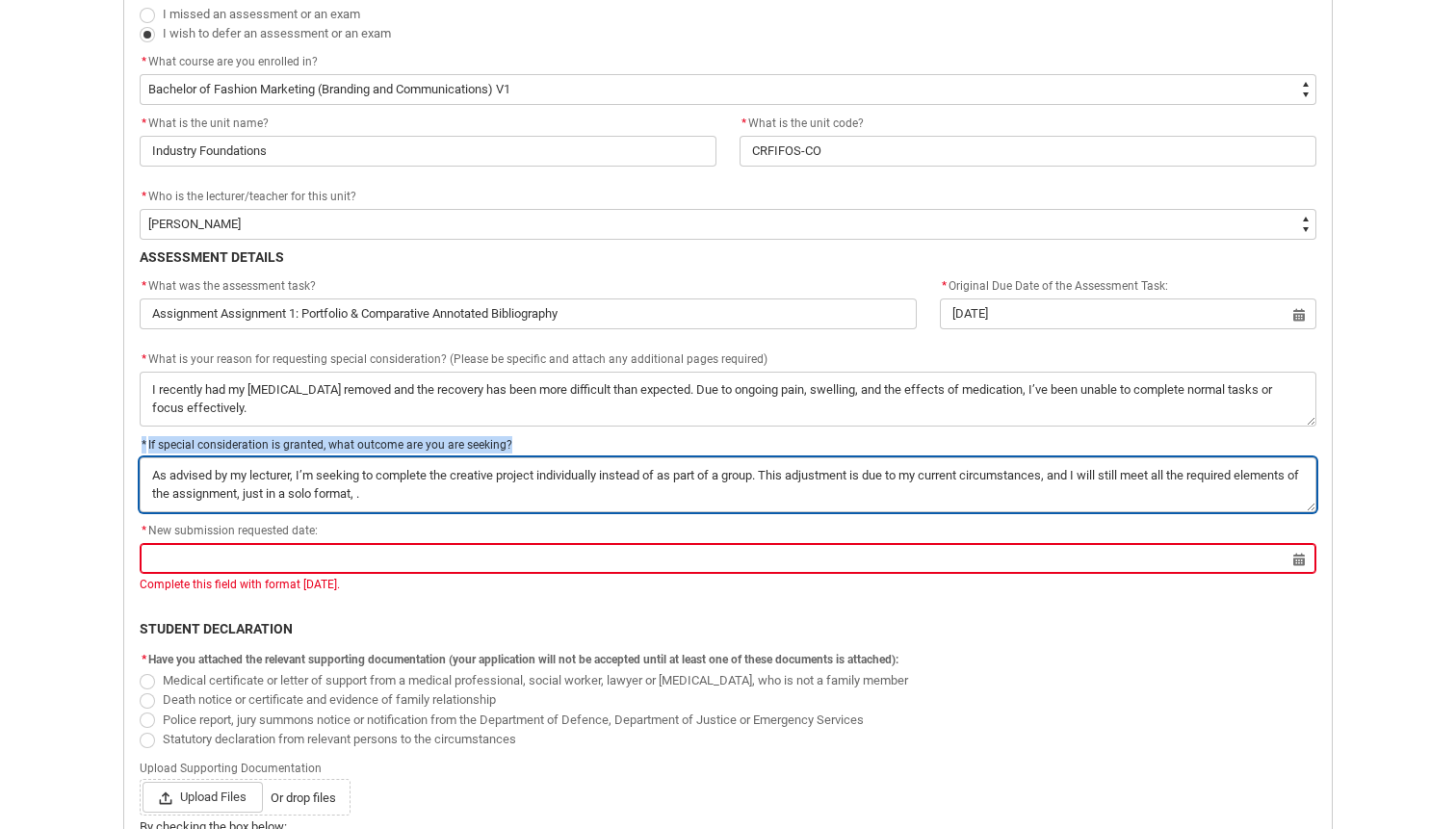
type lightning-textarea "As advised by my lecturer, I’m seeking to complete the creative project individ…"
type textarea "As advised by my lecturer, I’m seeking to complete the creative project individ…"
type lightning-textarea "As advised by my lecturer, I’m seeking to complete the creative project individ…"
type textarea "As advised by my lecturer, I’m seeking to complete the creative project individ…"
type lightning-textarea "As advised by my lecturer, I’m seeking to complete the creative project individ…"
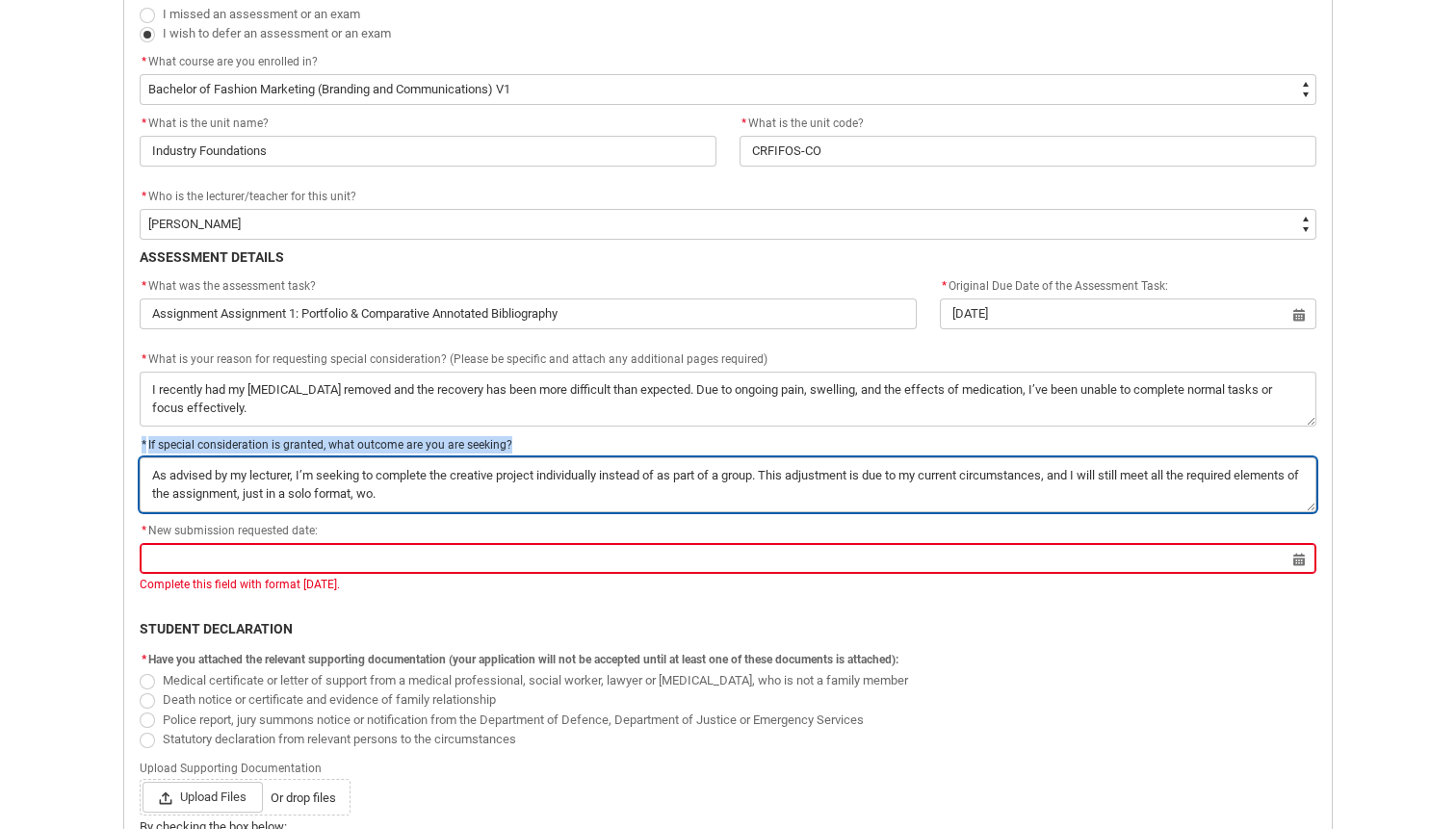
type textarea "As advised by my lecturer, I’m seeking to complete the creative project individ…"
type lightning-textarea "As advised by my lecturer, I’m seeking to complete the creative project individ…"
type textarea "As advised by my lecturer, I’m seeking to complete the creative project individ…"
type lightning-textarea "As advised by my lecturer, I’m seeking to complete the creative project individ…"
type textarea "As advised by my lecturer, I’m seeking to complete the creative project individ…"
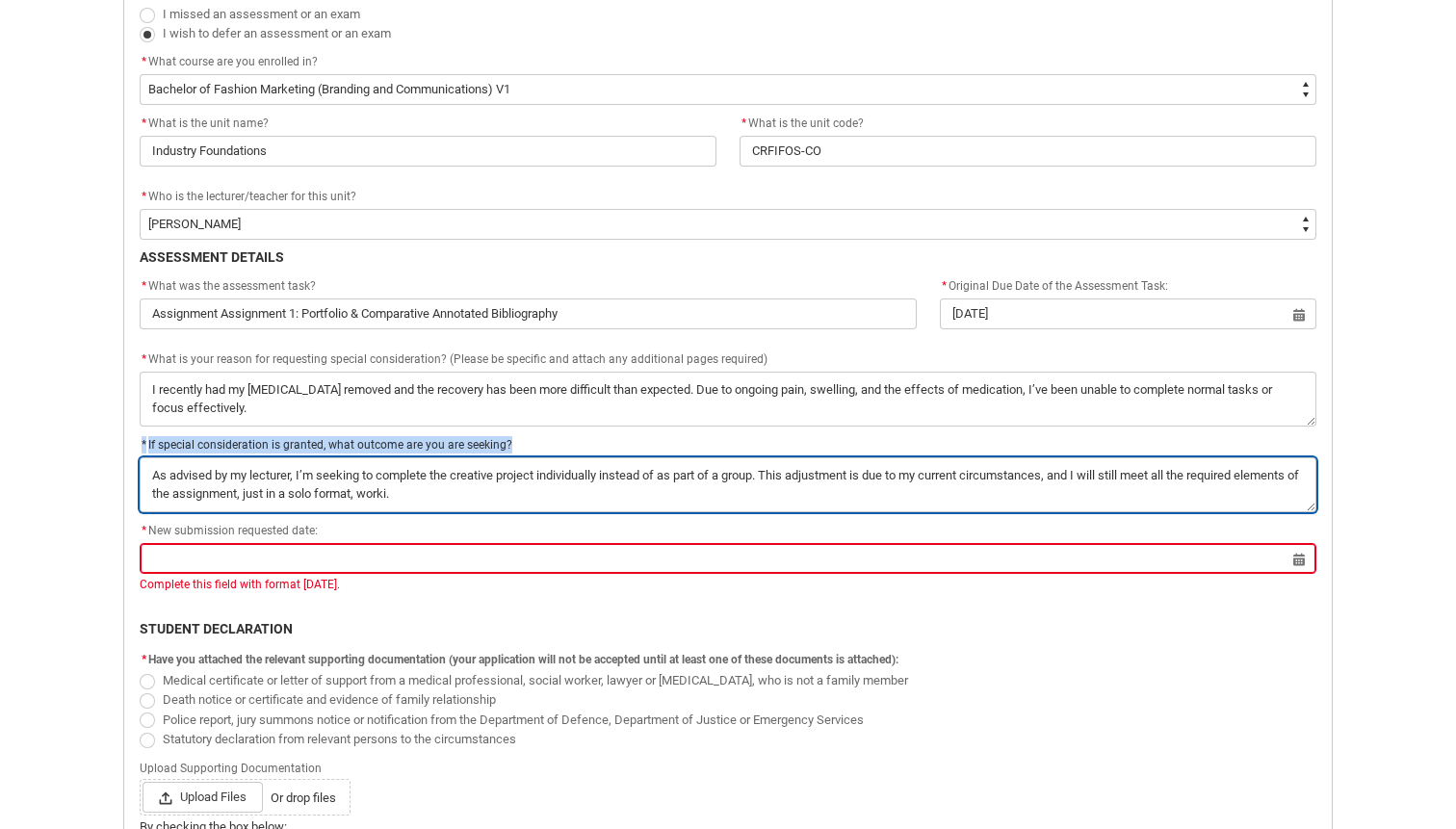
type lightning-textarea "As advised by my lecturer, I’m seeking to complete the creative project individ…"
type textarea "As advised by my lecturer, I’m seeking to complete the creative project individ…"
type lightning-textarea "As advised by my lecturer, I’m seeking to complete the creative project individ…"
type textarea "As advised by my lecturer, I’m seeking to complete the creative project individ…"
type lightning-textarea "As advised by my lecturer, I’m seeking to complete the creative project individ…"
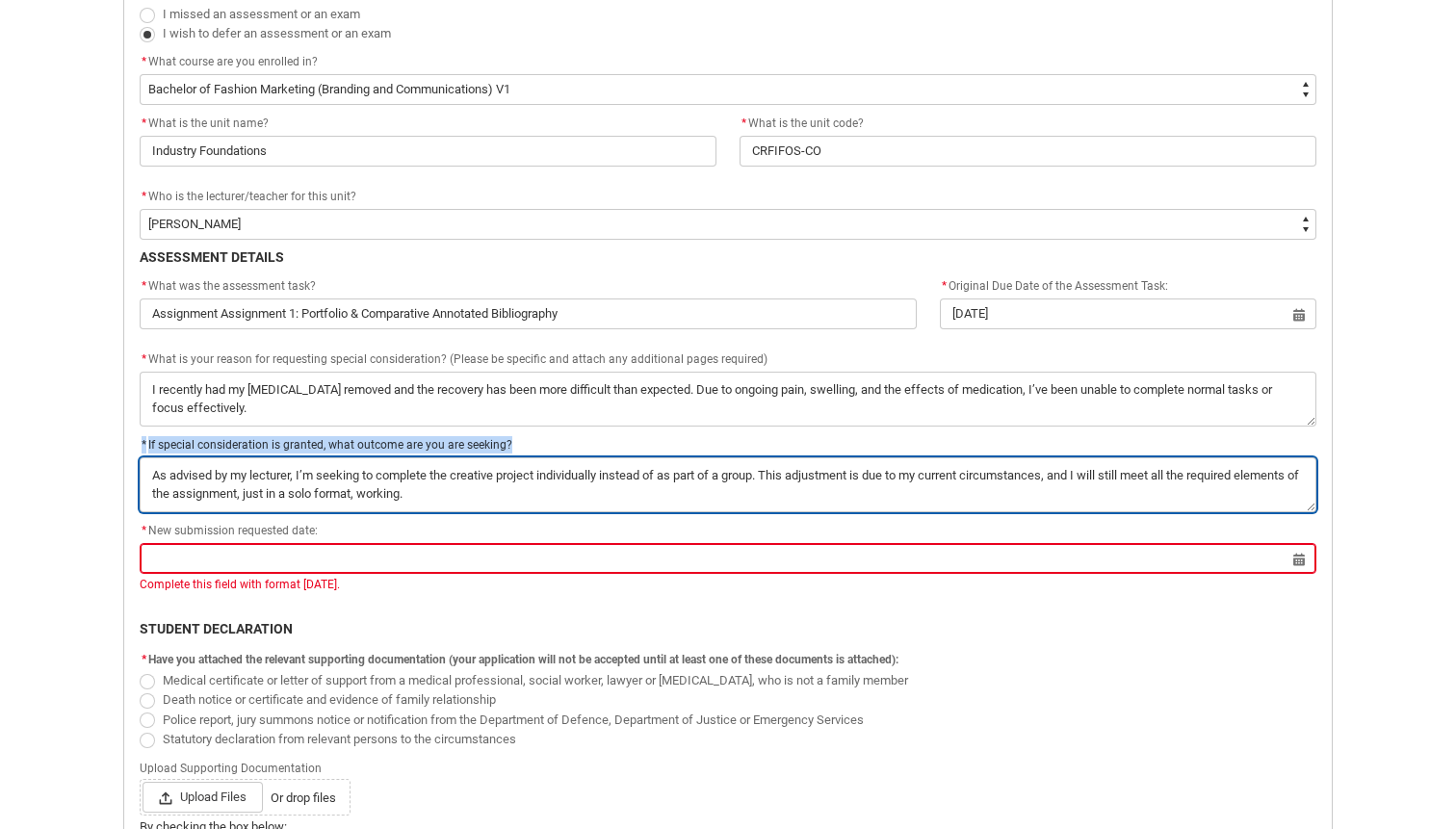
type textarea "As advised by my lecturer, I’m seeking to complete the creative project individ…"
type lightning-textarea "As advised by my lecturer, I’m seeking to complete the creative project individ…"
type textarea "As advised by my lecturer, I’m seeking to complete the creative project individ…"
type lightning-textarea "As advised by my lecturer, I’m seeking to complete the creative project individ…"
type textarea "As advised by my lecturer, I’m seeking to complete the creative project individ…"
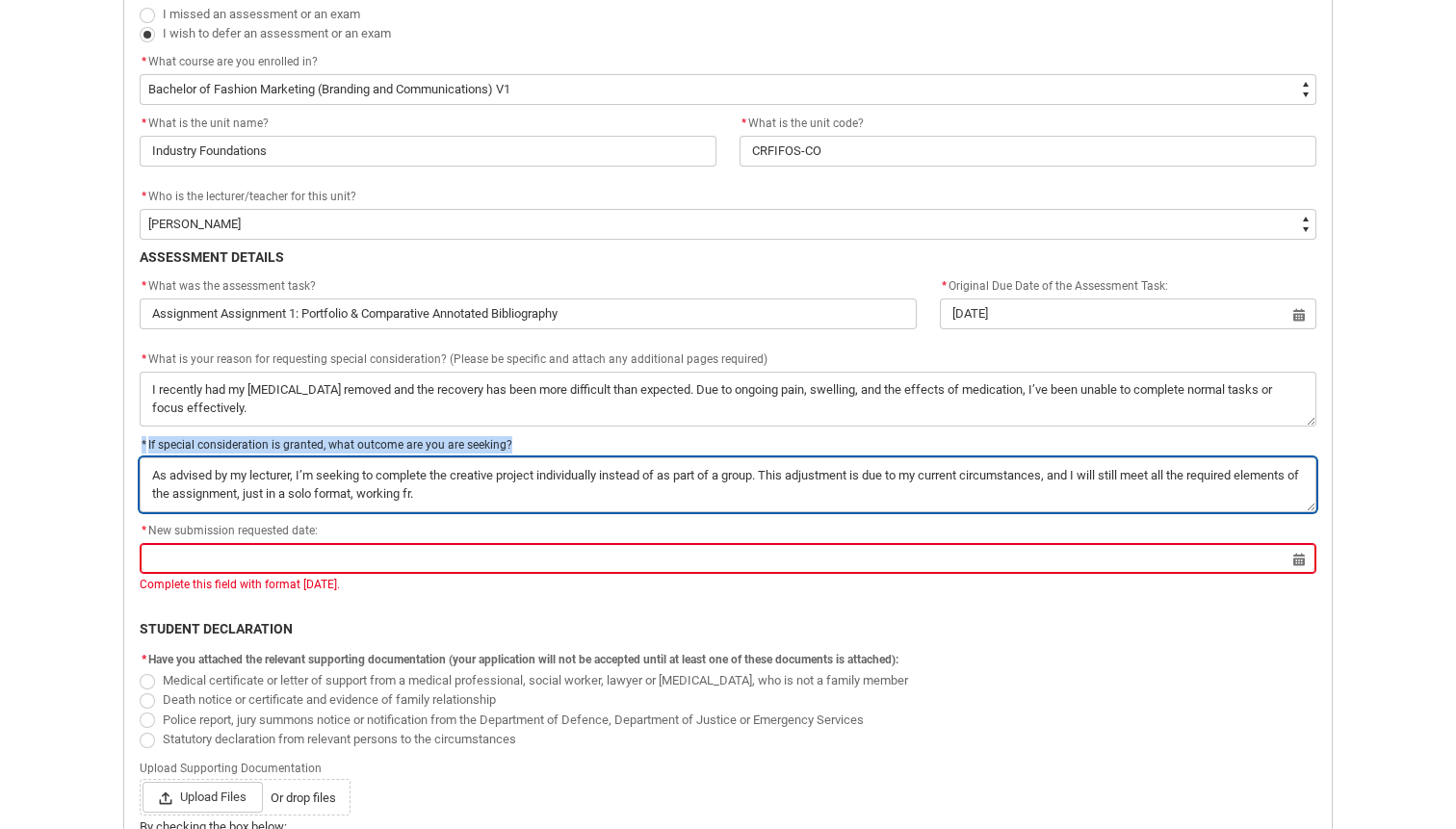
type lightning-textarea "As advised by my lecturer, I’m seeking to complete the creative project individ…"
type textarea "As advised by my lecturer, I’m seeking to complete the creative project individ…"
type lightning-textarea "As advised by my lecturer, I’m seeking to complete the creative project individ…"
type textarea "As advised by my lecturer, I’m seeking to complete the creative project individ…"
type lightning-textarea "As advised by my lecturer, I’m seeking to complete the creative project individ…"
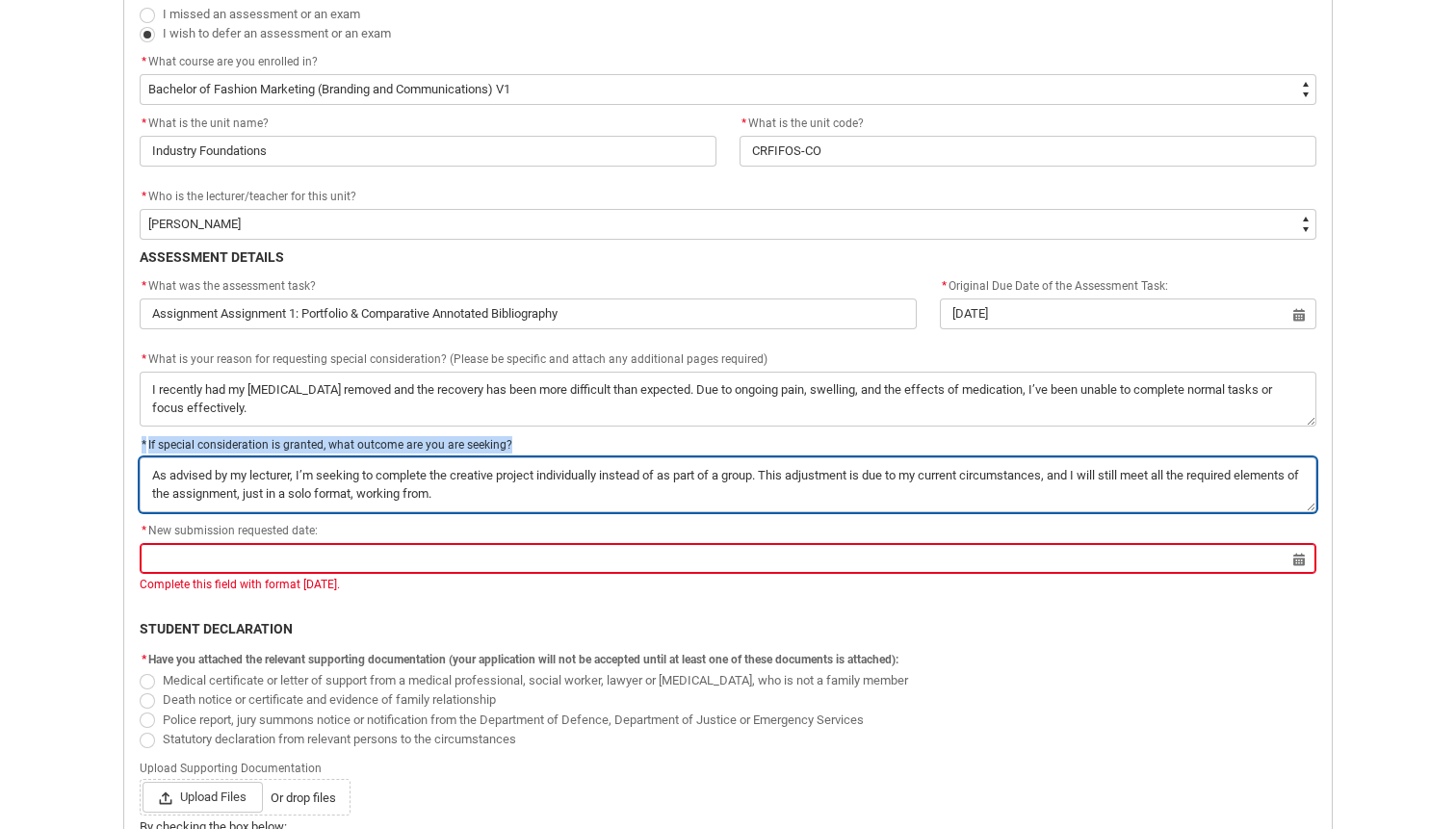
type textarea "As advised by my lecturer, I’m seeking to complete the creative project individ…"
type lightning-textarea "As advised by my lecturer, I’m seeking to complete the creative project individ…"
type textarea "As advised by my lecturer, I’m seeking to complete the creative project individ…"
type lightning-textarea "As advised by my lecturer, I’m seeking to complete the creative project individ…"
type textarea "As advised by my lecturer, I’m seeking to complete the creative project individ…"
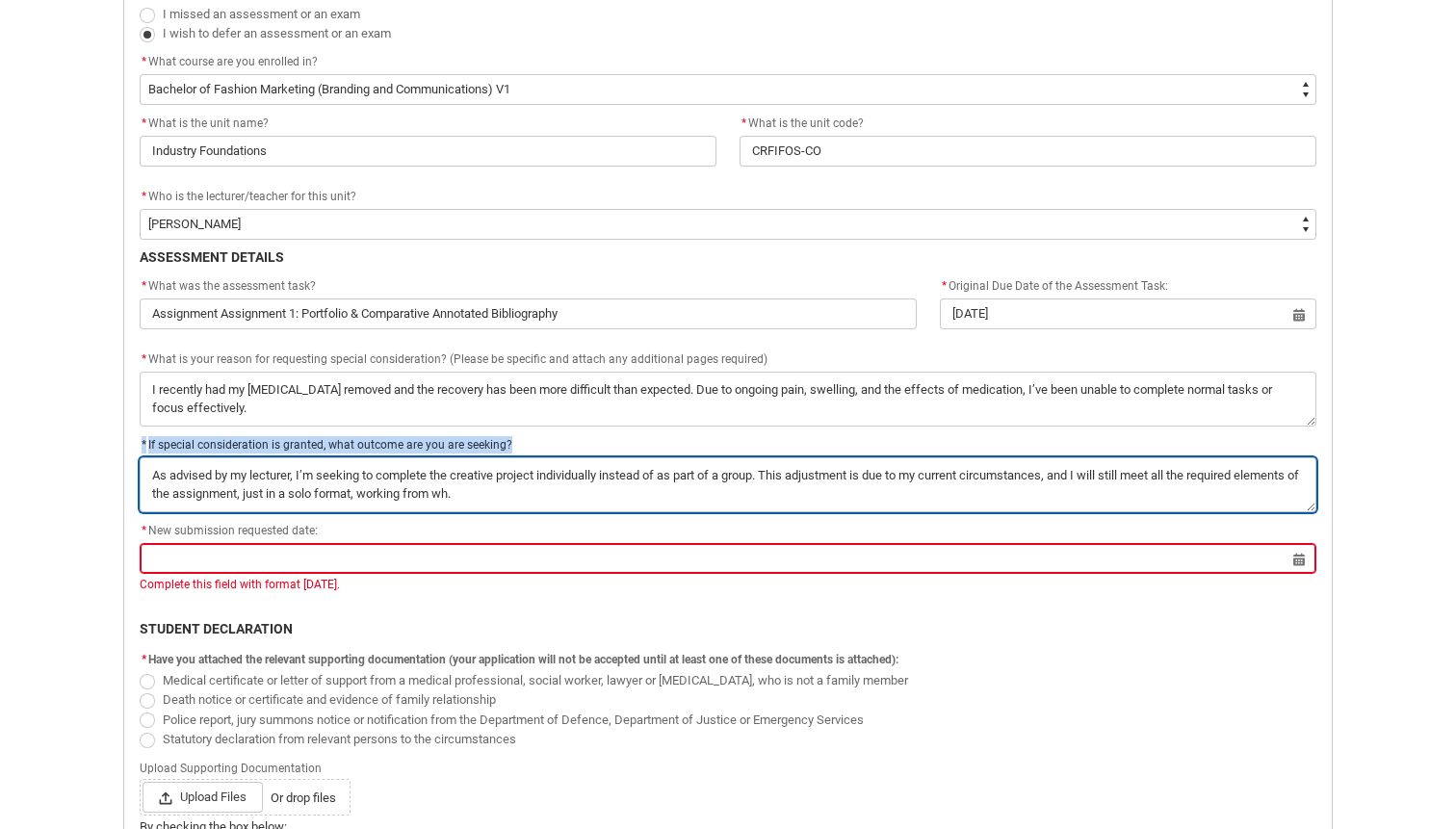
type lightning-textarea "As advised by my lecturer, I’m seeking to complete the creative project individ…"
type textarea "As advised by my lecturer, I’m seeking to complete the creative project individ…"
type lightning-textarea "As advised by my lecturer, I’m seeking to complete the creative project individ…"
type textarea "As advised by my lecturer, I’m seeking to complete the creative project individ…"
type lightning-textarea "As advised by my lecturer, I’m seeking to complete the creative project individ…"
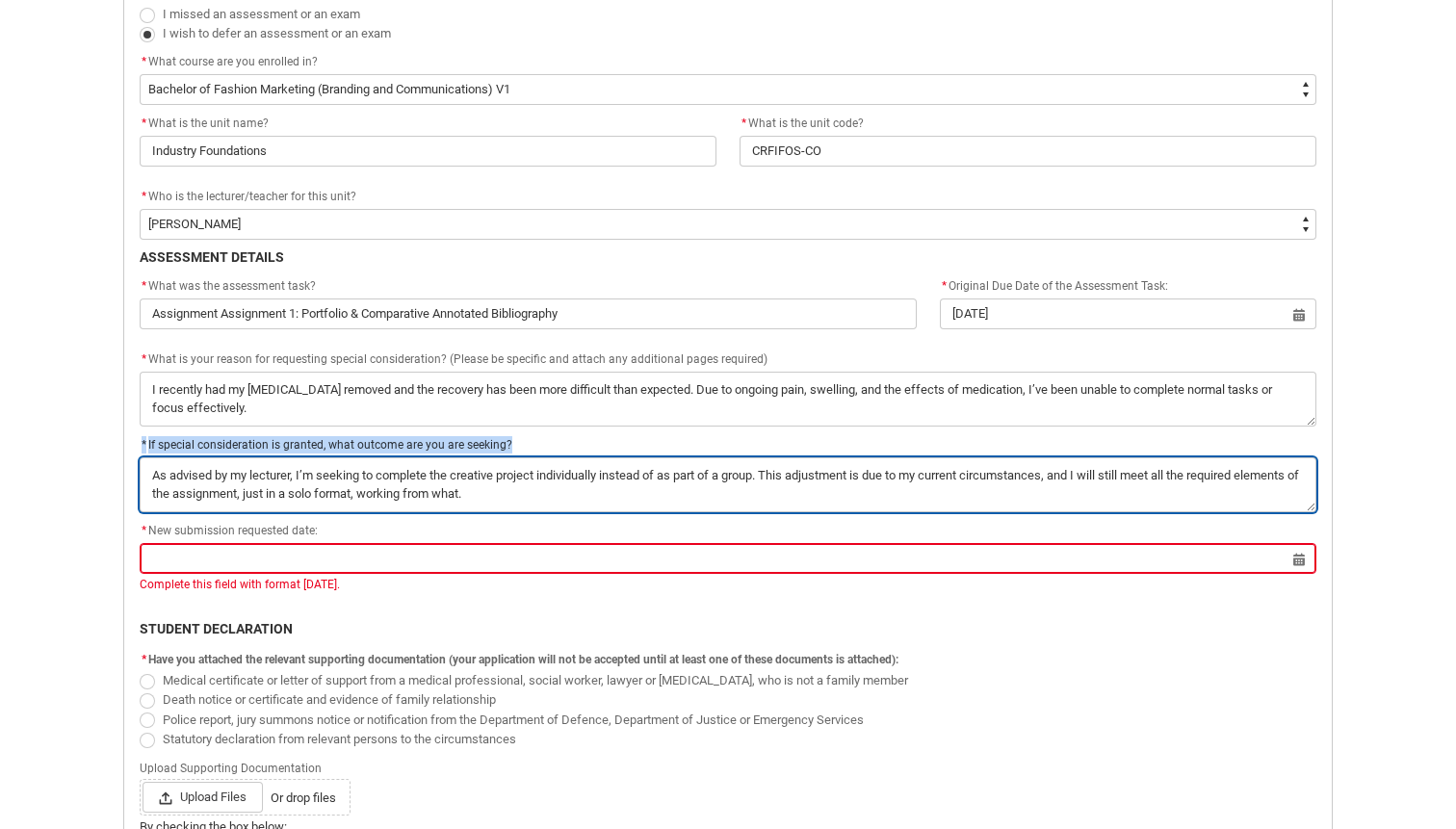
type textarea "As advised by my lecturer, I’m seeking to complete the creative project individ…"
type lightning-textarea "As advised by my lecturer, I’m seeking to complete the creative project individ…"
type textarea "As advised by my lecturer, I’m seeking to complete the creative project individ…"
type lightning-textarea "As advised by my lecturer, I’m seeking to complete the creative project individ…"
type textarea "As advised by my lecturer, I’m seeking to complete the creative project individ…"
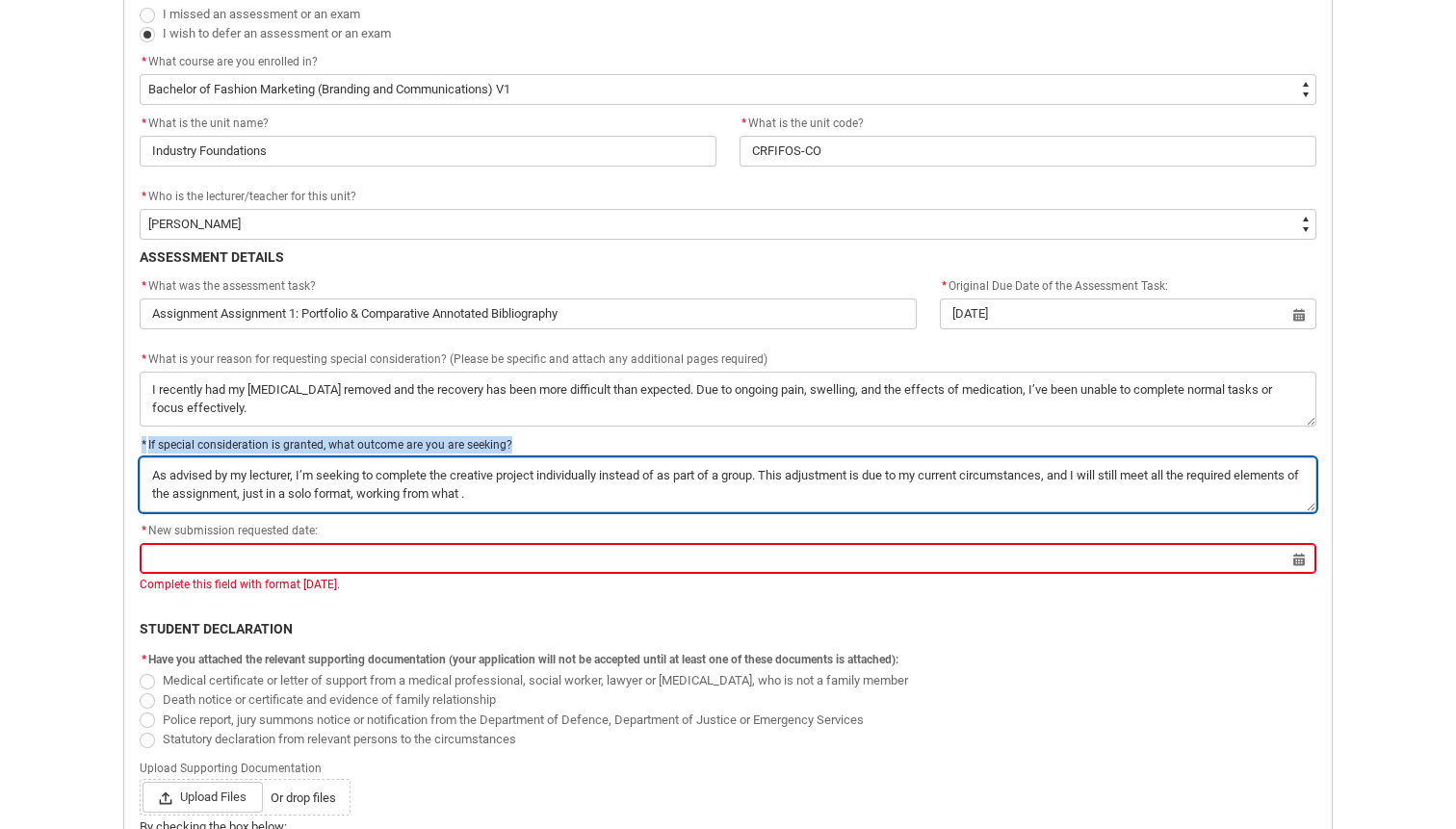
type lightning-textarea "As advised by my lecturer, I’m seeking to complete the creative project individ…"
type textarea "As advised by my lecturer, I’m seeking to complete the creative project individ…"
type lightning-textarea "As advised by my lecturer, I’m seeking to complete the creative project individ…"
type textarea "As advised by my lecturer, I’m seeking to complete the creative project individ…"
type lightning-textarea "As advised by my lecturer, I’m seeking to complete the creative project individ…"
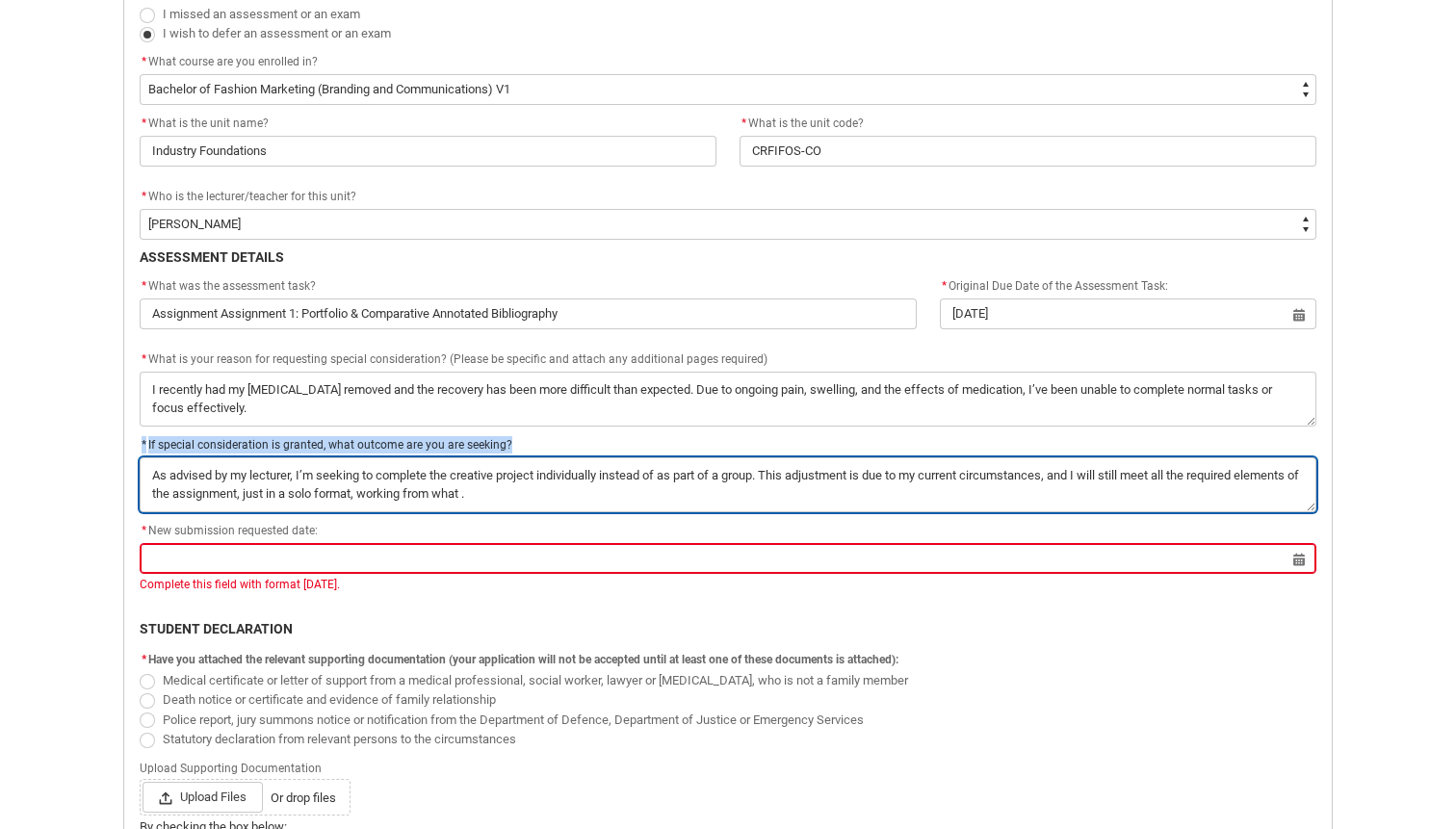
type textarea "As advised by my lecturer, I’m seeking to complete the creative project individ…"
type lightning-textarea "As advised by my lecturer, I’m seeking to complete the creative project individ…"
type textarea "As advised by my lecturer, I’m seeking to complete the creative project individ…"
type lightning-textarea "As advised by my lecturer, I’m seeking to complete the creative project individ…"
type textarea "As advised by my lecturer, I’m seeking to complete the creative project individ…"
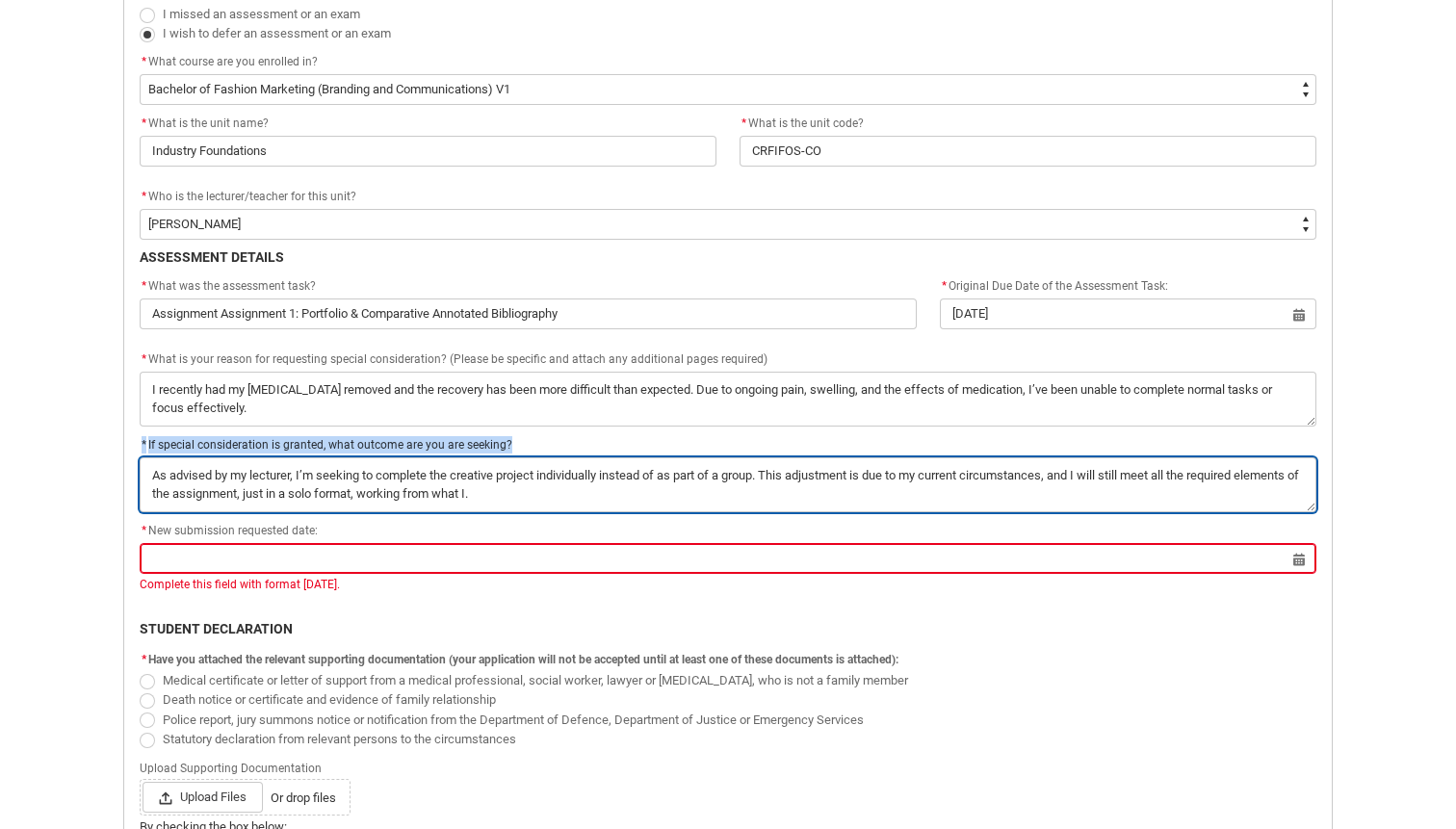
type lightning-textarea "As advised by my lecturer, I’m seeking to complete the creative project individ…"
type textarea "As advised by my lecturer, I’m seeking to complete the creative project individ…"
type lightning-textarea "As advised by my lecturer, I’m seeking to complete the creative project individ…"
type textarea "As advised by my lecturer, I’m seeking to complete the creative project individ…"
type lightning-textarea "As advised by my lecturer, I’m seeking to complete the creative project individ…"
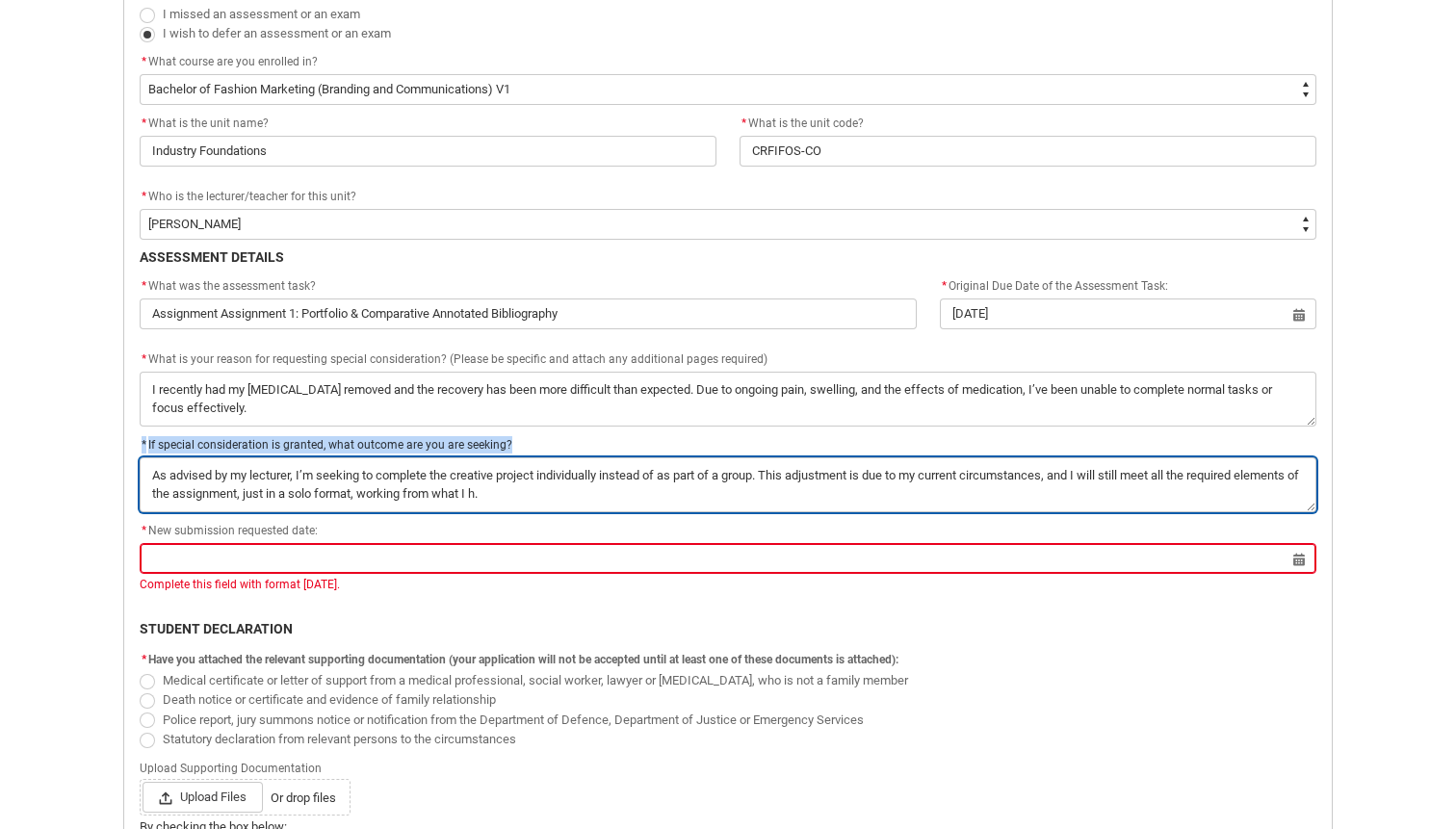
type textarea "As advised by my lecturer, I’m seeking to complete the creative project individ…"
type lightning-textarea "As advised by my lecturer, I’m seeking to complete the creative project individ…"
type textarea "As advised by my lecturer, I’m seeking to complete the creative project individ…"
type lightning-textarea "As advised by my lecturer, I’m seeking to complete the creative project individ…"
type textarea "As advised by my lecturer, I’m seeking to complete the creative project individ…"
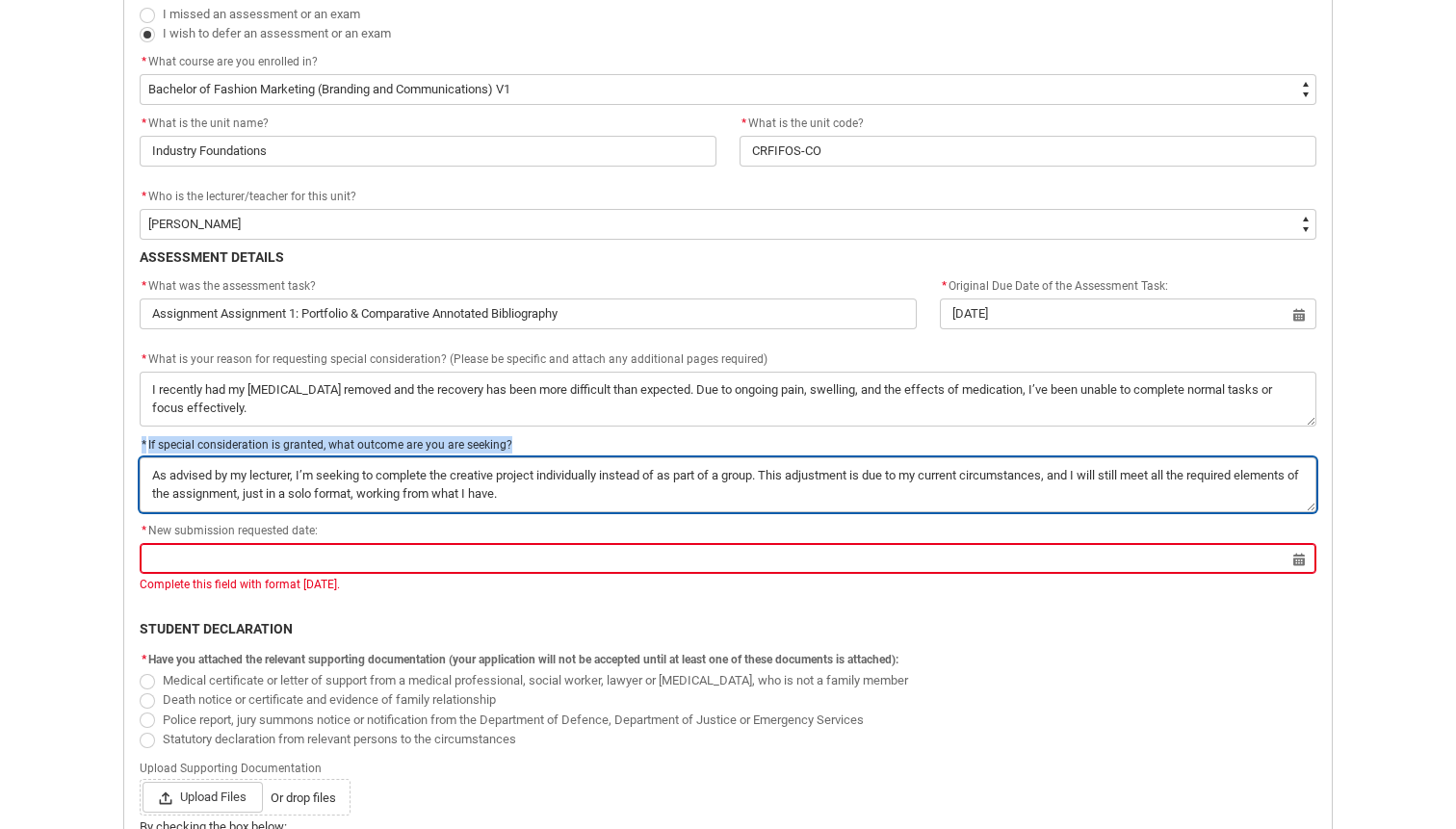
type lightning-textarea "As advised by my lecturer, I’m seeking to complete the creative project individ…"
type textarea "As advised by my lecturer, I’m seeking to complete the creative project individ…"
type lightning-textarea "As advised by my lecturer, I’m seeking to complete the creative project individ…"
type textarea "As advised by my lecturer, I’m seeking to complete the creative project individ…"
type lightning-textarea "As advised by my lecturer, I’m seeking to complete the creative project individ…"
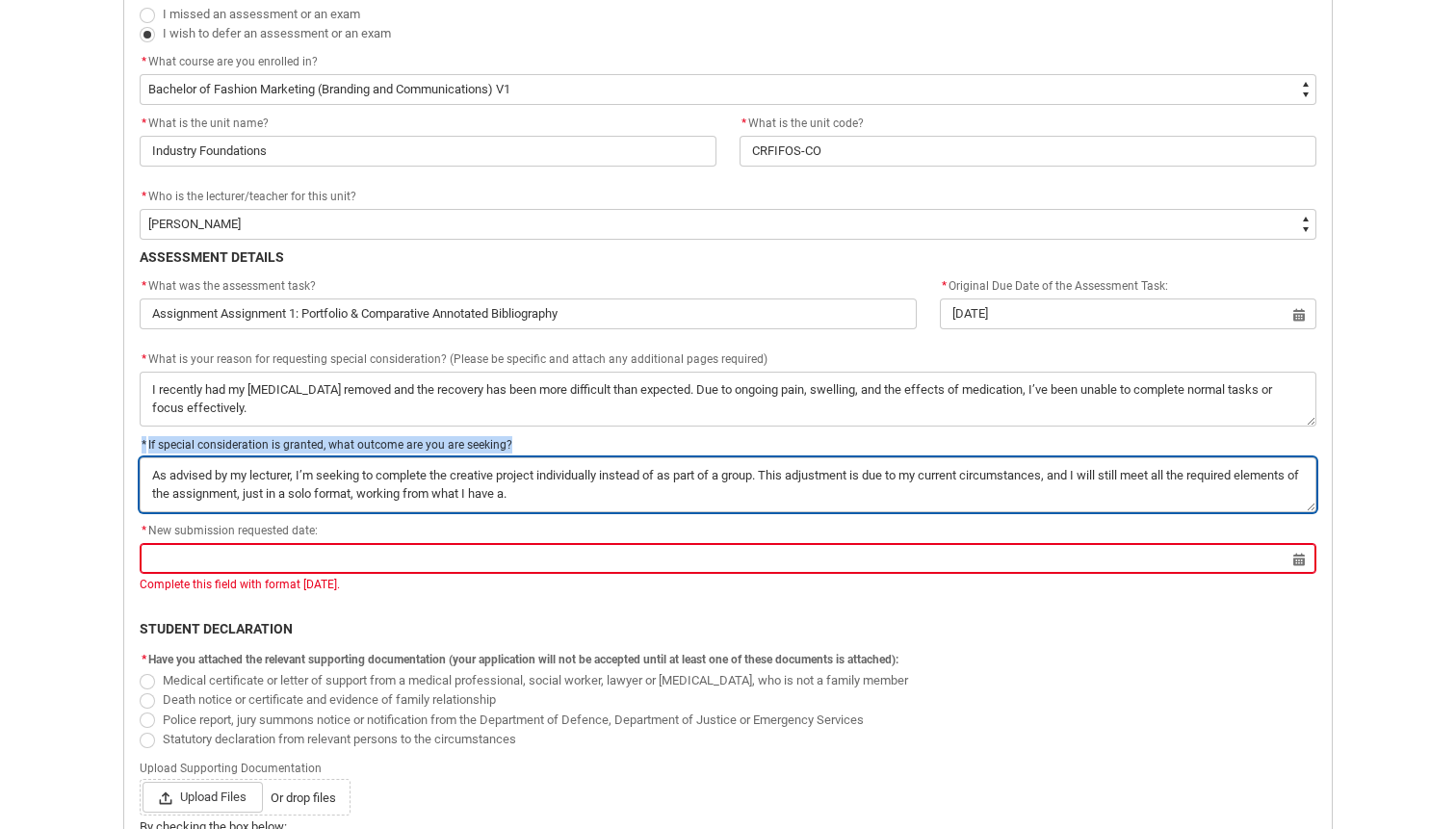
type textarea "As advised by my lecturer, I’m seeking to complete the creative project individ…"
type lightning-textarea "As advised by my lecturer, I’m seeking to complete the creative project individ…"
type textarea "As advised by my lecturer, I’m seeking to complete the creative project individ…"
type lightning-textarea "As advised by my lecturer, I’m seeking to complete the creative project individ…"
type textarea "As advised by my lecturer, I’m seeking to complete the creative project individ…"
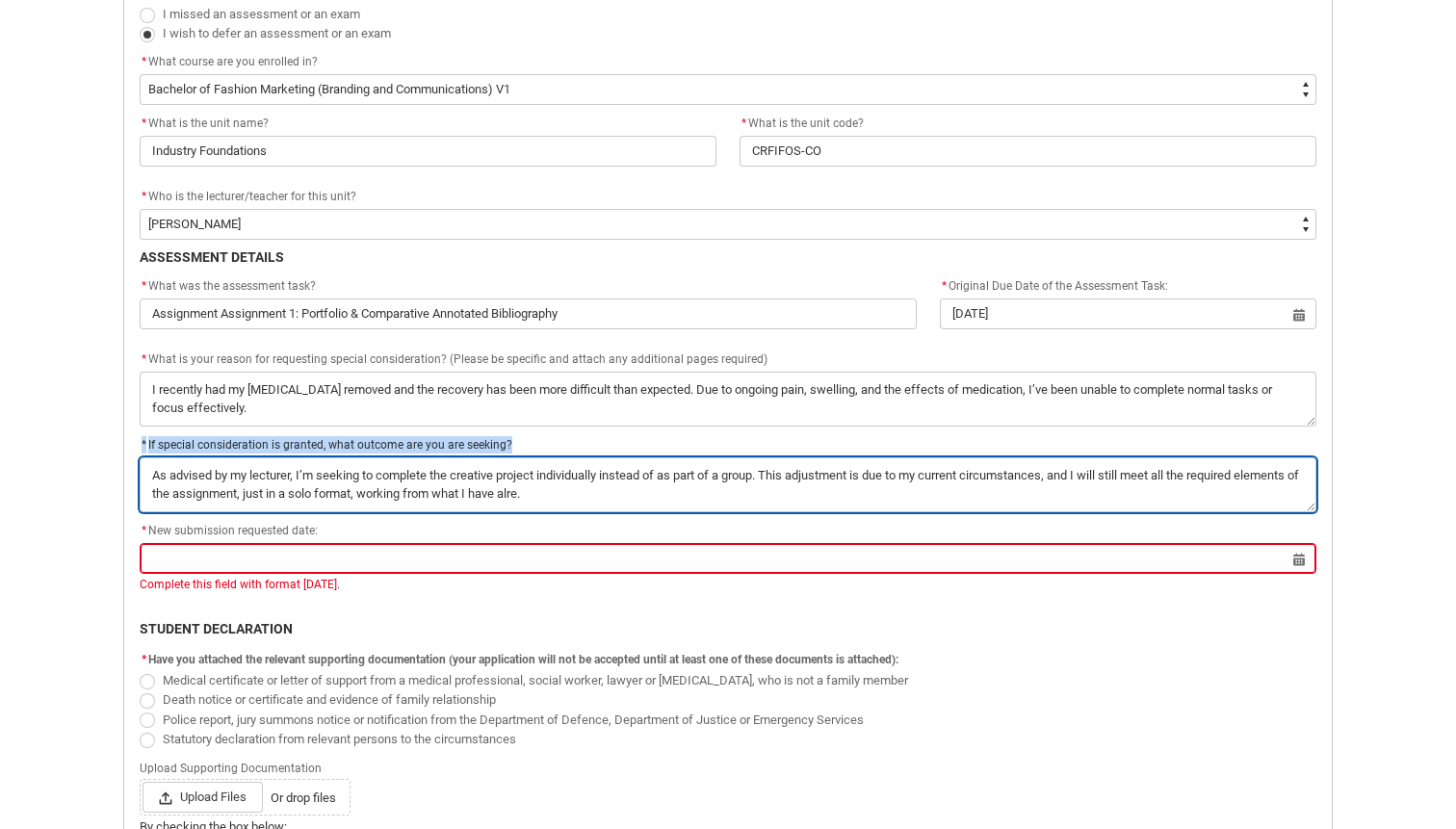
type lightning-textarea "As advised by my lecturer, I’m seeking to complete the creative project individ…"
type textarea "As advised by my lecturer, I’m seeking to complete the creative project individ…"
type lightning-textarea "As advised by my lecturer, I’m seeking to complete the creative project individ…"
type textarea "As advised by my lecturer, I’m seeking to complete the creative project individ…"
type lightning-textarea "As advised by my lecturer, I’m seeking to complete the creative project individ…"
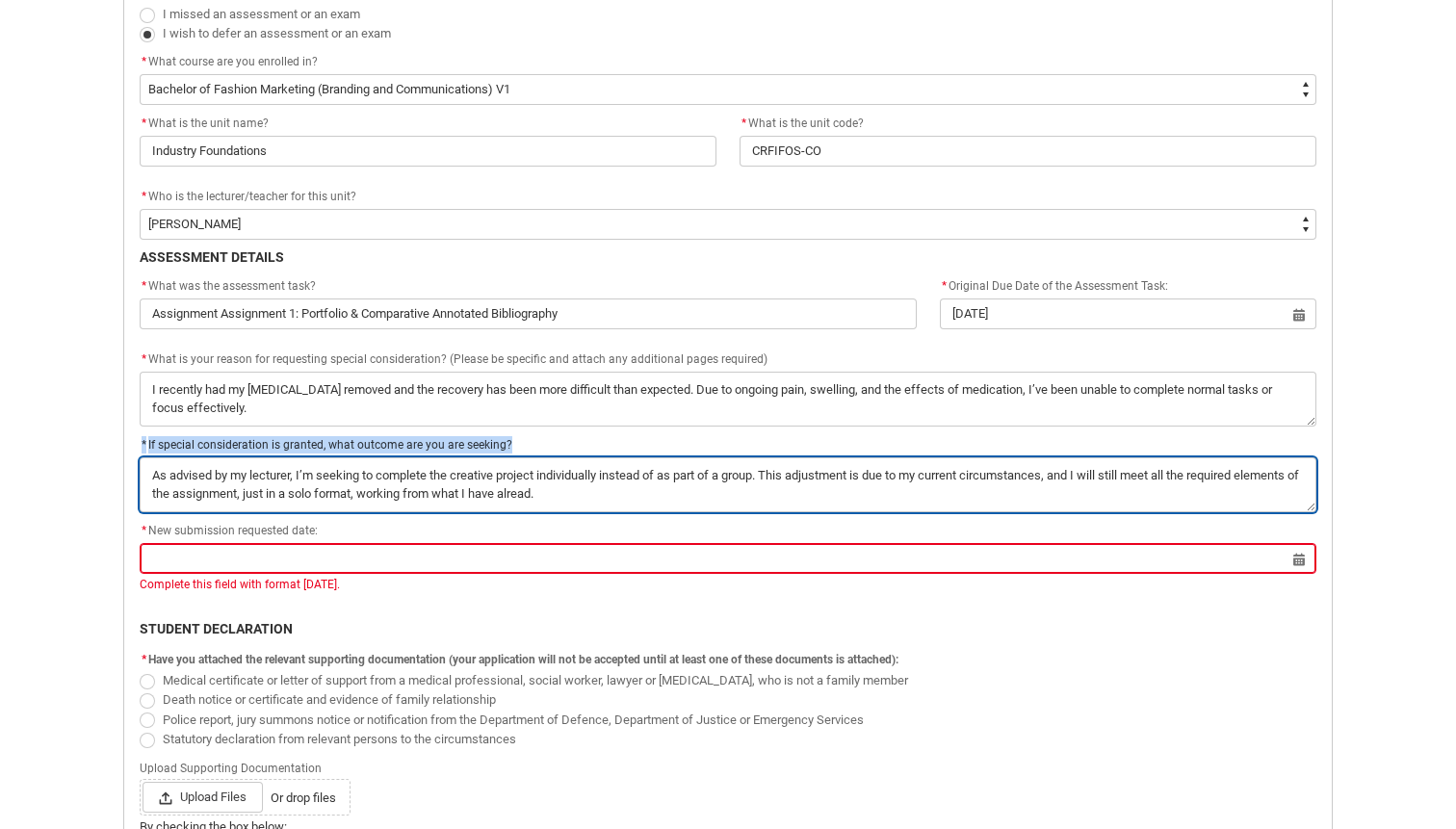
type textarea "As advised by my lecturer, I’m seeking to complete the creative project individ…"
type lightning-textarea "As advised by my lecturer, I’m seeking to complete the creative project individ…"
type textarea "As advised by my lecturer, I’m seeking to complete the creative project individ…"
type lightning-textarea "As advised by my lecturer, I’m seeking to complete the creative project individ…"
type textarea "As advised by my lecturer, I’m seeking to complete the creative project individ…"
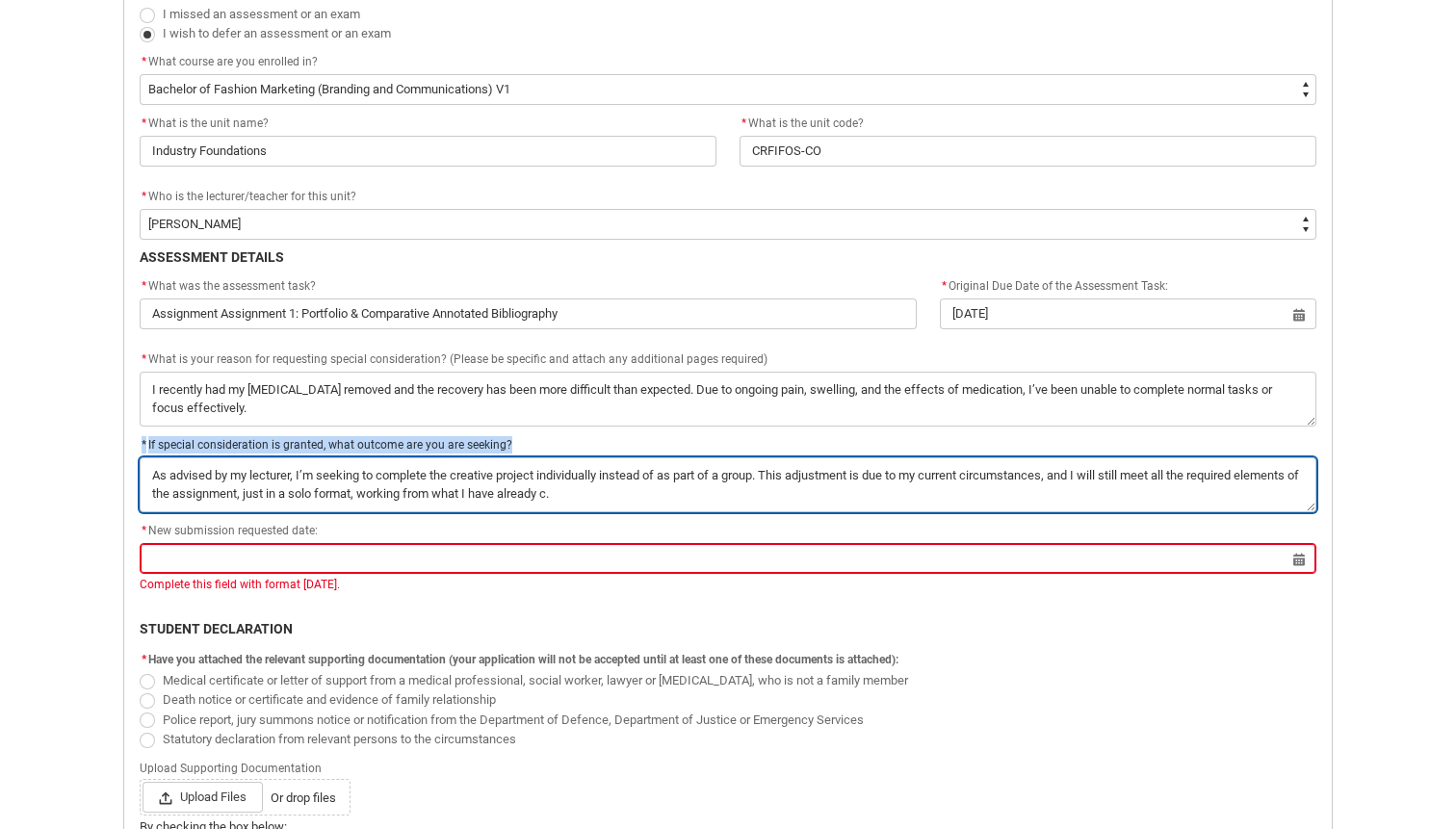
type lightning-textarea "As advised by my lecturer, I’m seeking to complete the creative project individ…"
type textarea "As advised by my lecturer, I’m seeking to complete the creative project individ…"
type lightning-textarea "As advised by my lecturer, I’m seeking to complete the creative project individ…"
type textarea "As advised by my lecturer, I’m seeking to complete the creative project individ…"
type lightning-textarea "As advised by my lecturer, I’m seeking to complete the creative project individ…"
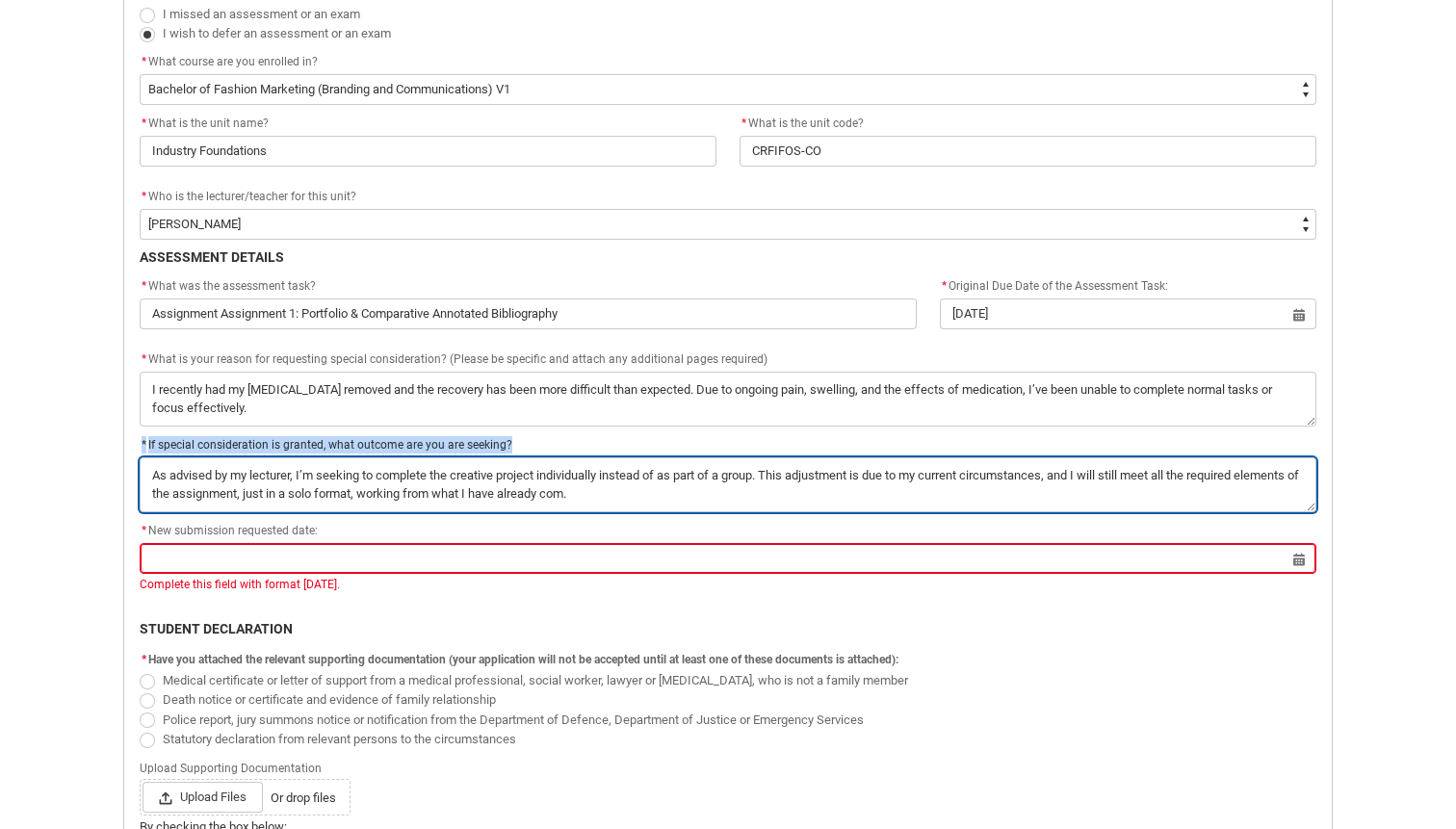
type textarea "As advised by my lecturer, I’m seeking to complete the creative project individ…"
type lightning-textarea "As advised by my lecturer, I’m seeking to complete the creative project individ…"
type textarea "As advised by my lecturer, I’m seeking to complete the creative project individ…"
type lightning-textarea "As advised by my lecturer, I’m seeking to complete the creative project individ…"
type textarea "As advised by my lecturer, I’m seeking to complete the creative project individ…"
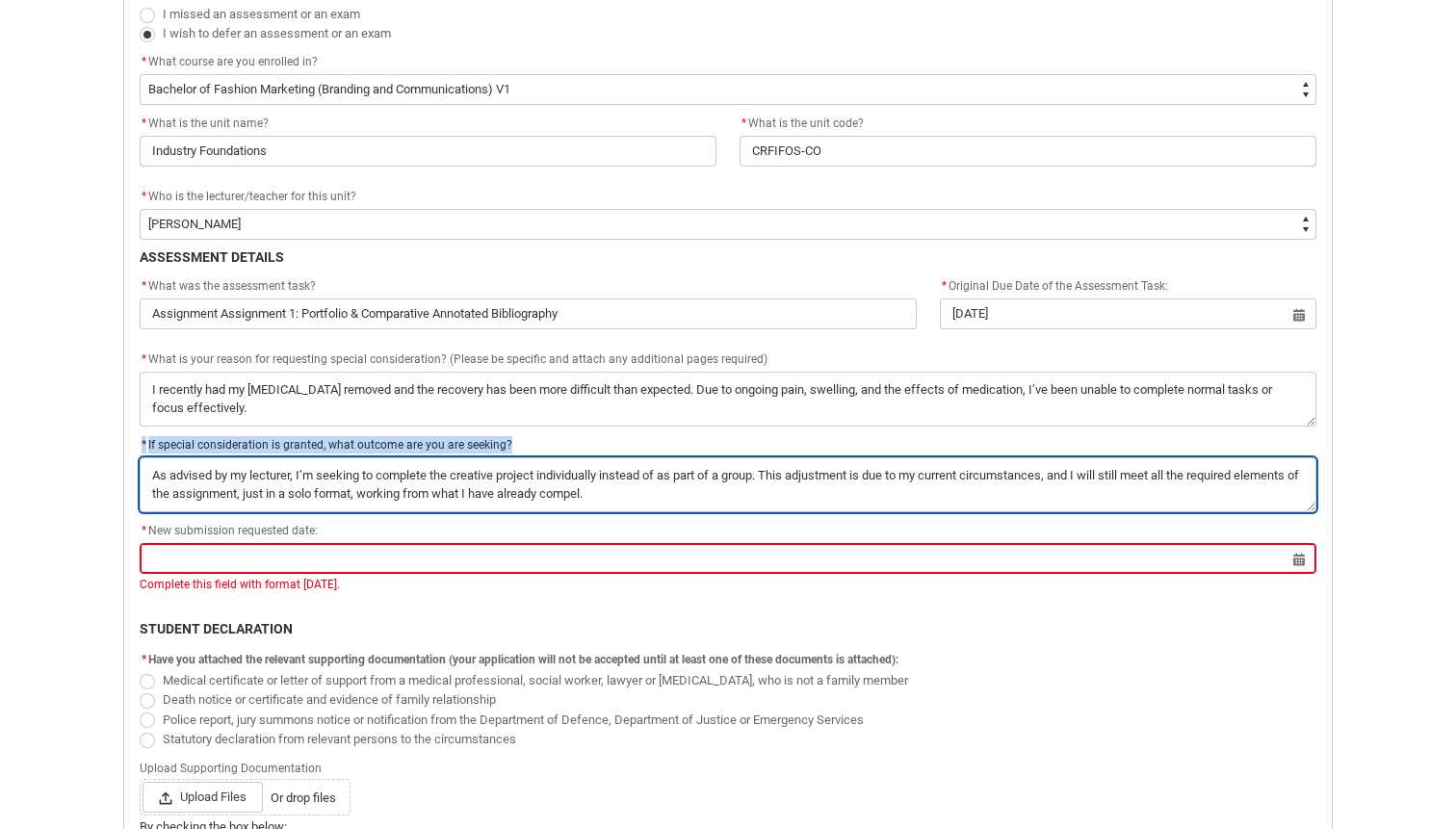
type lightning-textarea "As advised by my lecturer, I’m seeking to complete the creative project individ…"
type textarea "As advised by my lecturer, I’m seeking to complete the creative project individ…"
type lightning-textarea "As advised by my lecturer, I’m seeking to complete the creative project individ…"
type textarea "As advised by my lecturer, I’m seeking to complete the creative project individ…"
type lightning-textarea "As advised by my lecturer, I’m seeking to complete the creative project individ…"
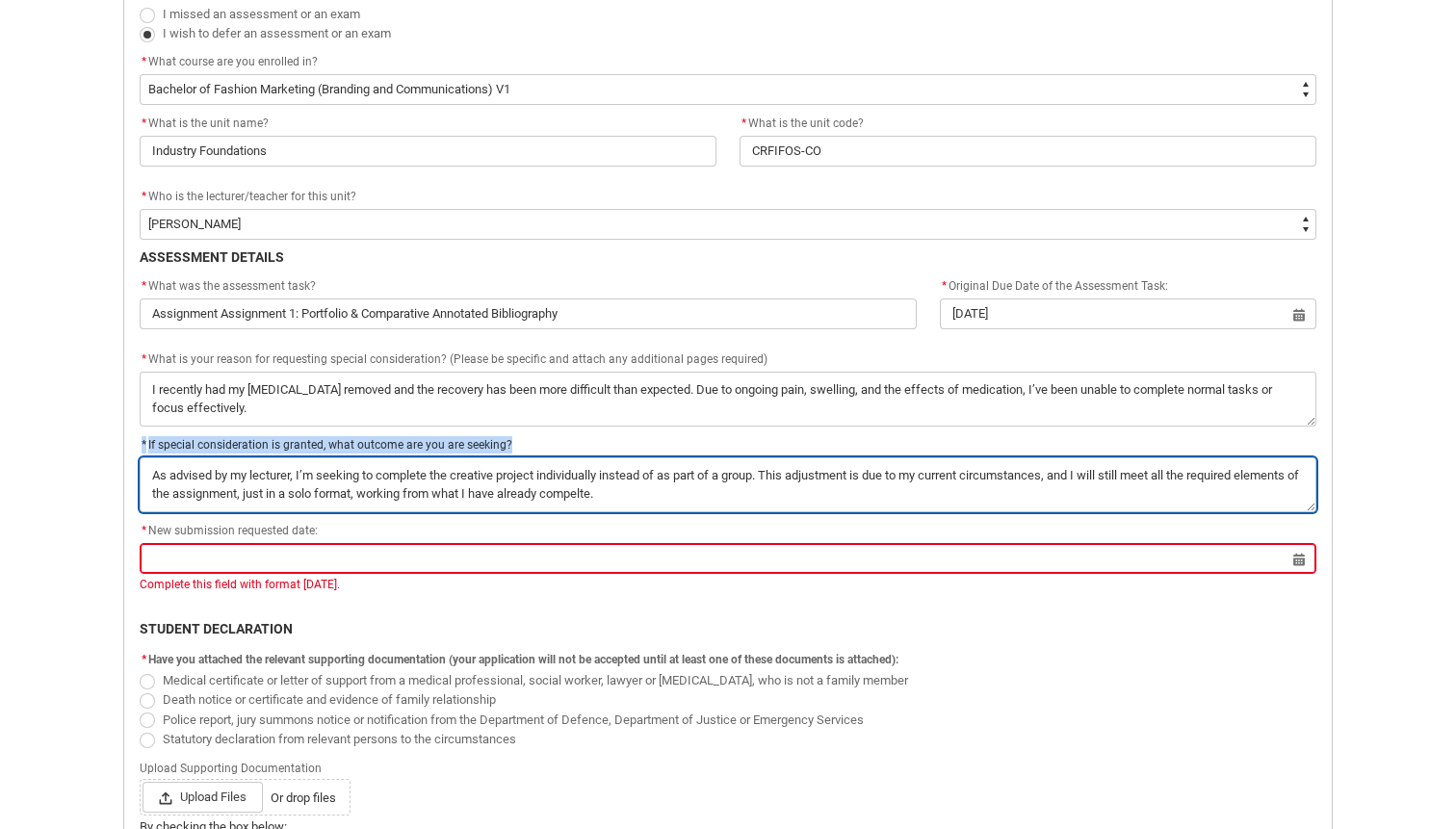
type textarea "As advised by my lecturer, I’m seeking to complete the creative project individ…"
type lightning-textarea "As advised by my lecturer, I’m seeking to complete the creative project individ…"
type textarea "As advised by my lecturer, I’m seeking to complete the creative project individ…"
type lightning-textarea "As advised by my lecturer, I’m seeking to complete the creative project individ…"
type textarea "As advised by my lecturer, I’m seeking to complete the creative project individ…"
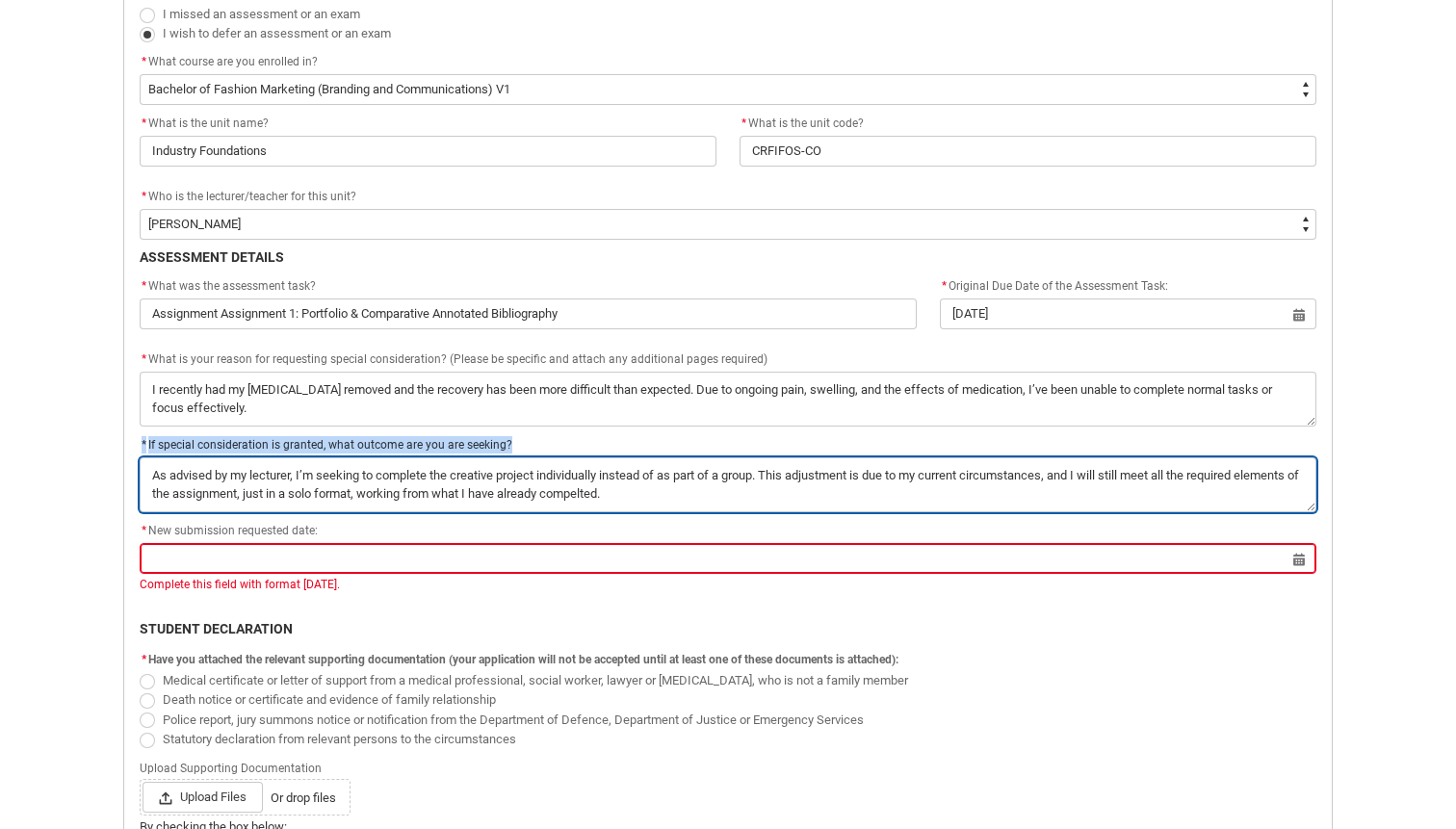
type lightning-textarea "As advised by my lecturer, I’m seeking to complete the creative project individ…"
type textarea "As advised by my lecturer, I’m seeking to complete the creative project individ…"
type lightning-textarea "As advised by my lecturer, I’m seeking to complete the creative project individ…"
type textarea "As advised by my lecturer, I’m seeking to complete the creative project individ…"
type lightning-textarea "As advised by my lecturer, I’m seeking to complete the creative project individ…"
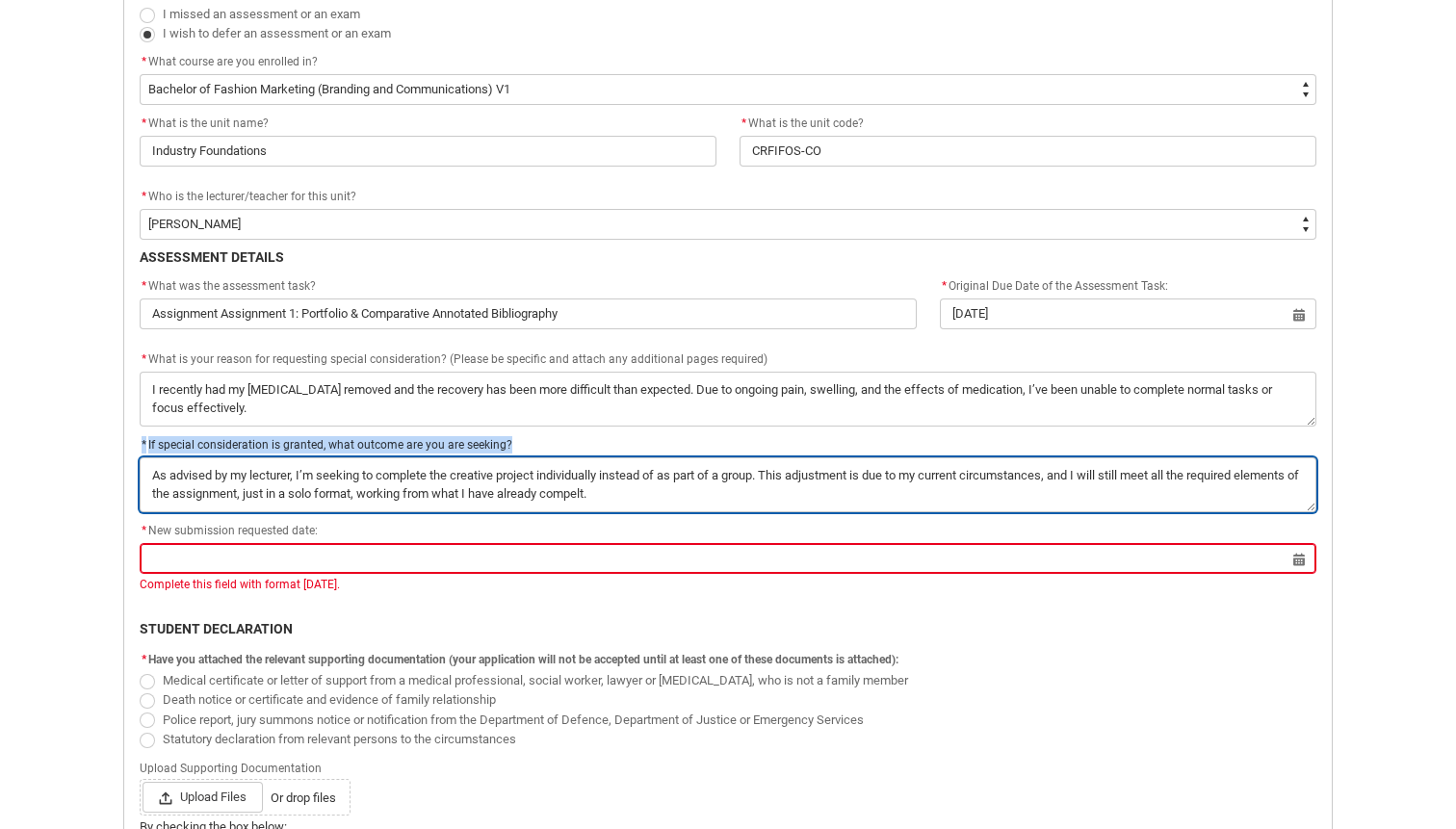
type textarea "As advised by my lecturer, I’m seeking to complete the creative project individ…"
type lightning-textarea "As advised by my lecturer, I’m seeking to complete the creative project individ…"
type textarea "As advised by my lecturer, I’m seeking to complete the creative project individ…"
type lightning-textarea "As advised by my lecturer, I’m seeking to complete the creative project individ…"
type textarea "As advised by my lecturer, I’m seeking to complete the creative project individ…"
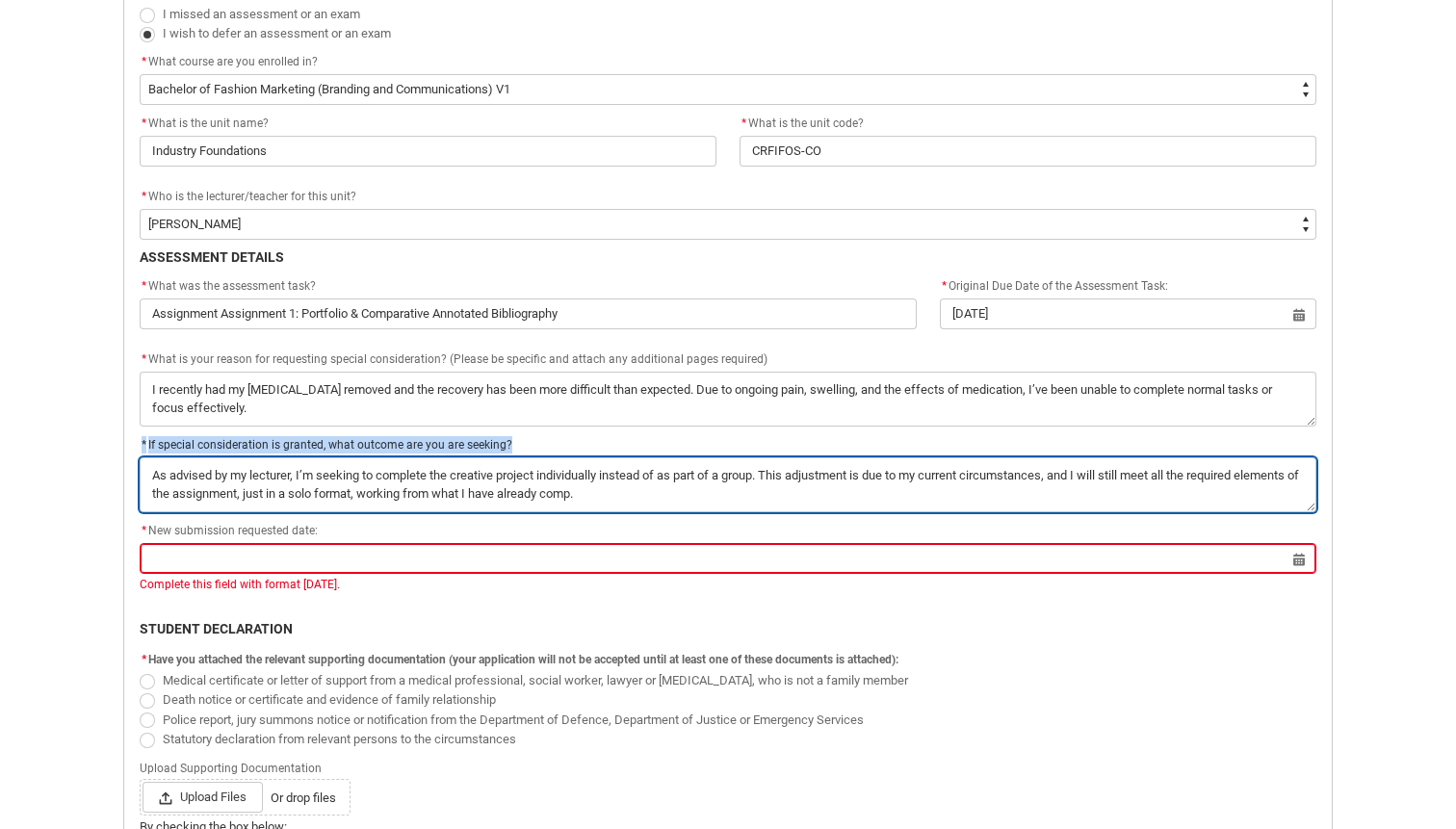
type lightning-textarea "As advised by my lecturer, I’m seeking to complete the creative project individ…"
type textarea "As advised by my lecturer, I’m seeking to complete the creative project individ…"
type lightning-textarea "As advised by my lecturer, I’m seeking to complete the creative project individ…"
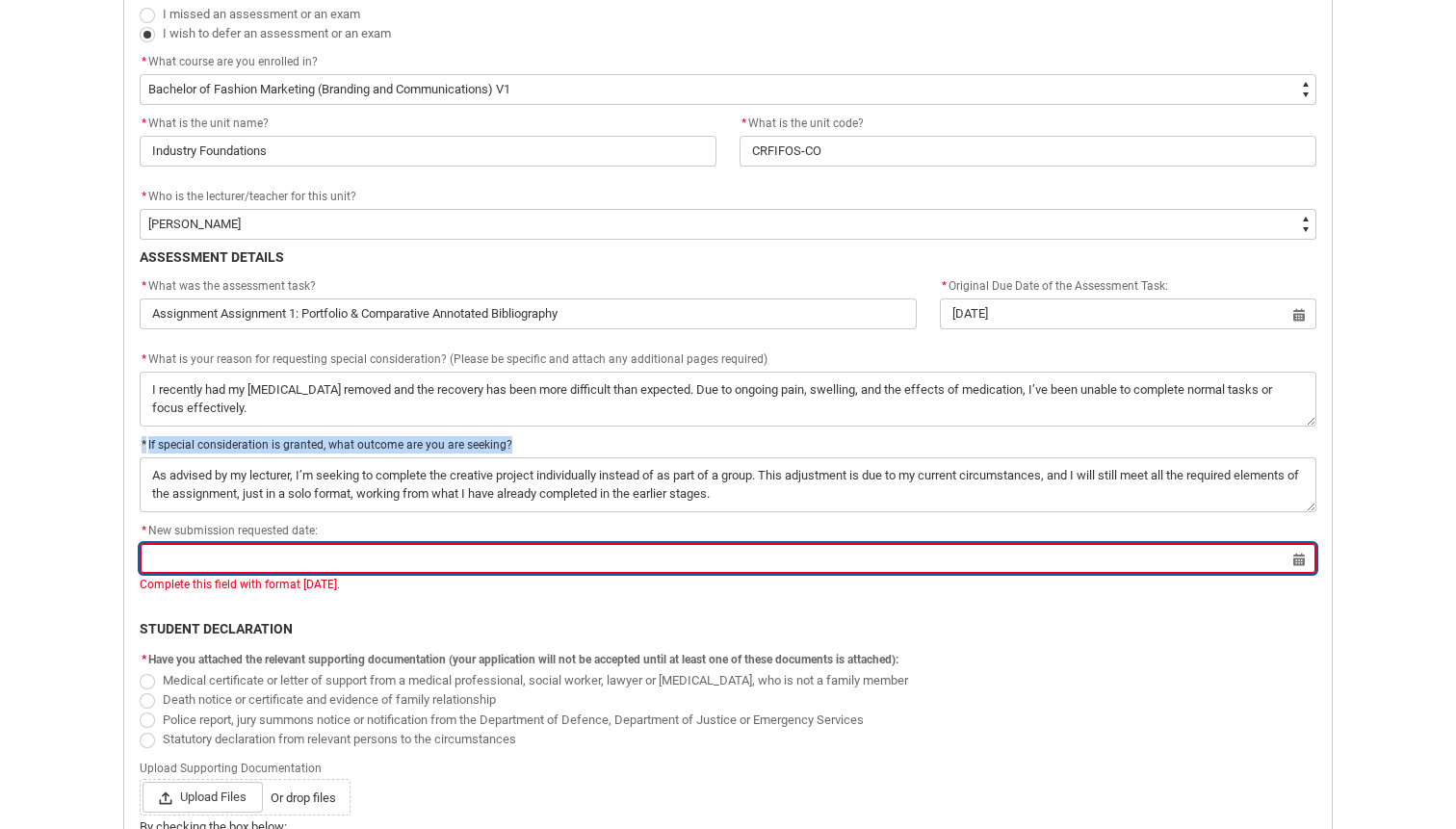
click at [232, 555] on input "Redu_Student_Request flow" at bounding box center [728, 558] width 1177 height 30
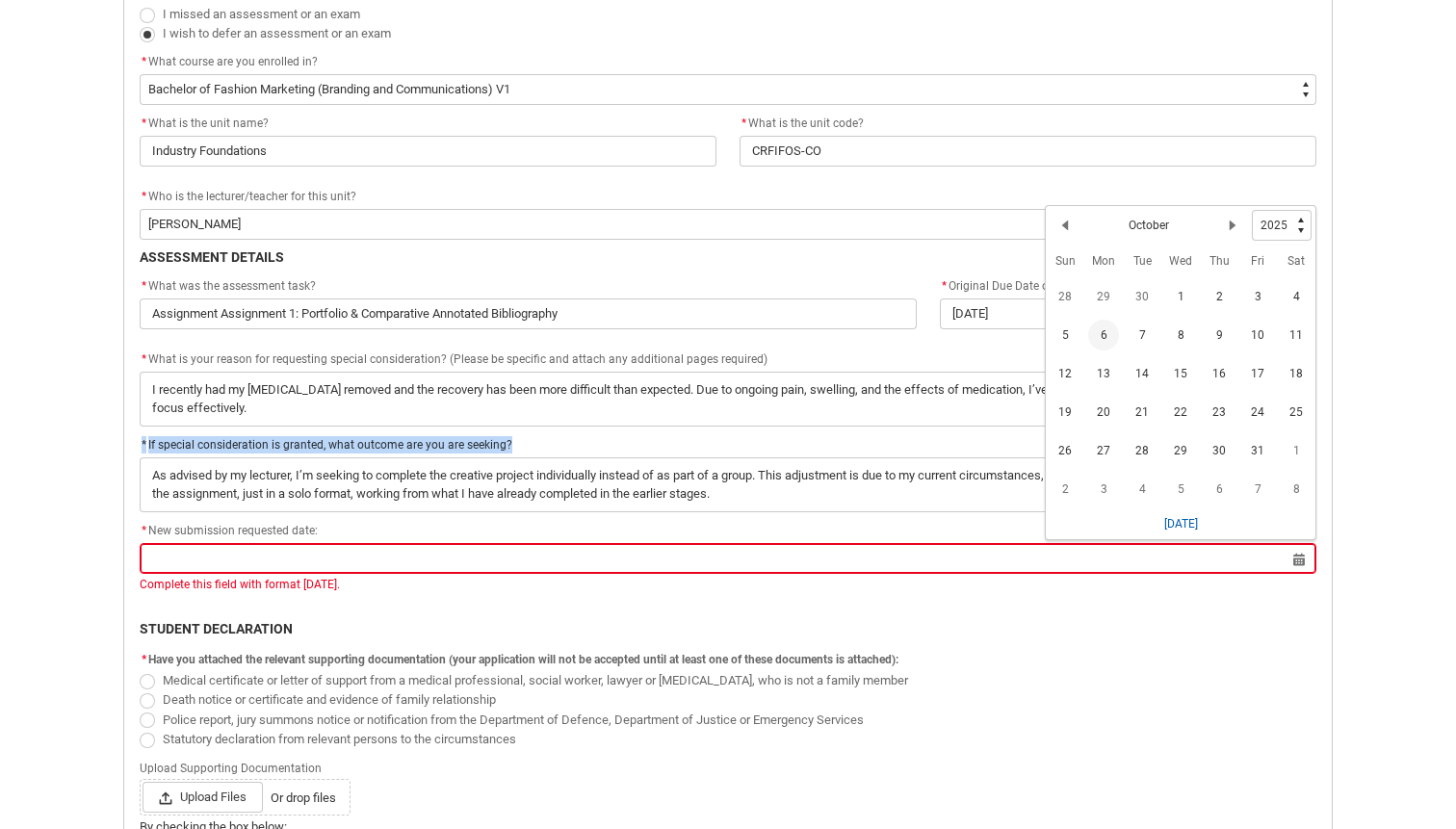
click at [1079, 367] on span "12" at bounding box center [1065, 372] width 30 height 30
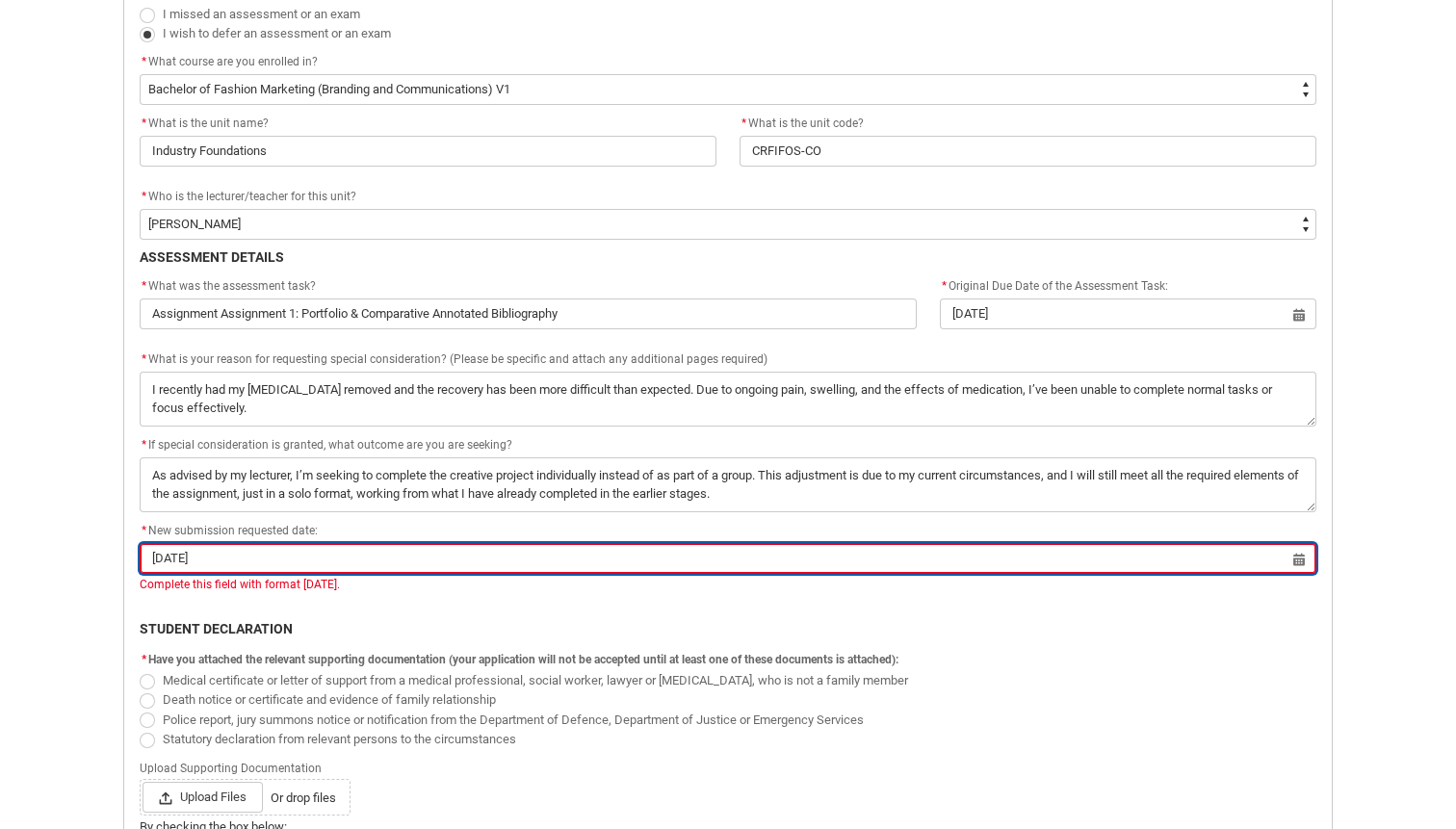
scroll to position [876, 0]
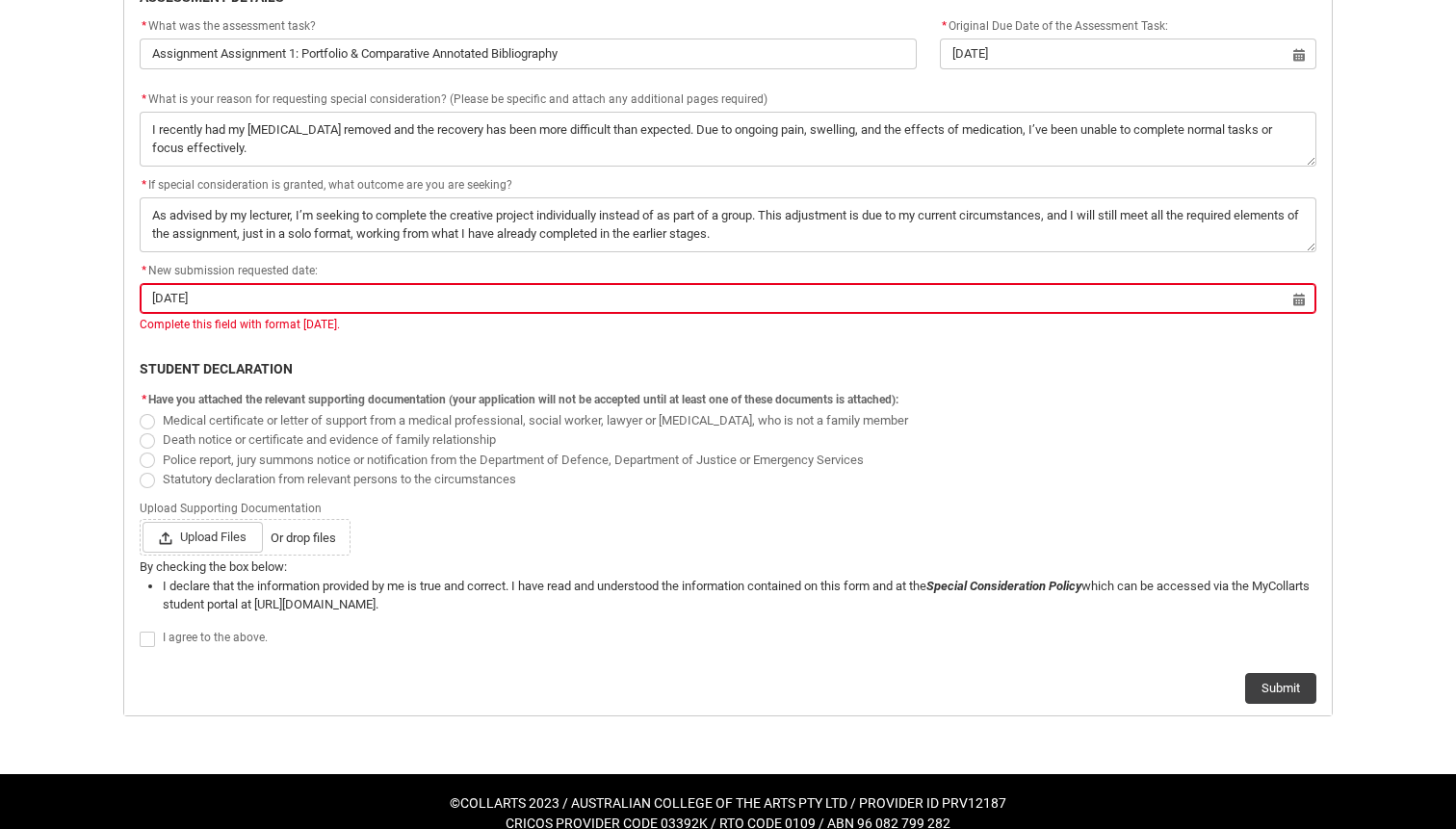
click at [164, 414] on span "Medical certificate or letter of support from a medical professional, social wo…" at bounding box center [535, 419] width 745 height 15
click at [139, 410] on input "Medical certificate or letter of support from a medical professional, social wo…" at bounding box center [138, 409] width 1 height 1
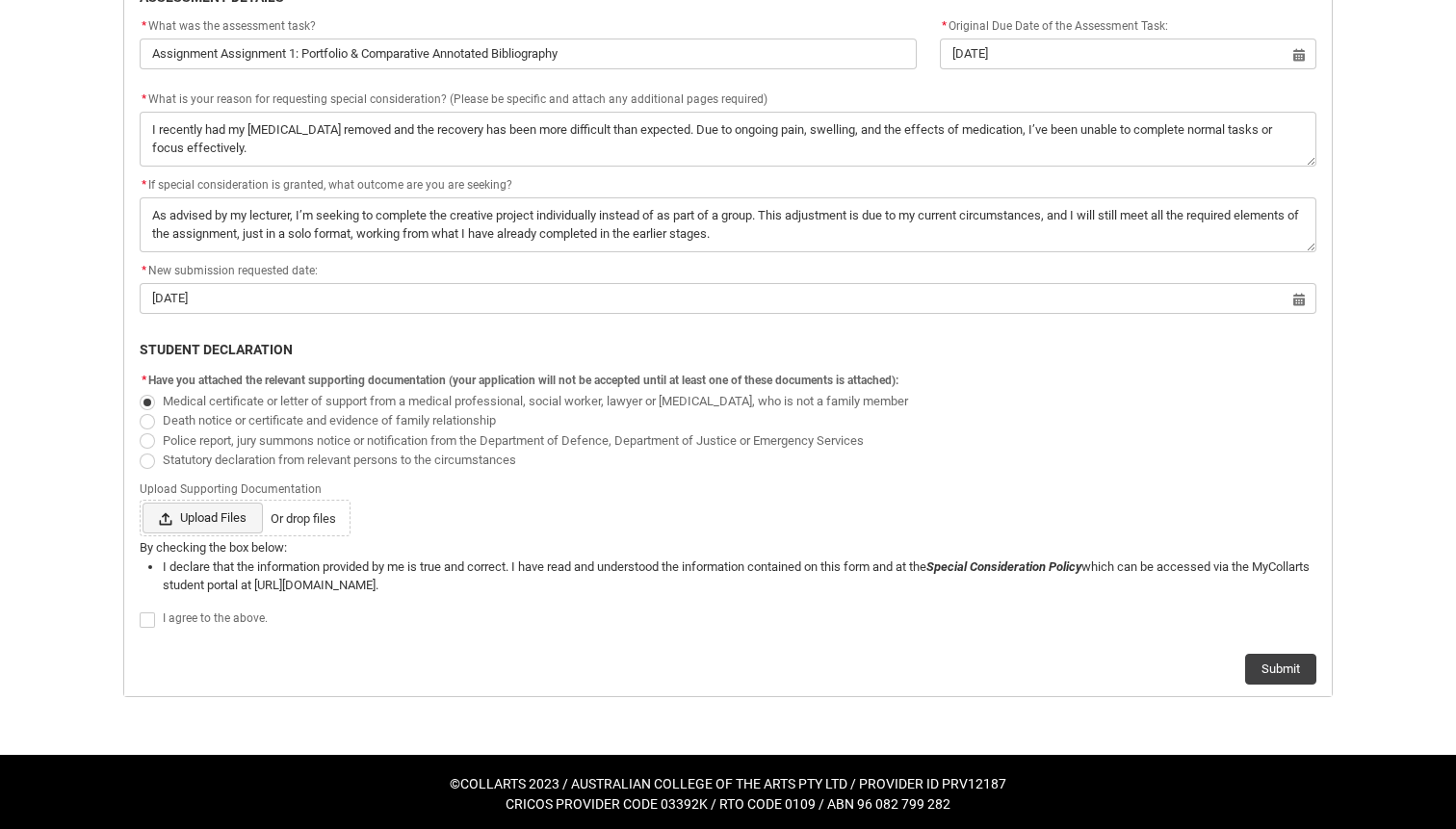
click at [190, 522] on span "Upload Files" at bounding box center [202, 517] width 121 height 30
click at [142, 503] on input "Upload Files Or drop files" at bounding box center [141, 502] width 1 height 1
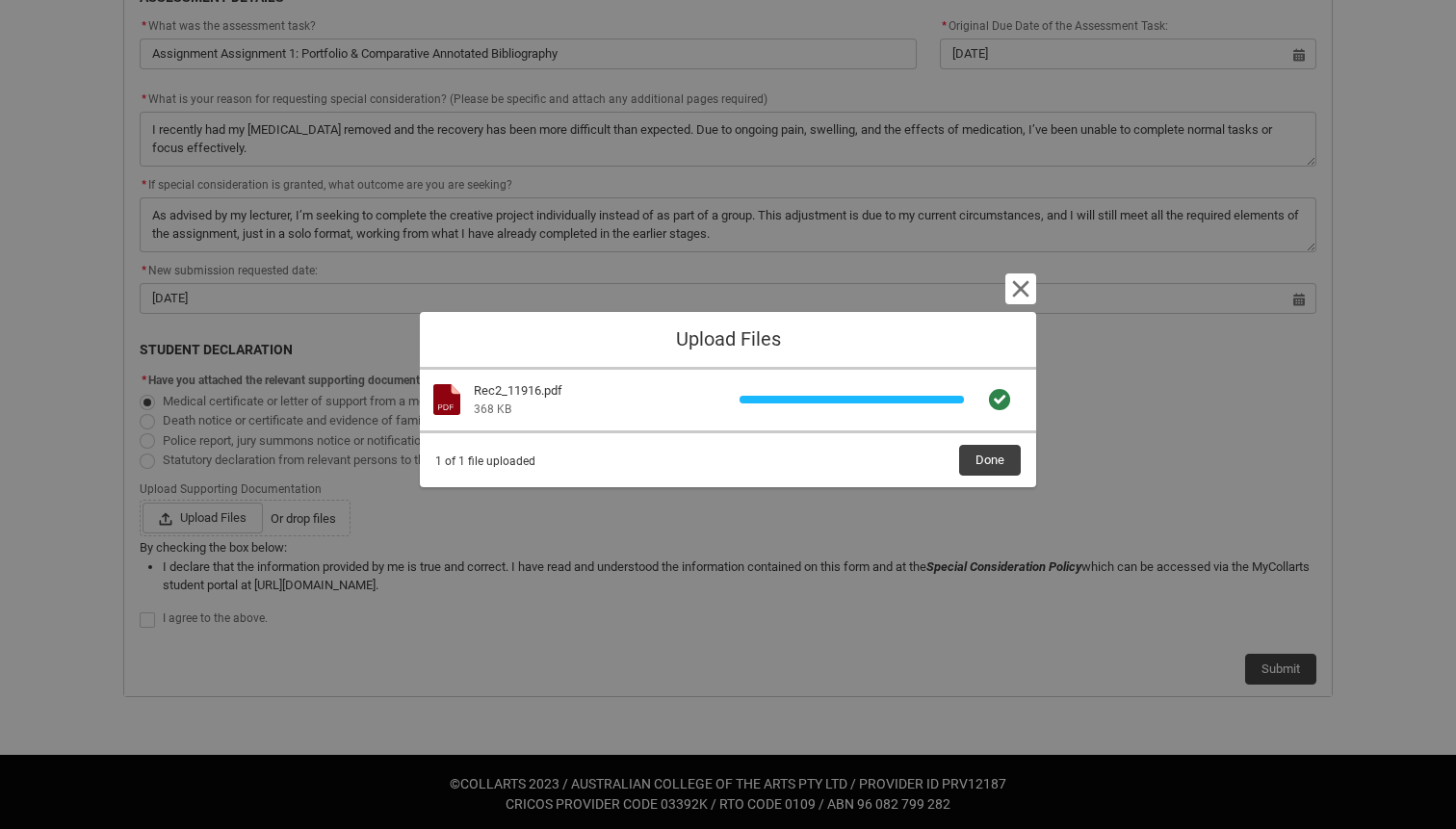
click at [946, 454] on div "1 of 1 file uploaded Done" at bounding box center [728, 460] width 585 height 30
click at [991, 458] on span "Done" at bounding box center [989, 460] width 28 height 28
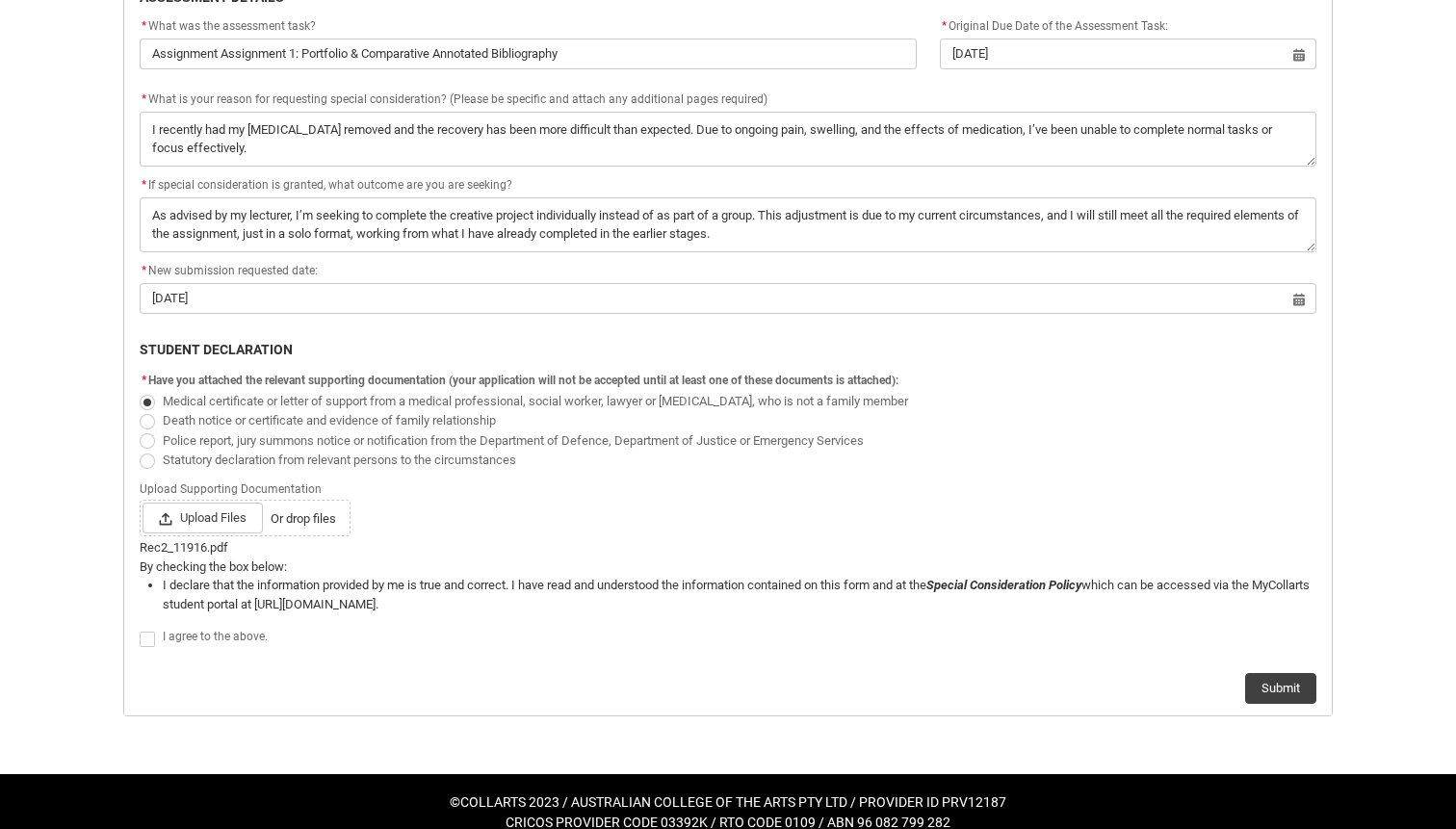
click at [226, 638] on span "I agree to the above." at bounding box center [215, 636] width 105 height 14
click at [1296, 674] on button "Submit" at bounding box center [1280, 688] width 72 height 30
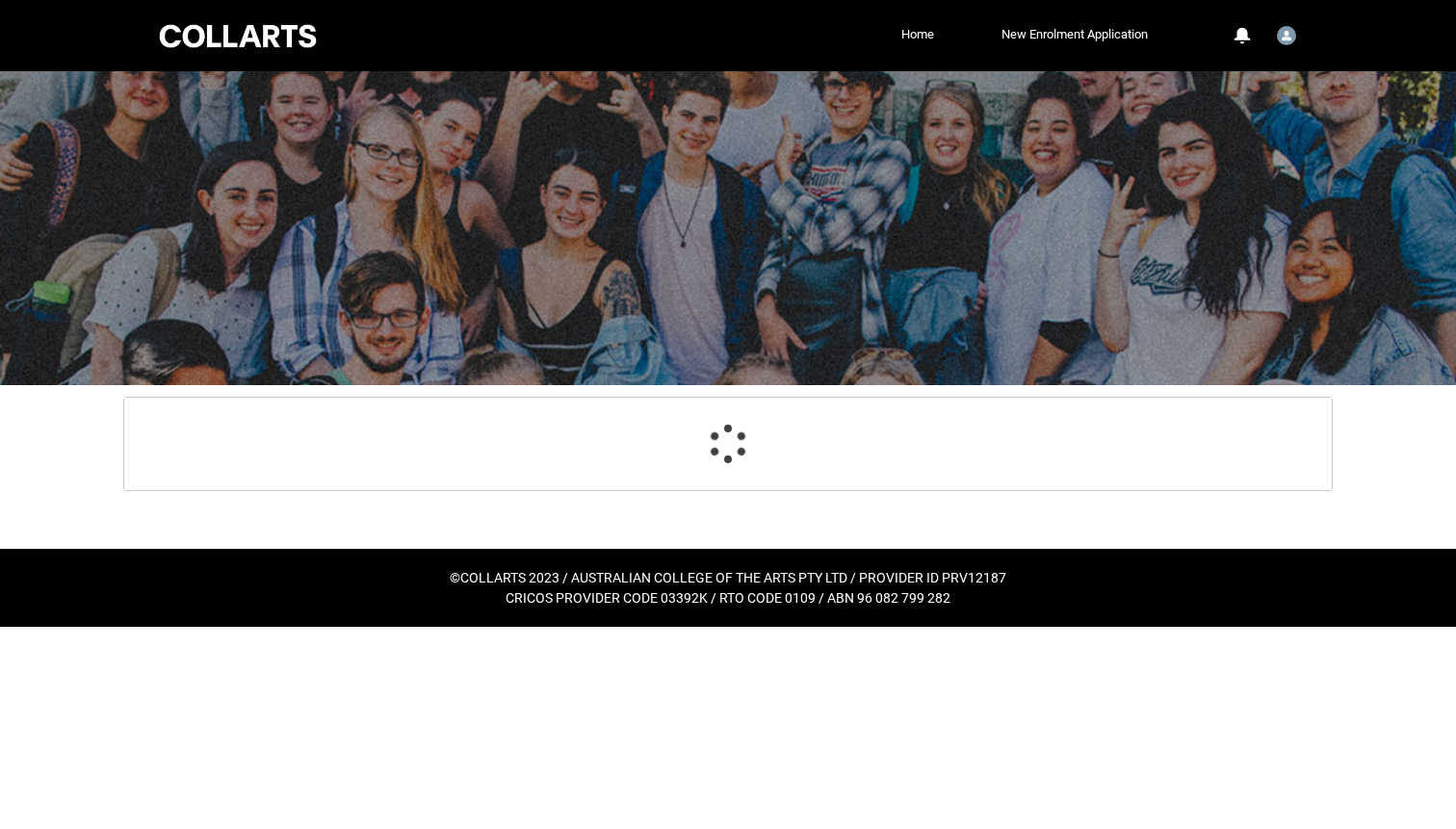
scroll to position [0, 0]
